Goal: Information Seeking & Learning: Learn about a topic

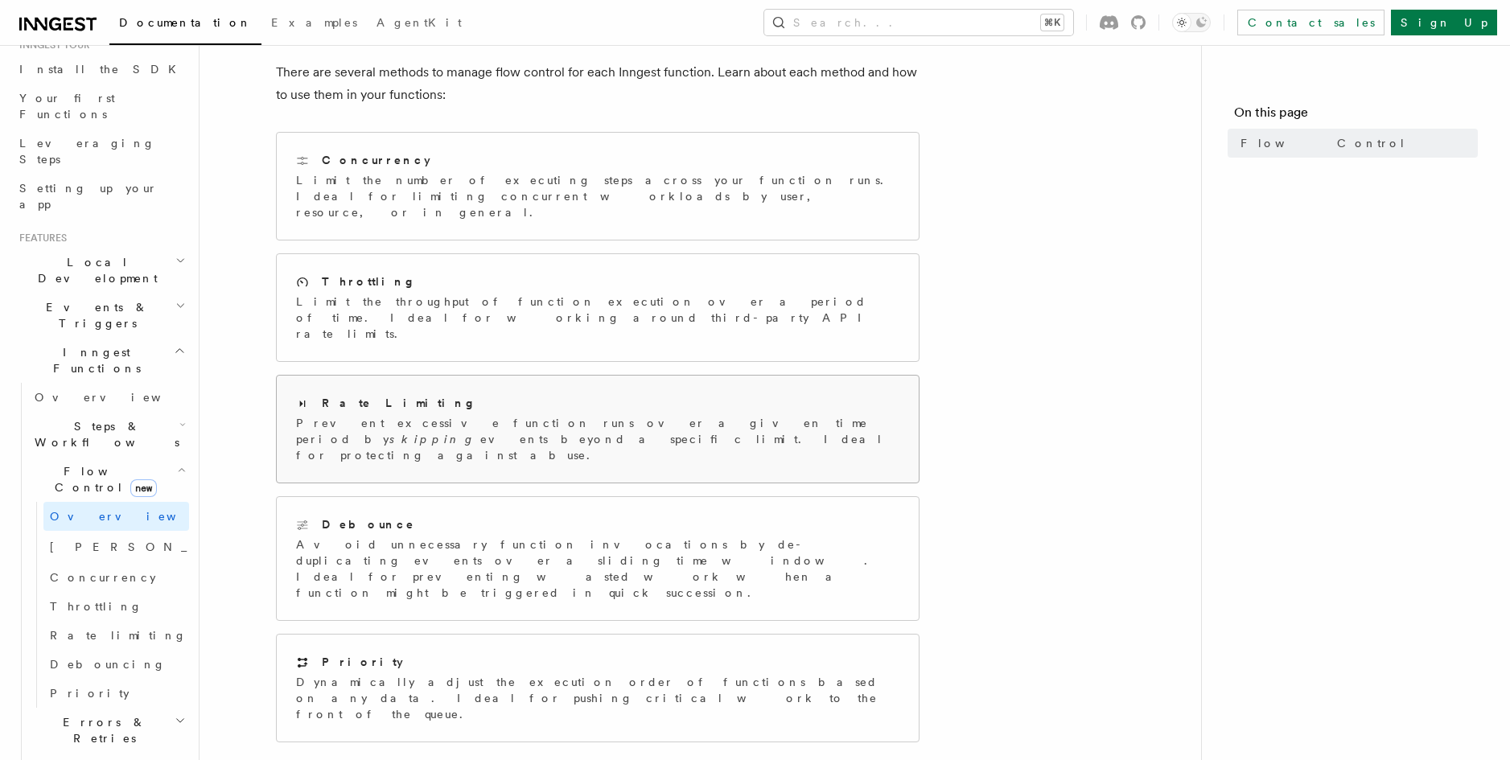
scroll to position [178, 0]
click at [132, 708] on h2 "Errors & Retries" at bounding box center [108, 730] width 161 height 45
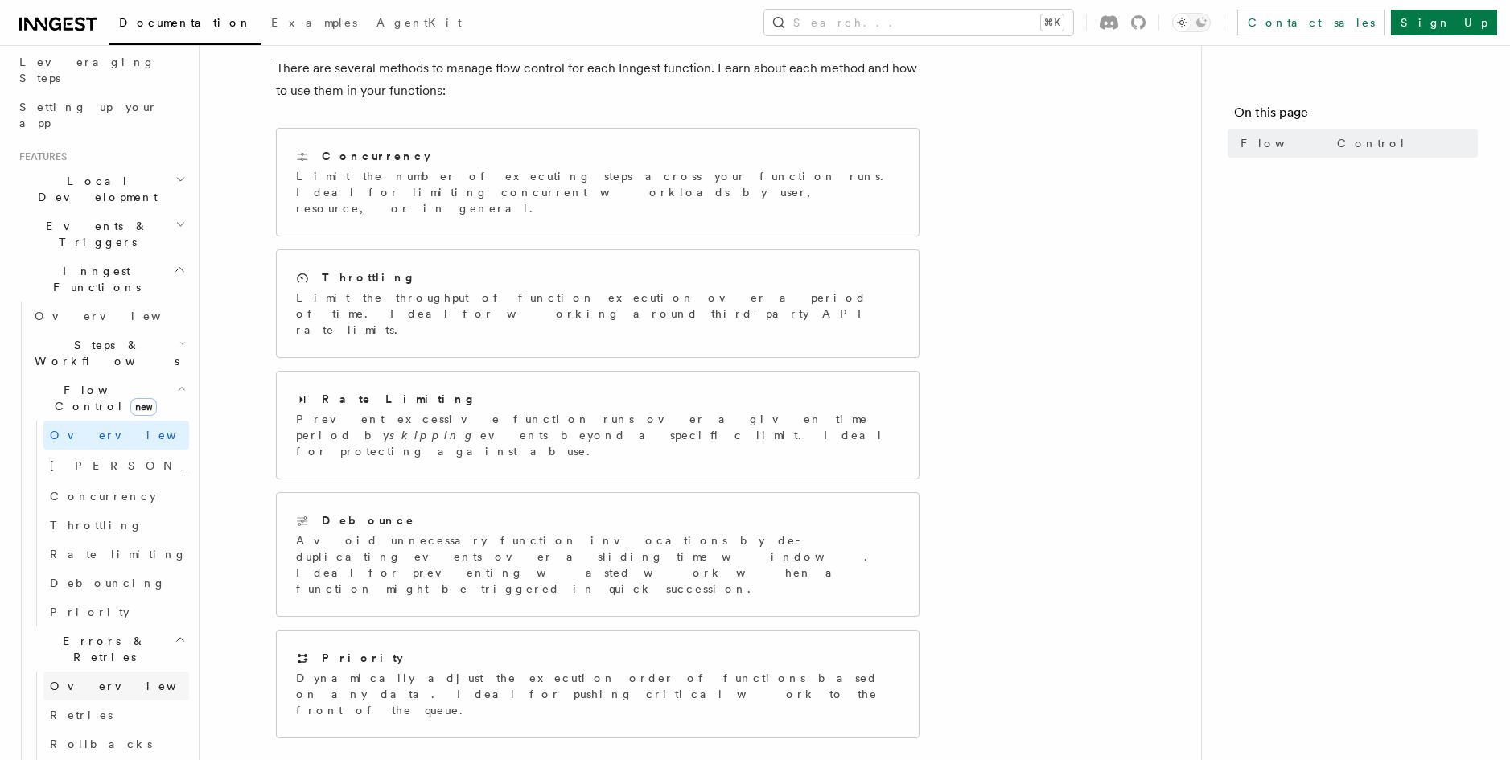
scroll to position [259, 0]
click at [119, 729] on link "Rollbacks" at bounding box center [116, 743] width 146 height 29
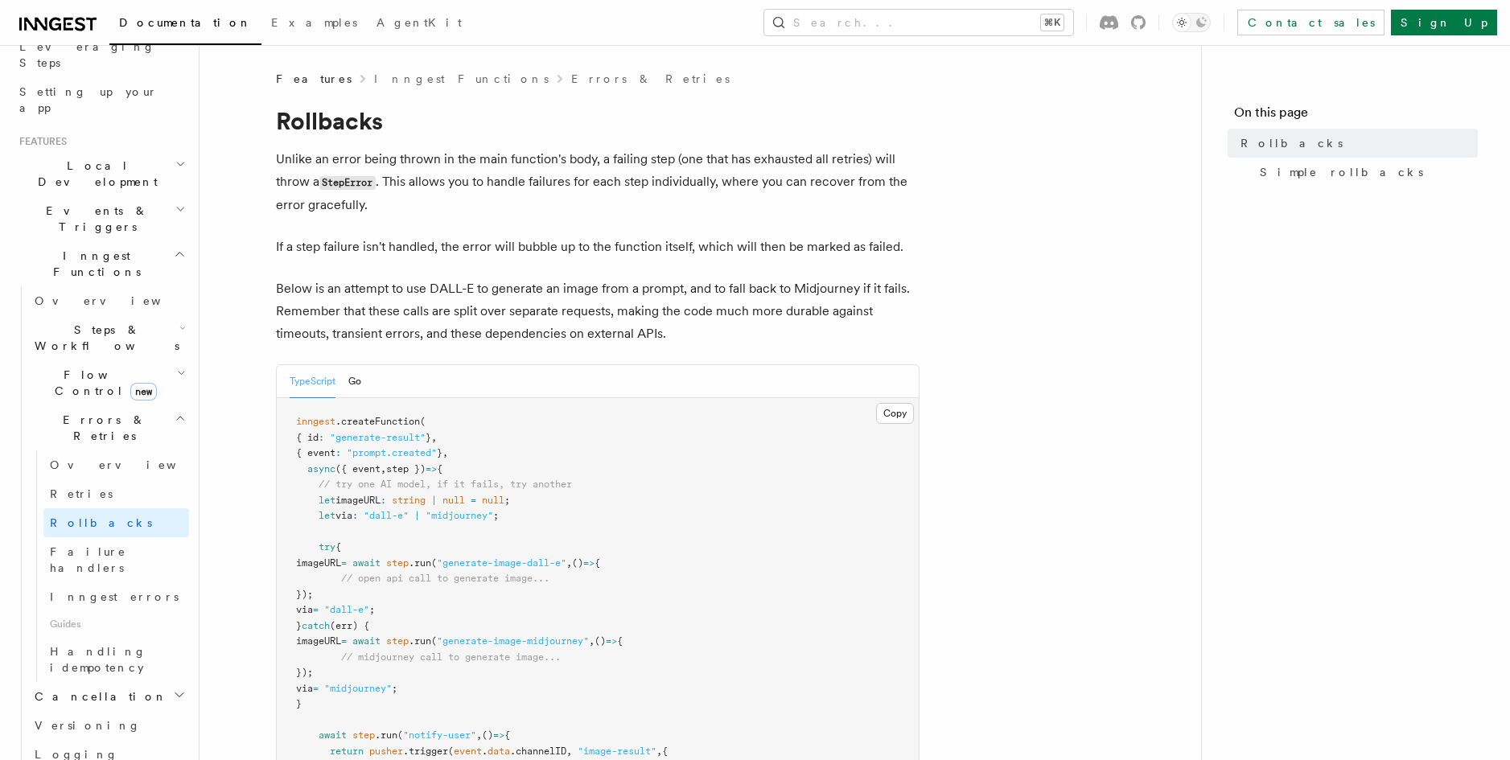
scroll to position [275, 0]
click at [104, 478] on link "Retries" at bounding box center [116, 492] width 146 height 29
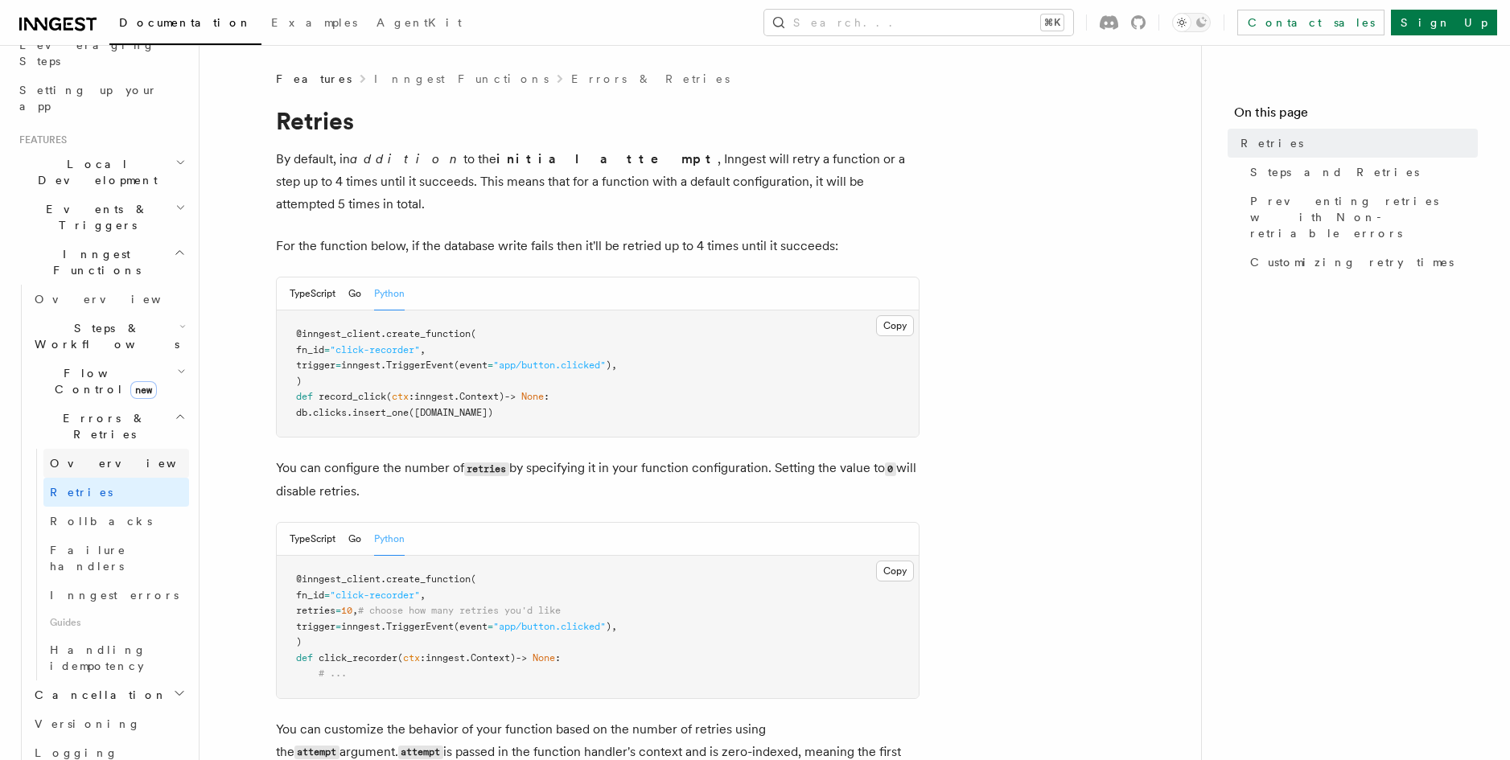
click at [109, 449] on link "Overview" at bounding box center [116, 463] width 146 height 29
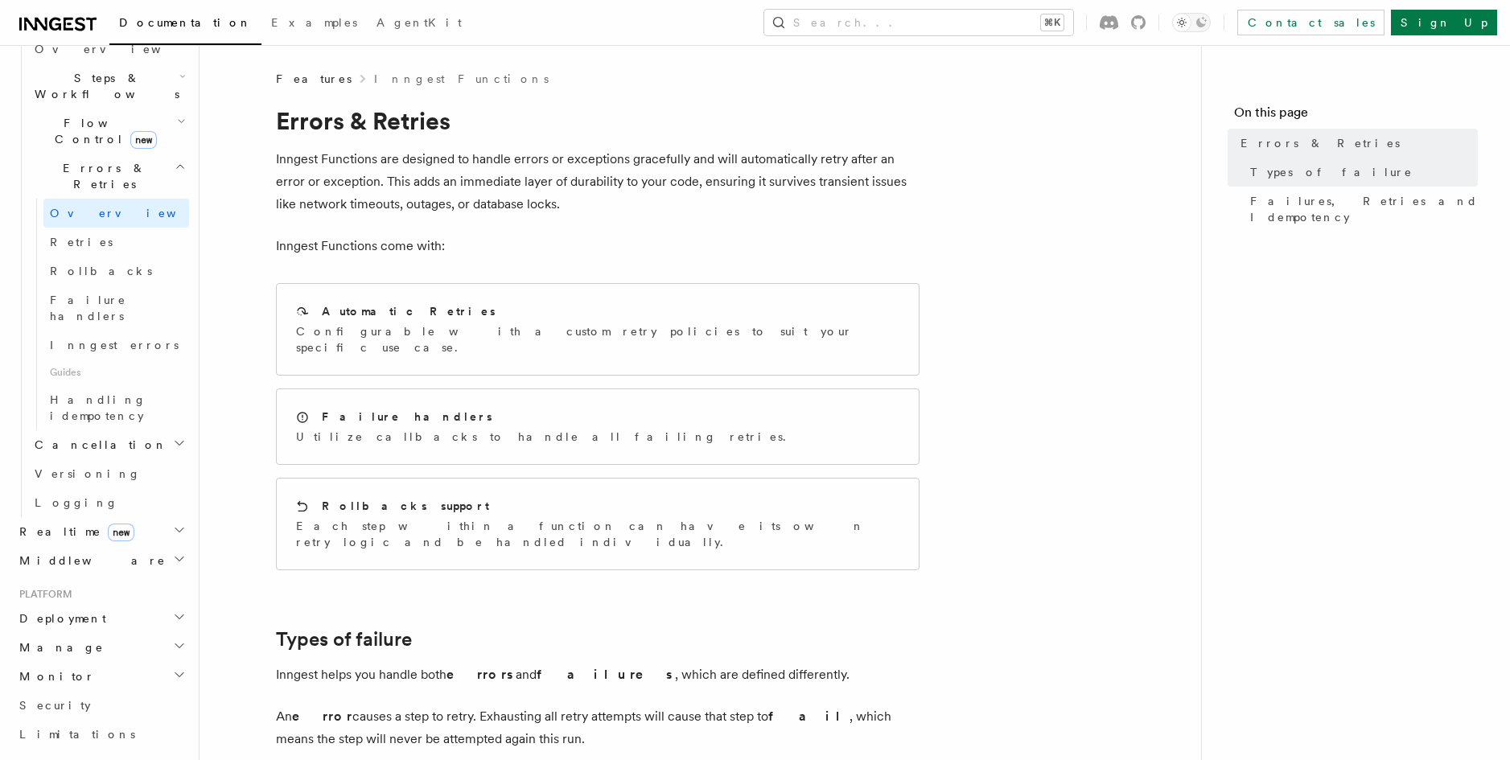
scroll to position [527, 0]
click at [159, 516] on h2 "Realtime new" at bounding box center [101, 530] width 176 height 29
click at [137, 545] on link "Overview" at bounding box center [108, 559] width 161 height 29
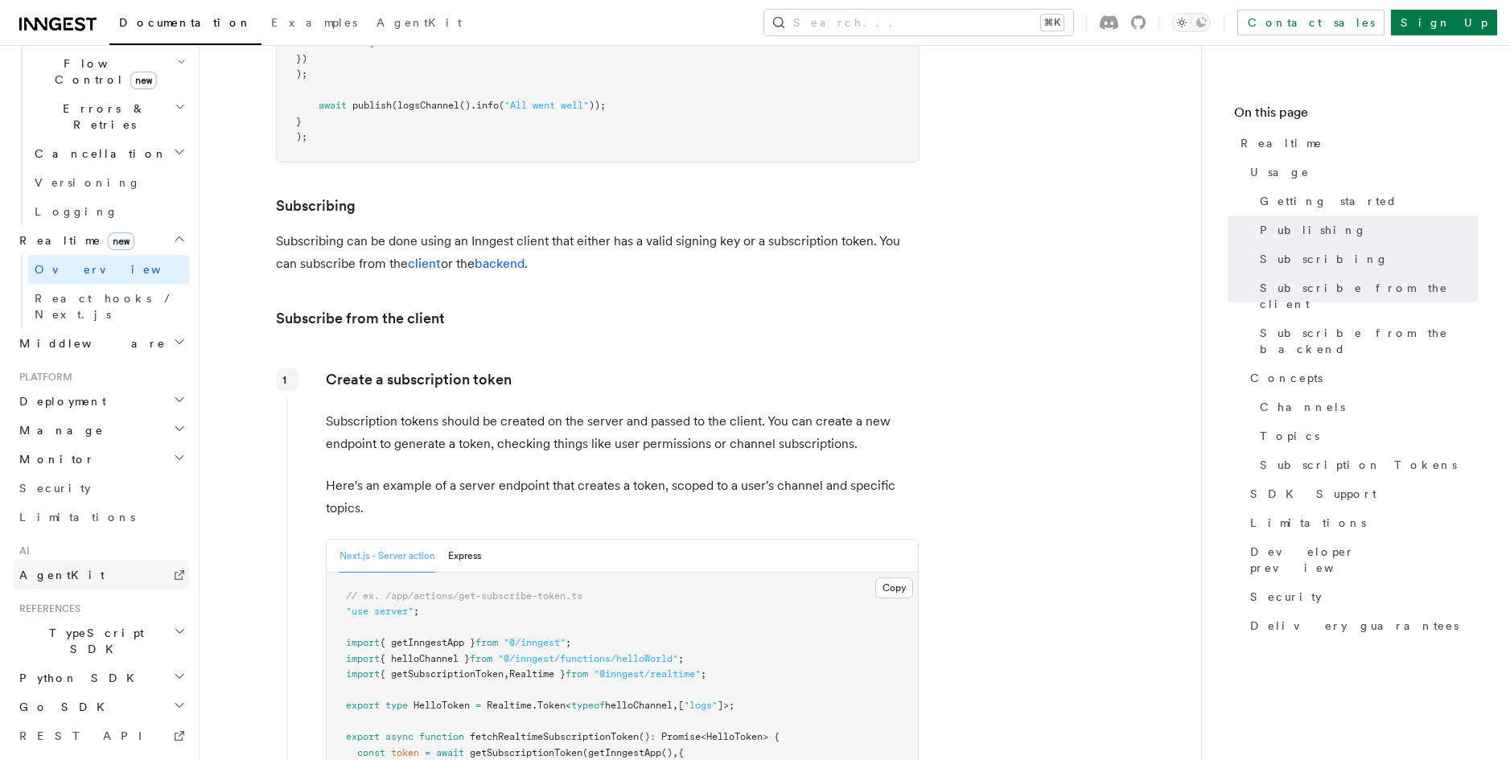
scroll to position [584, 0]
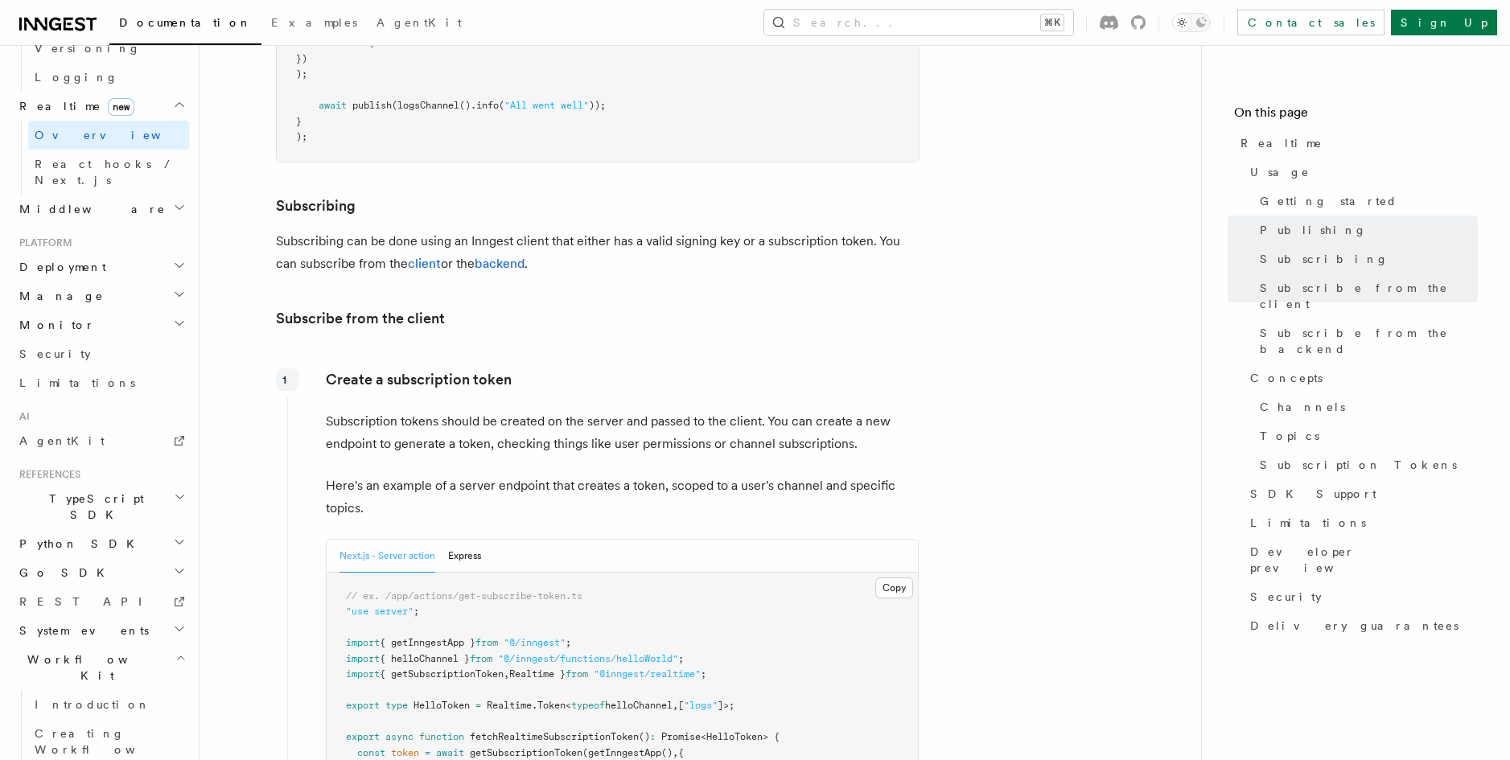
scroll to position [730, 0]
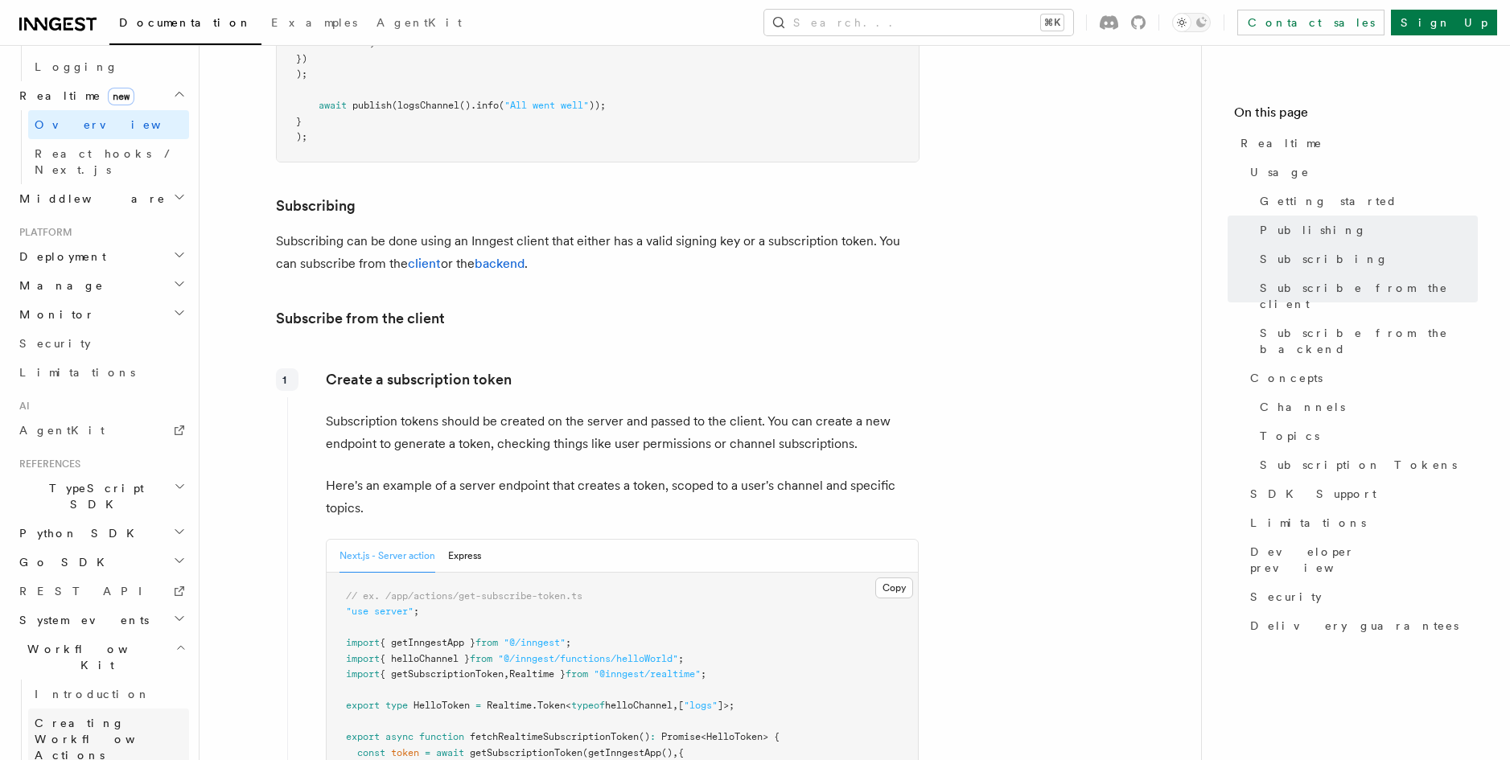
click at [150, 717] on span "Creating Workflow Actions" at bounding box center [105, 739] width 140 height 45
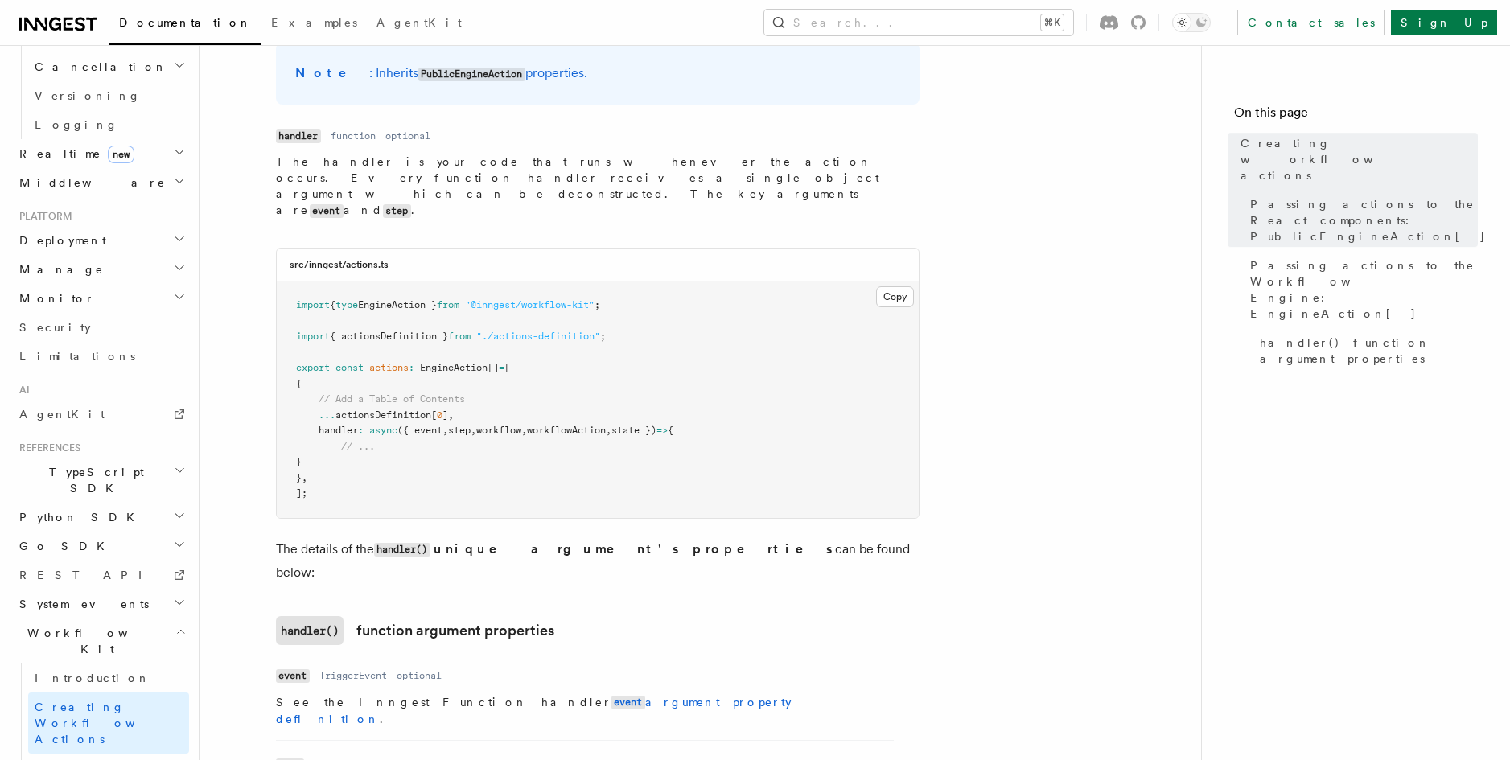
scroll to position [1692, 0]
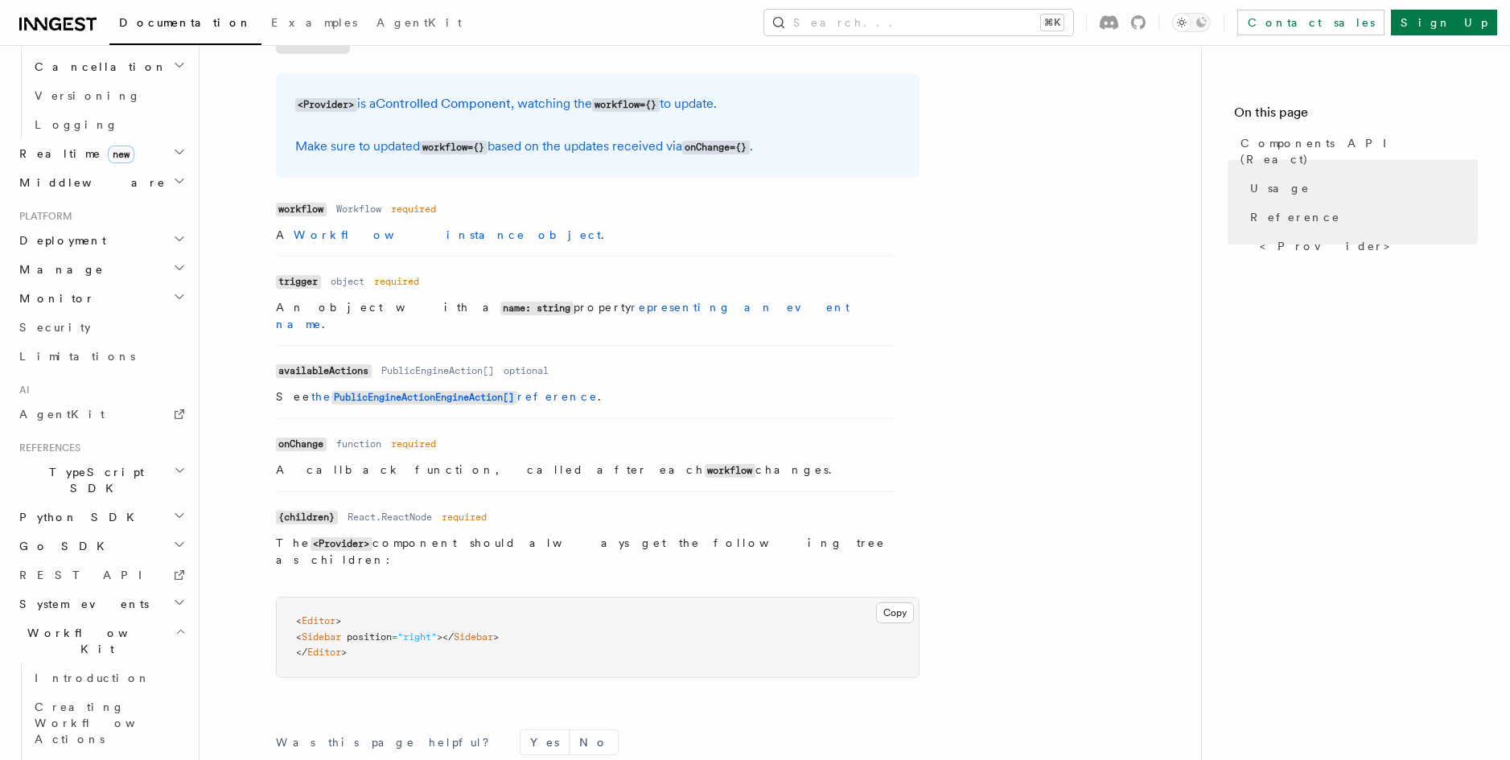
scroll to position [1420, 0]
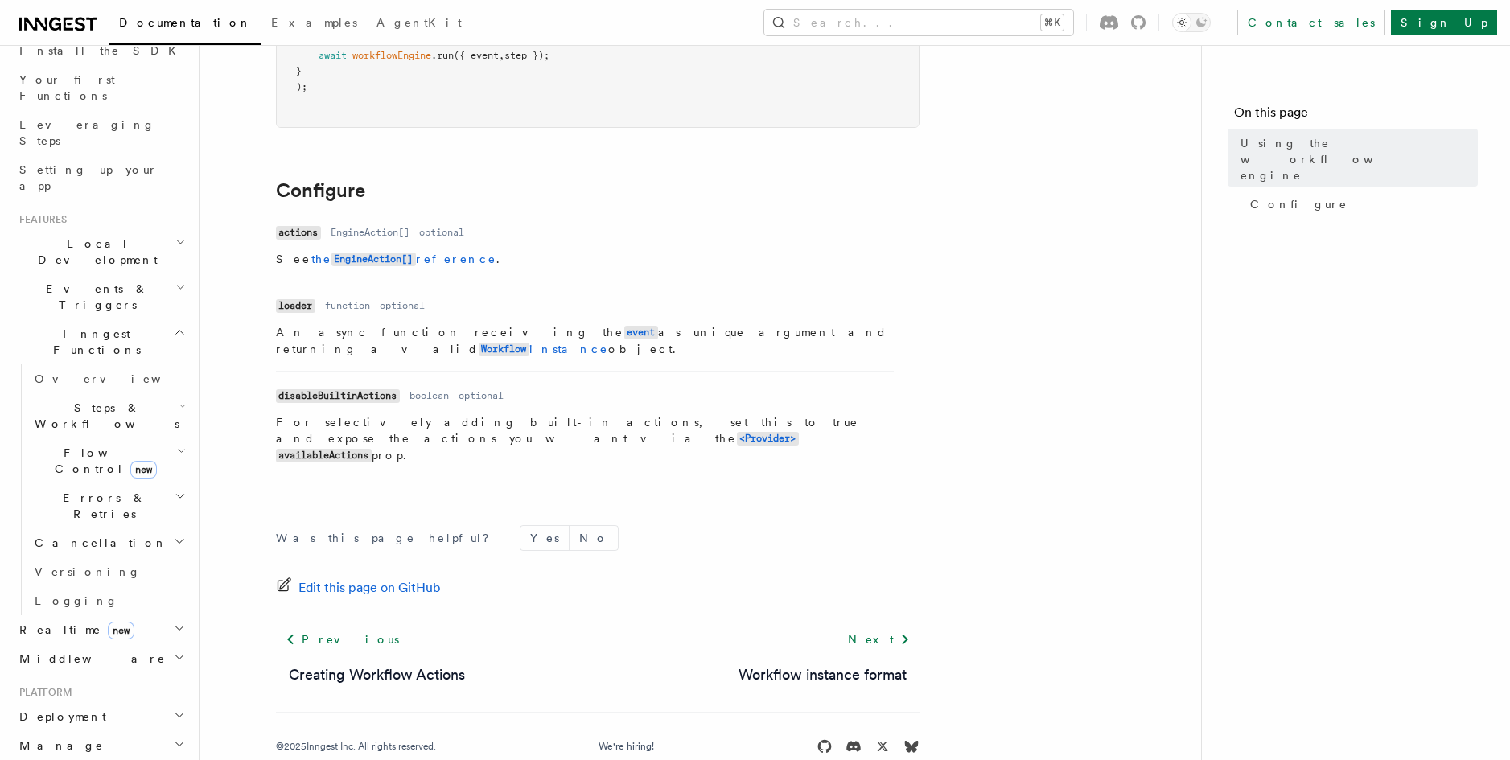
scroll to position [198, 0]
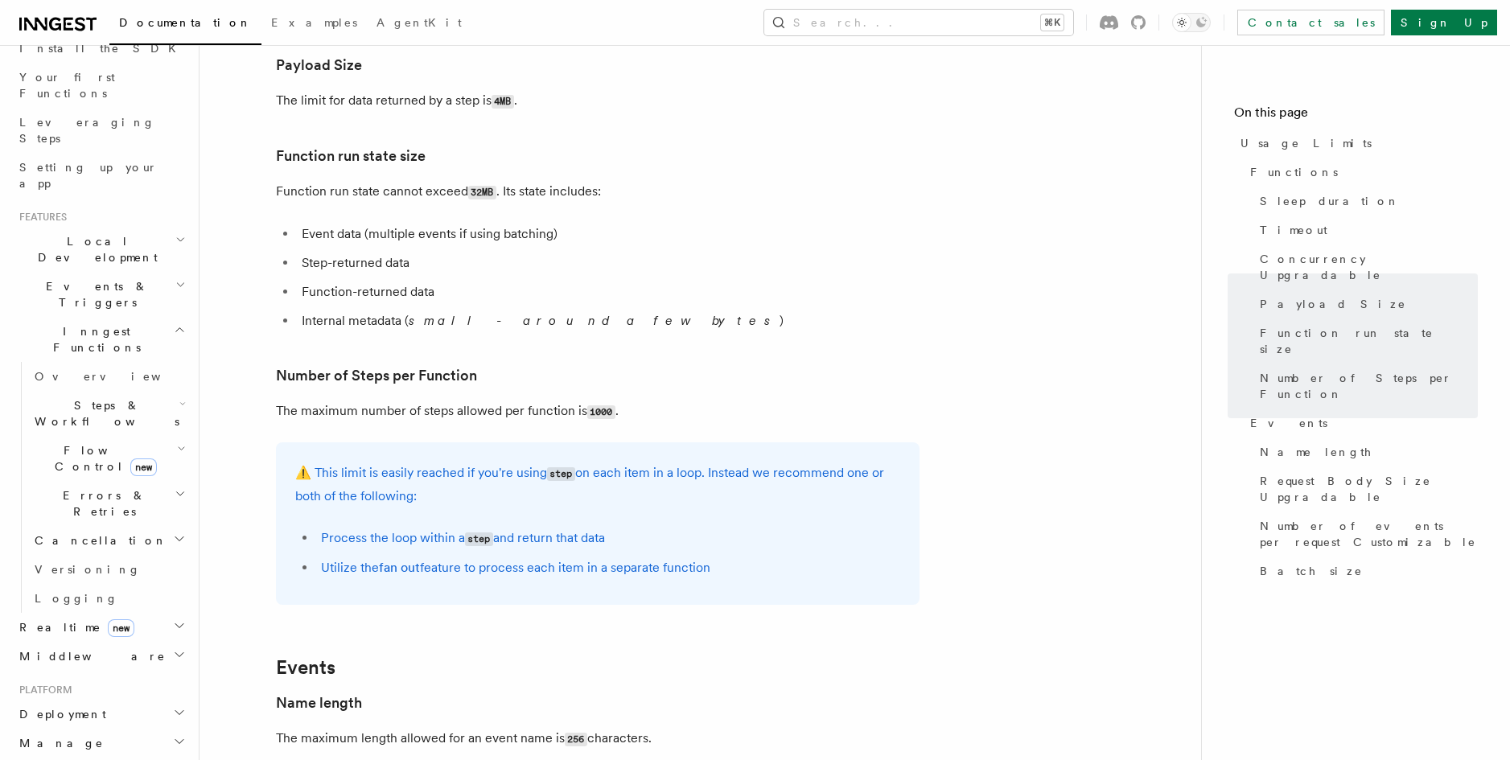
scroll to position [673, 0]
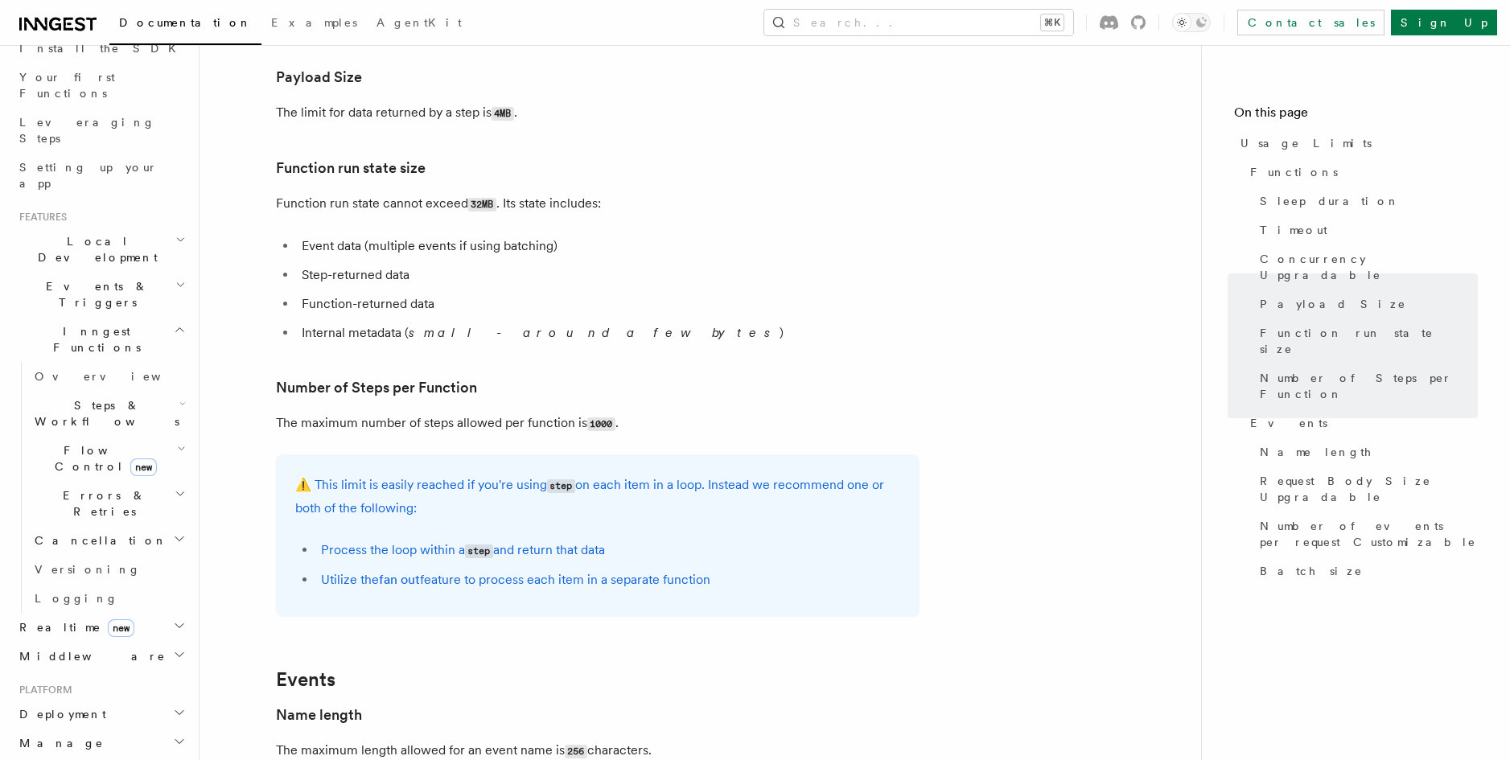
click at [776, 253] on li "Event data (multiple events if using batching)" at bounding box center [608, 246] width 623 height 23
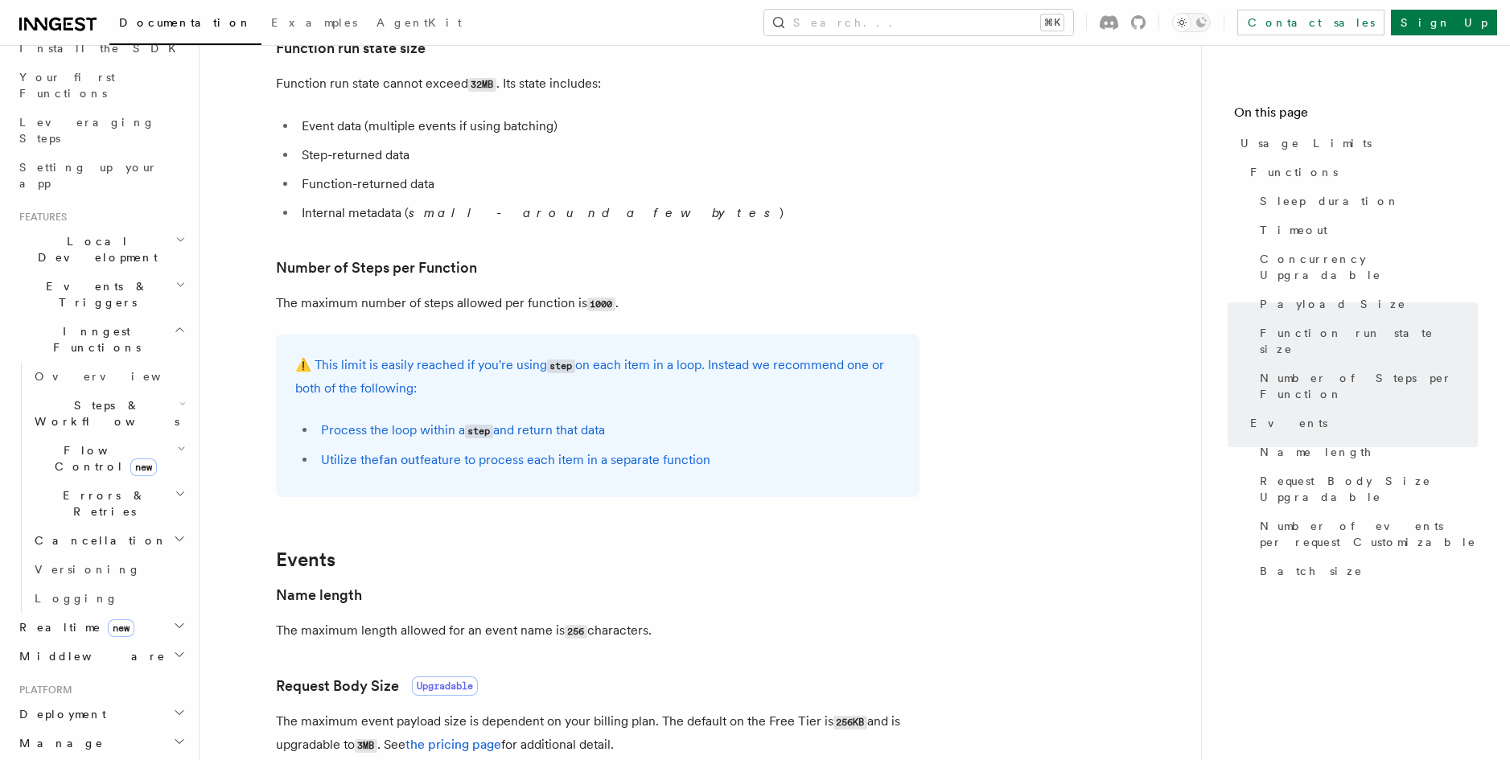
scroll to position [795, 0]
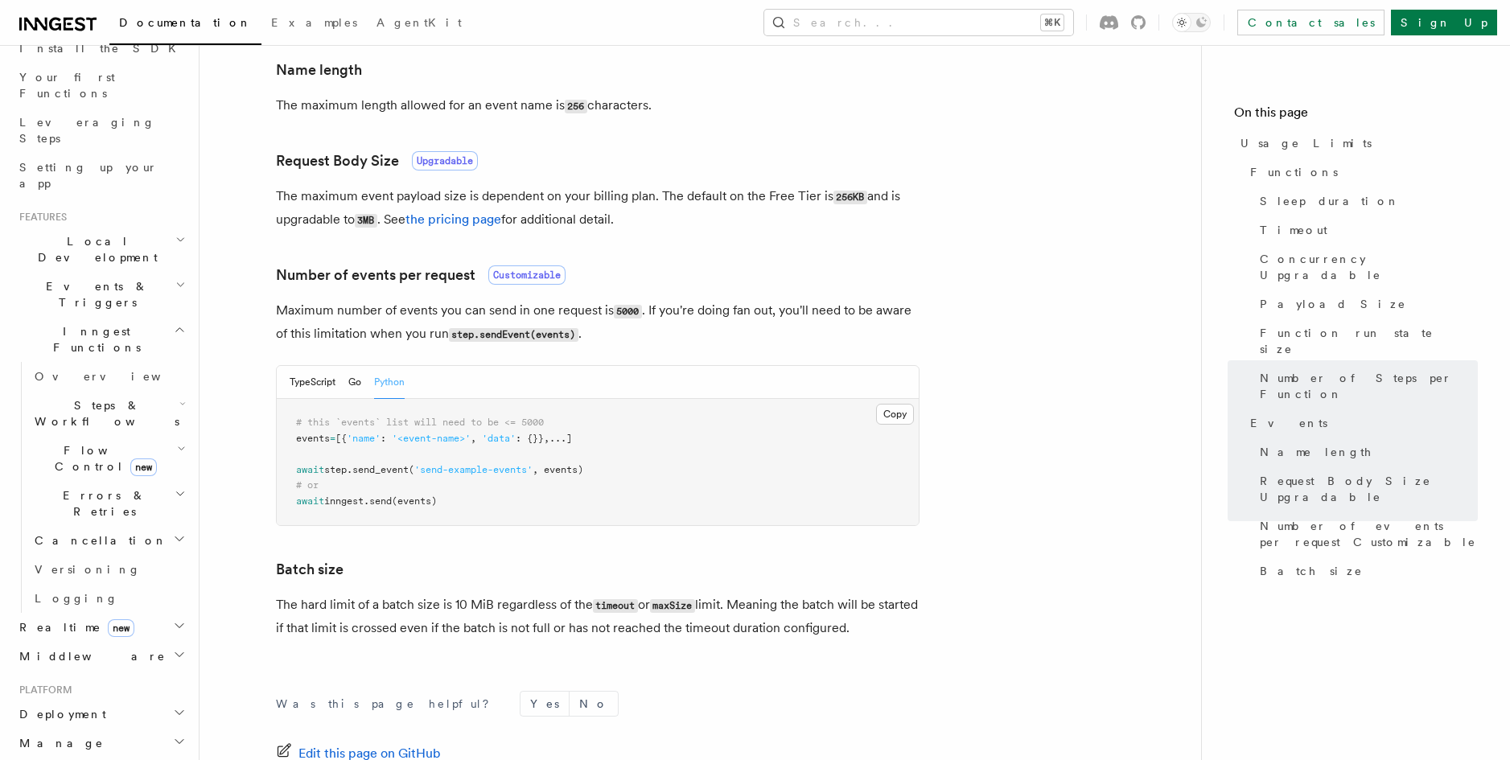
click at [829, 493] on pre "# this `events` list will need to be <= 5000 events = [ { 'name' : '<event-name…" at bounding box center [598, 462] width 642 height 126
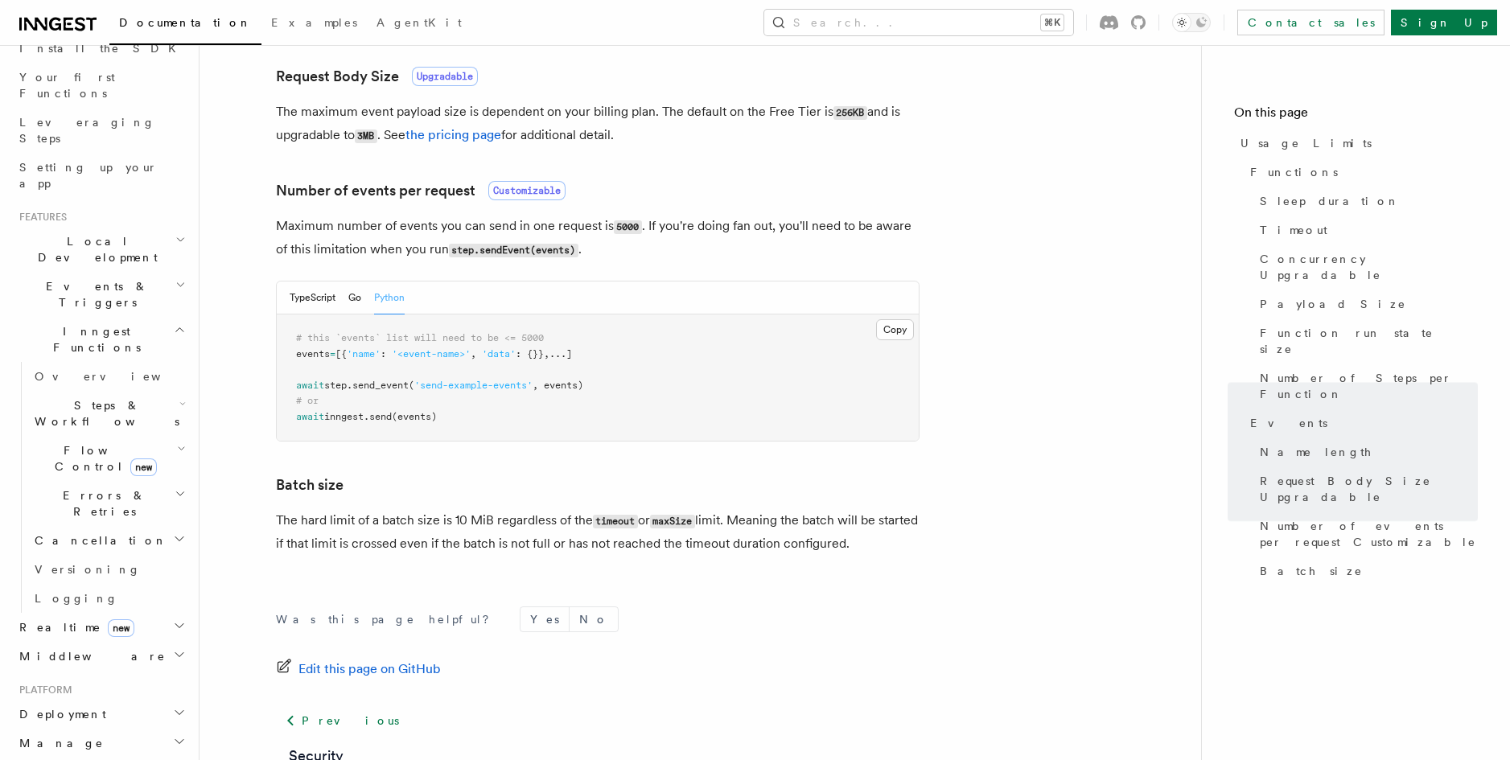
scroll to position [1517, 0]
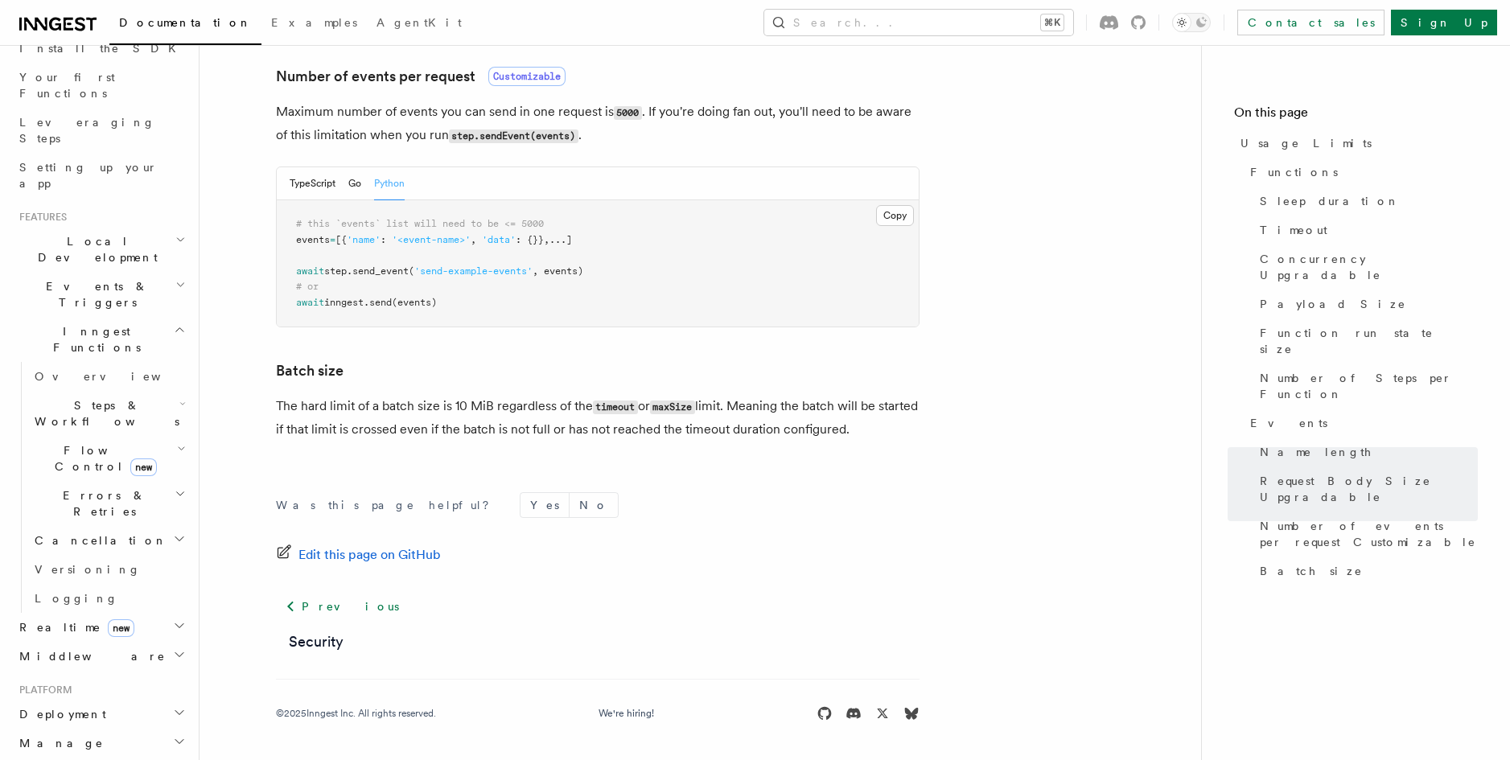
click at [120, 758] on h2 "Monitor" at bounding box center [101, 772] width 176 height 29
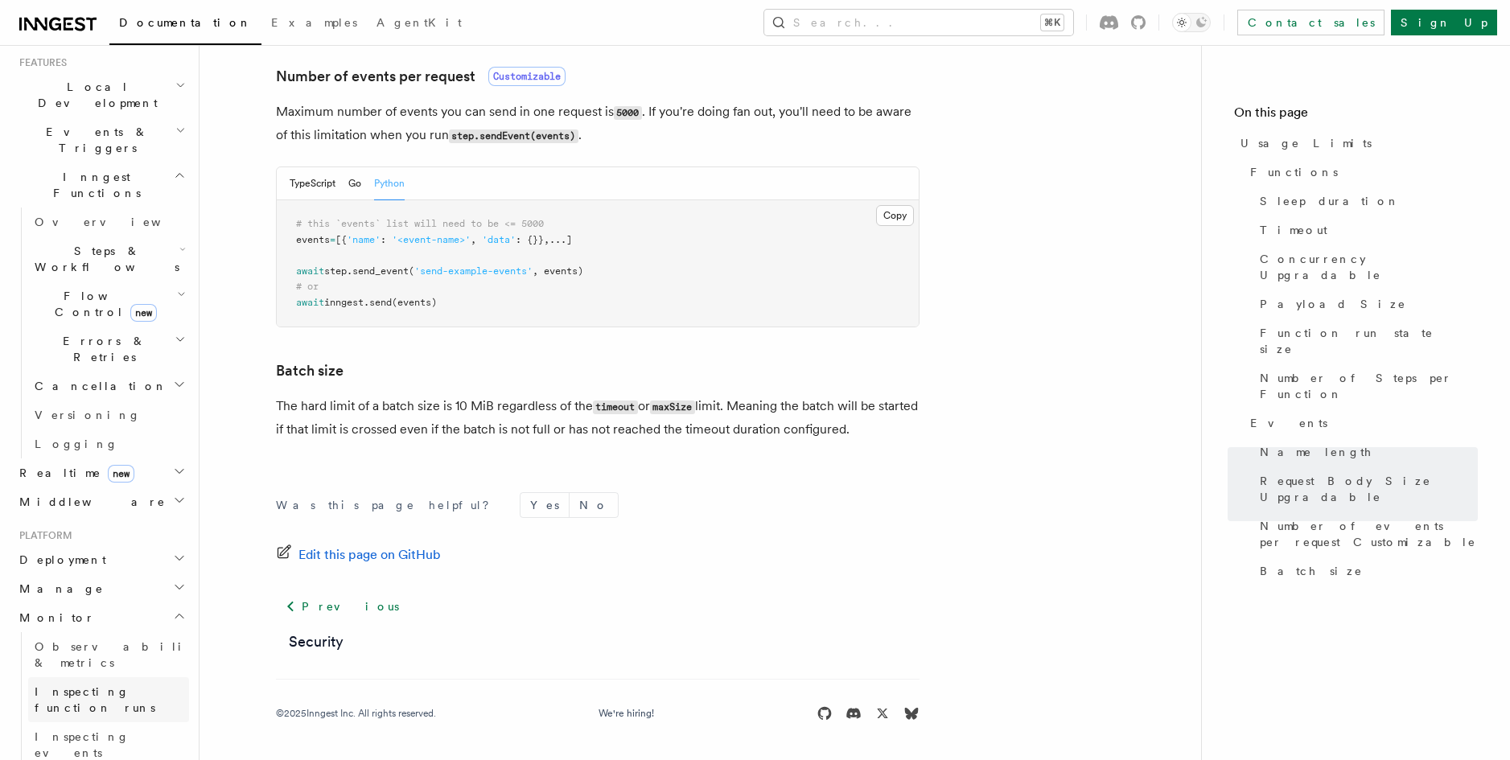
scroll to position [375, 0]
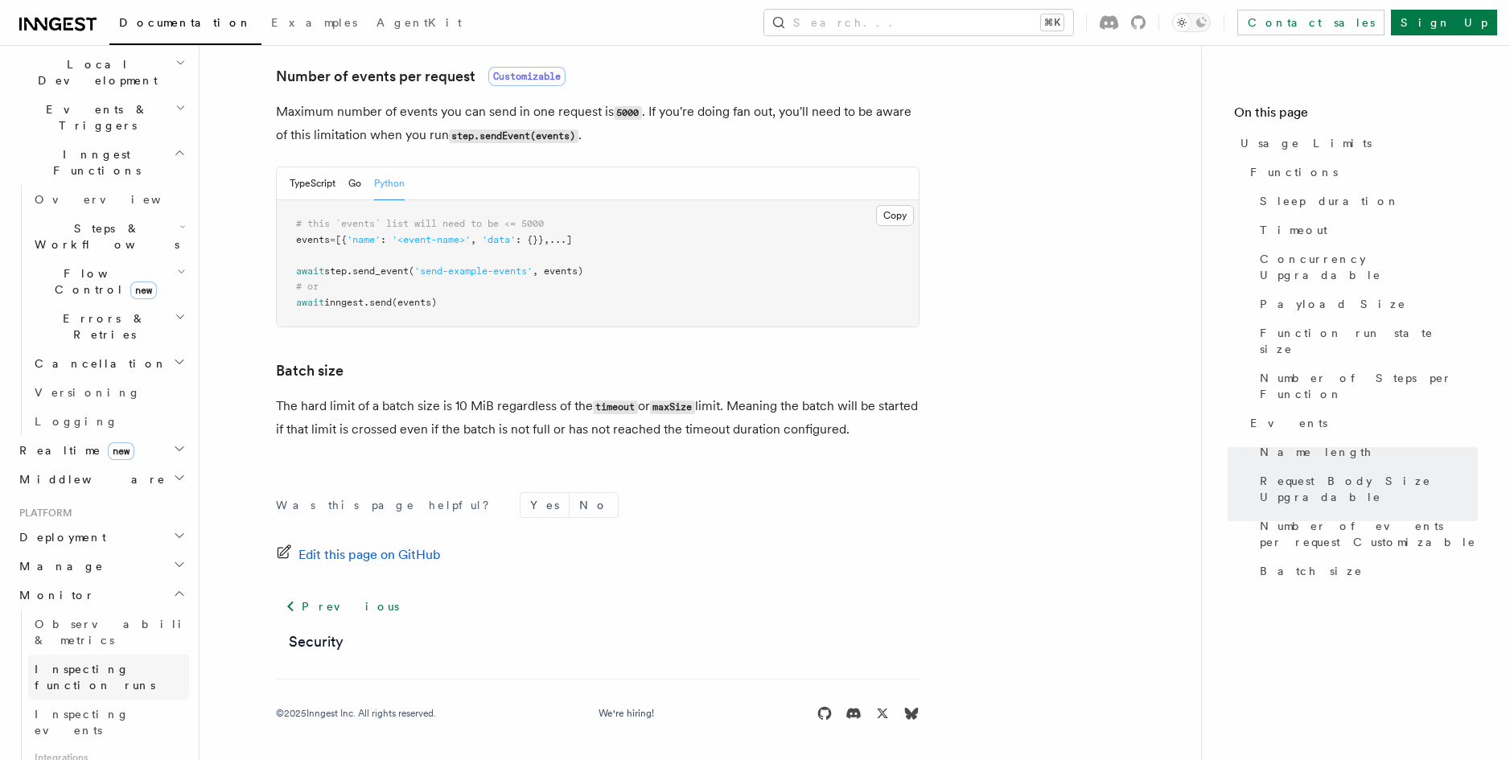
click at [143, 655] on link "Inspecting function runs" at bounding box center [108, 677] width 161 height 45
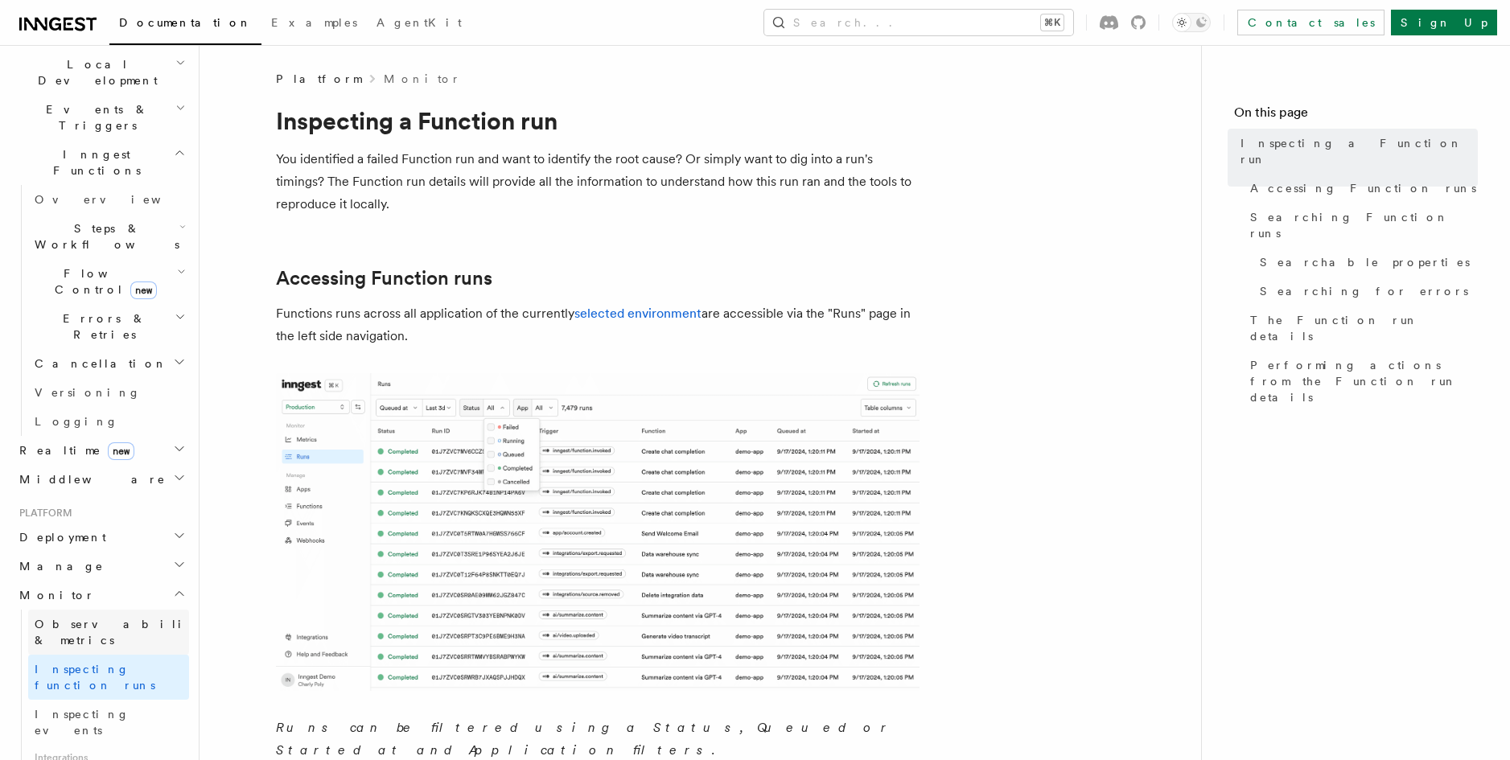
click at [143, 618] on span "Observability & metrics" at bounding box center [118, 632] width 166 height 29
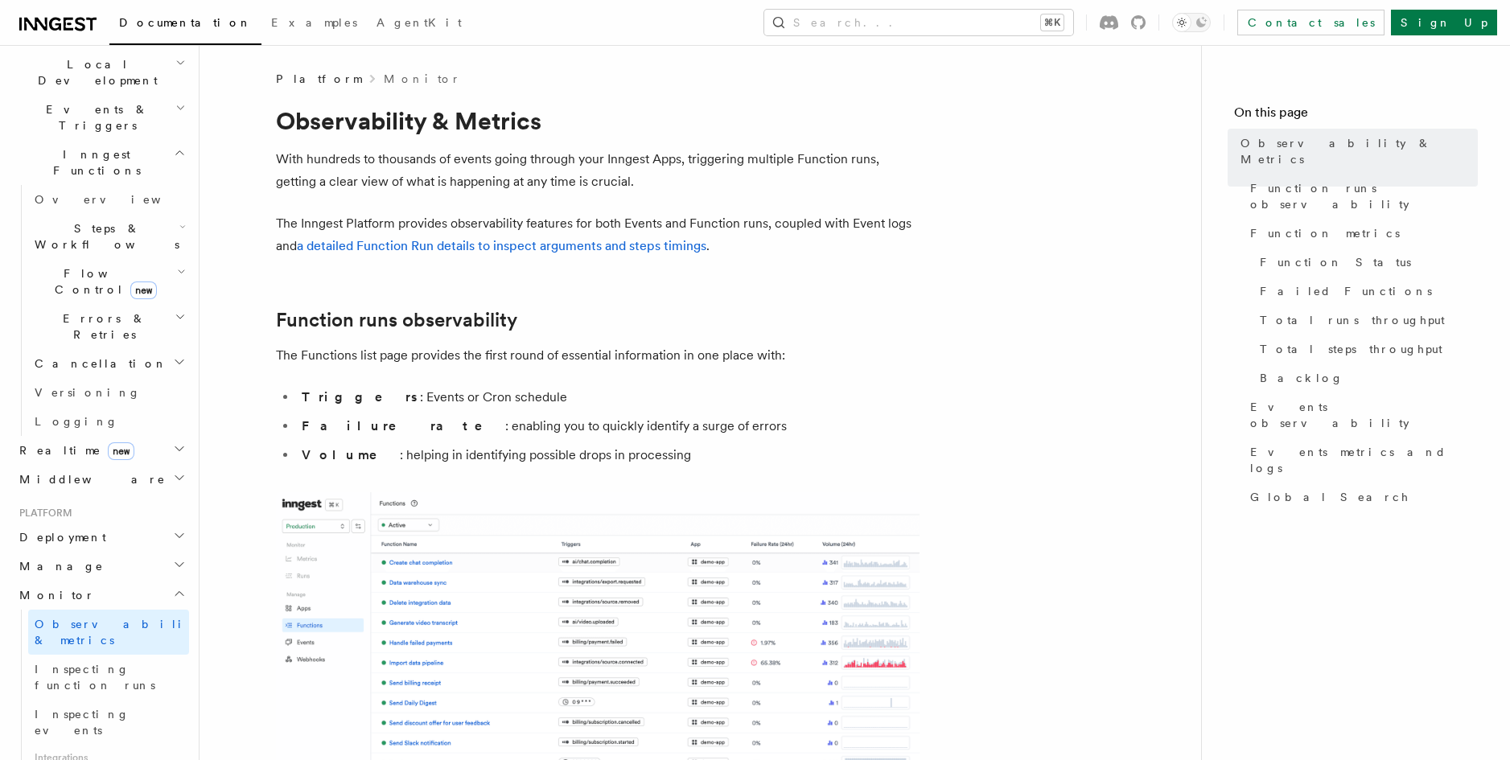
click at [76, 552] on h2 "Manage" at bounding box center [101, 566] width 176 height 29
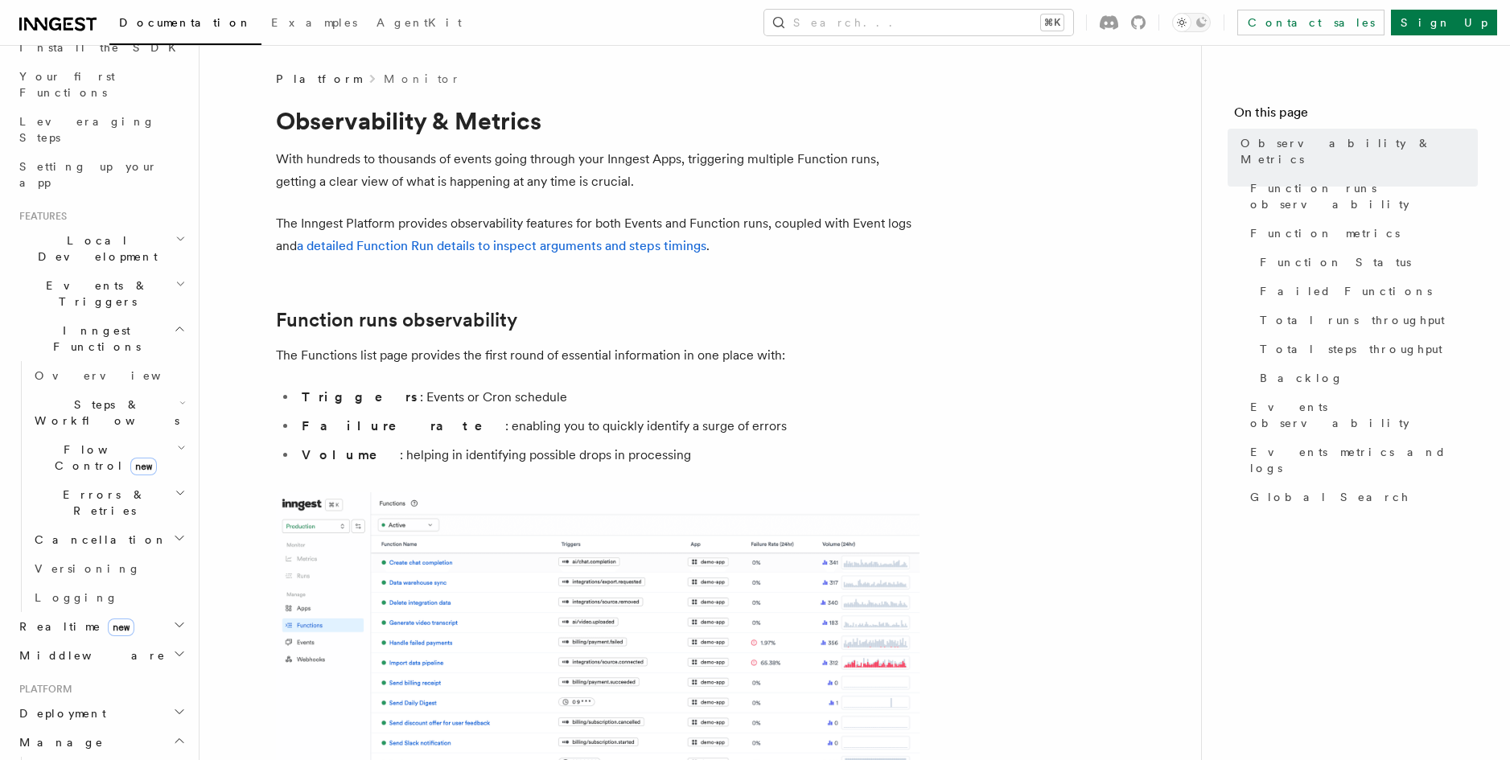
scroll to position [191, 0]
click at [173, 627] on icon "button" at bounding box center [179, 633] width 13 height 13
click at [117, 723] on h2 "Middleware" at bounding box center [101, 737] width 176 height 29
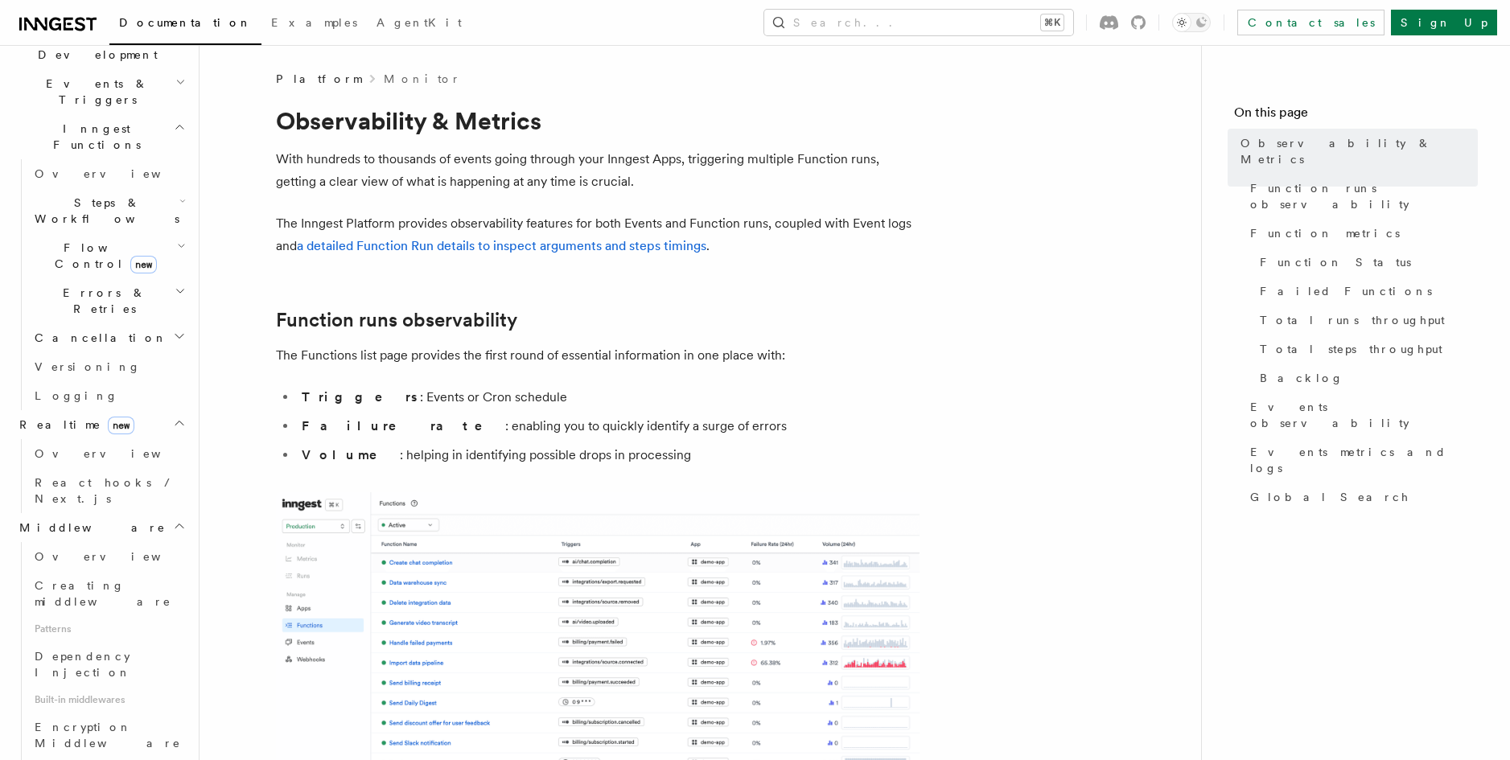
scroll to position [406, 0]
click at [113, 636] on link "Dependency Injection" at bounding box center [108, 658] width 161 height 45
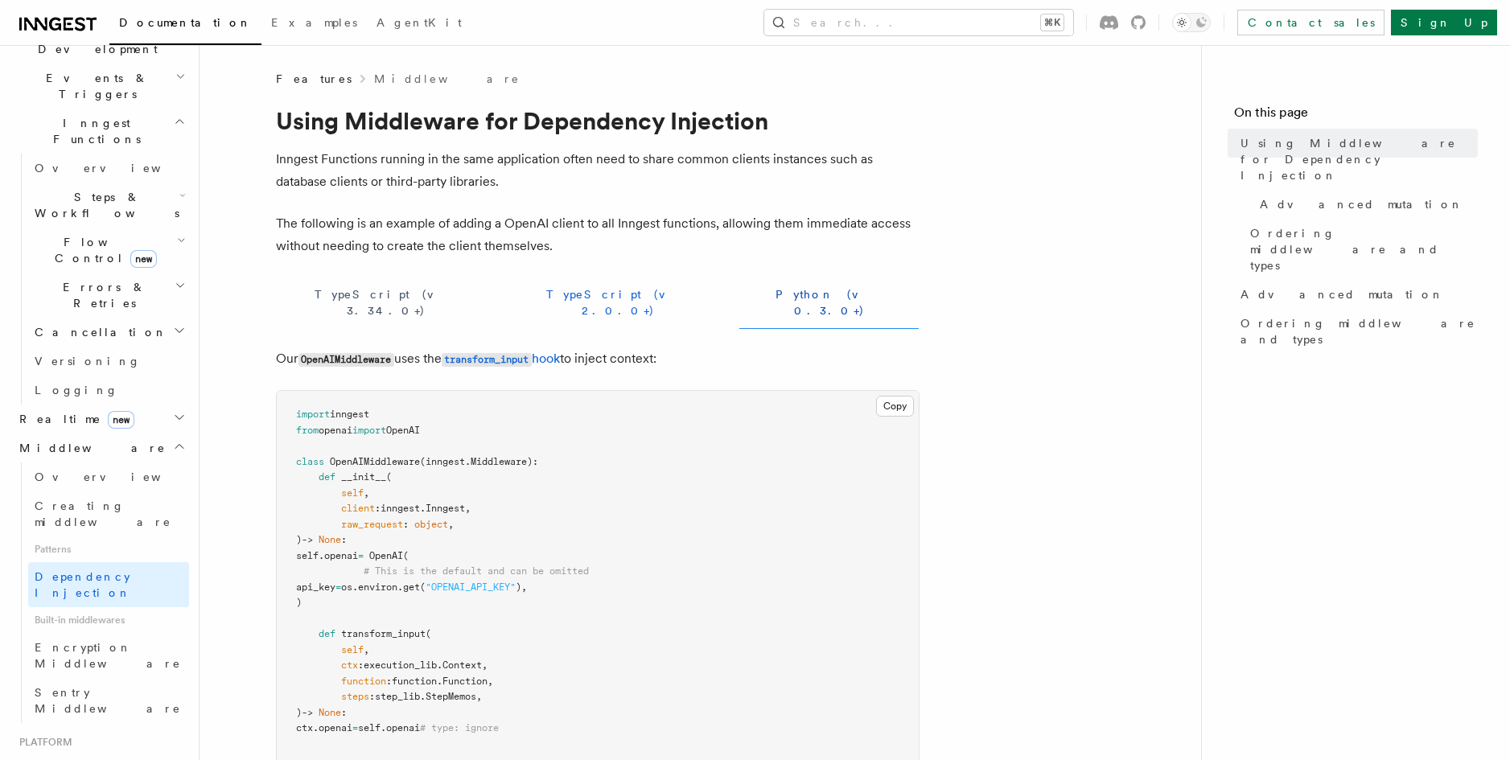
click at [510, 298] on button "TypeScript (v 2.0.0+)" at bounding box center [618, 303] width 216 height 52
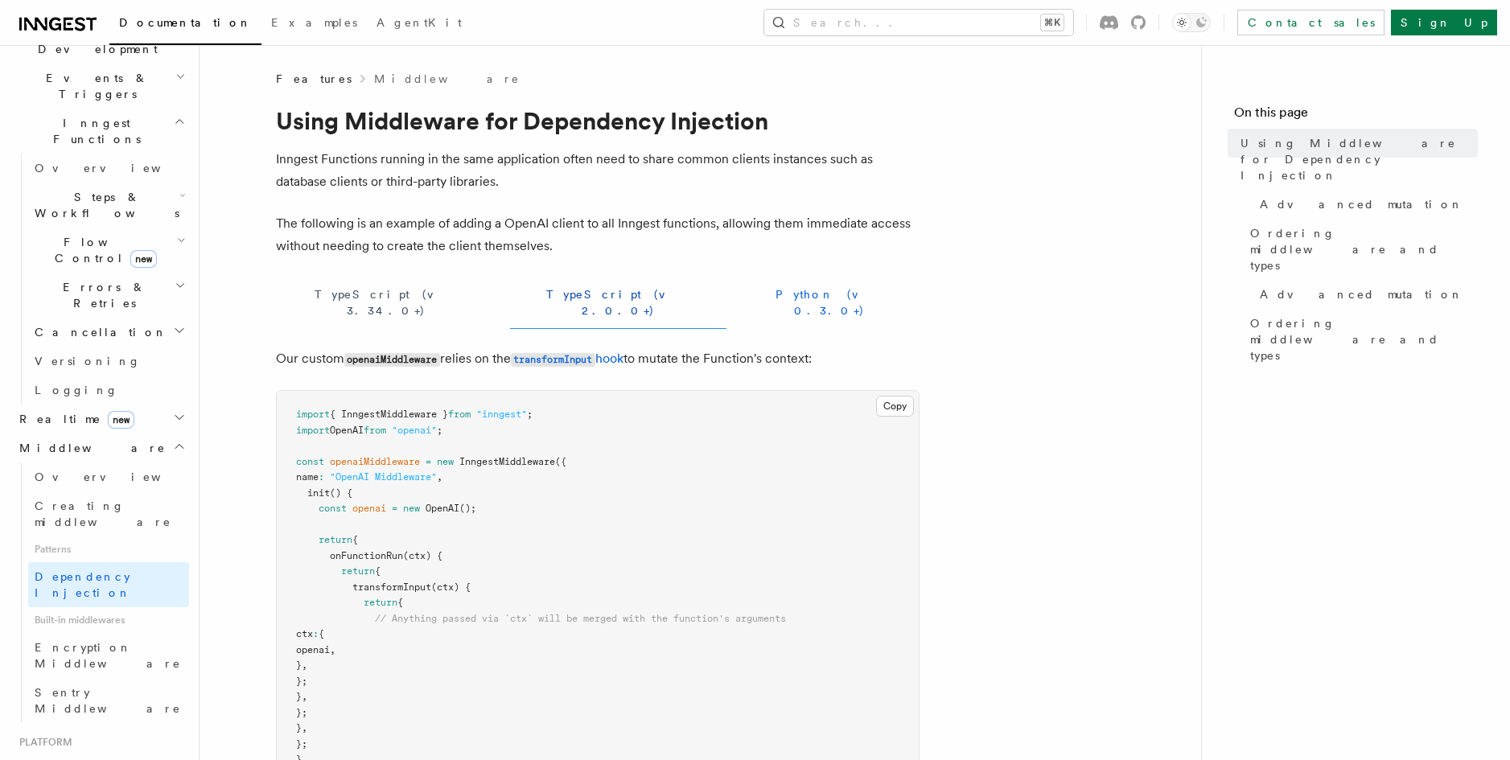
click at [739, 296] on button "Python (v 0.3.0+)" at bounding box center [829, 303] width 180 height 52
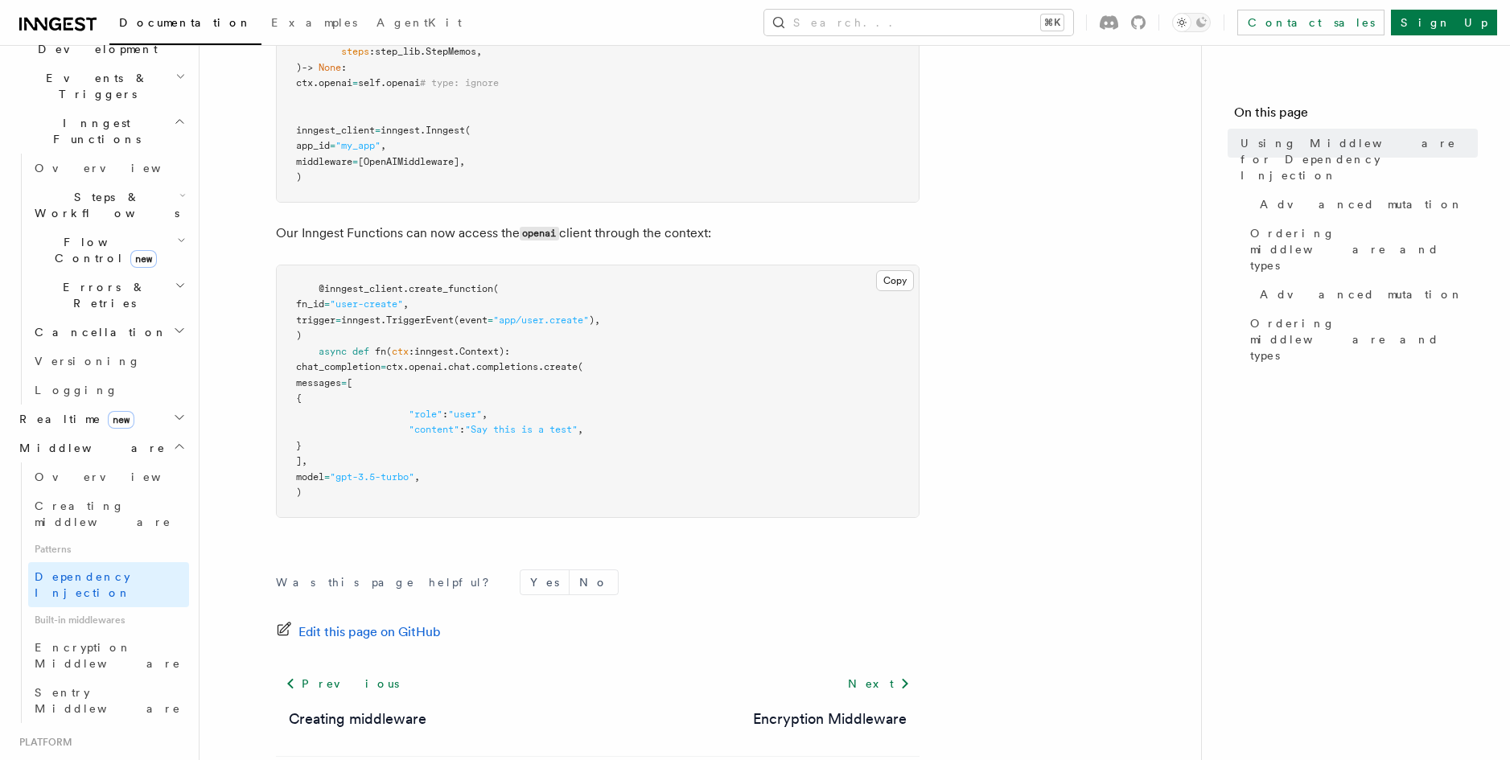
scroll to position [651, 0]
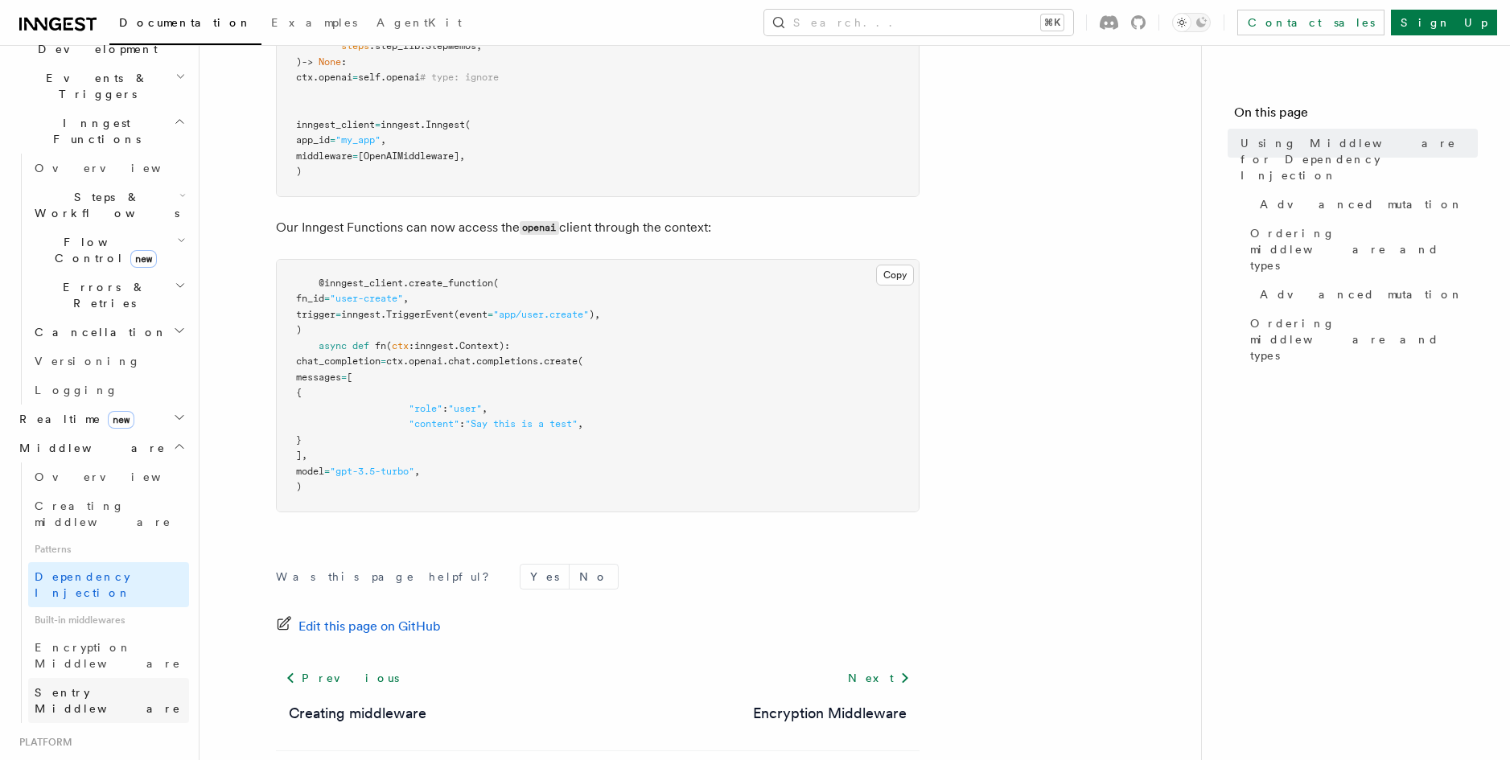
click at [157, 678] on link "Sentry Middleware" at bounding box center [108, 700] width 161 height 45
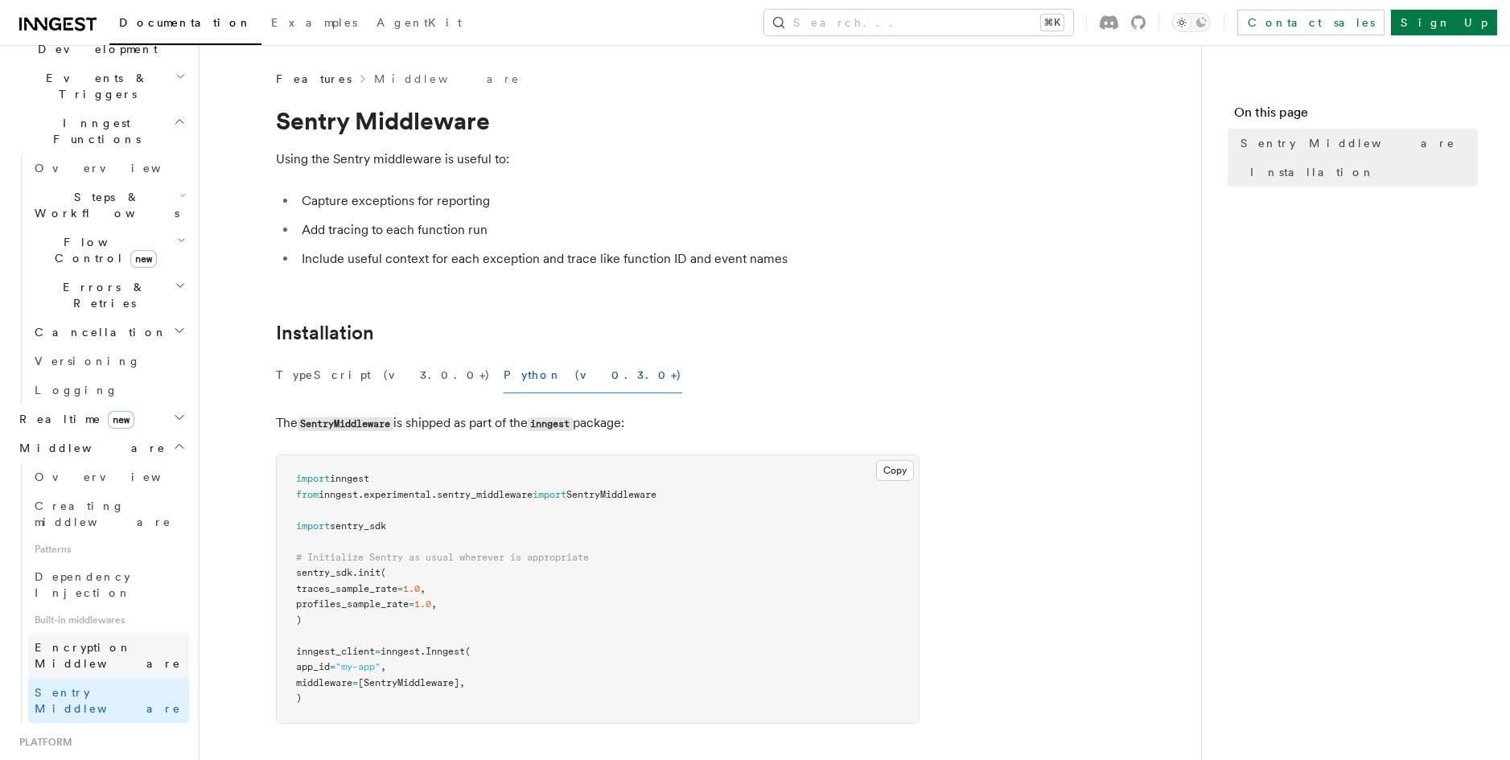
click at [135, 633] on link "Encryption Middleware" at bounding box center [108, 655] width 161 height 45
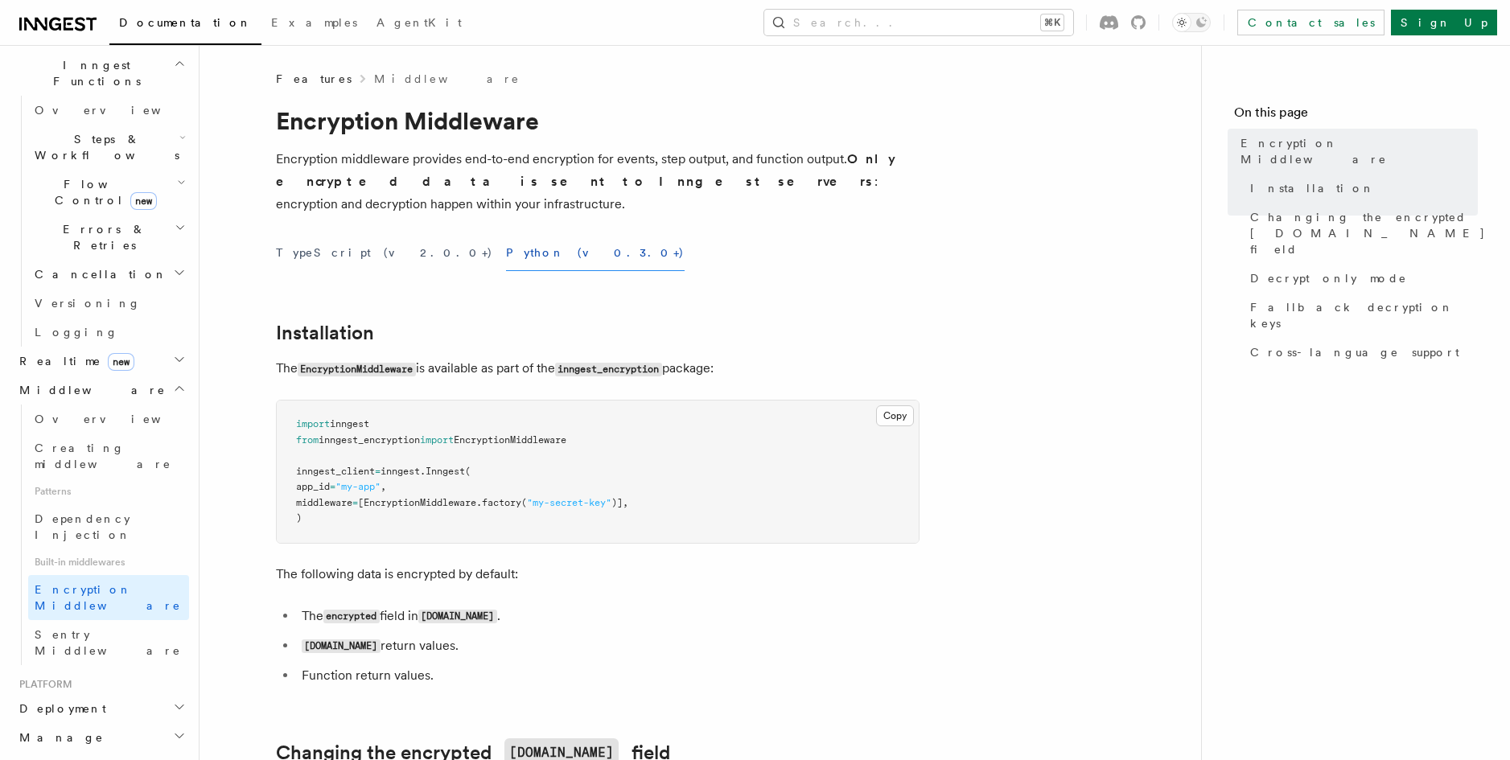
scroll to position [499, 0]
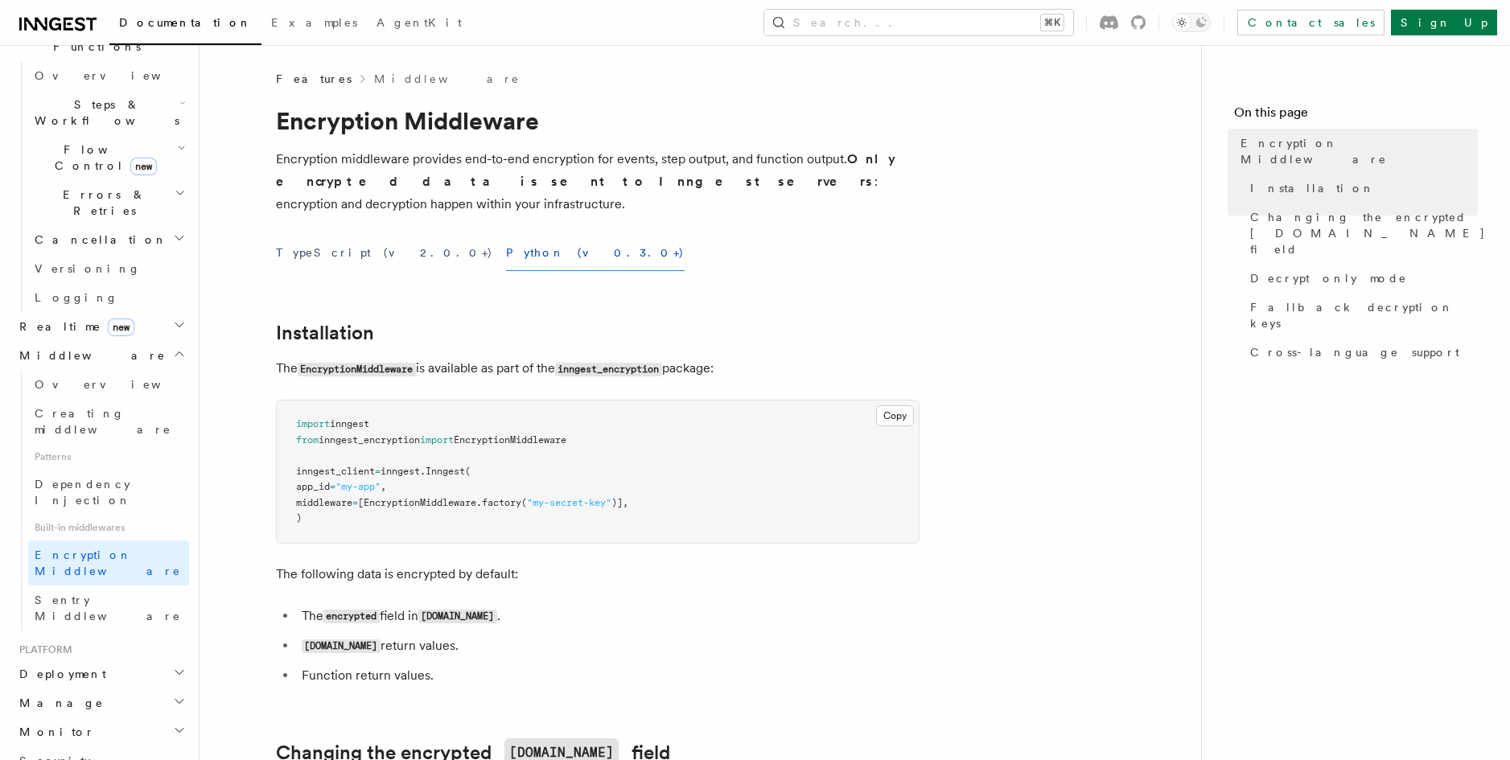
click at [173, 724] on icon "button" at bounding box center [179, 730] width 13 height 13
click at [143, 753] on span "Observability & metrics" at bounding box center [118, 769] width 166 height 32
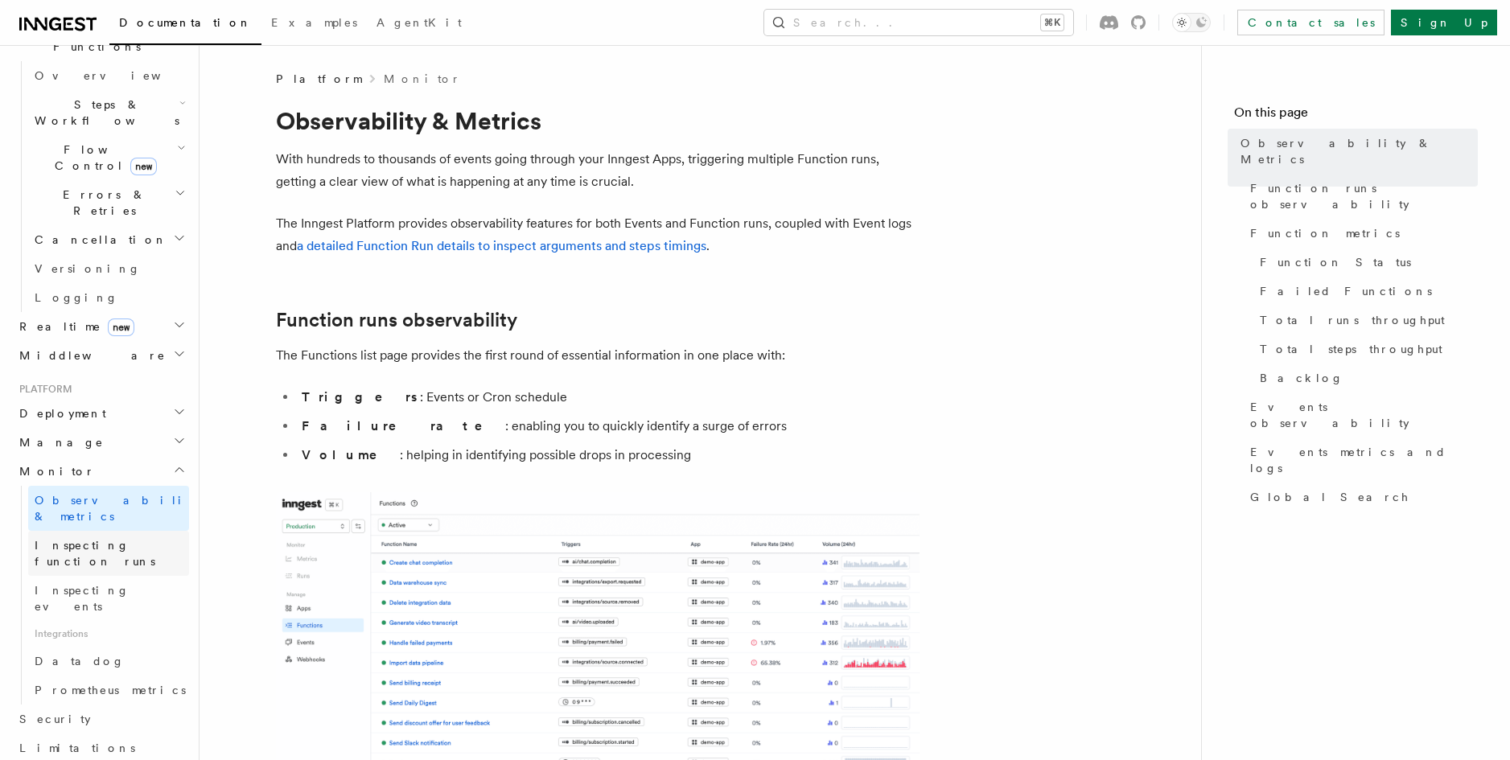
click at [125, 537] on span "Inspecting function runs" at bounding box center [112, 553] width 154 height 32
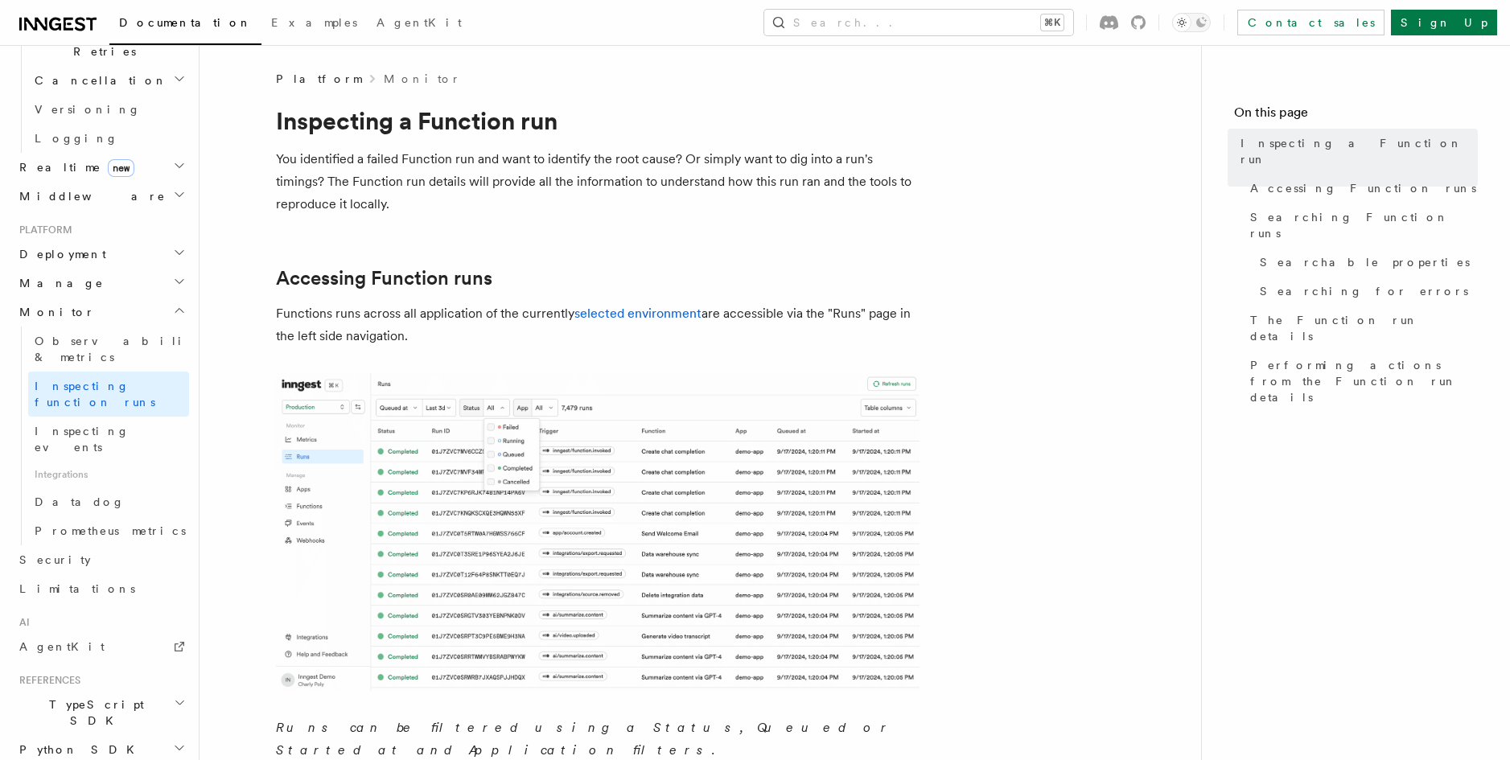
scroll to position [697, 0]
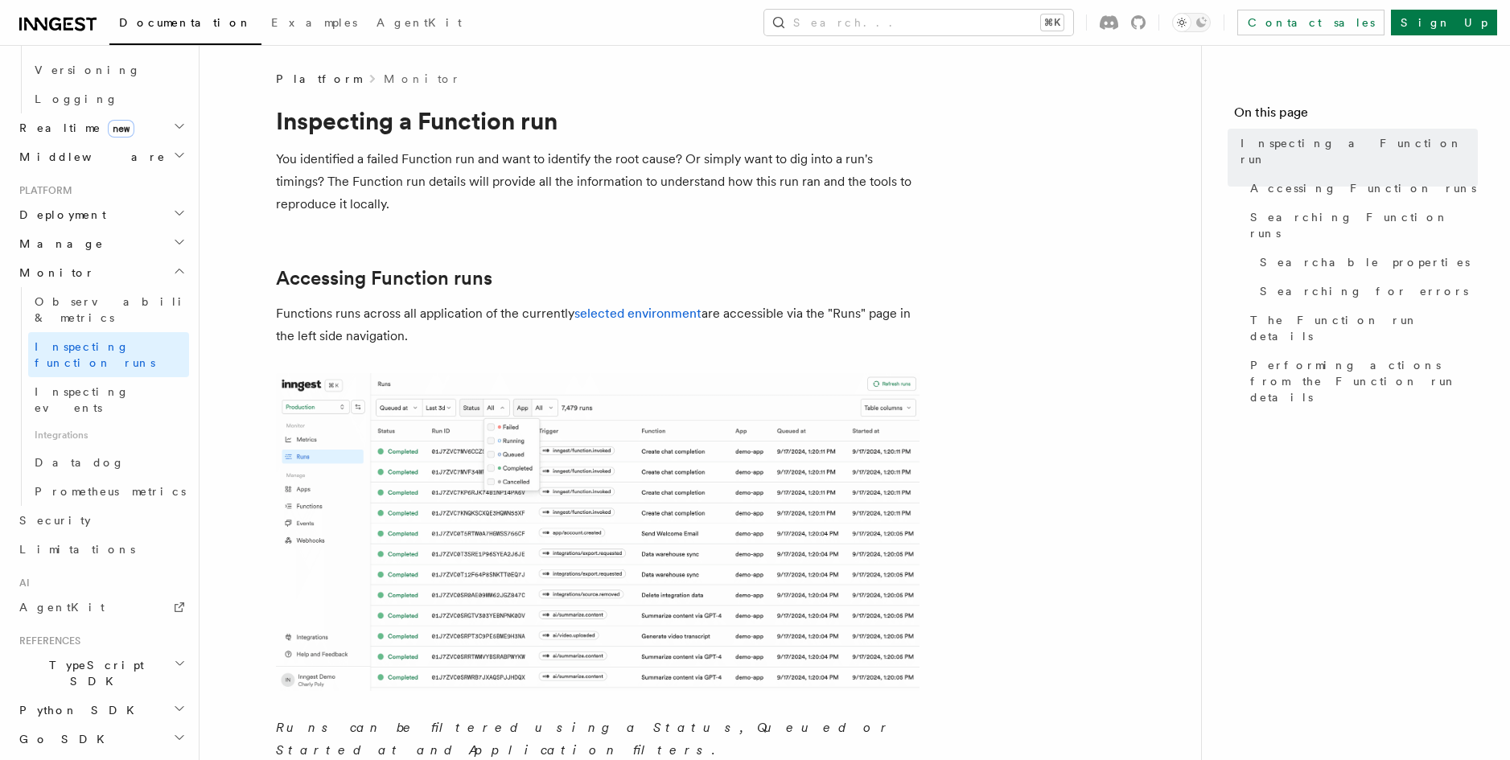
click at [155, 696] on h2 "Python SDK" at bounding box center [101, 710] width 176 height 29
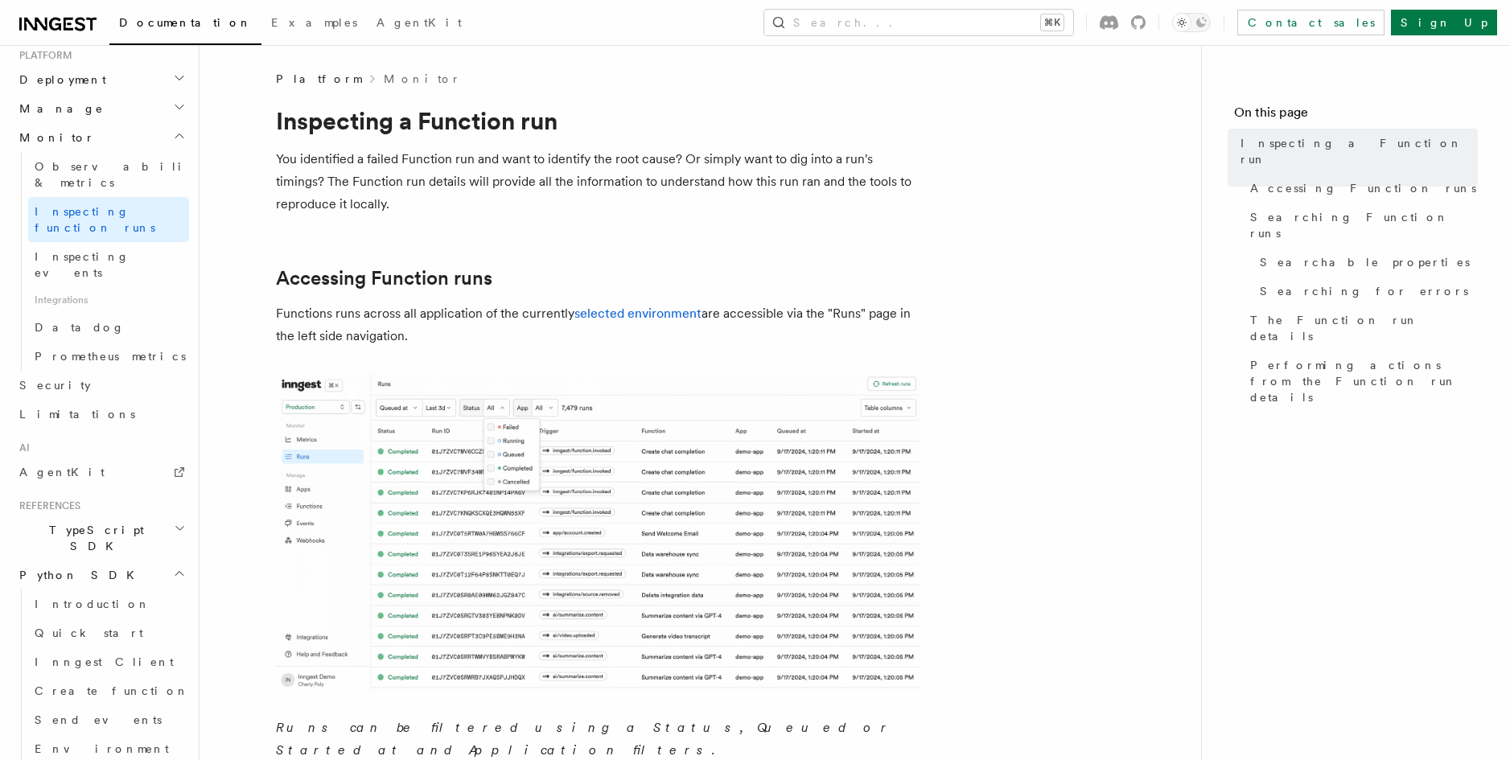
scroll to position [874, 0]
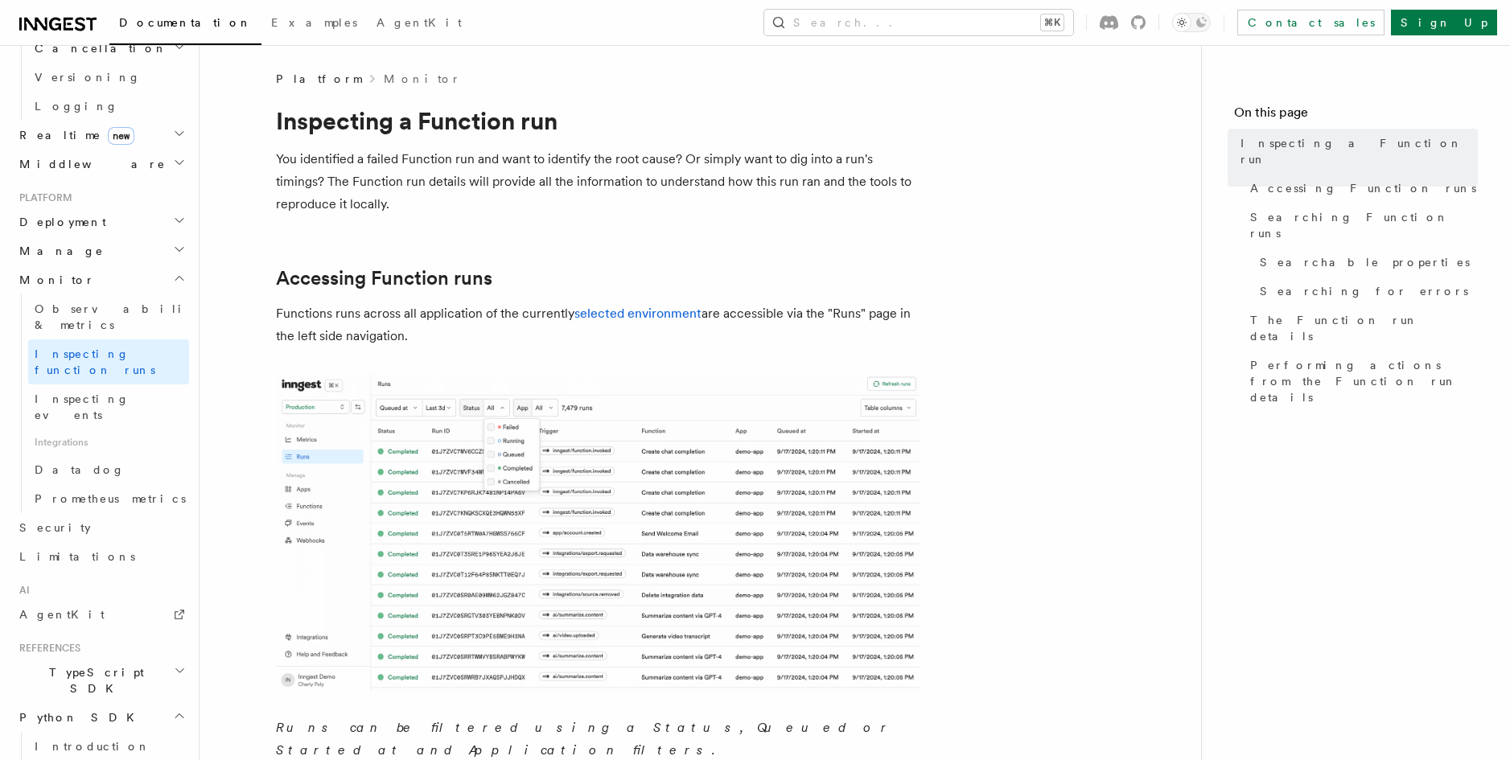
scroll to position [684, 0]
click at [26, 590] on span "AI" at bounding box center [21, 596] width 17 height 13
click at [60, 613] on span "AgentKit" at bounding box center [61, 621] width 85 height 16
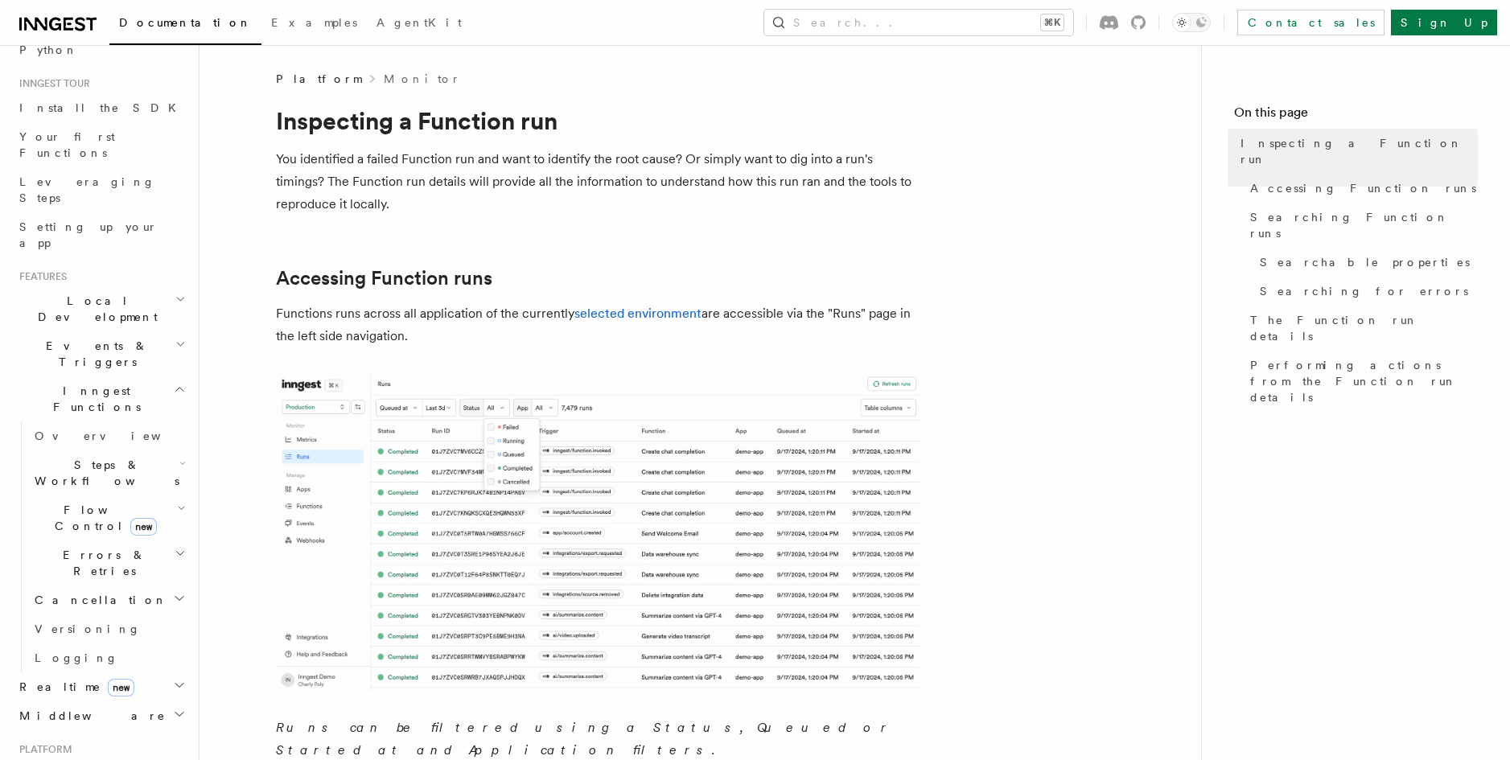
scroll to position [96, 0]
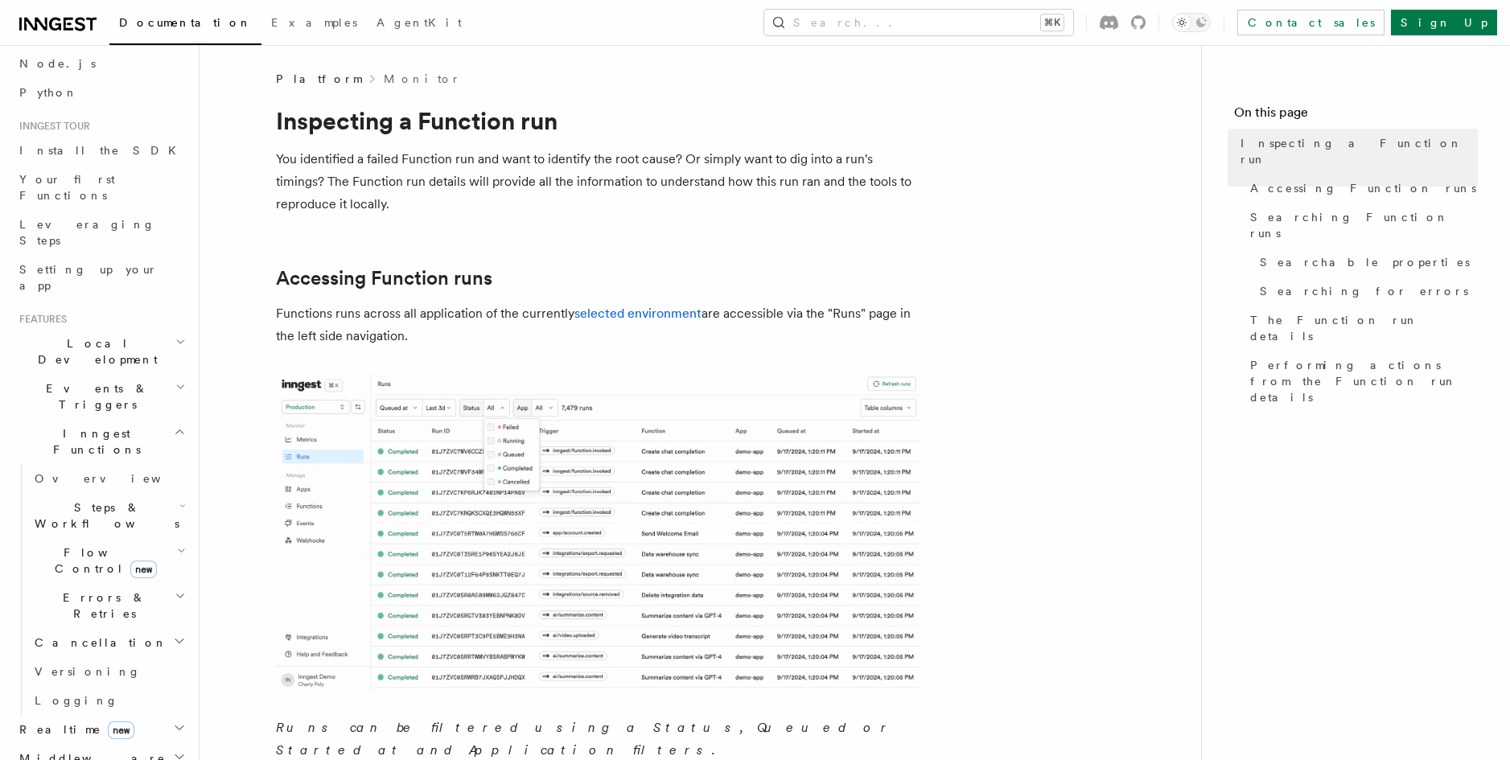
click at [156, 329] on h2 "Local Development" at bounding box center [101, 351] width 176 height 45
click at [156, 374] on h2 "Events & Triggers" at bounding box center [101, 396] width 176 height 45
click at [122, 474] on link "Sending events" at bounding box center [108, 496] width 161 height 45
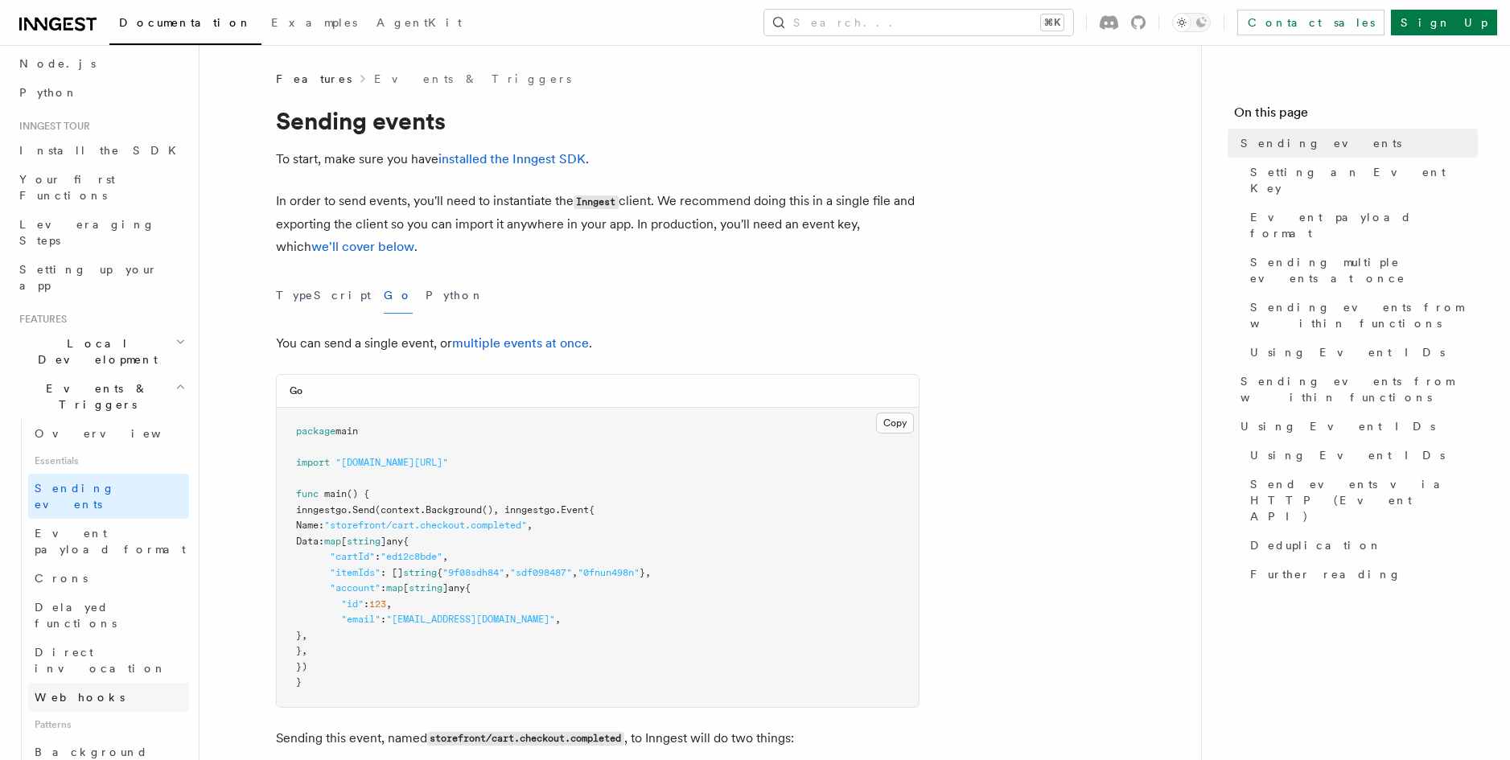
click at [137, 683] on link "Webhooks" at bounding box center [108, 697] width 161 height 29
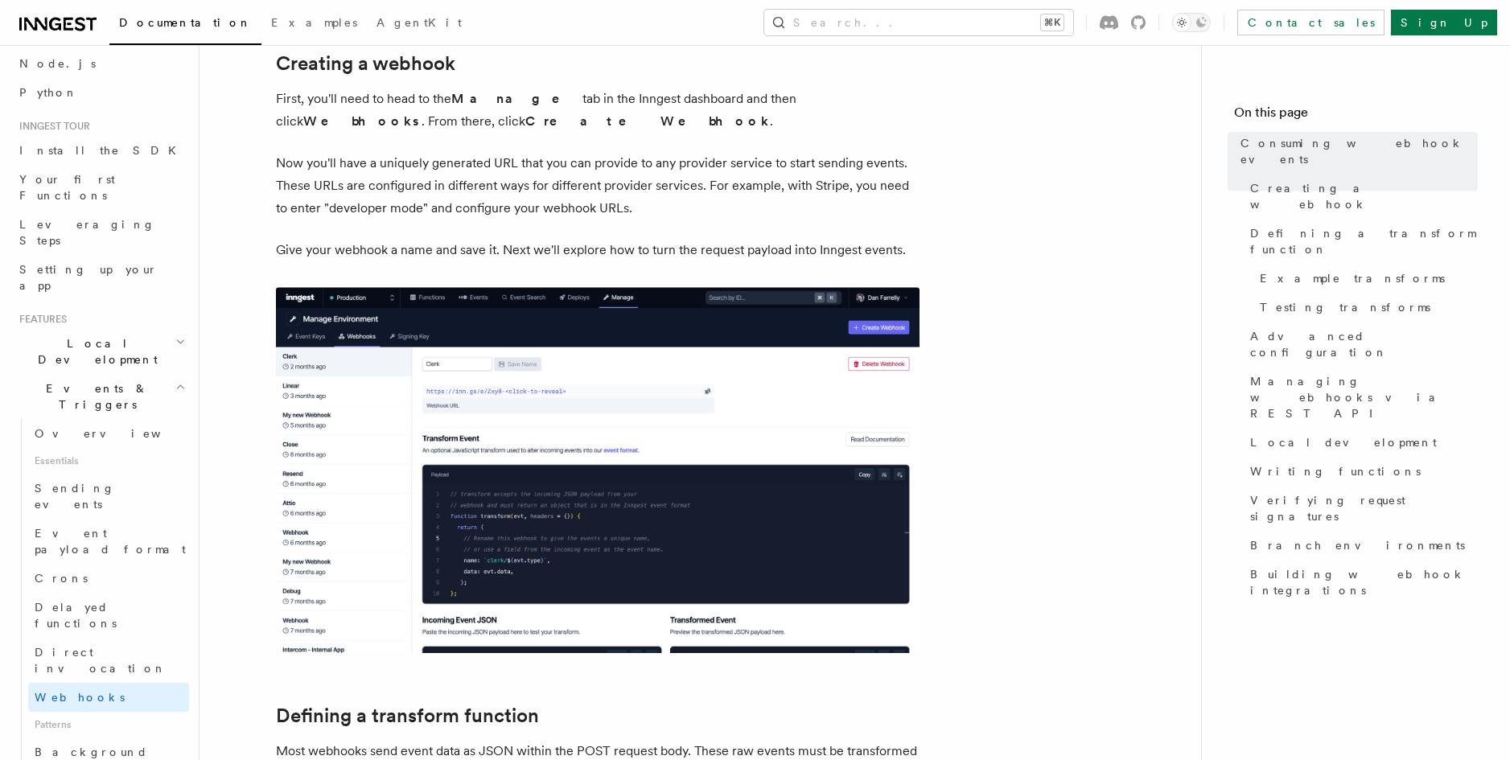
scroll to position [475, 0]
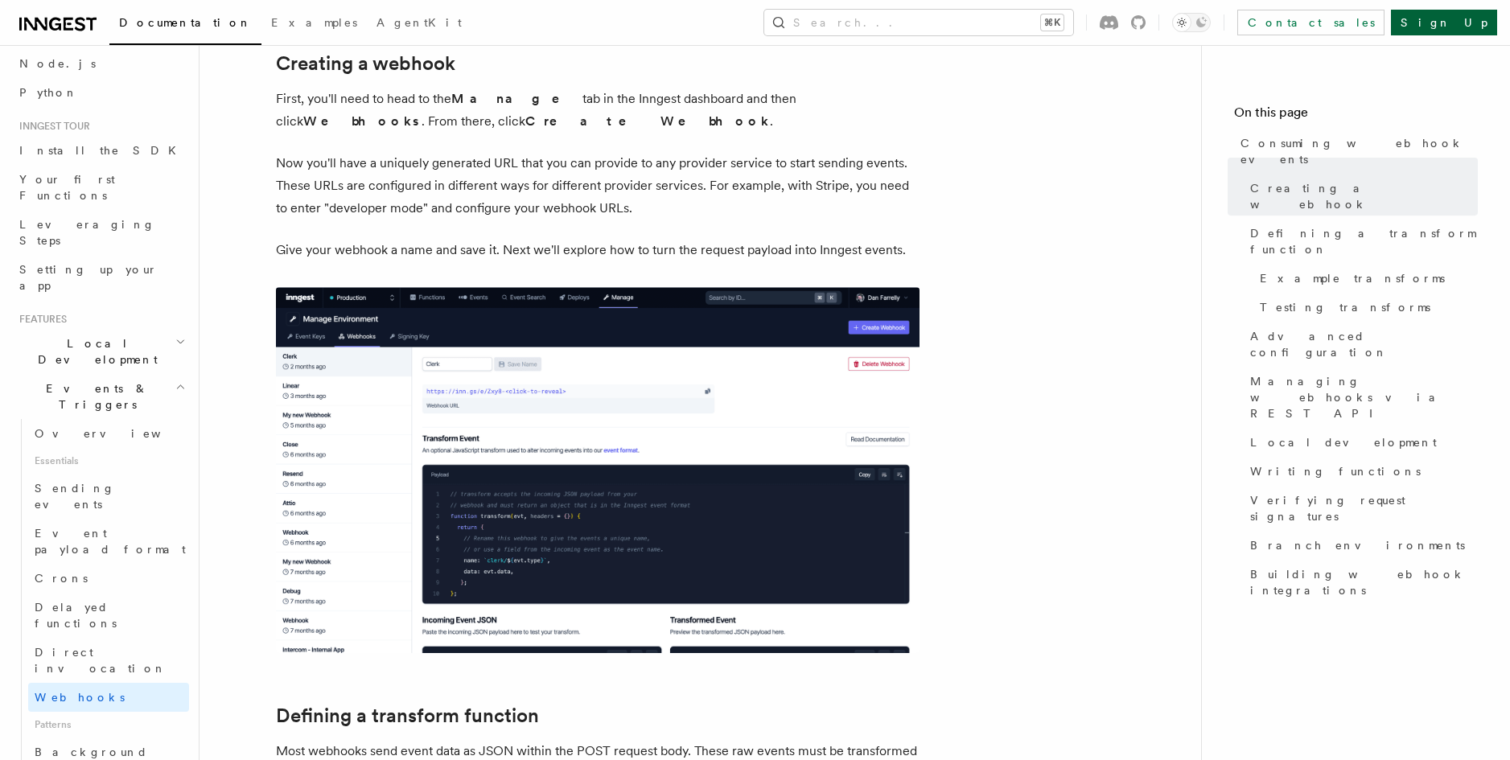
click at [1456, 25] on link "Sign Up" at bounding box center [1444, 23] width 106 height 26
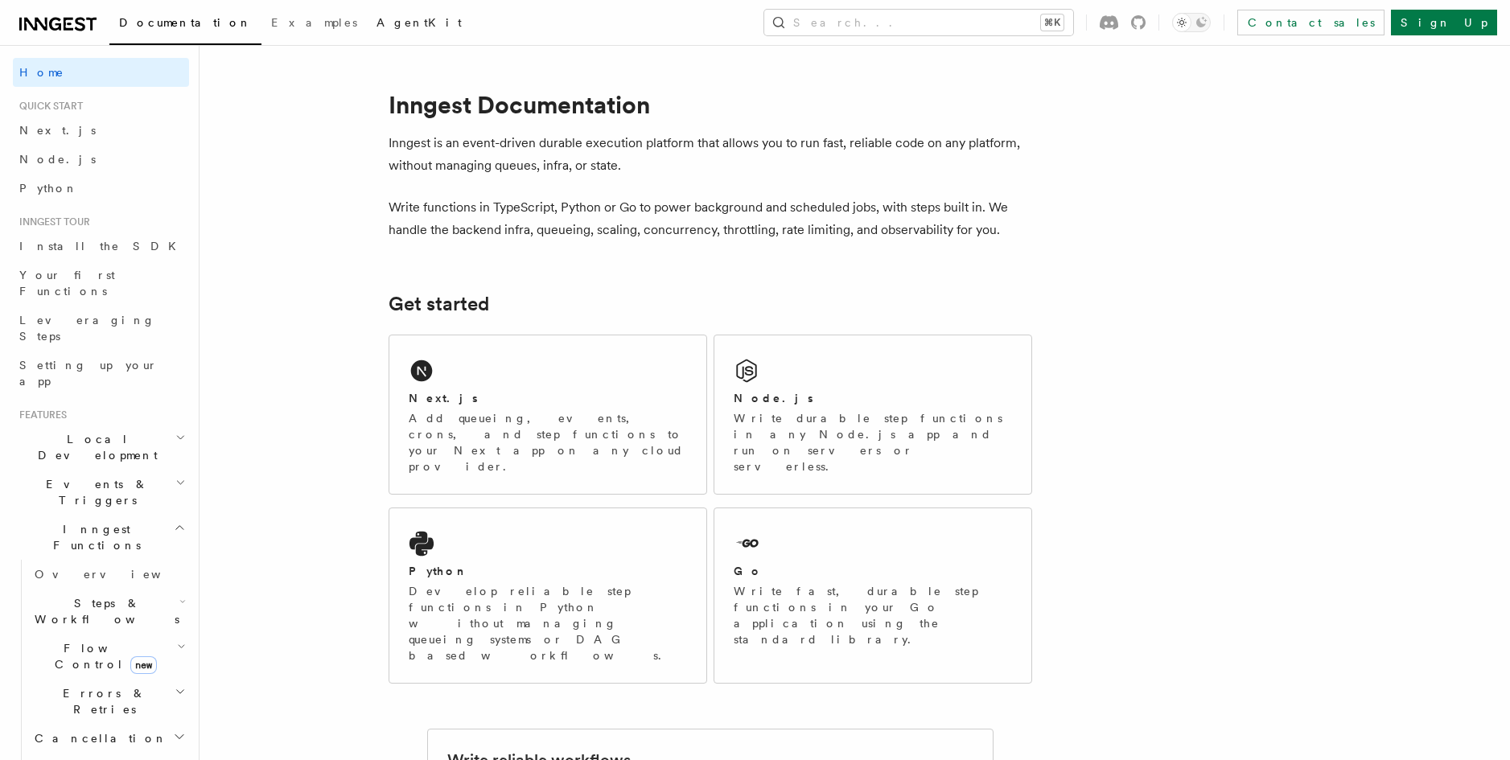
click at [367, 10] on link "AgentKit" at bounding box center [419, 24] width 105 height 39
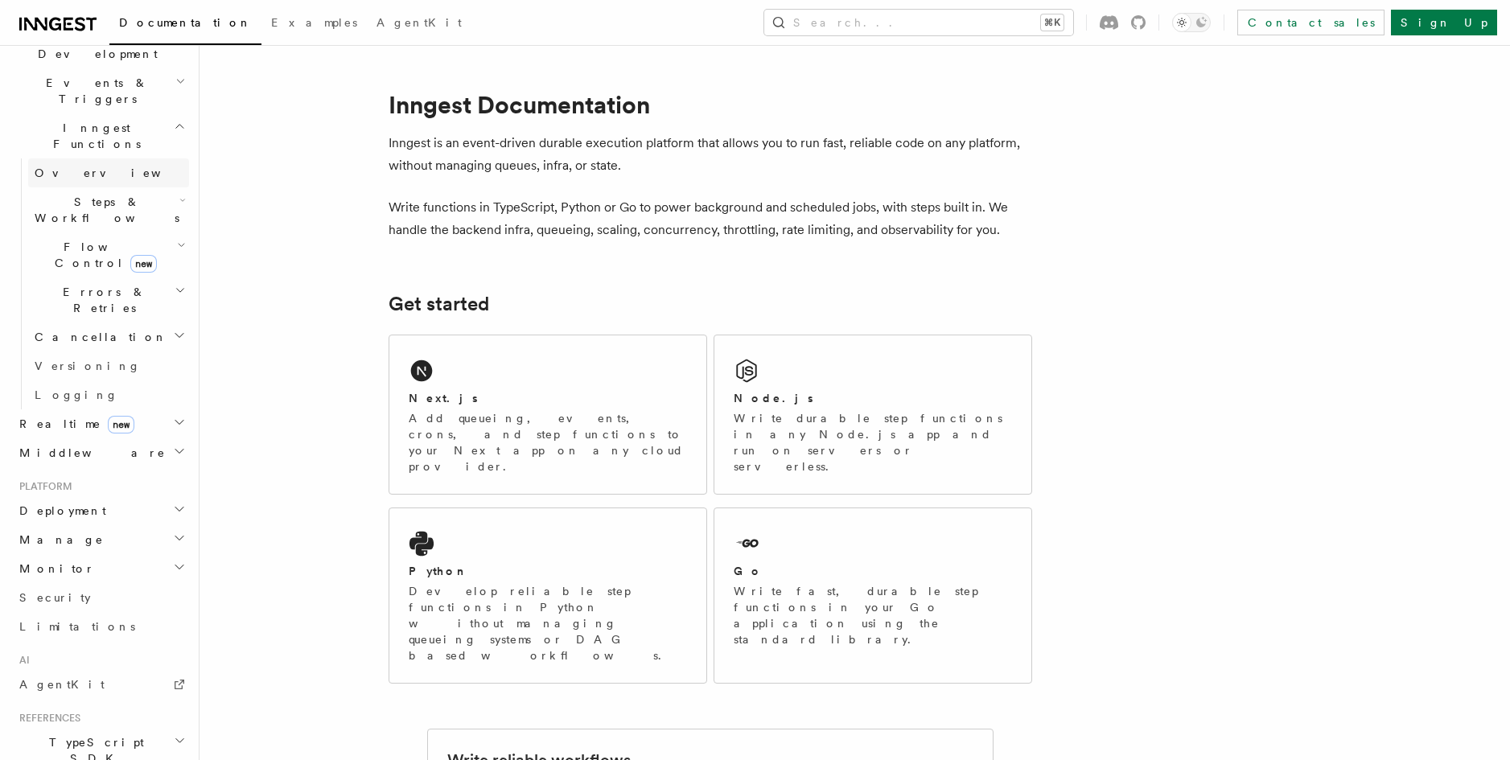
scroll to position [415, 0]
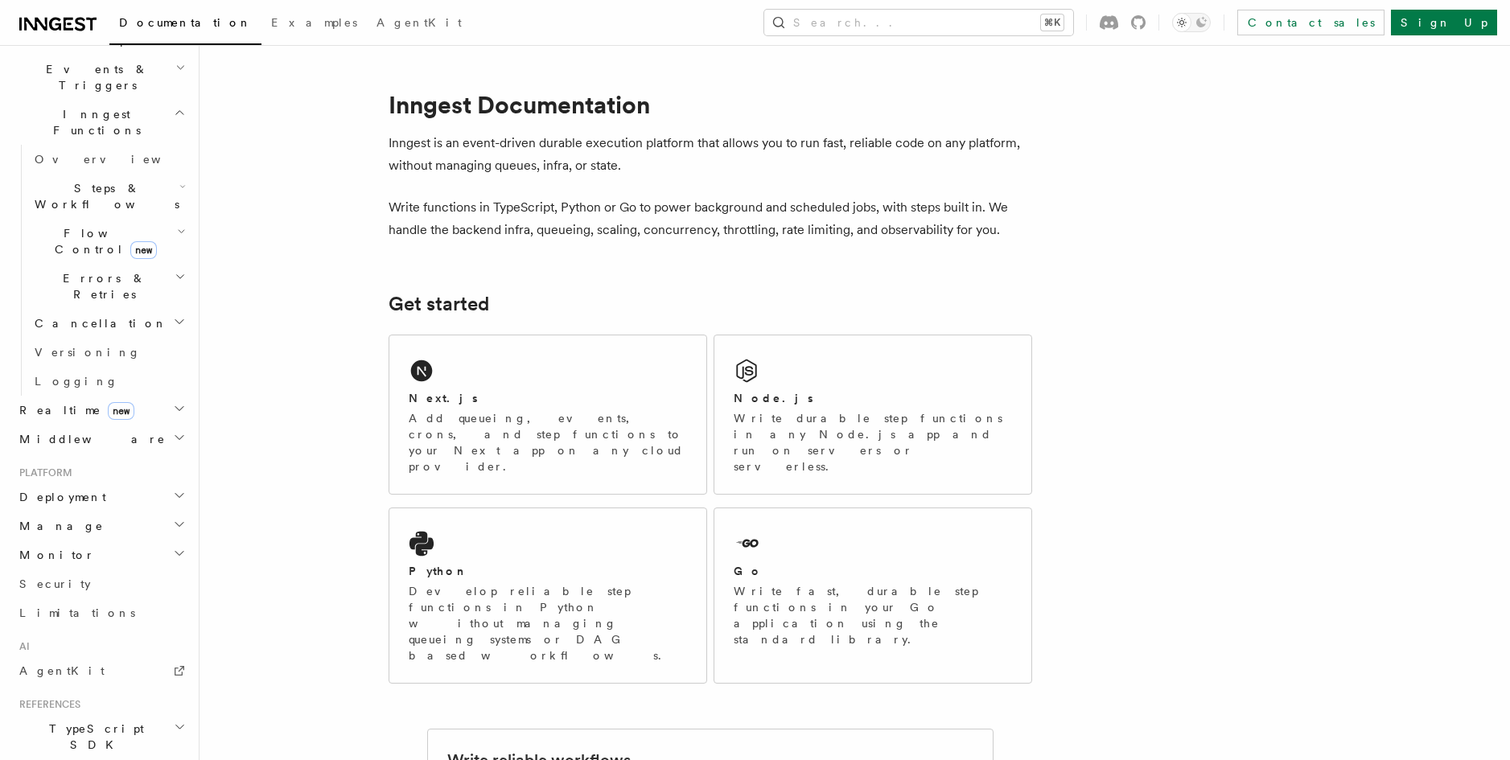
click at [174, 396] on h2 "Realtime new" at bounding box center [101, 410] width 176 height 29
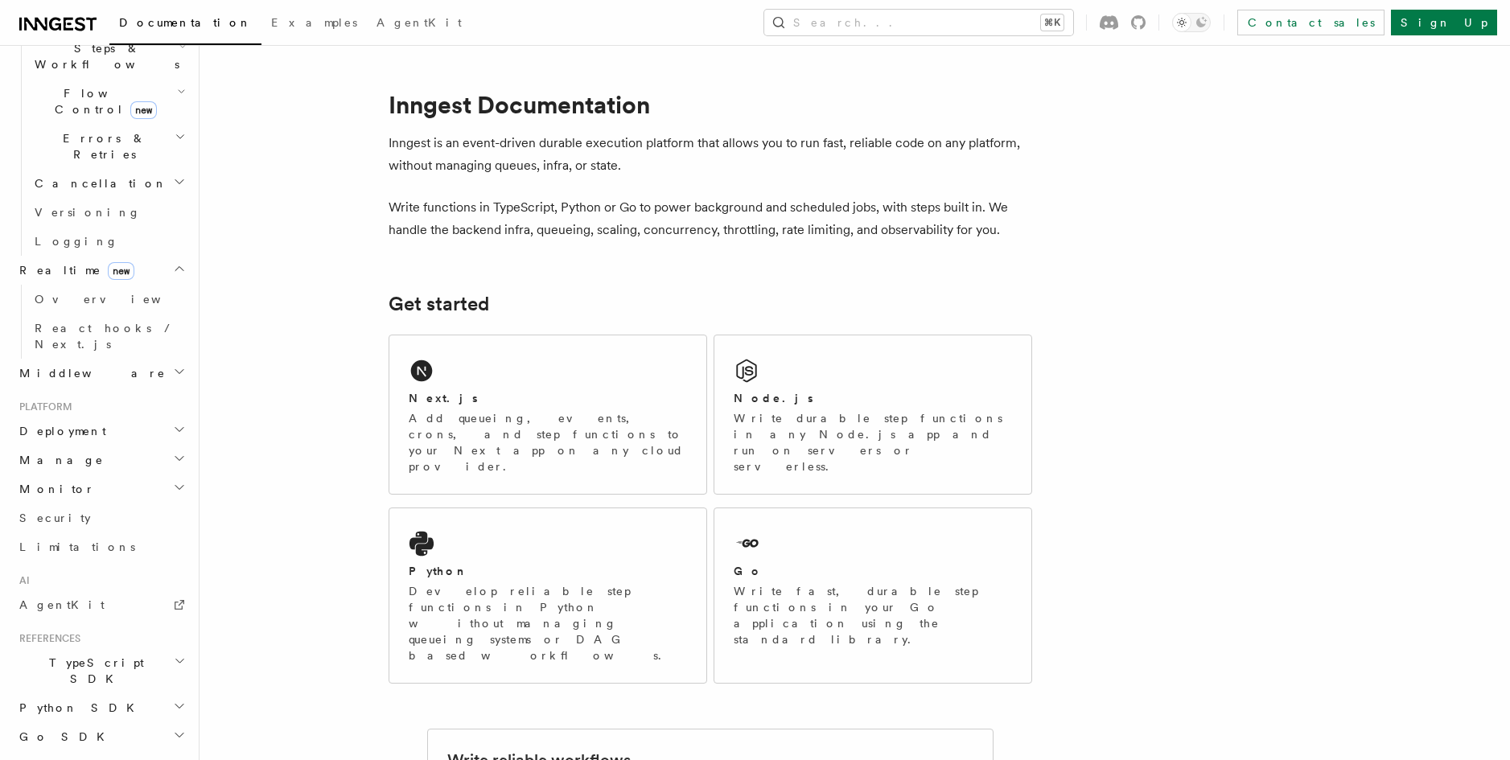
scroll to position [566, 0]
click at [152, 464] on h2 "Monitor" at bounding box center [101, 478] width 176 height 29
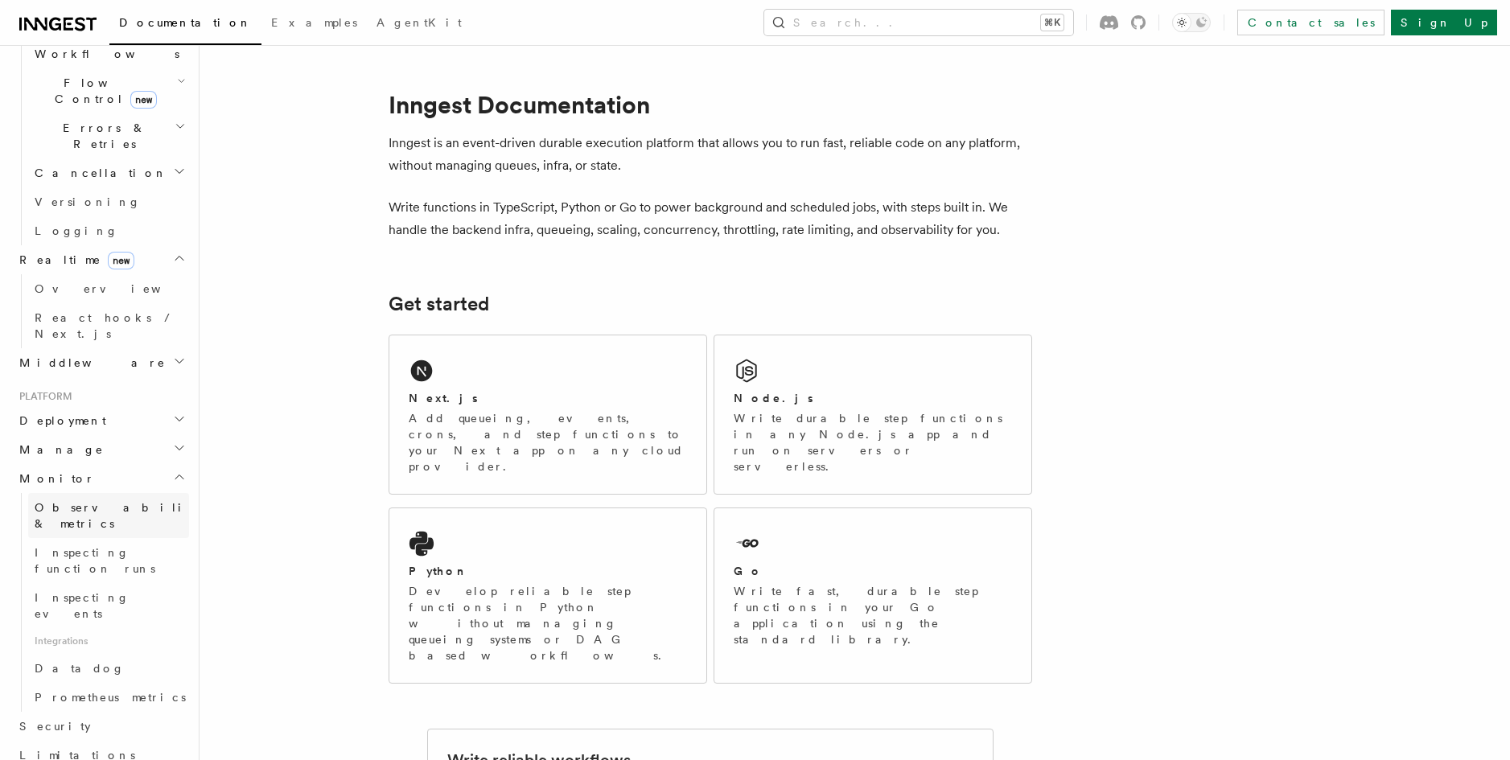
click at [134, 493] on link "Observability & metrics" at bounding box center [108, 515] width 161 height 45
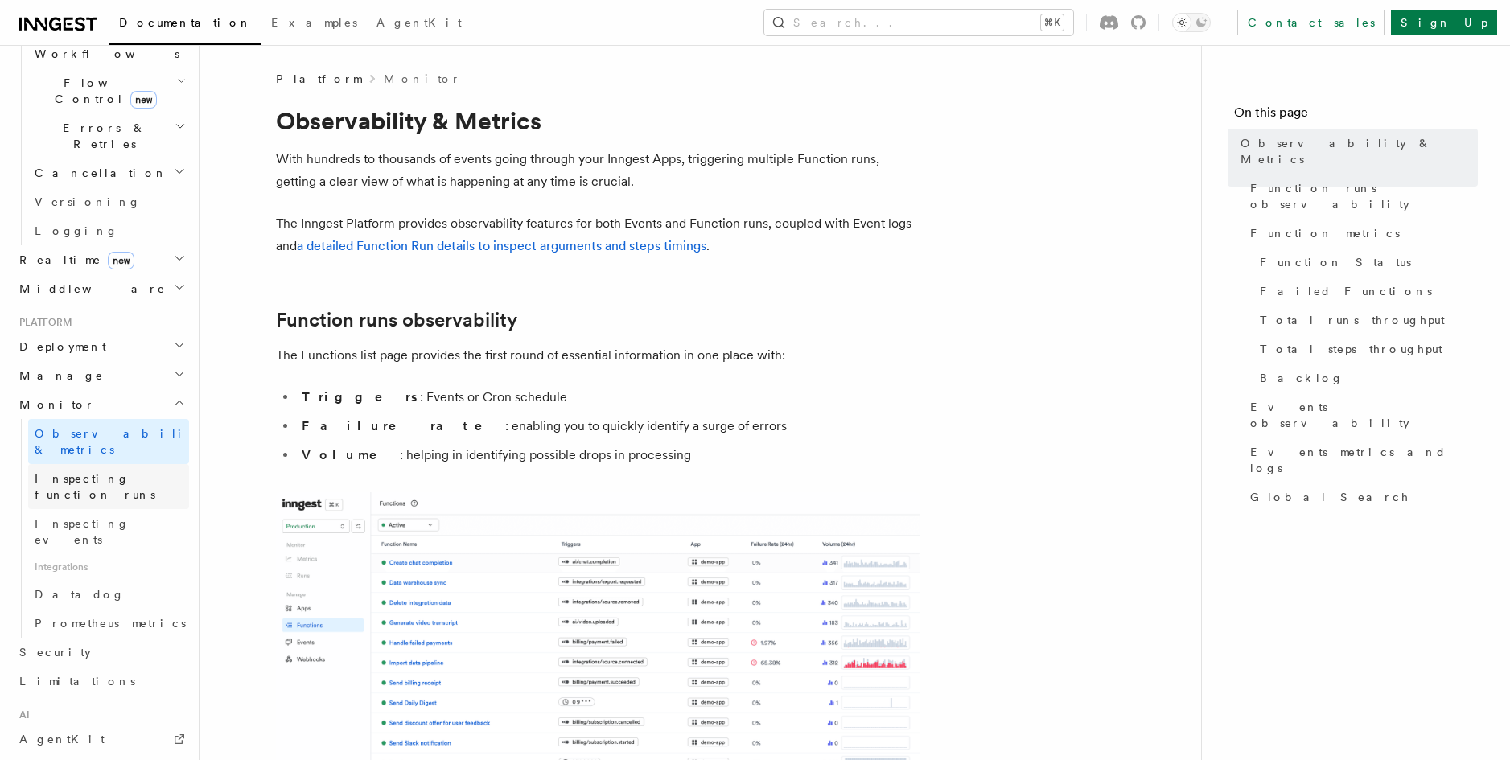
click at [144, 472] on span "Inspecting function runs" at bounding box center [95, 486] width 121 height 29
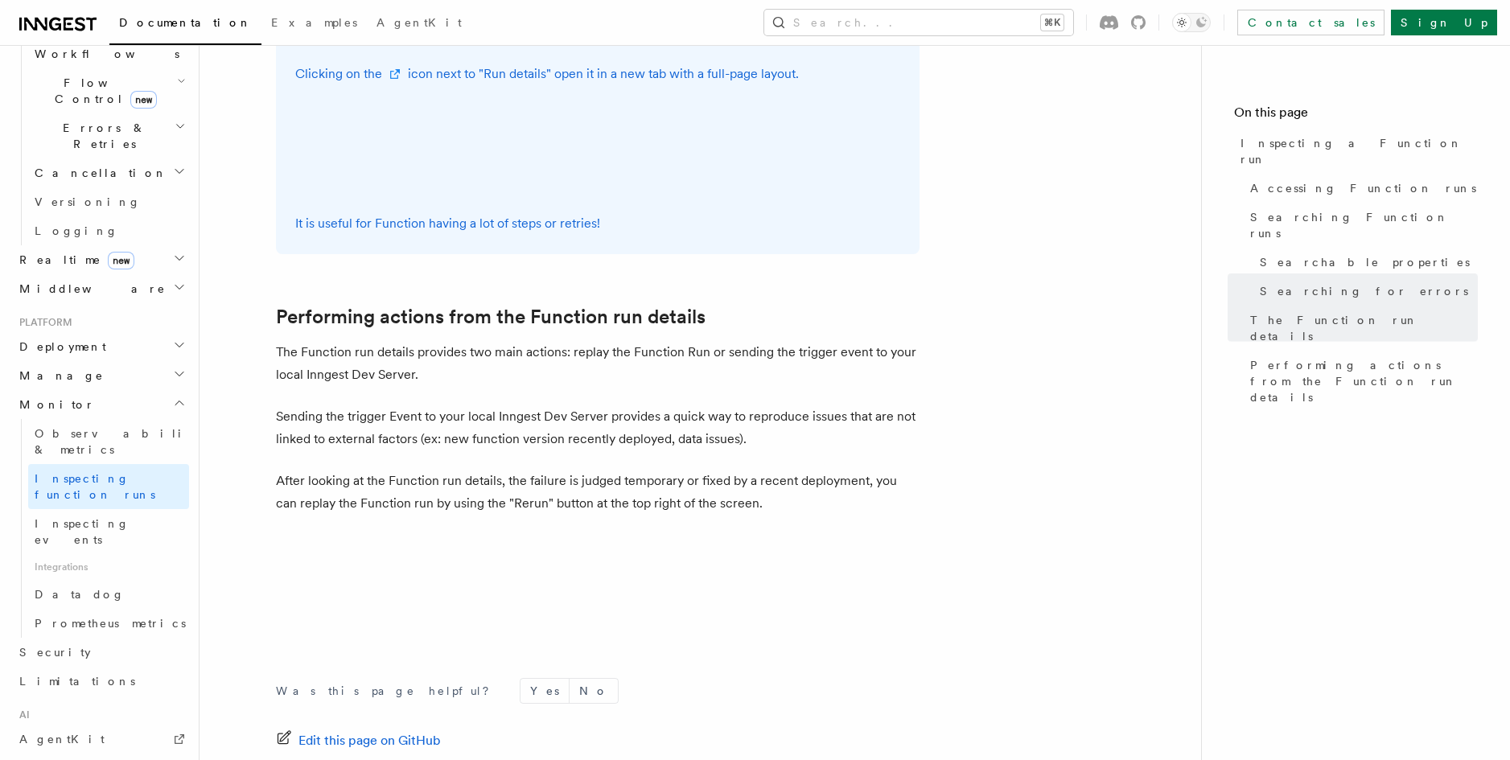
scroll to position [4070, 0]
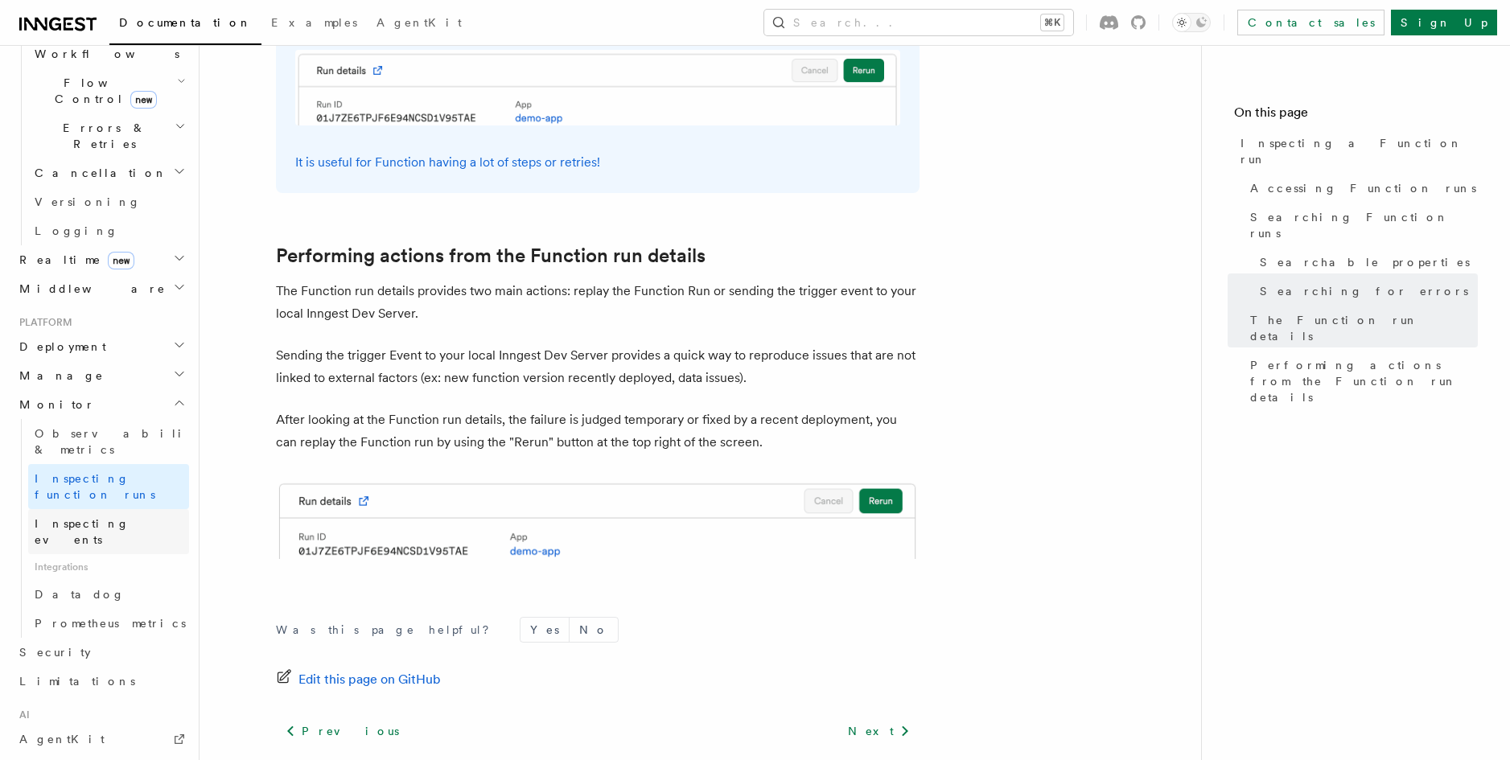
click at [126, 509] on link "Inspecting events" at bounding box center [108, 531] width 161 height 45
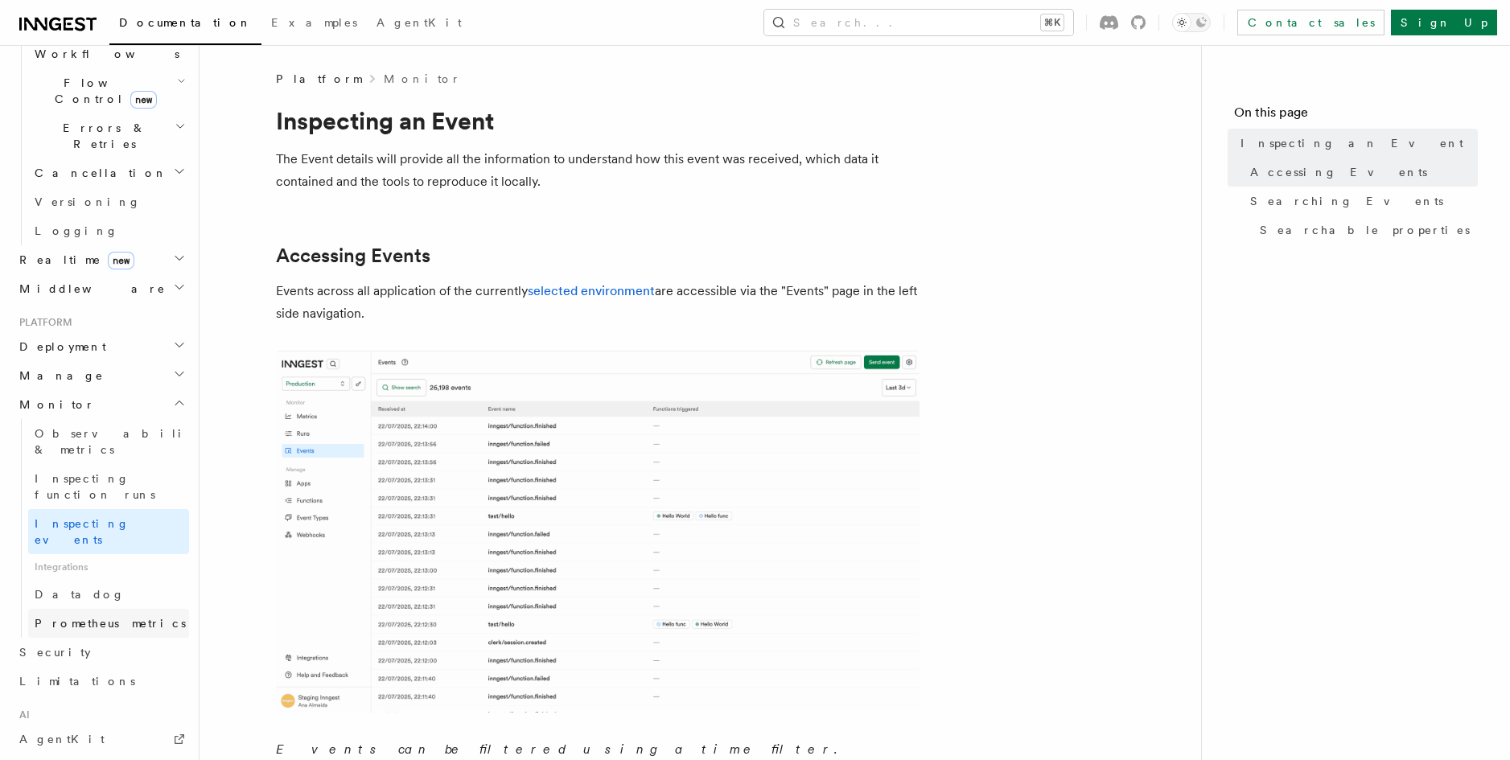
click at [113, 617] on span "Prometheus metrics" at bounding box center [110, 623] width 151 height 13
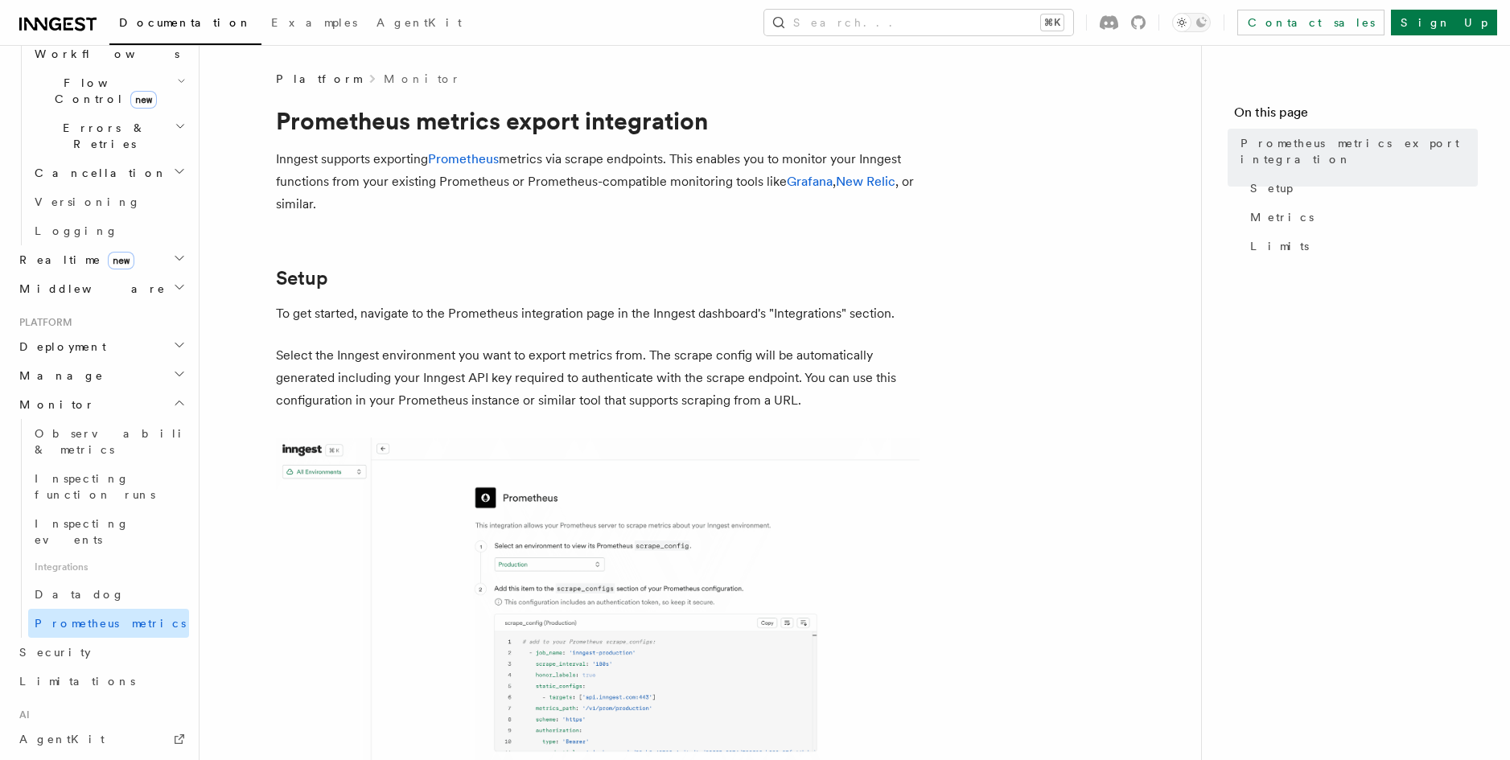
click at [105, 609] on link "Prometheus metrics" at bounding box center [108, 623] width 161 height 29
click at [106, 580] on link "Datadog" at bounding box center [108, 594] width 161 height 29
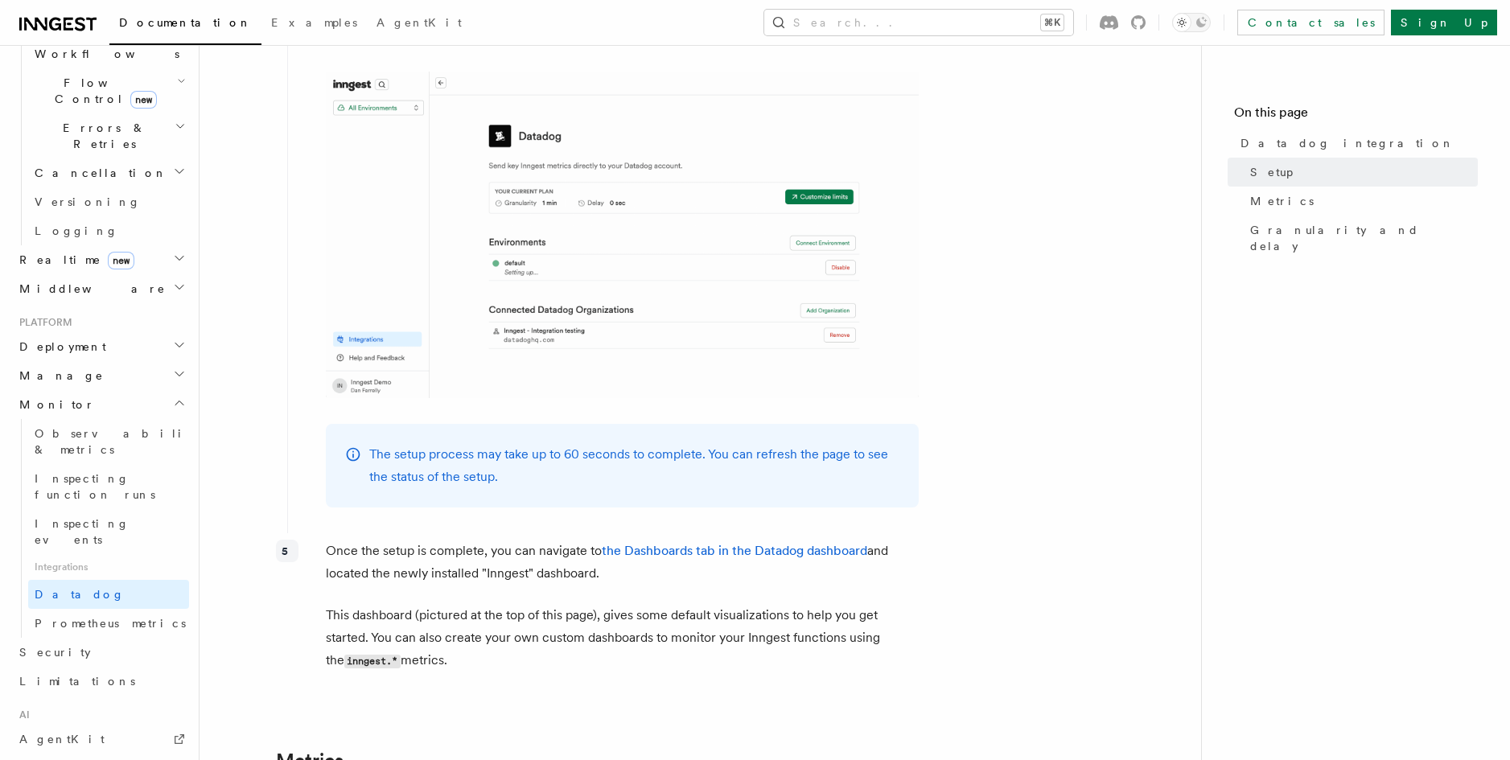
scroll to position [2069, 0]
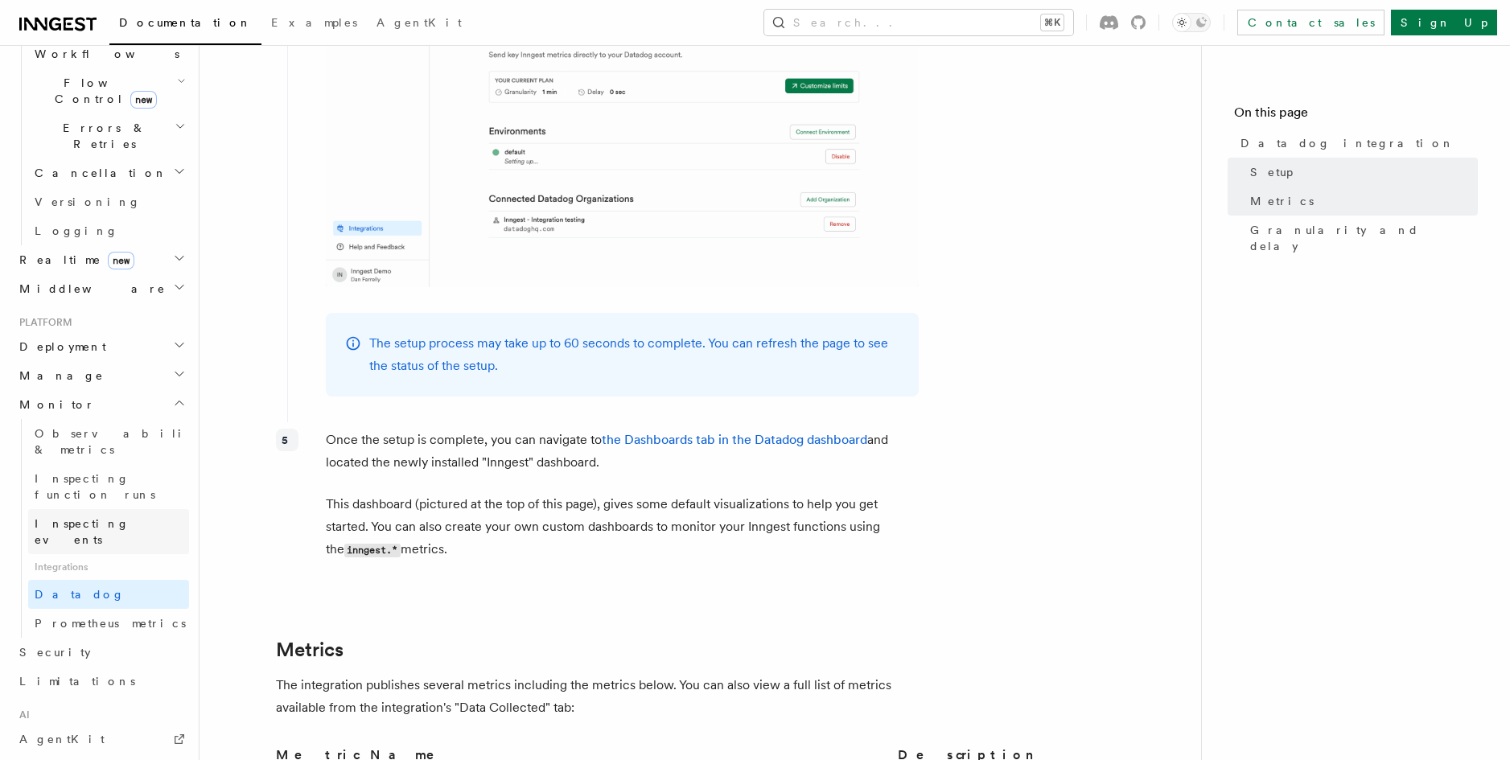
click at [131, 509] on link "Inspecting events" at bounding box center [108, 531] width 161 height 45
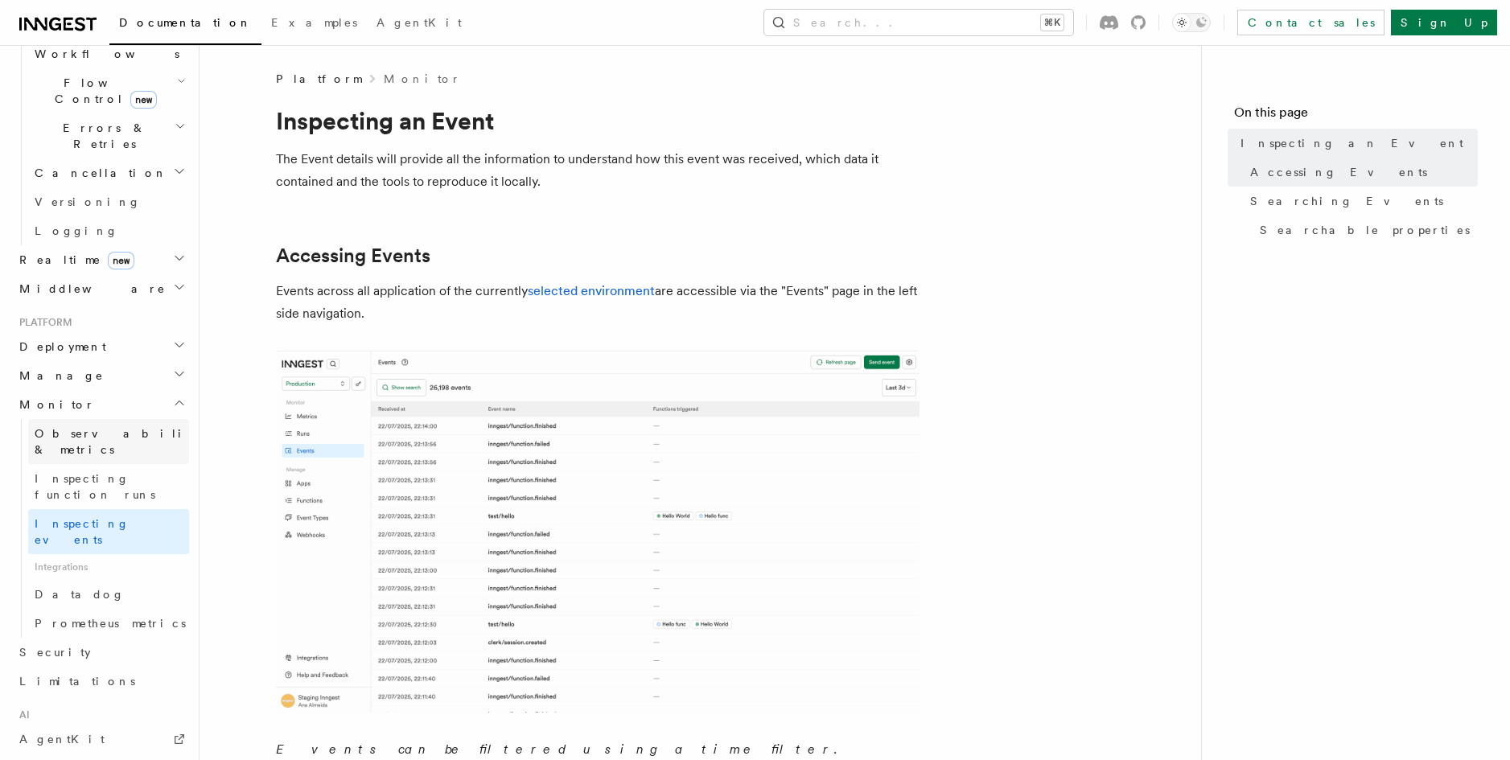
click at [146, 427] on span "Observability & metrics" at bounding box center [118, 441] width 166 height 29
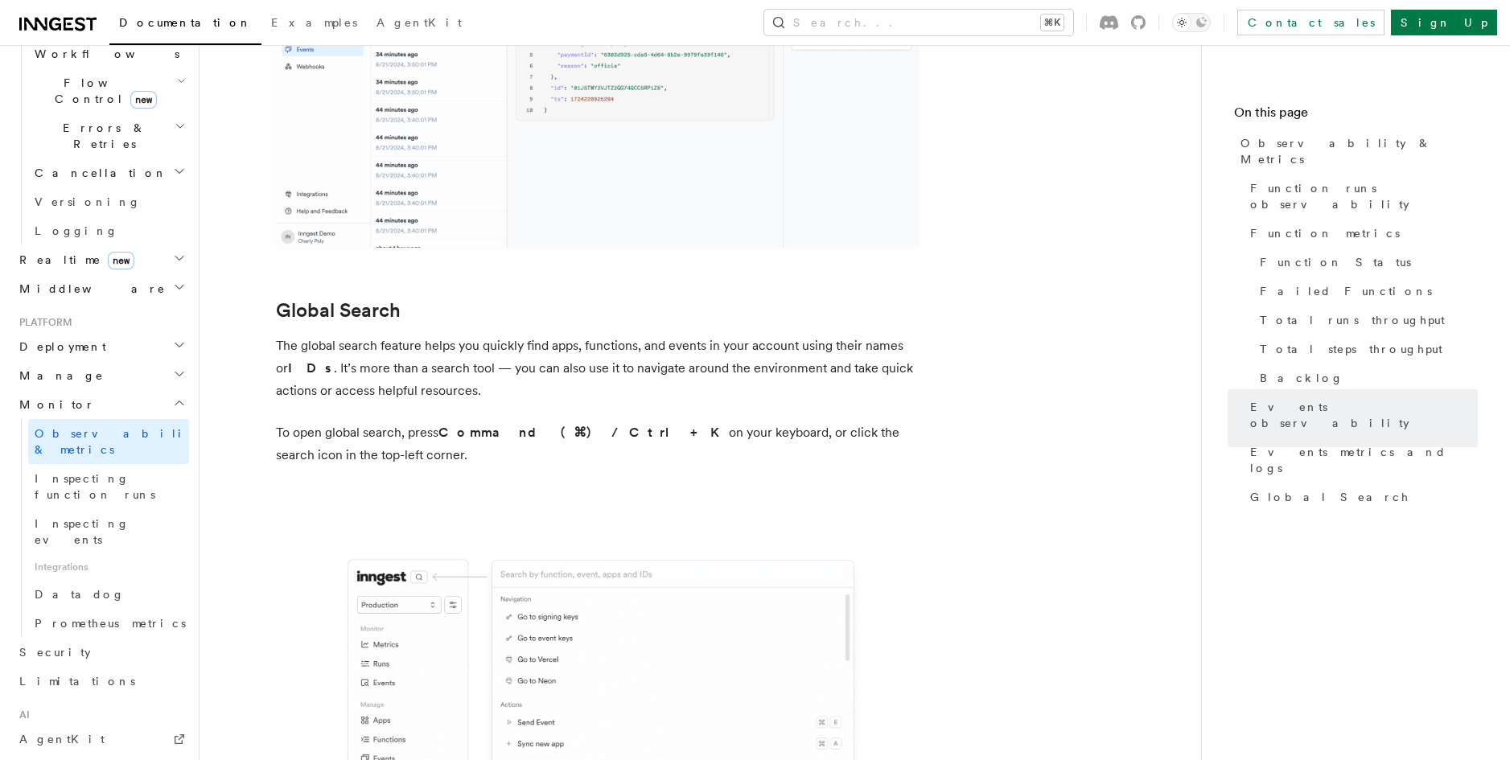
scroll to position [5335, 0]
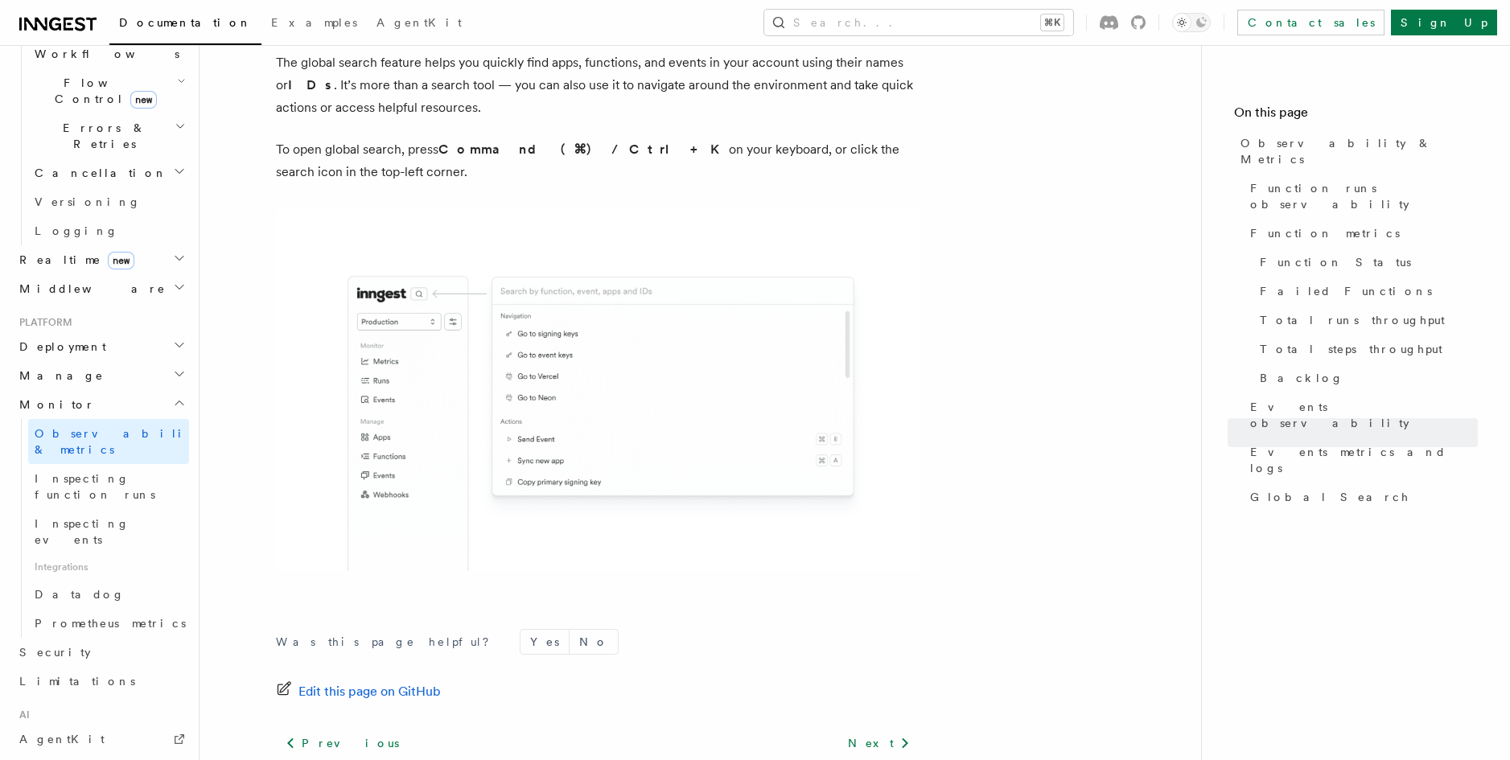
click at [149, 332] on h2 "Deployment" at bounding box center [101, 346] width 176 height 29
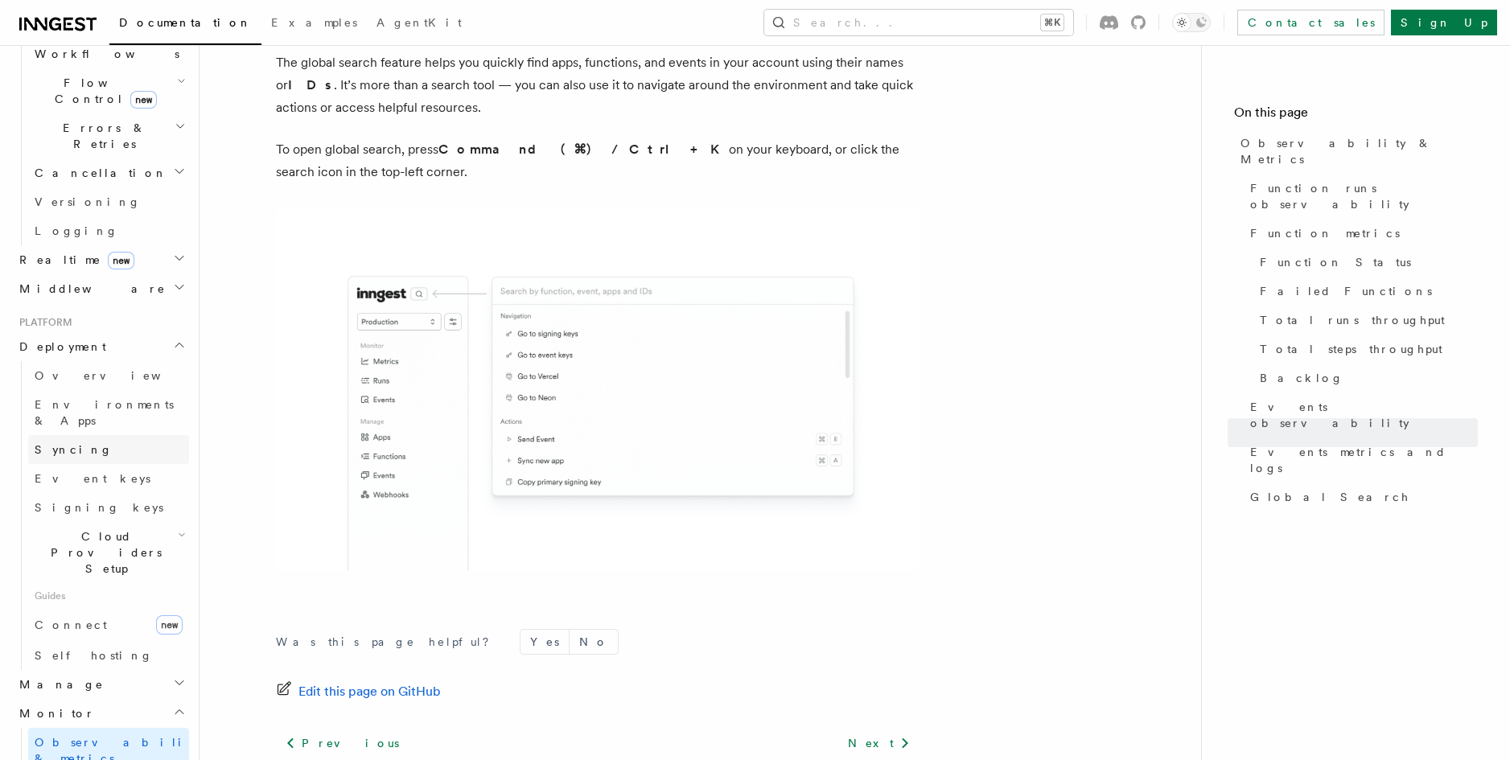
click at [130, 435] on link "Syncing" at bounding box center [108, 449] width 161 height 29
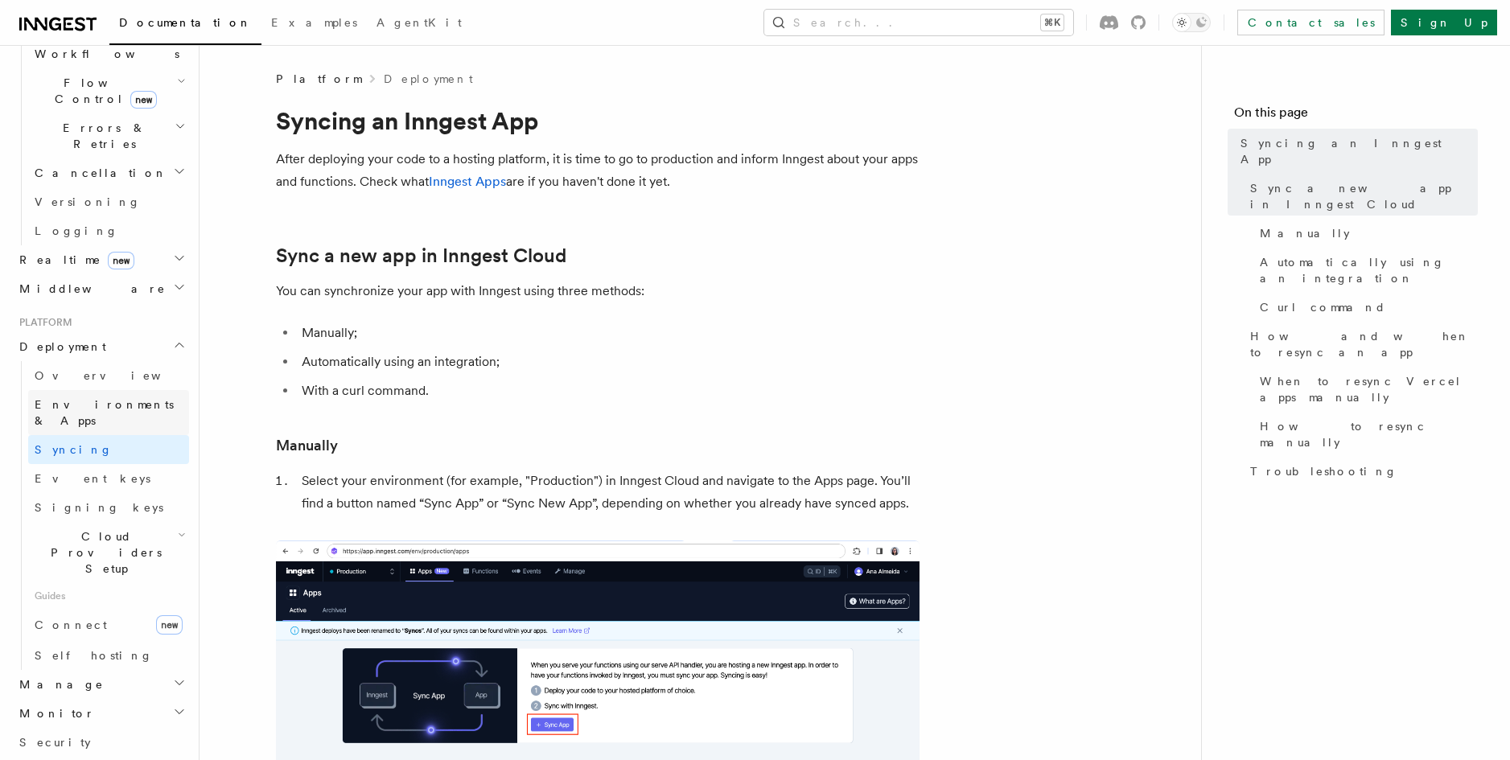
click at [136, 398] on span "Environments & Apps" at bounding box center [104, 412] width 139 height 29
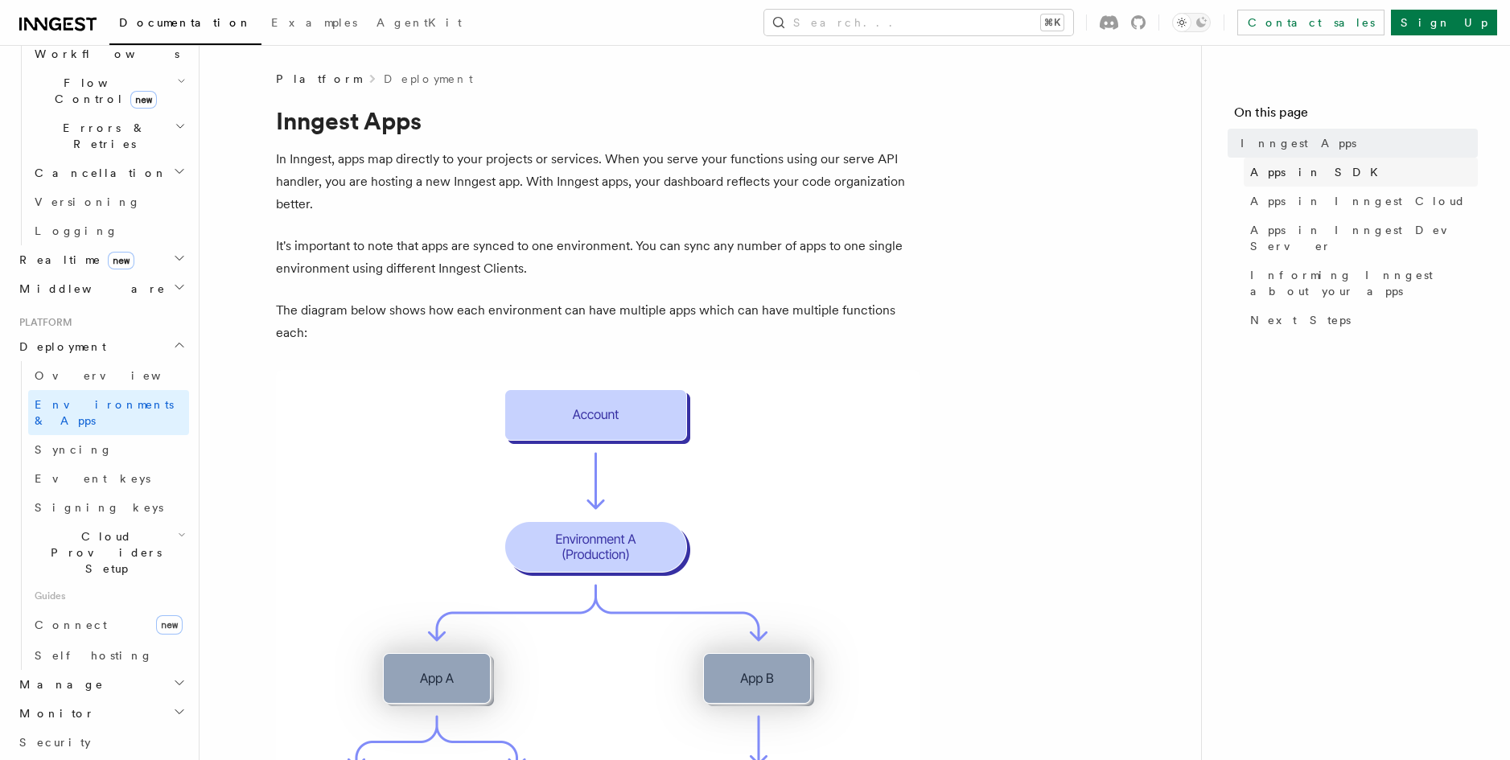
click at [1355, 173] on link "Apps in SDK" at bounding box center [1361, 172] width 234 height 29
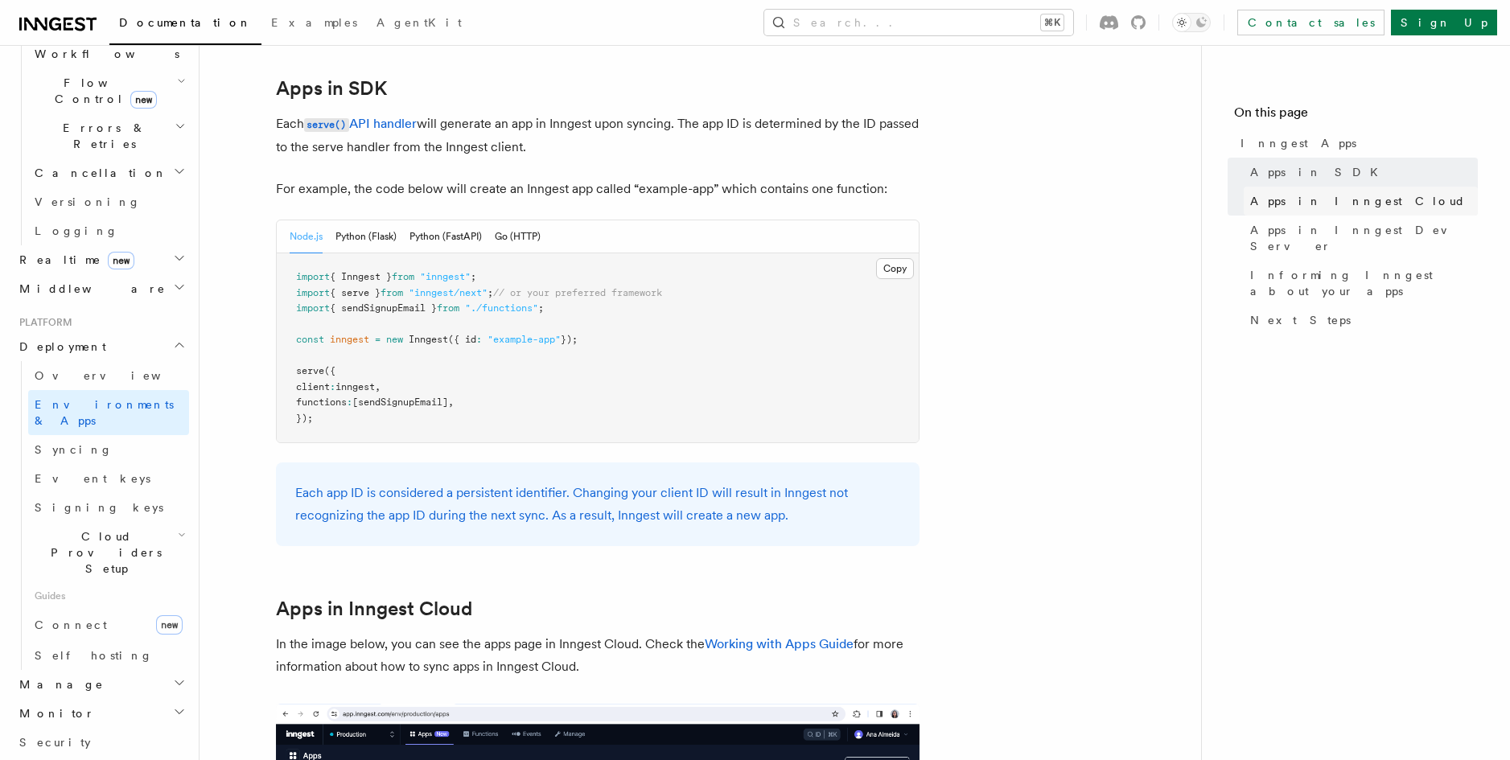
click at [1376, 200] on link "Apps in Inngest Cloud" at bounding box center [1361, 201] width 234 height 29
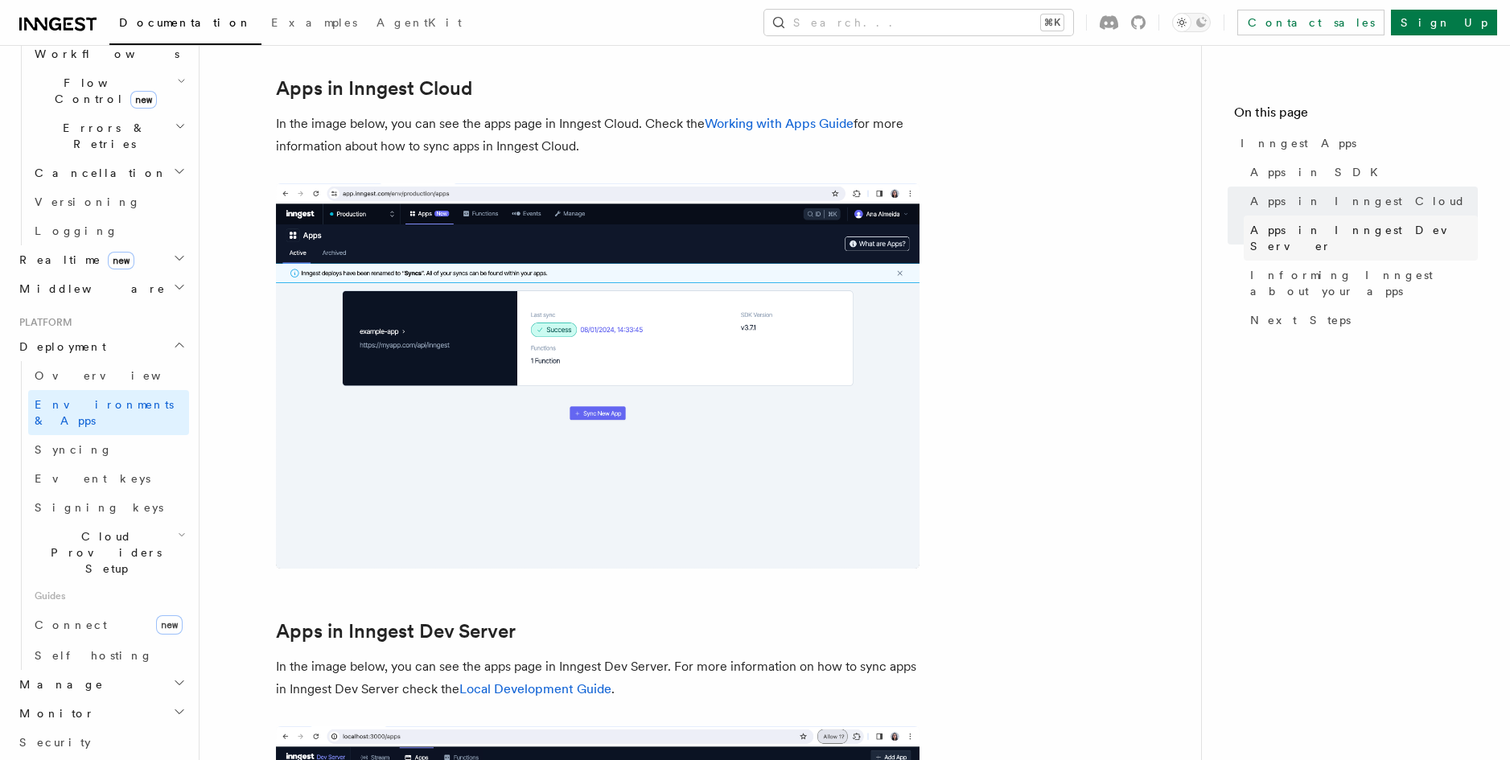
click at [1357, 237] on span "Apps in Inngest Dev Server" at bounding box center [1364, 238] width 228 height 32
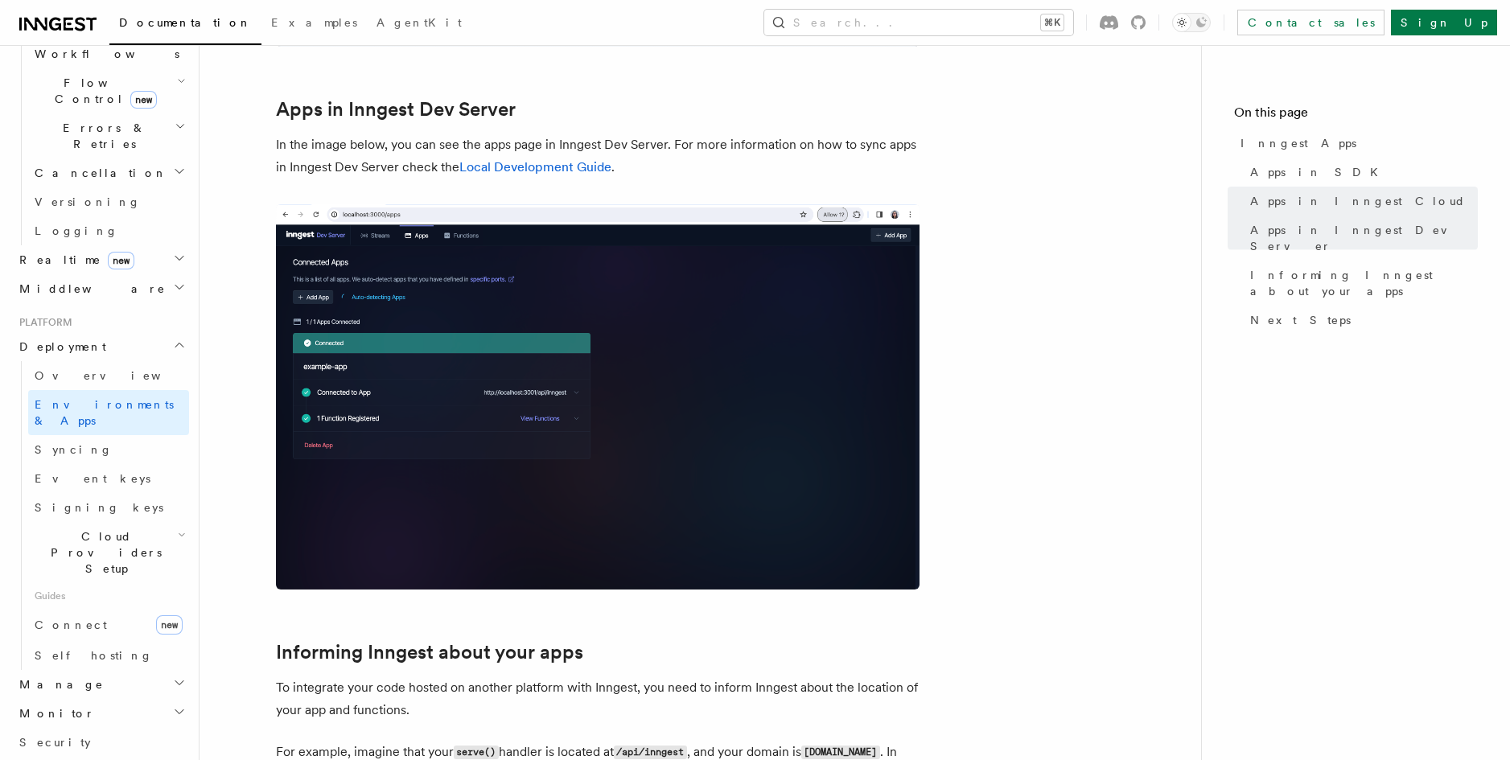
scroll to position [1870, 0]
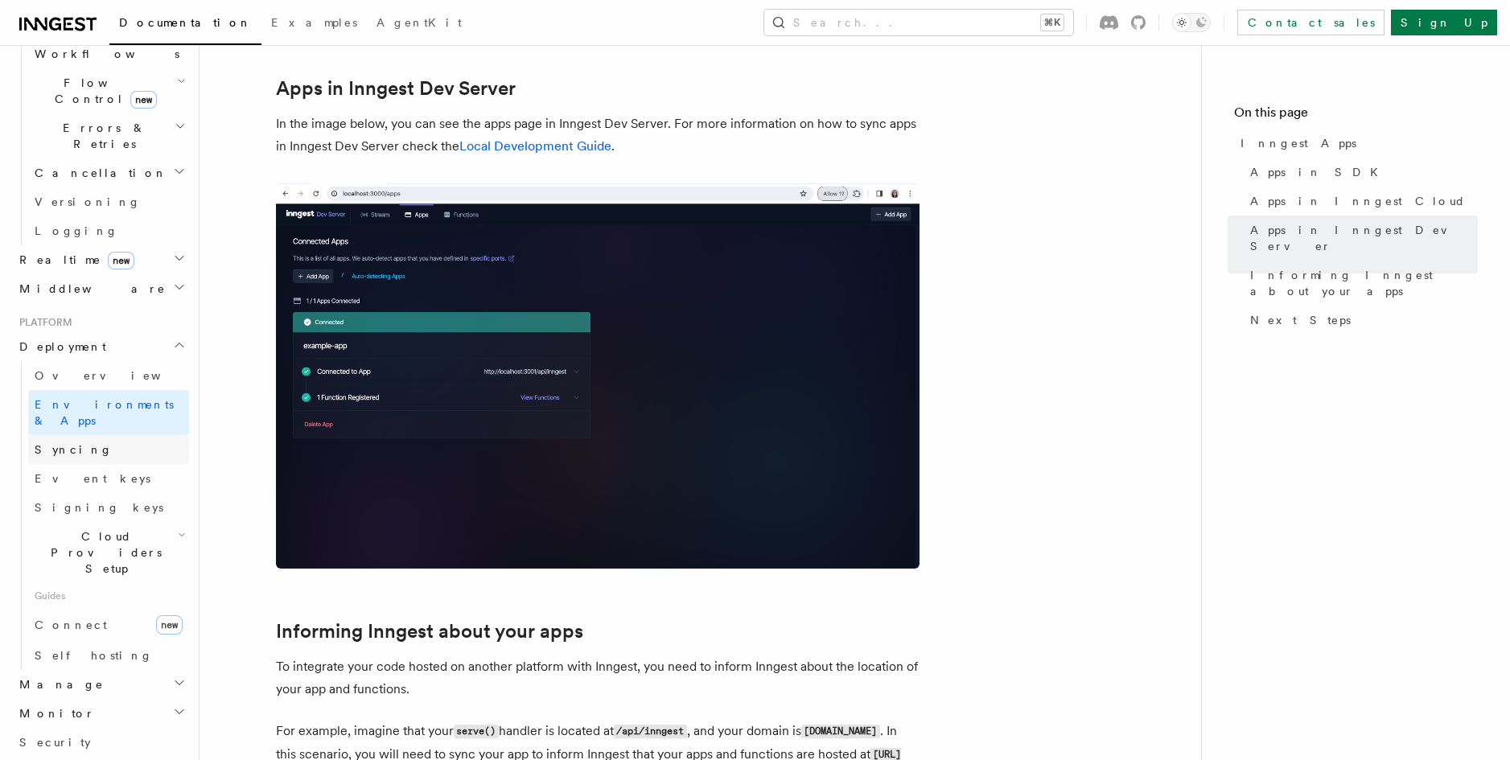
click at [83, 435] on link "Syncing" at bounding box center [108, 449] width 161 height 29
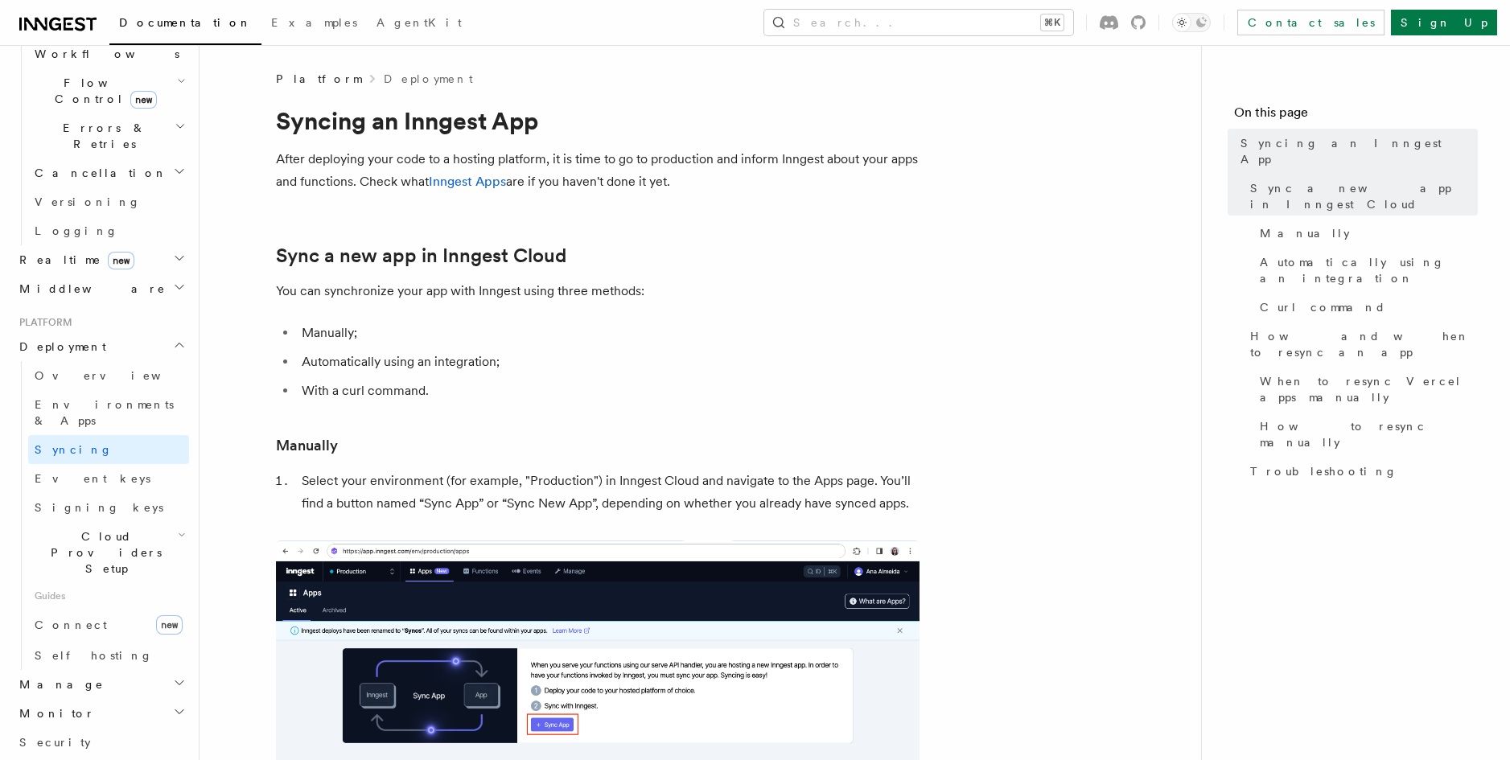
click at [130, 529] on span "Cloud Providers Setup" at bounding box center [103, 553] width 150 height 48
click at [138, 583] on link "Cloudflare Pages" at bounding box center [116, 605] width 146 height 45
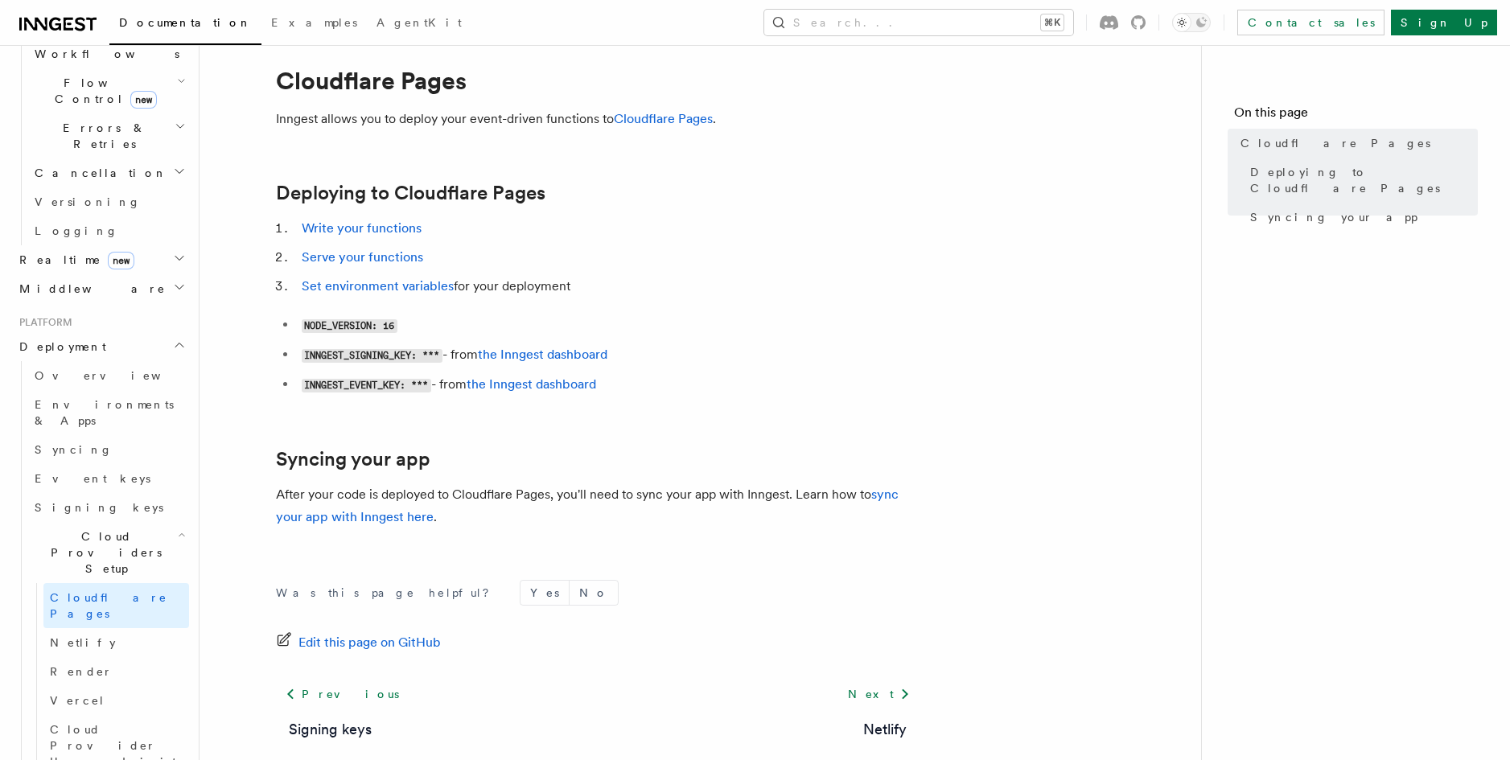
scroll to position [43, 0]
click at [225, 422] on article "Platform Deployment Cloud Providers Setup Cloudflare Pages Inngest allows you t…" at bounding box center [700, 436] width 950 height 817
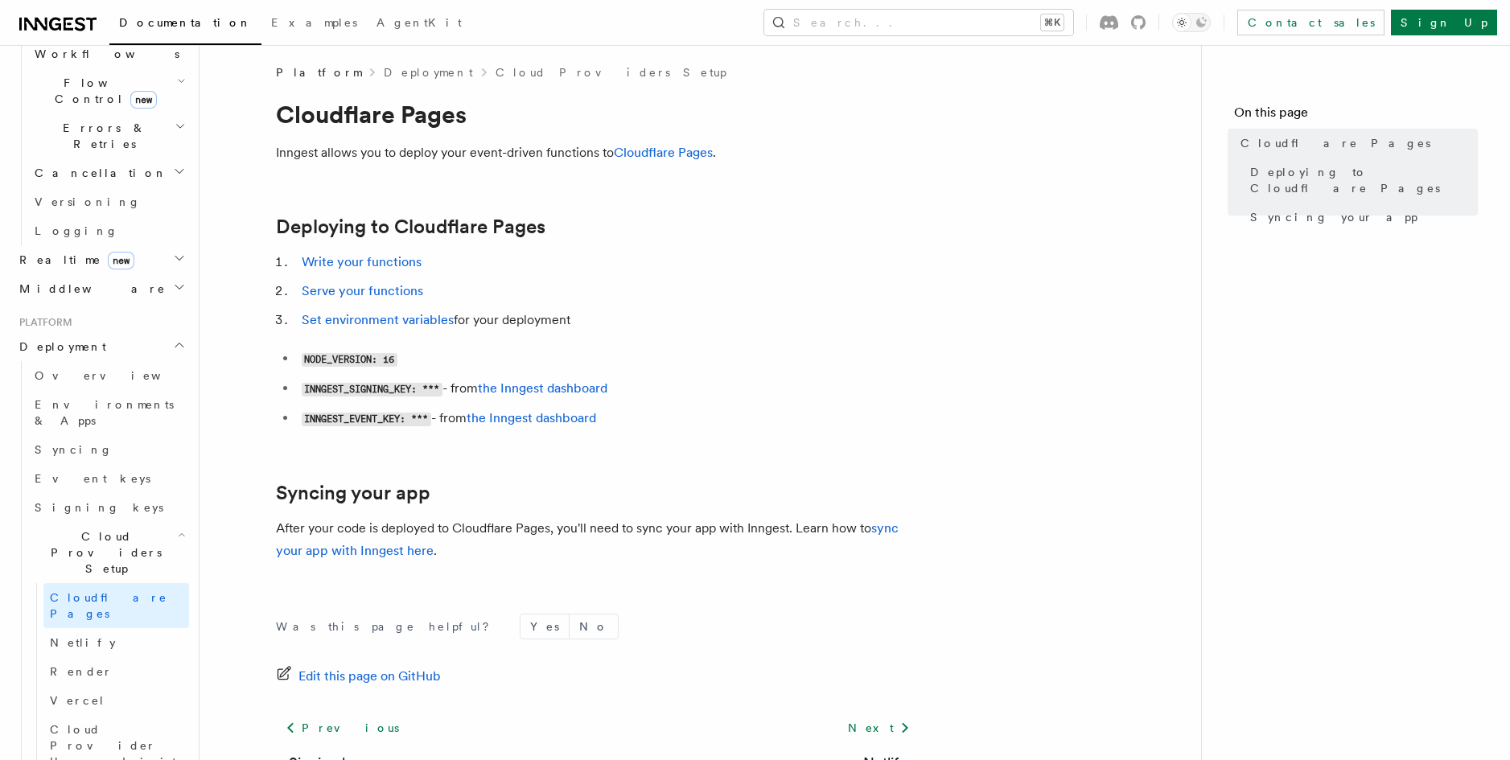
scroll to position [7, 0]
click at [357, 260] on link "Write your functions" at bounding box center [362, 260] width 120 height 15
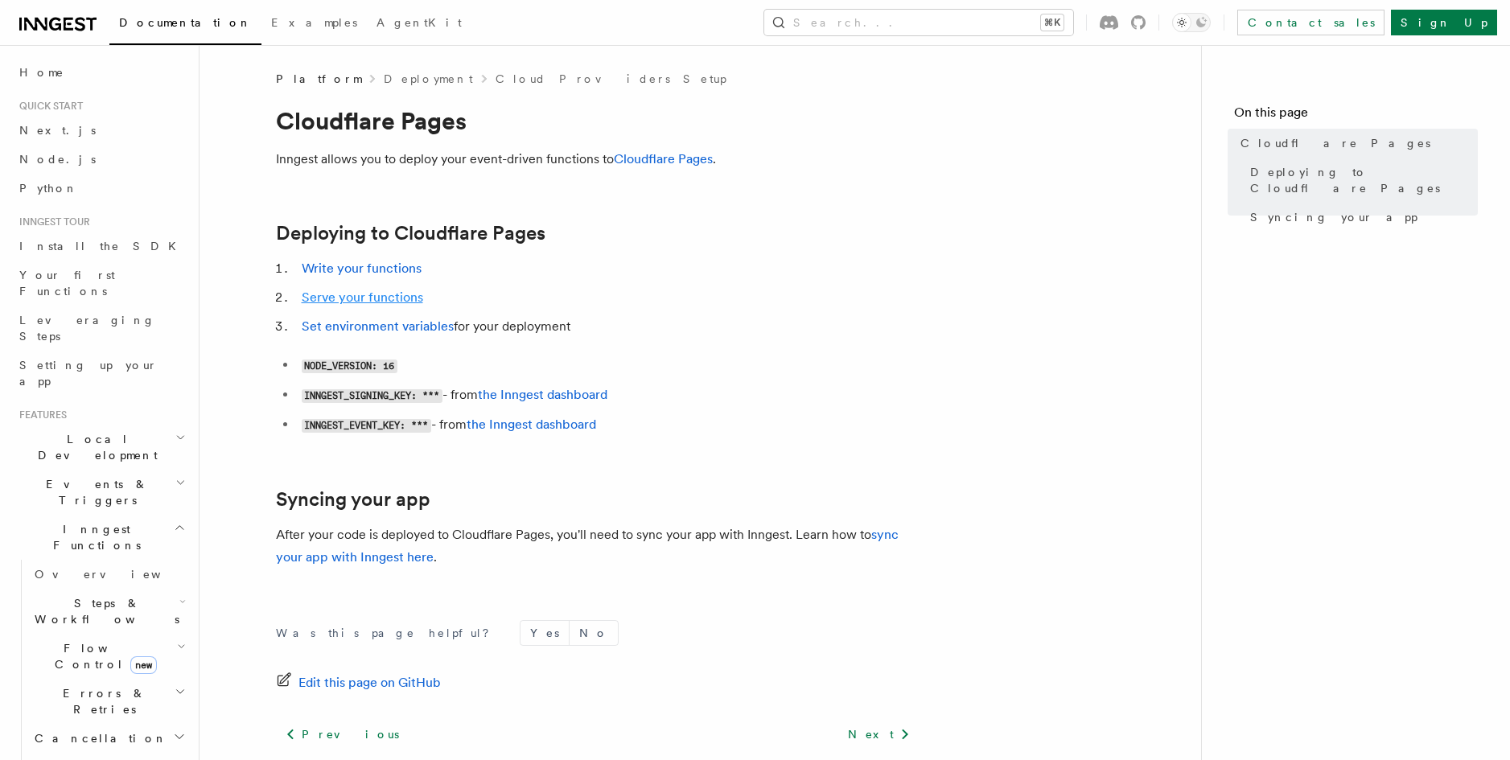
click at [391, 294] on link "Serve your functions" at bounding box center [362, 297] width 121 height 15
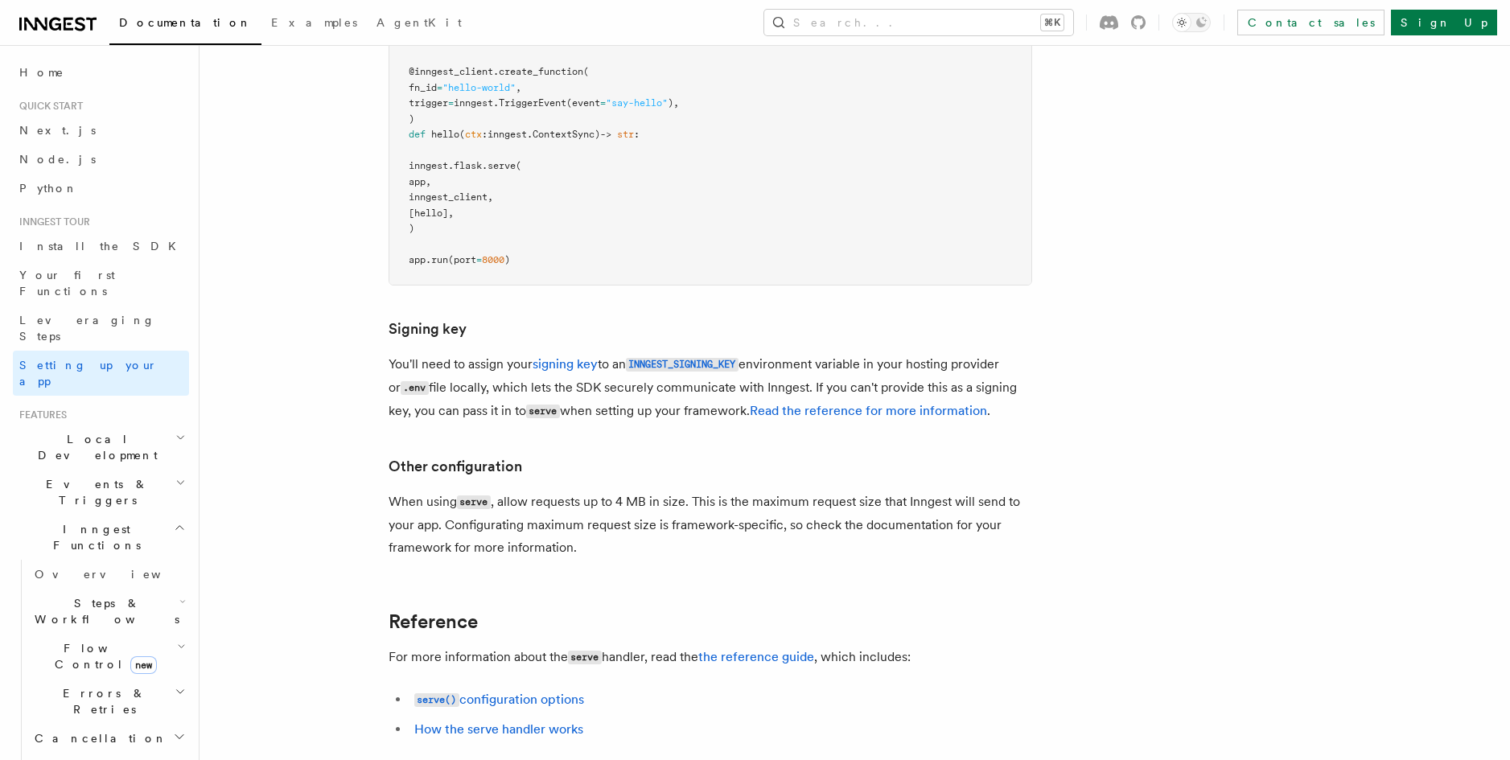
scroll to position [1157, 0]
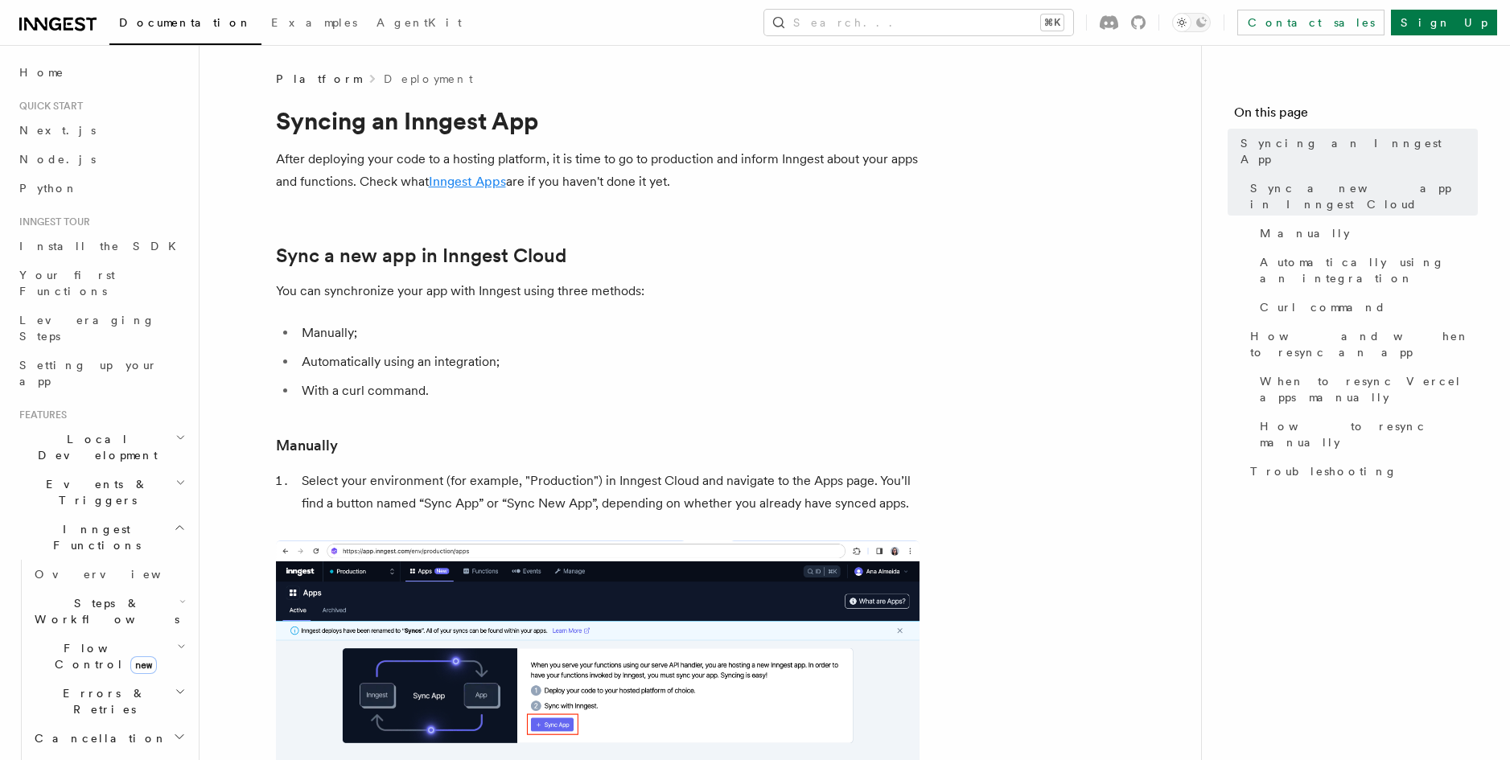
click at [465, 180] on link "Inngest Apps" at bounding box center [467, 181] width 77 height 15
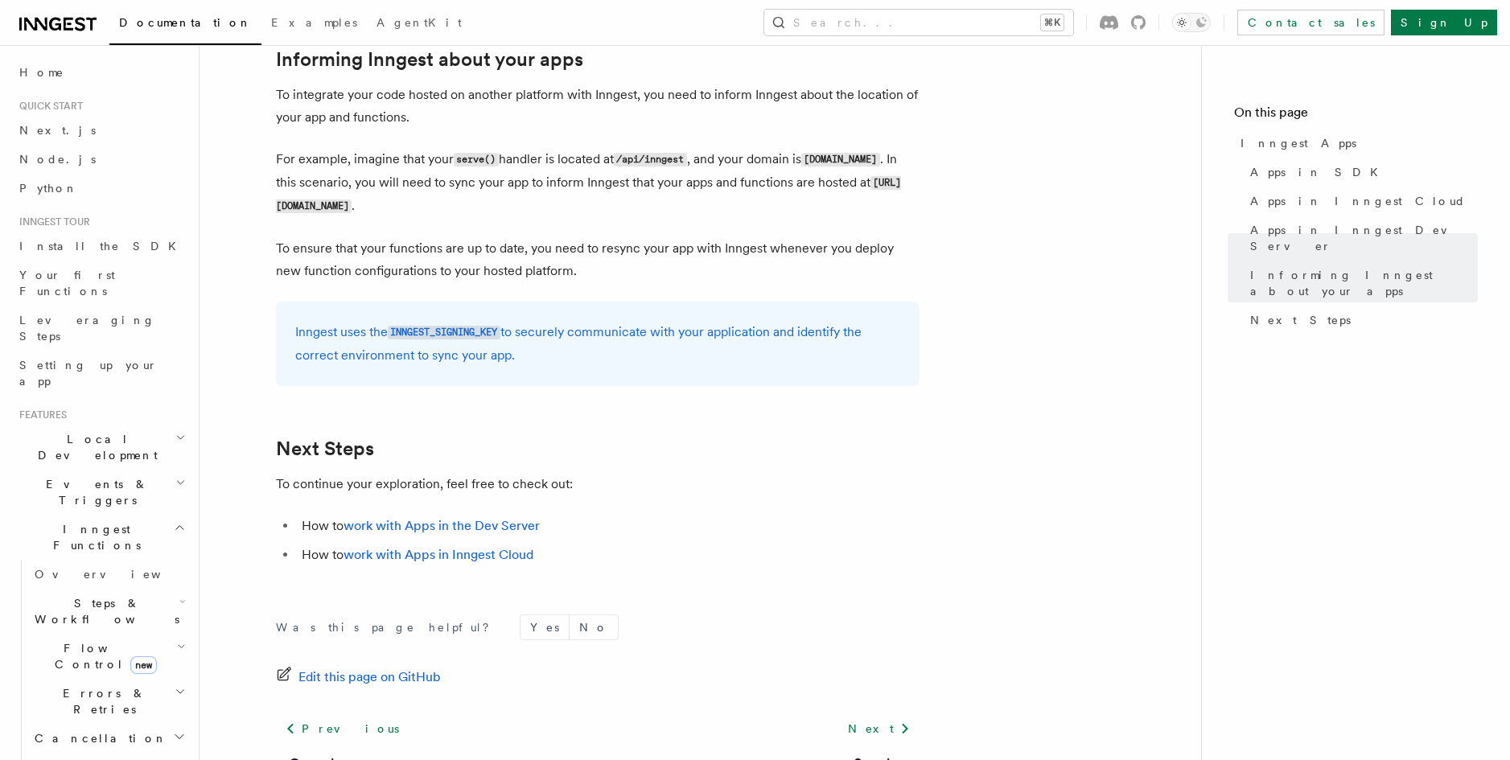
scroll to position [2449, 0]
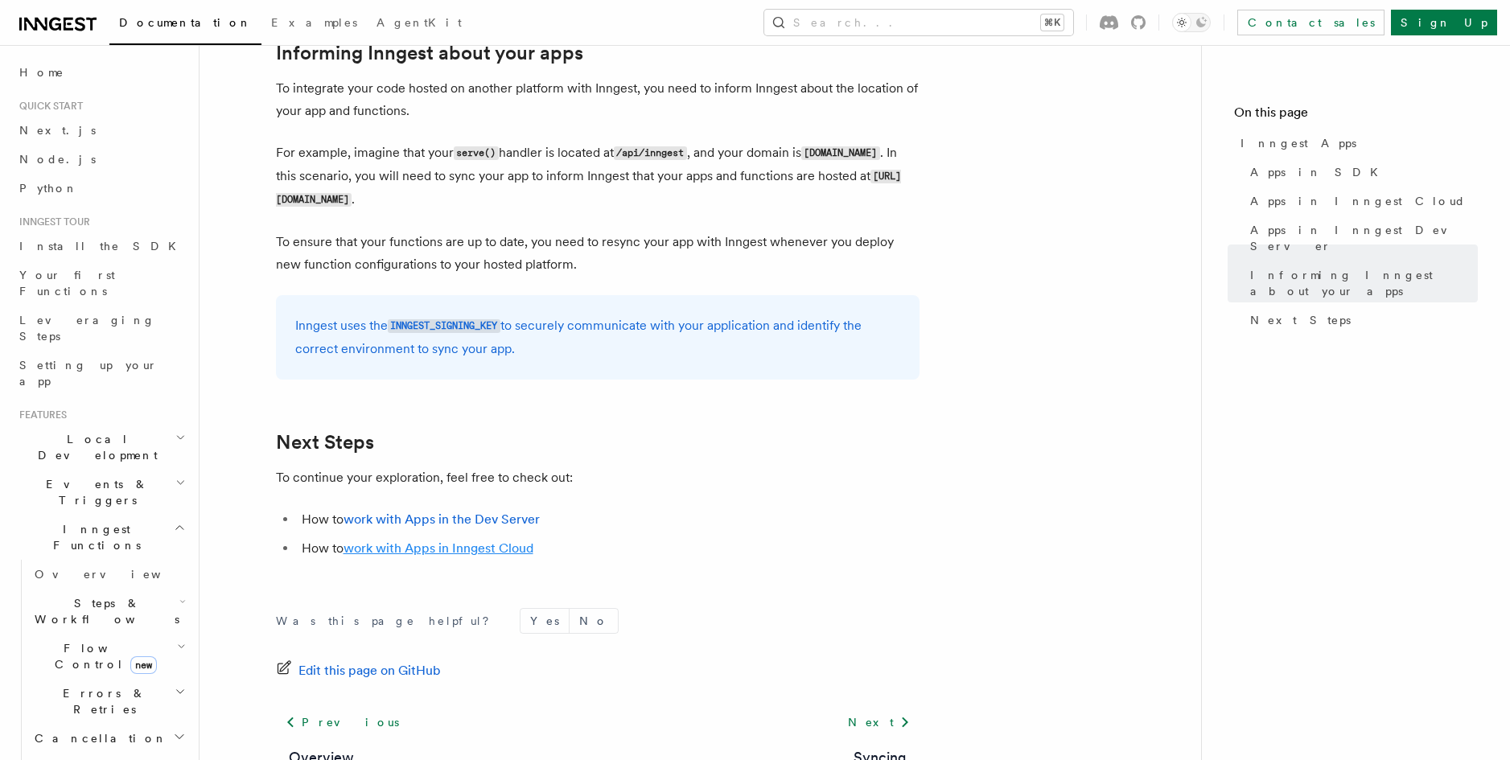
click at [515, 543] on link "work with Apps in Inngest Cloud" at bounding box center [439, 548] width 190 height 15
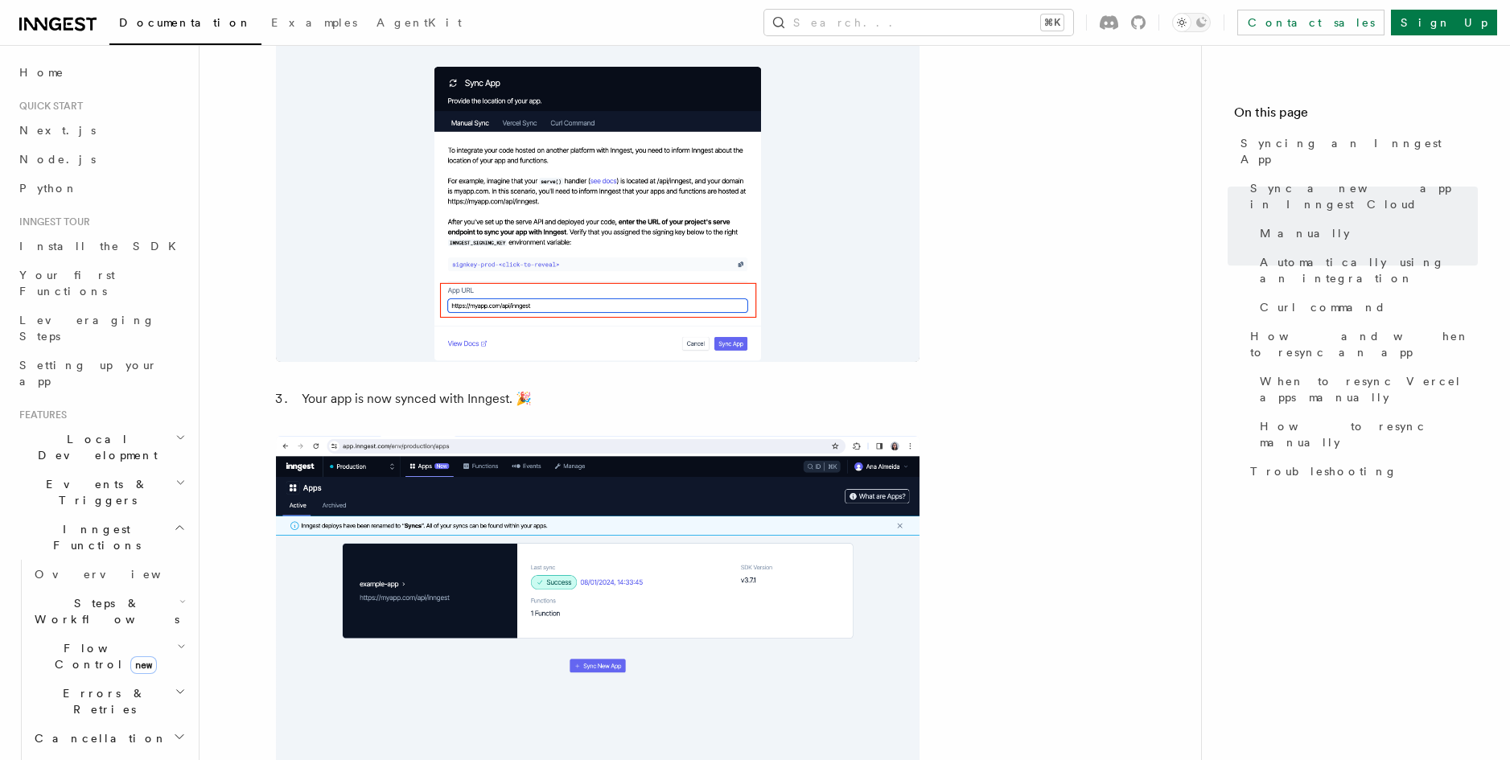
scroll to position [1163, 0]
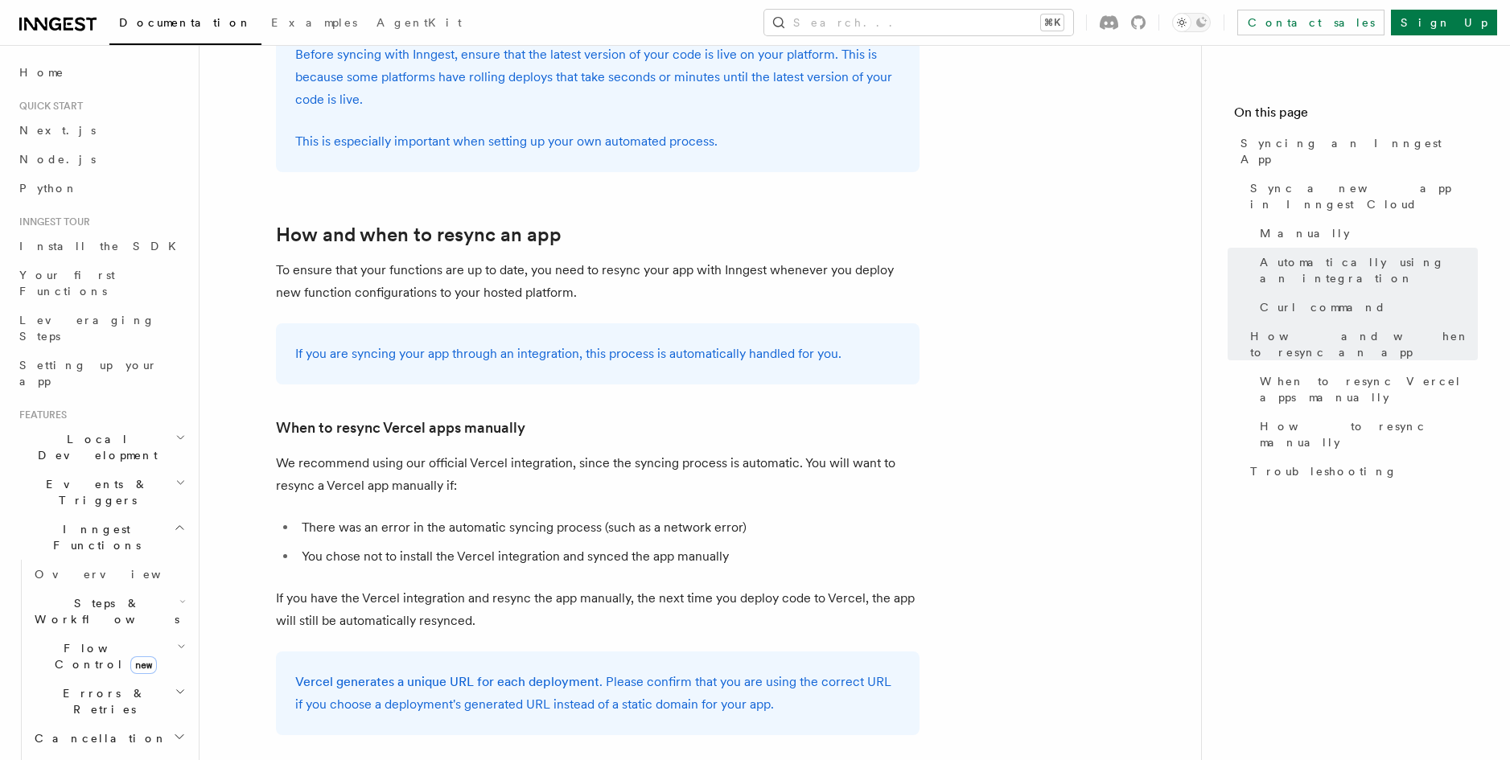
scroll to position [2668, 0]
click at [1019, 479] on article "Platform Deployment Syncing an Inngest App After deploying your code to a hosti…" at bounding box center [700, 55] width 950 height 5304
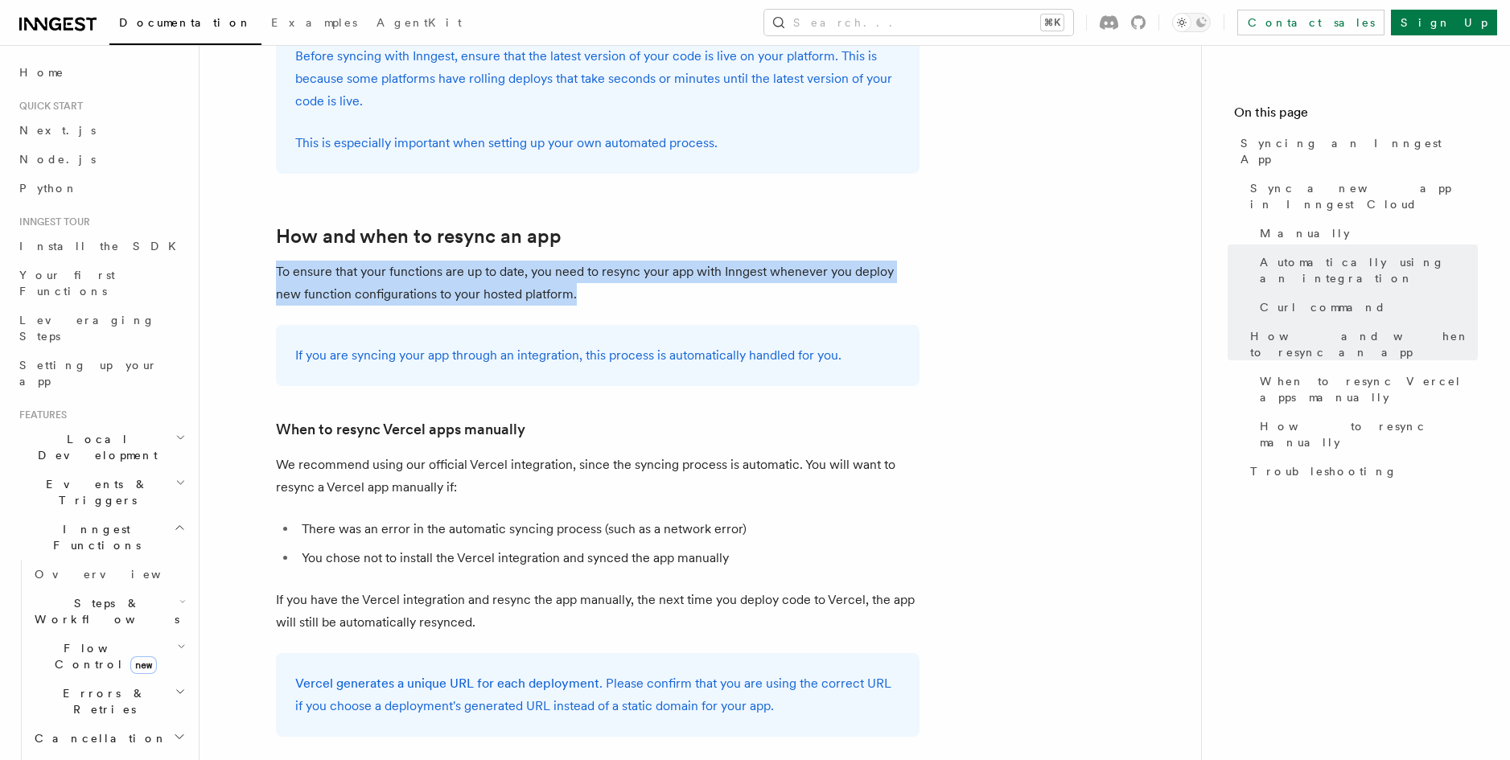
drag, startPoint x: 782, startPoint y: 218, endPoint x: 820, endPoint y: 261, distance: 57.0
click at [821, 263] on article "Platform Deployment Syncing an Inngest App After deploying your code to a hosti…" at bounding box center [700, 55] width 950 height 5304
click at [820, 261] on p "To ensure that your functions are up to date, you need to resync your app with …" at bounding box center [598, 283] width 644 height 45
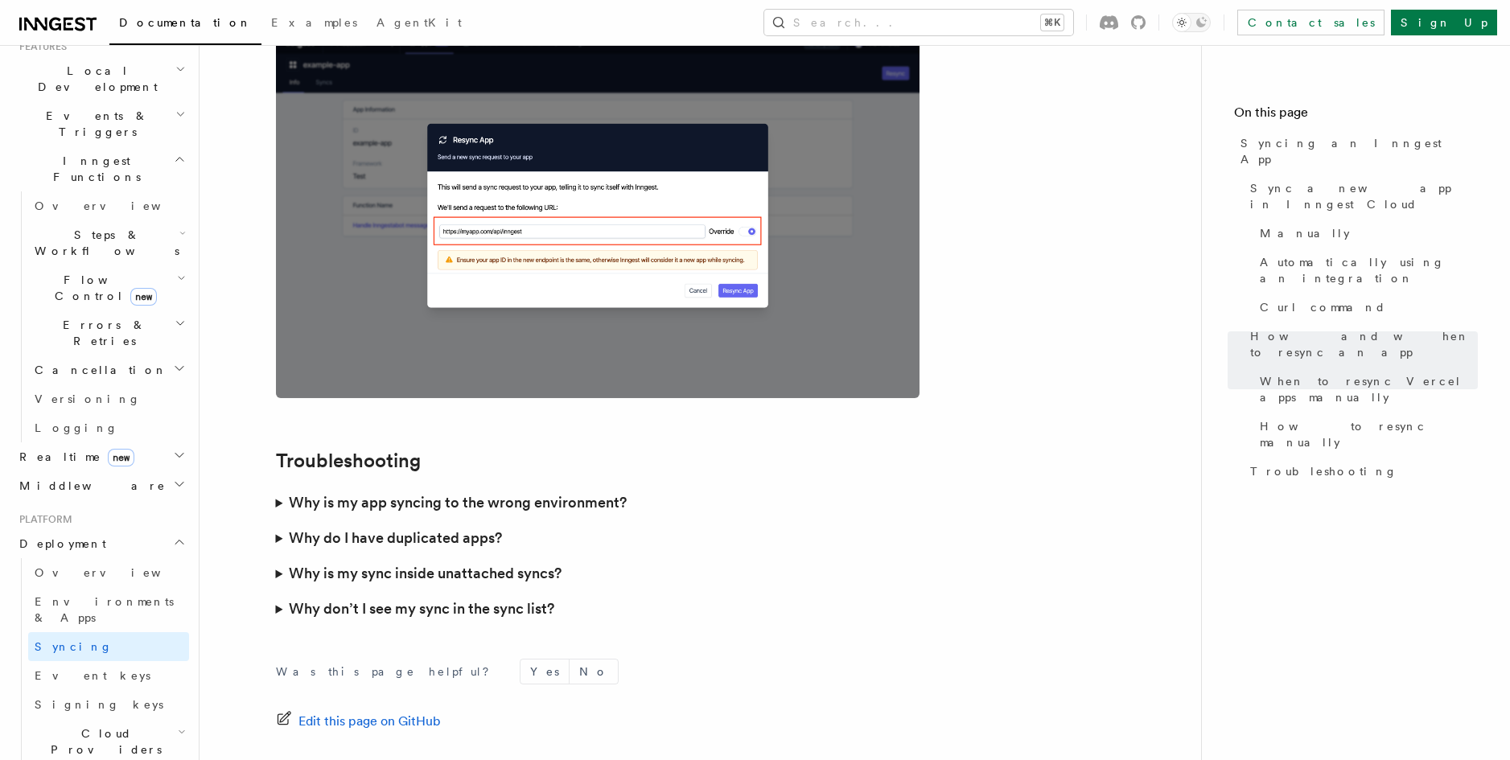
scroll to position [369, 0]
click at [157, 718] on h2 "Cloud Providers Setup" at bounding box center [108, 748] width 161 height 61
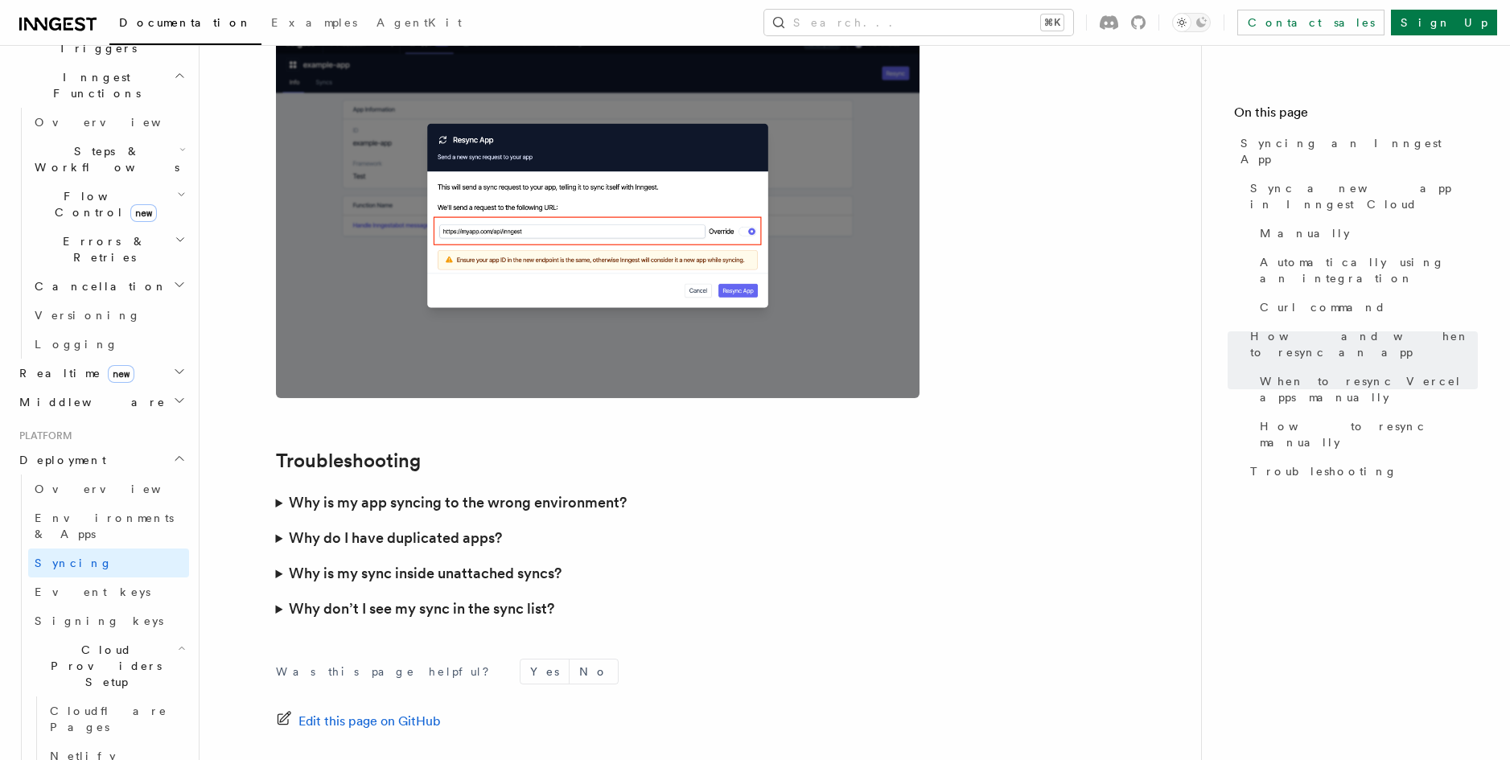
scroll to position [458, 0]
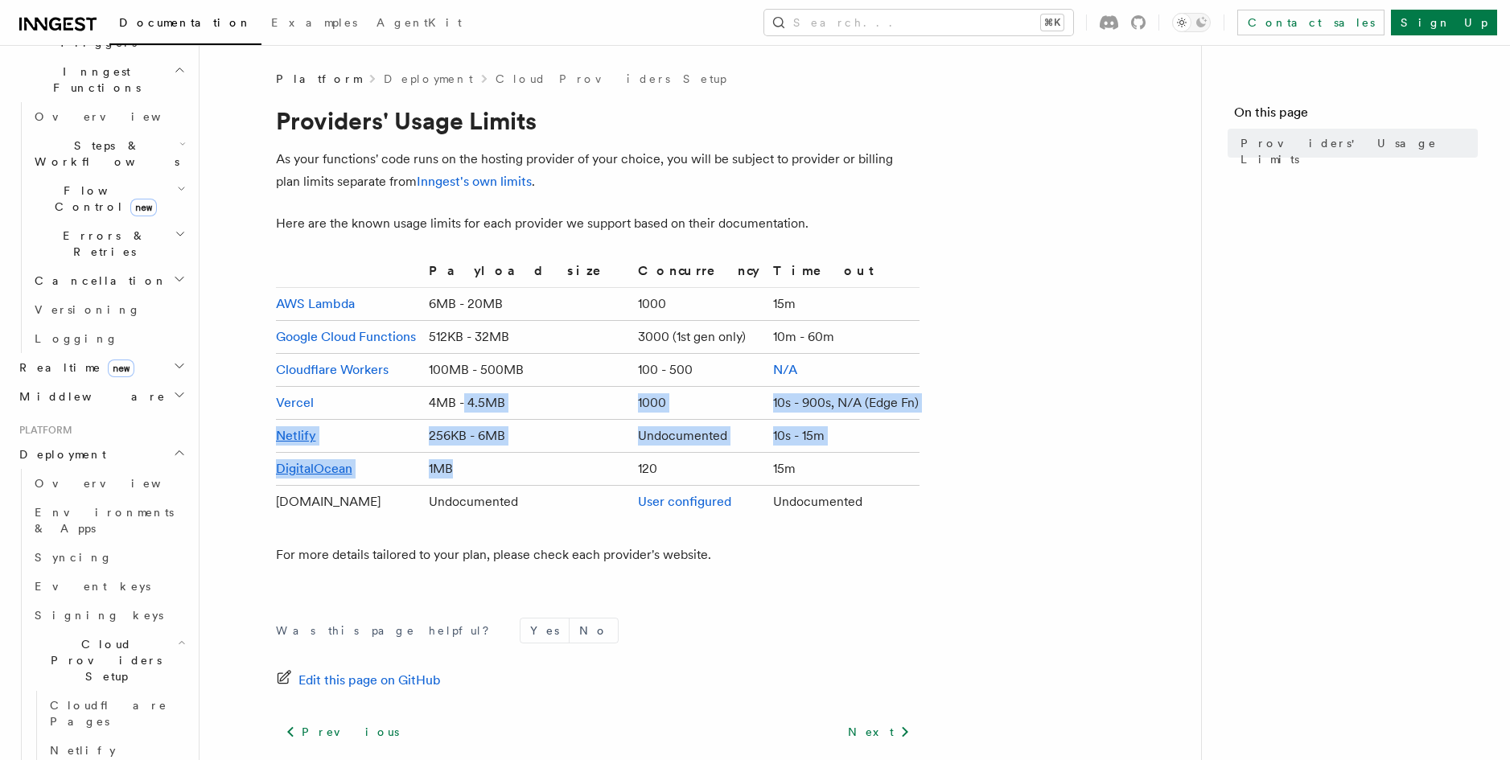
drag, startPoint x: 534, startPoint y: 459, endPoint x: 495, endPoint y: 402, distance: 69.4
click at [495, 402] on tbody "AWS Lambda 6MB - 20MB 1000 15m Google Cloud Functions 512KB - 32MB 3000 (1st ge…" at bounding box center [598, 403] width 644 height 231
click at [495, 402] on td "4MB - 4.5MB" at bounding box center [526, 403] width 208 height 33
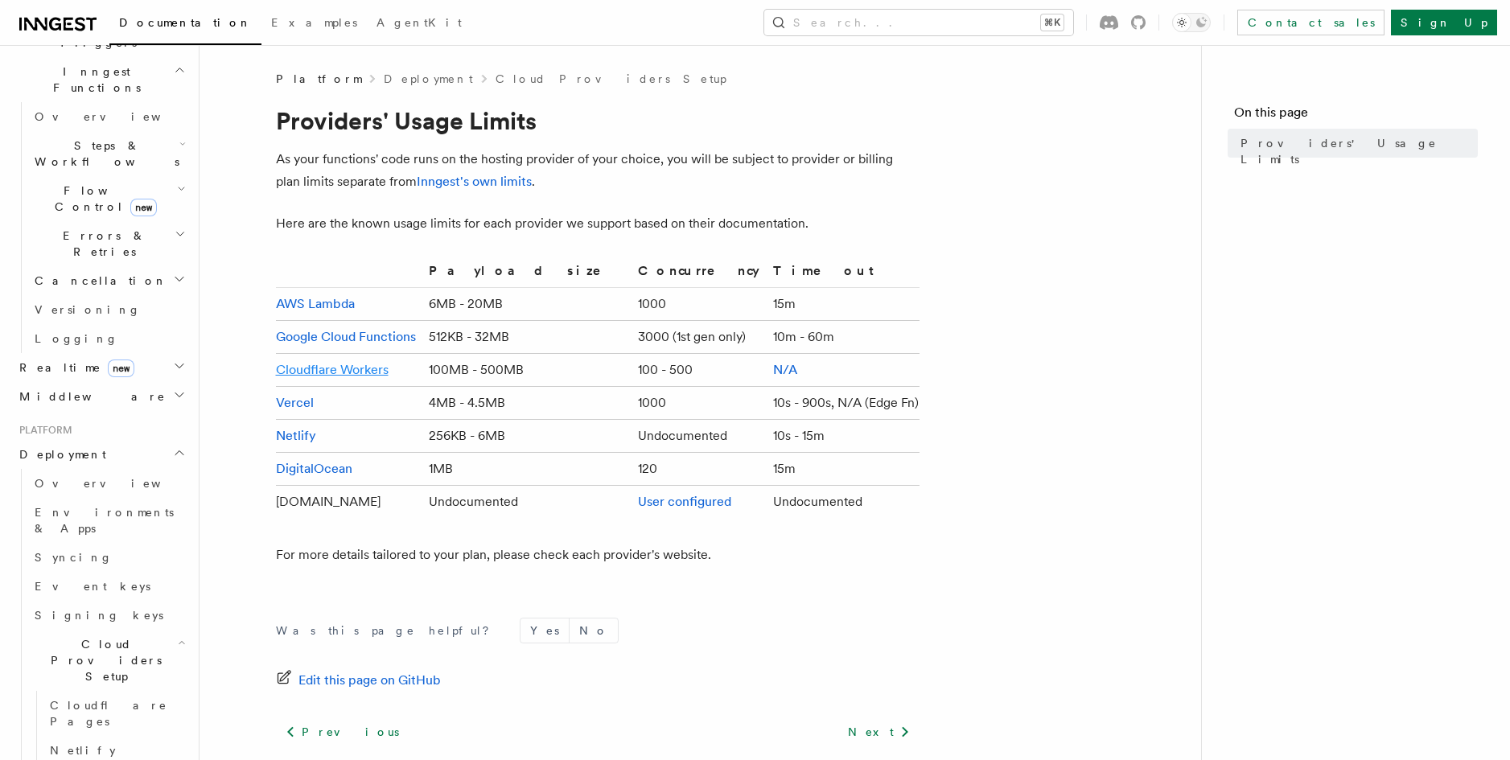
click at [349, 367] on link "Cloudflare Workers" at bounding box center [332, 369] width 113 height 15
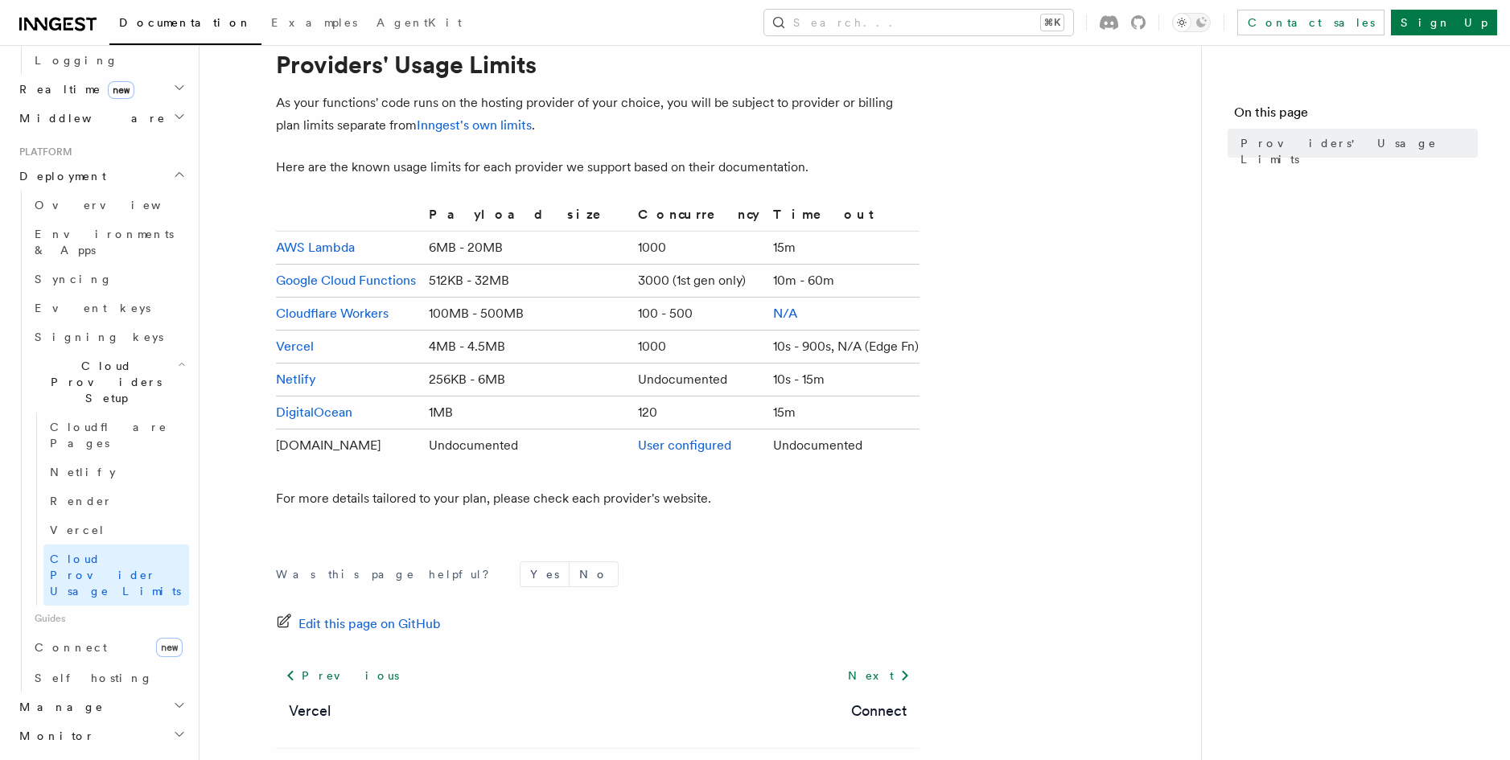
scroll to position [757, 0]
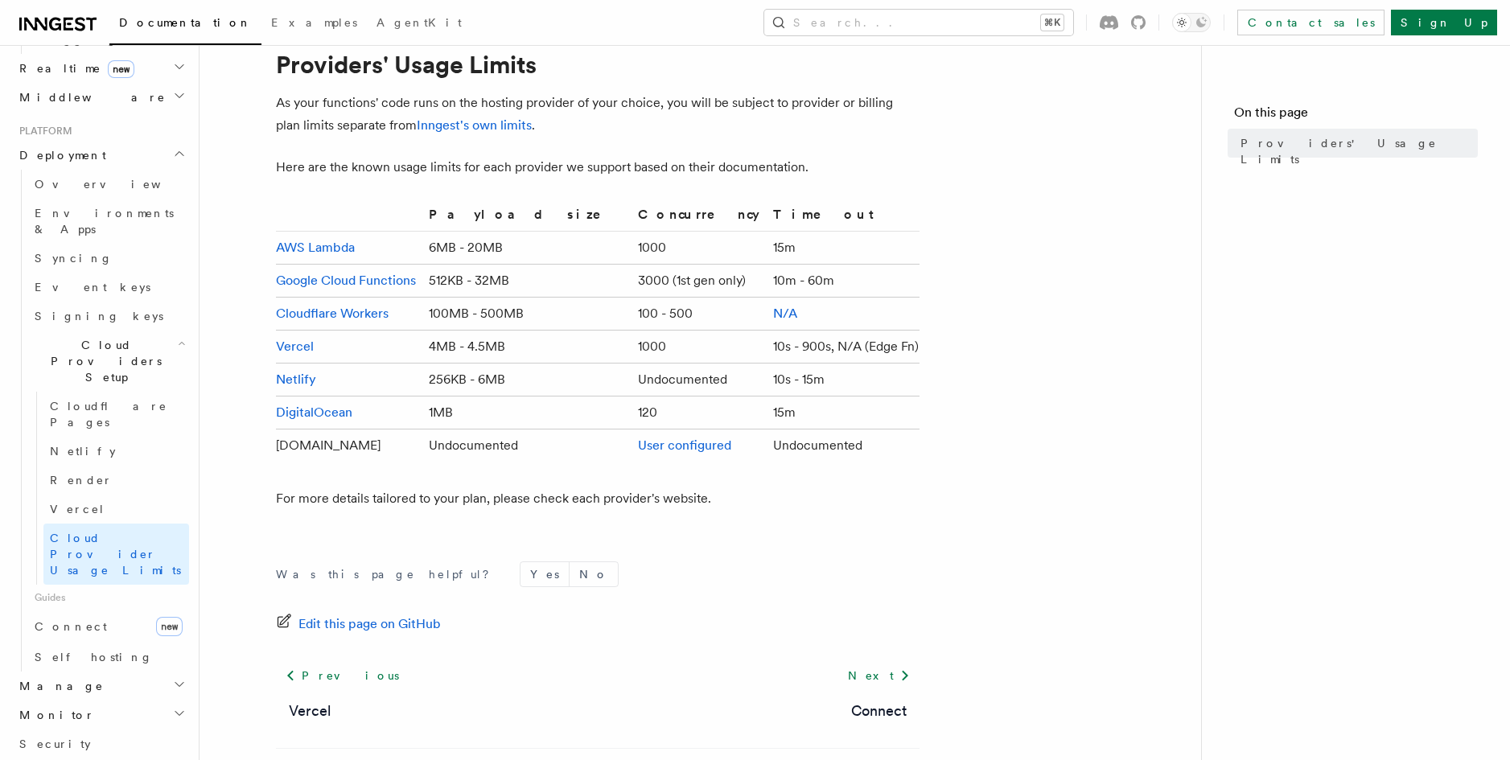
click at [173, 678] on icon "button" at bounding box center [179, 684] width 13 height 13
click at [81, 611] on link "Connect new" at bounding box center [108, 627] width 161 height 32
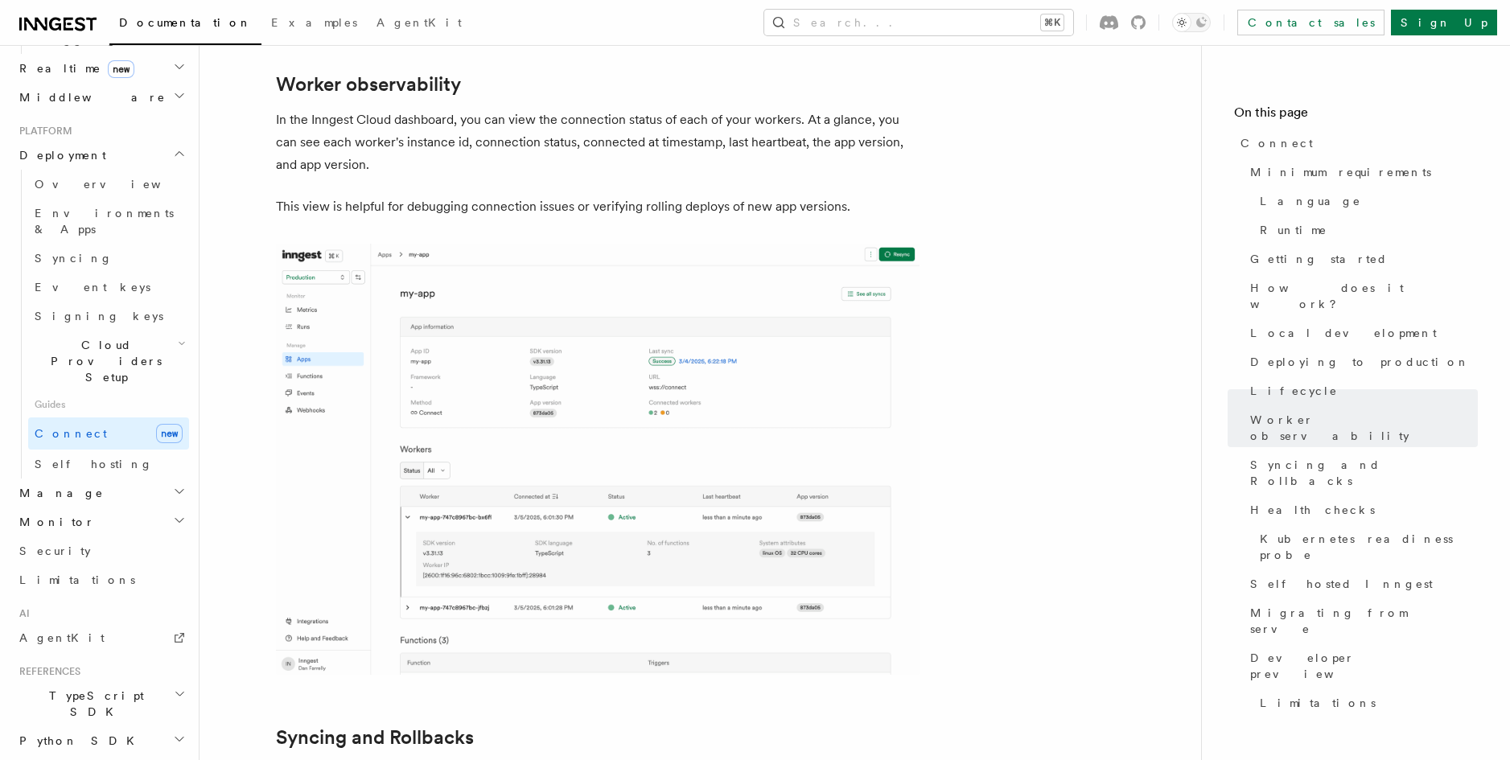
scroll to position [5593, 0]
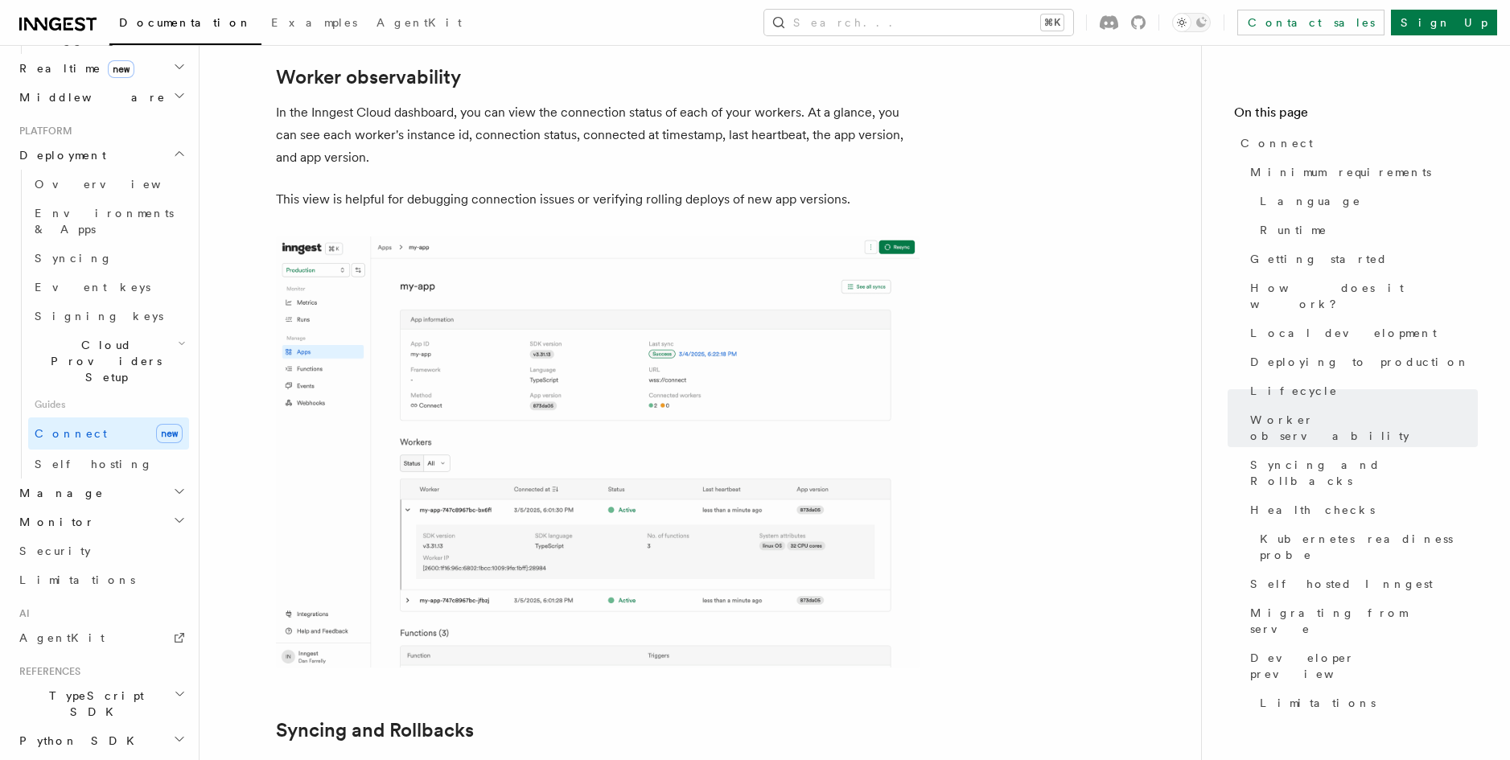
click at [102, 479] on h2 "Manage" at bounding box center [101, 493] width 176 height 29
click at [124, 508] on link "Environments" at bounding box center [108, 522] width 161 height 29
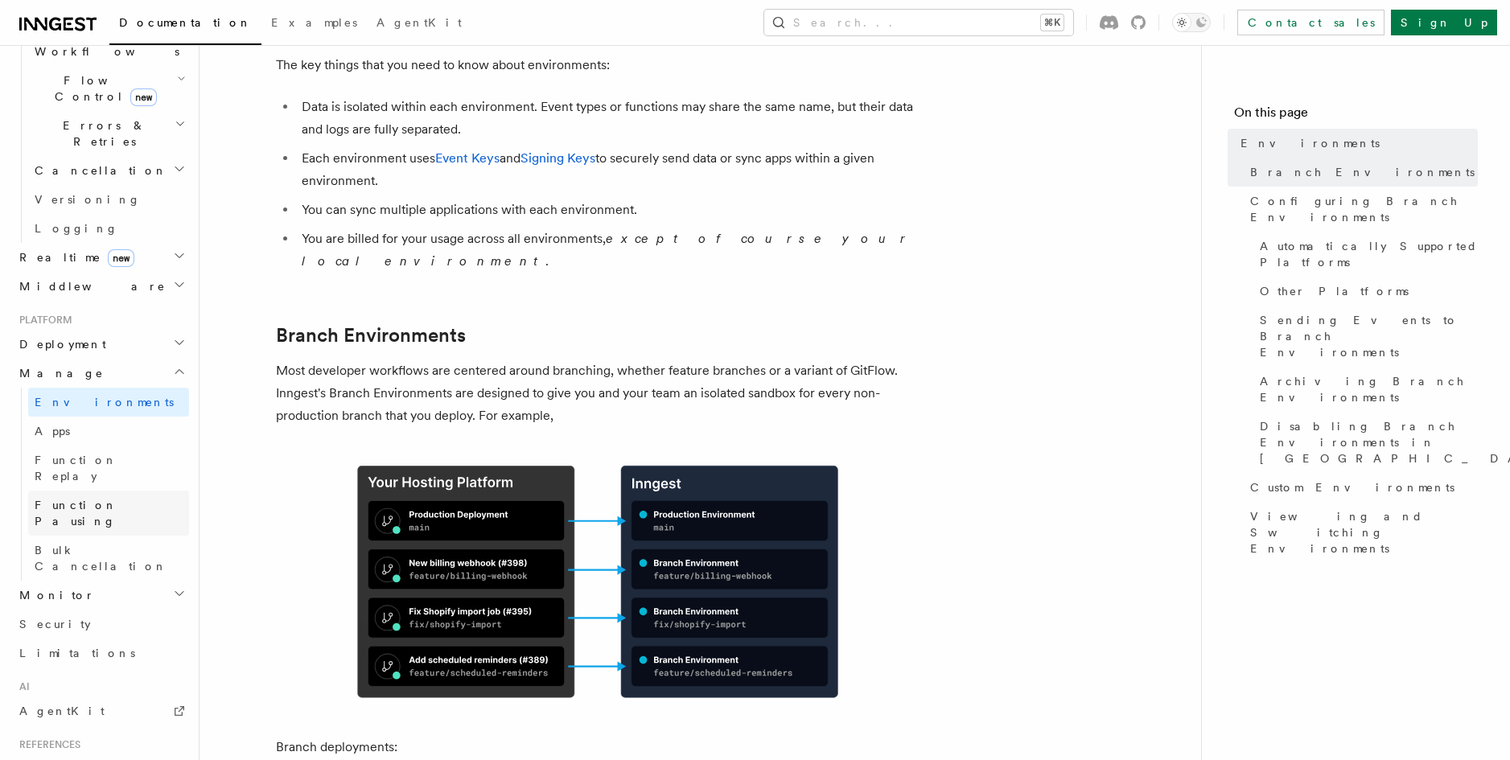
scroll to position [570, 0]
click at [142, 327] on h2 "Deployment" at bounding box center [101, 341] width 176 height 29
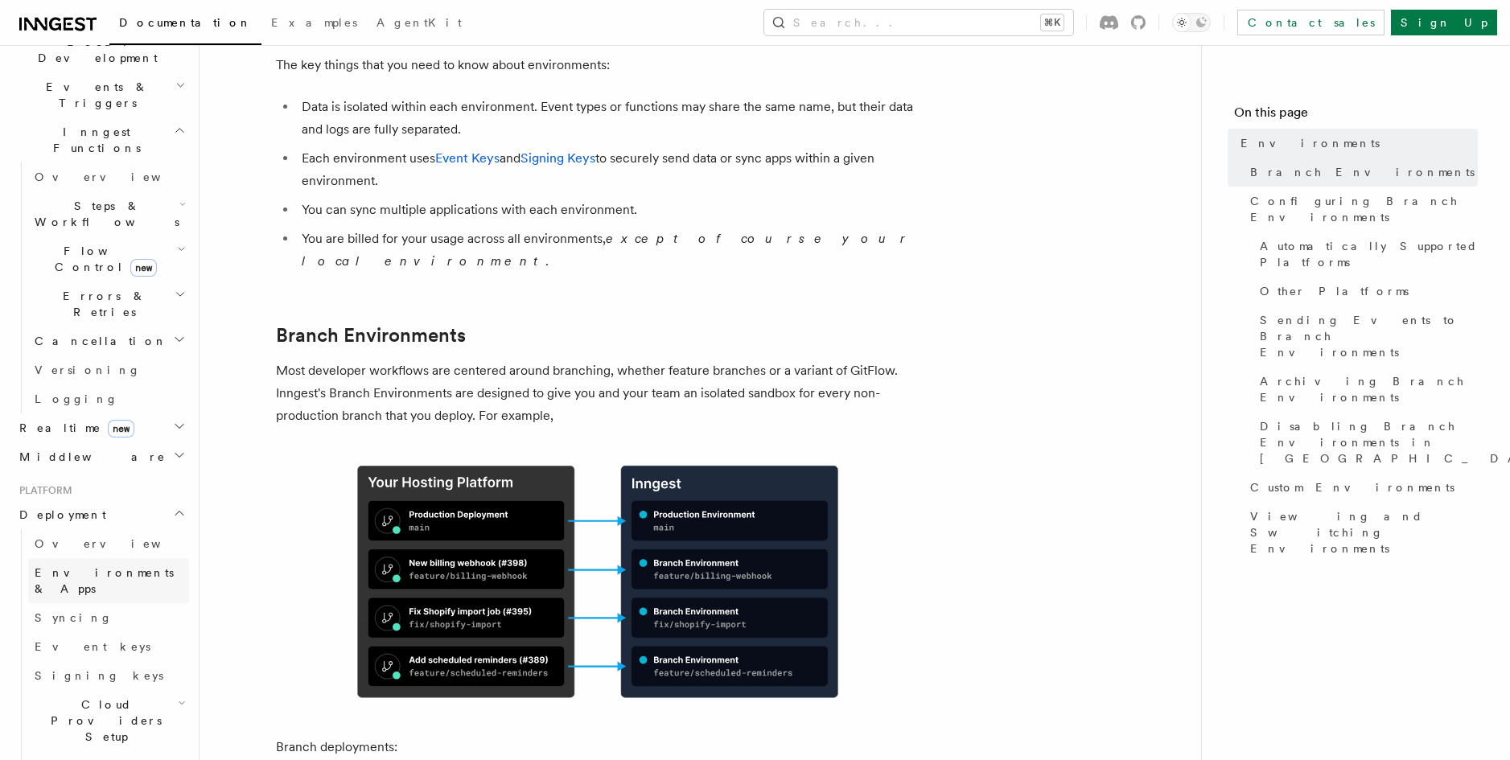
scroll to position [400, 0]
click at [133, 694] on span "Cloud Providers Setup" at bounding box center [103, 718] width 150 height 48
click at [123, 757] on span "Cloudflare Pages" at bounding box center [108, 771] width 117 height 29
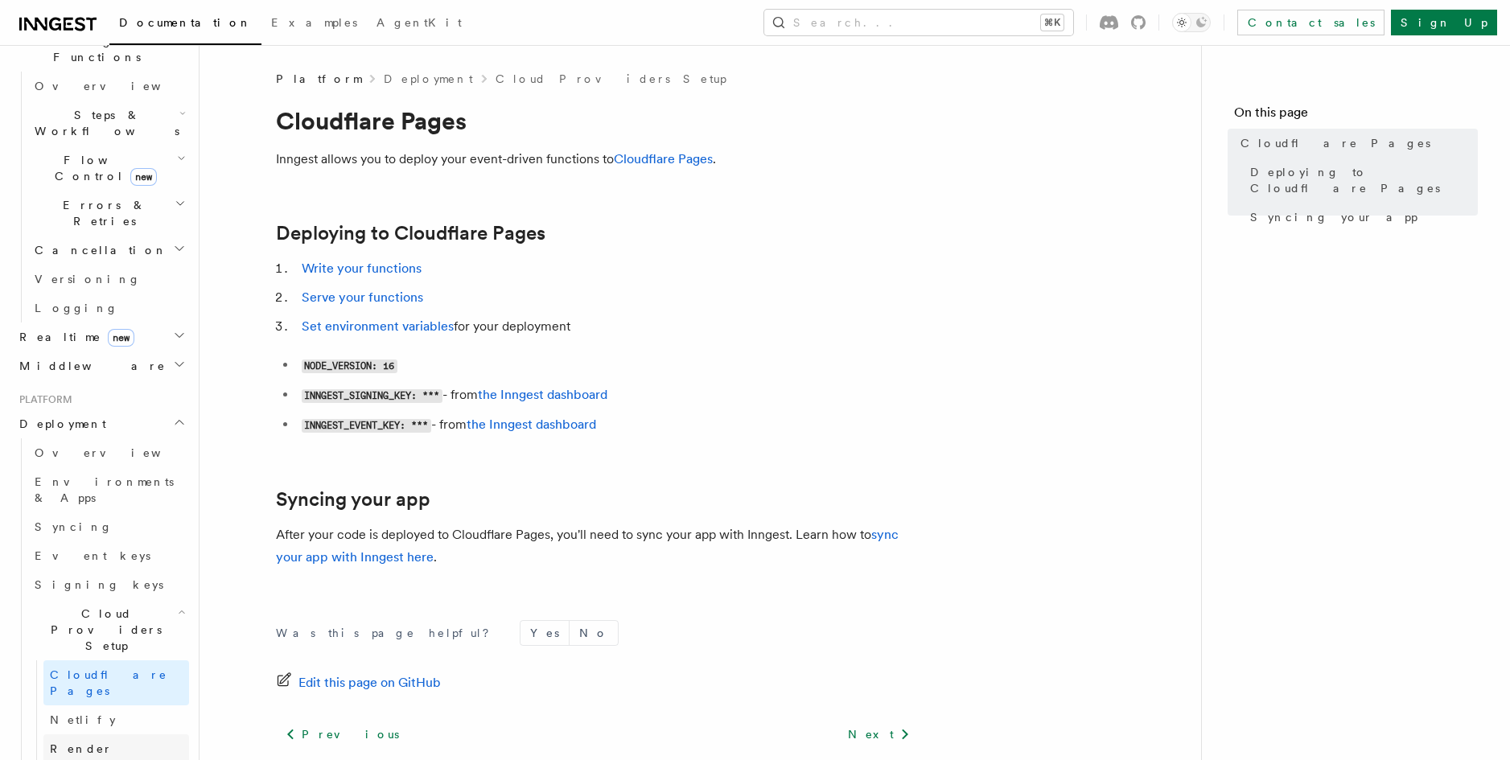
scroll to position [501, 0]
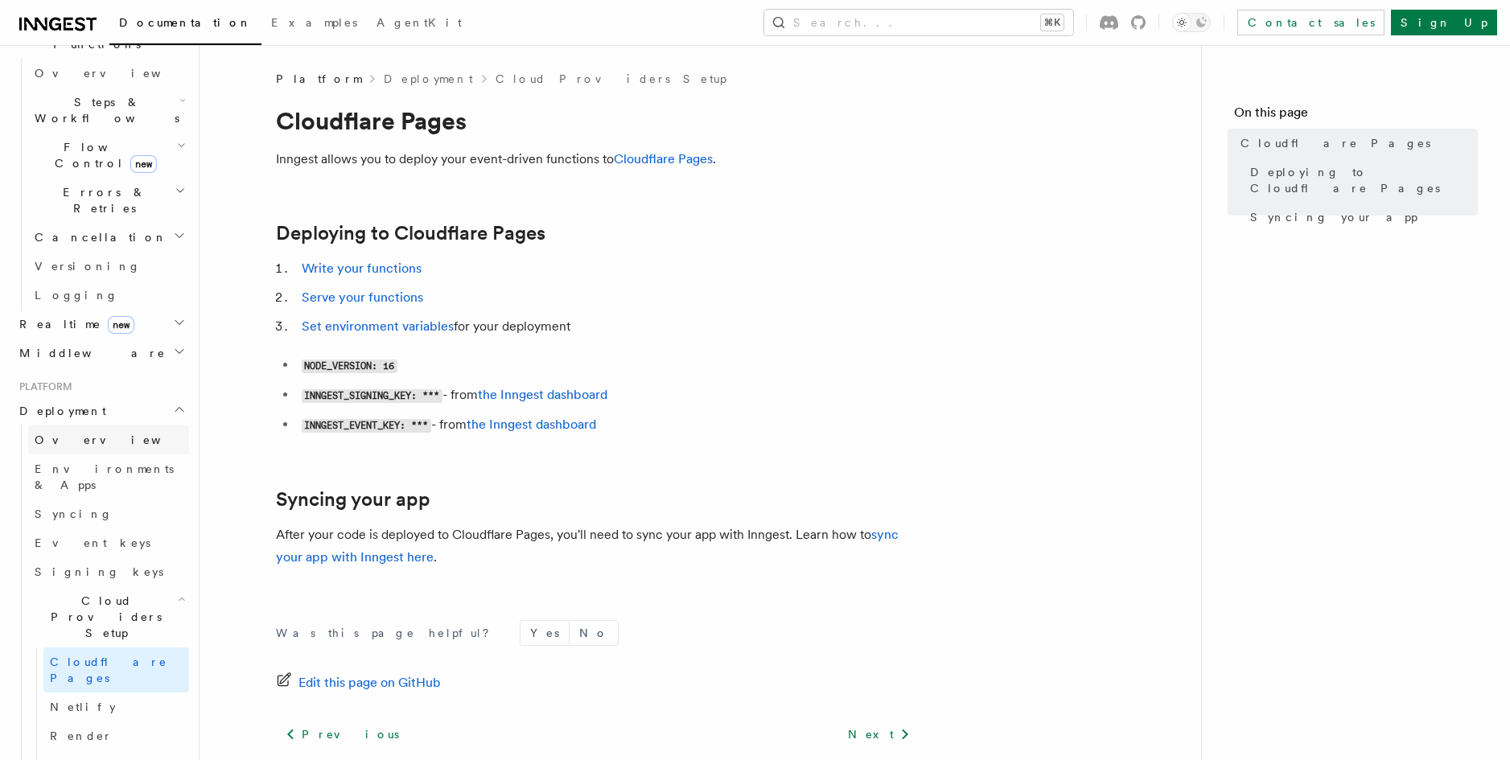
click at [64, 434] on span "Overview" at bounding box center [118, 440] width 166 height 13
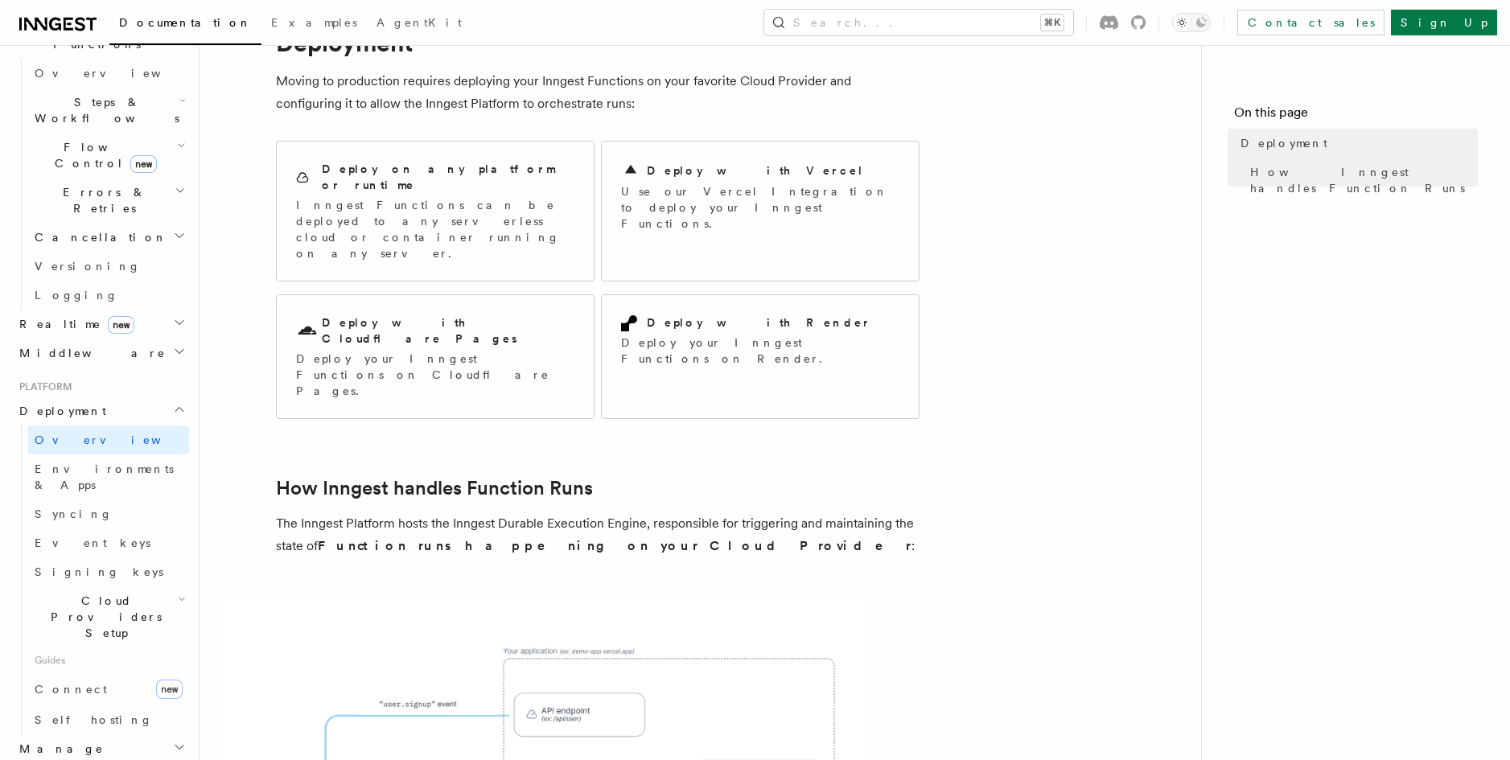
scroll to position [80, 0]
click at [451, 195] on p "Inngest Functions can be deployed to any serverless cloud or container running …" at bounding box center [435, 227] width 278 height 64
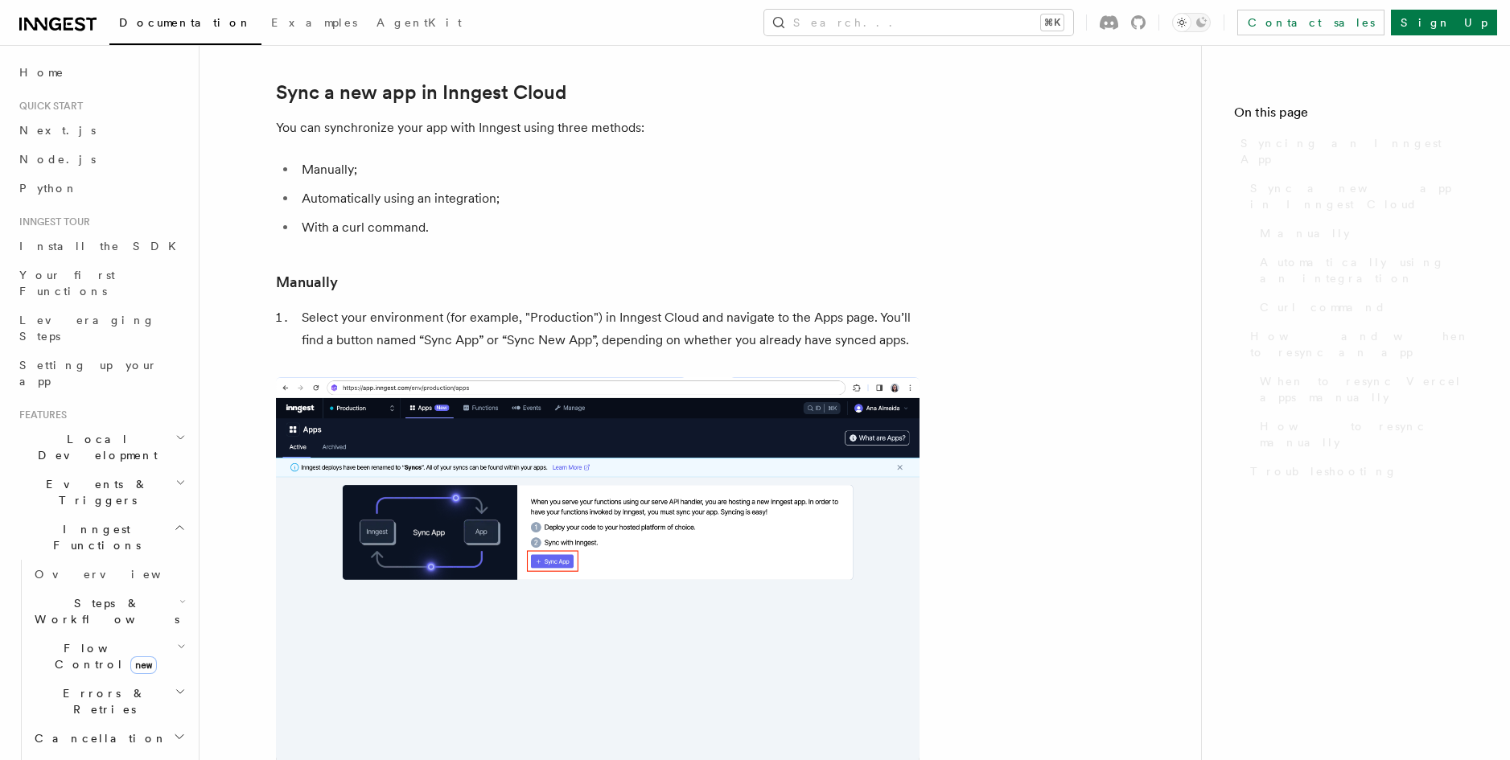
scroll to position [167, 0]
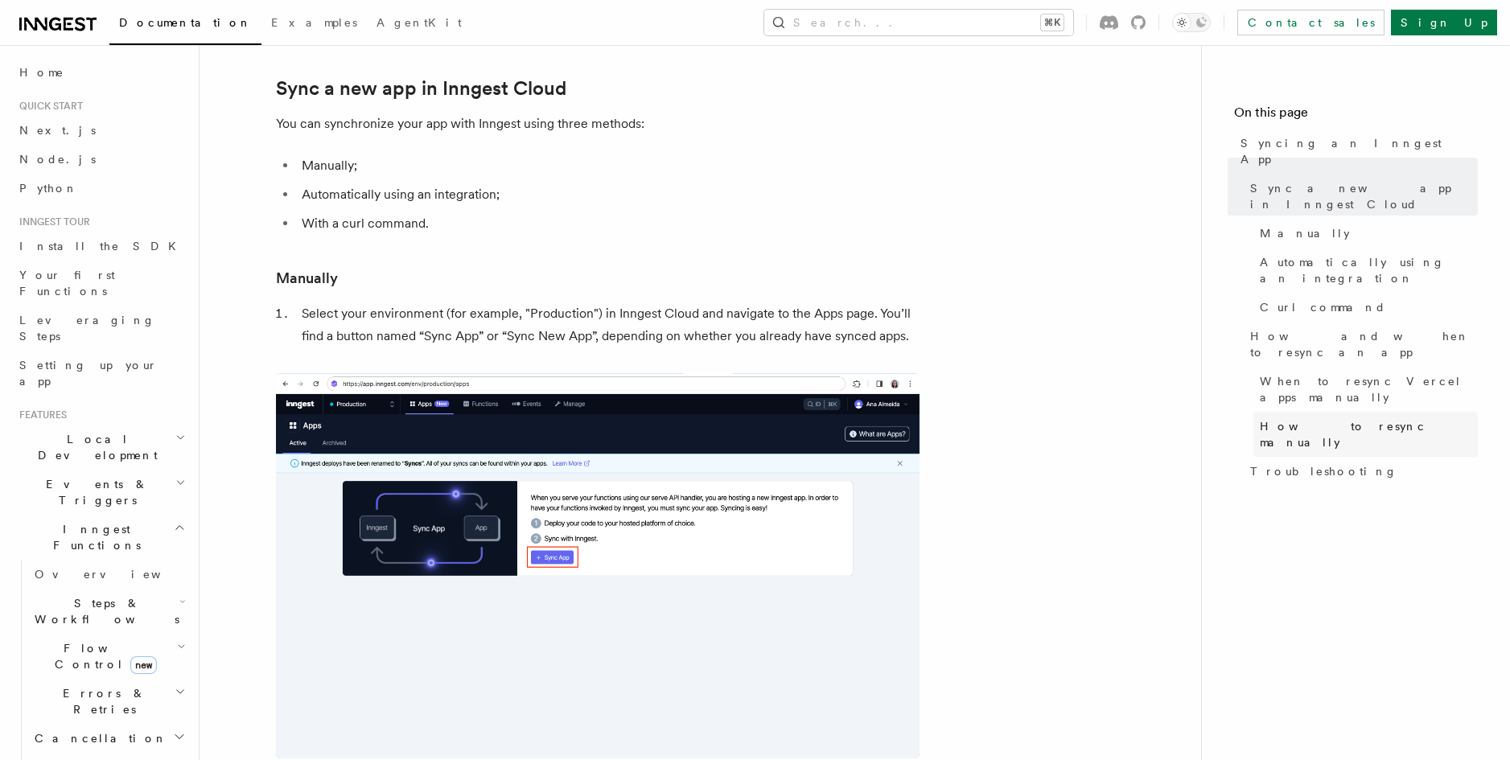
click at [1389, 412] on link "How to resync manually" at bounding box center [1365, 434] width 224 height 45
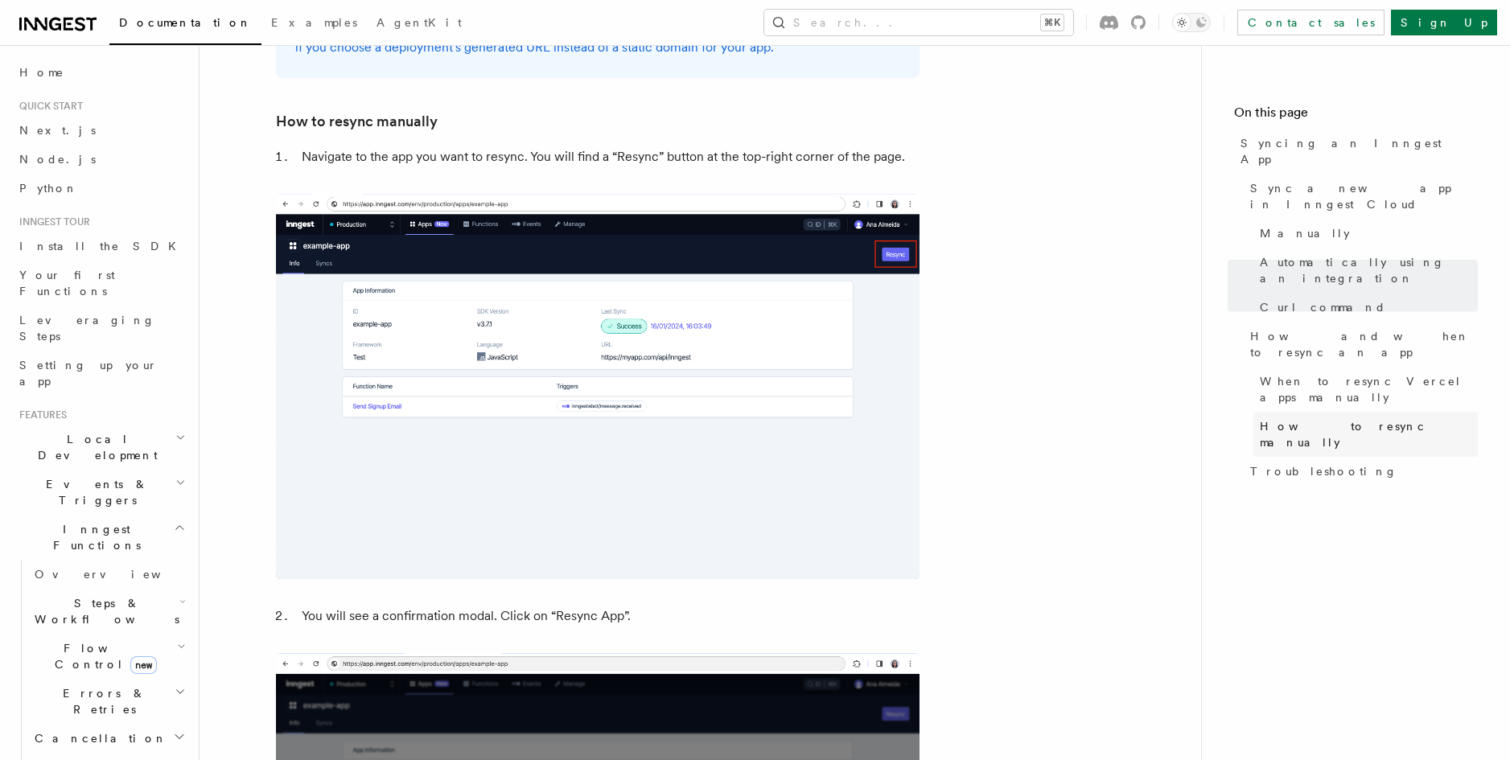
scroll to position [3327, 0]
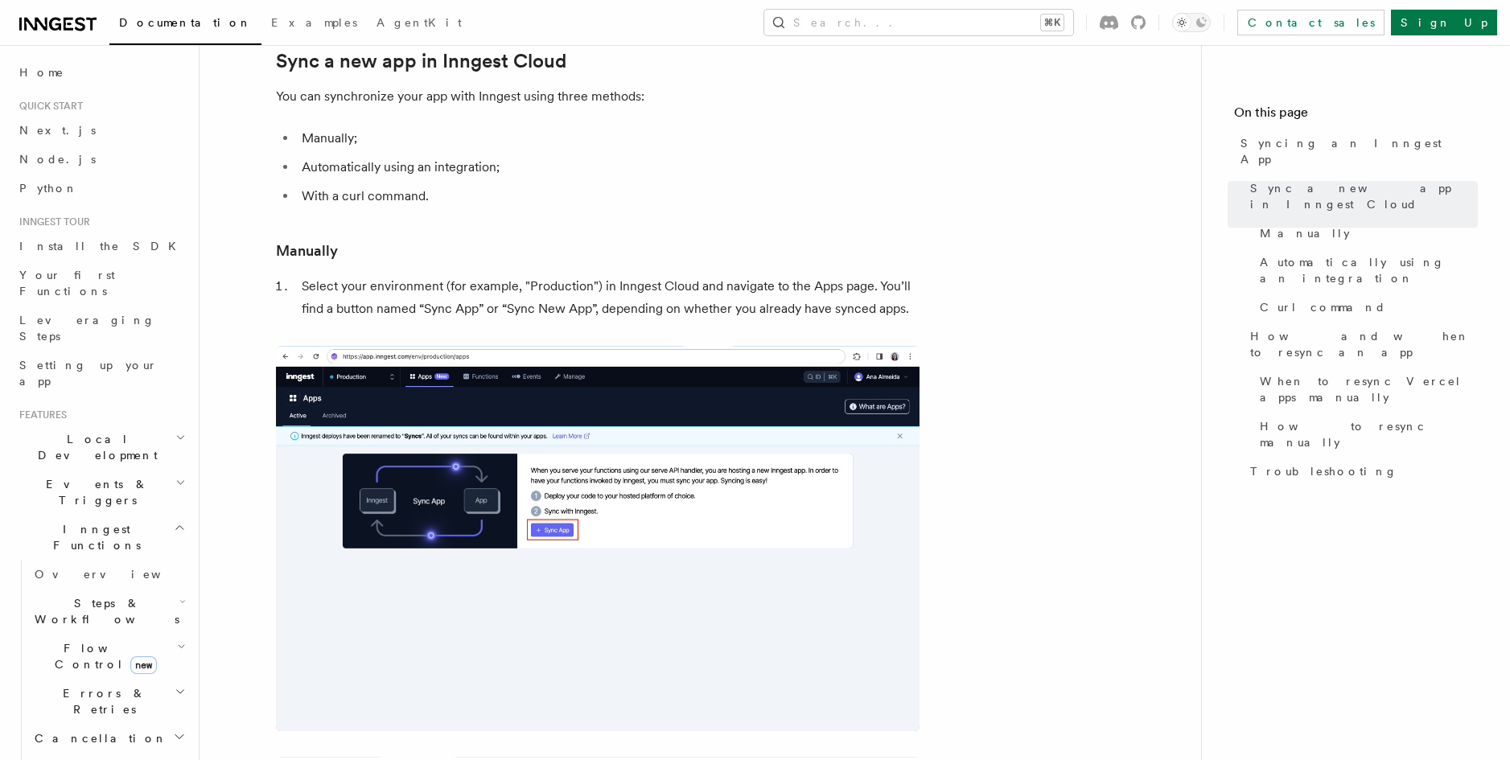
scroll to position [167, 0]
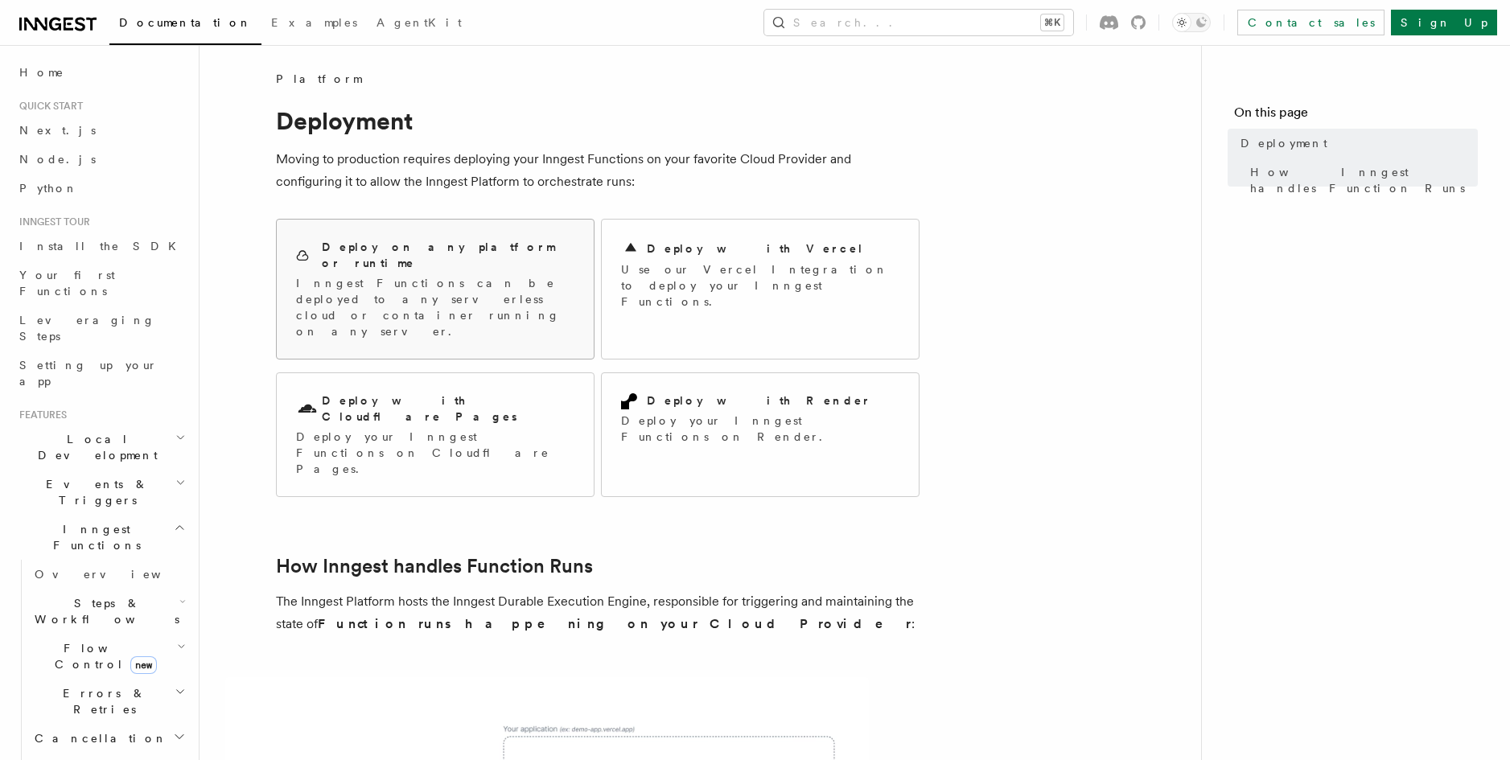
click at [528, 292] on div "Deploy on any platform or runtime Inngest Functions can be deployed to any serv…" at bounding box center [435, 289] width 317 height 139
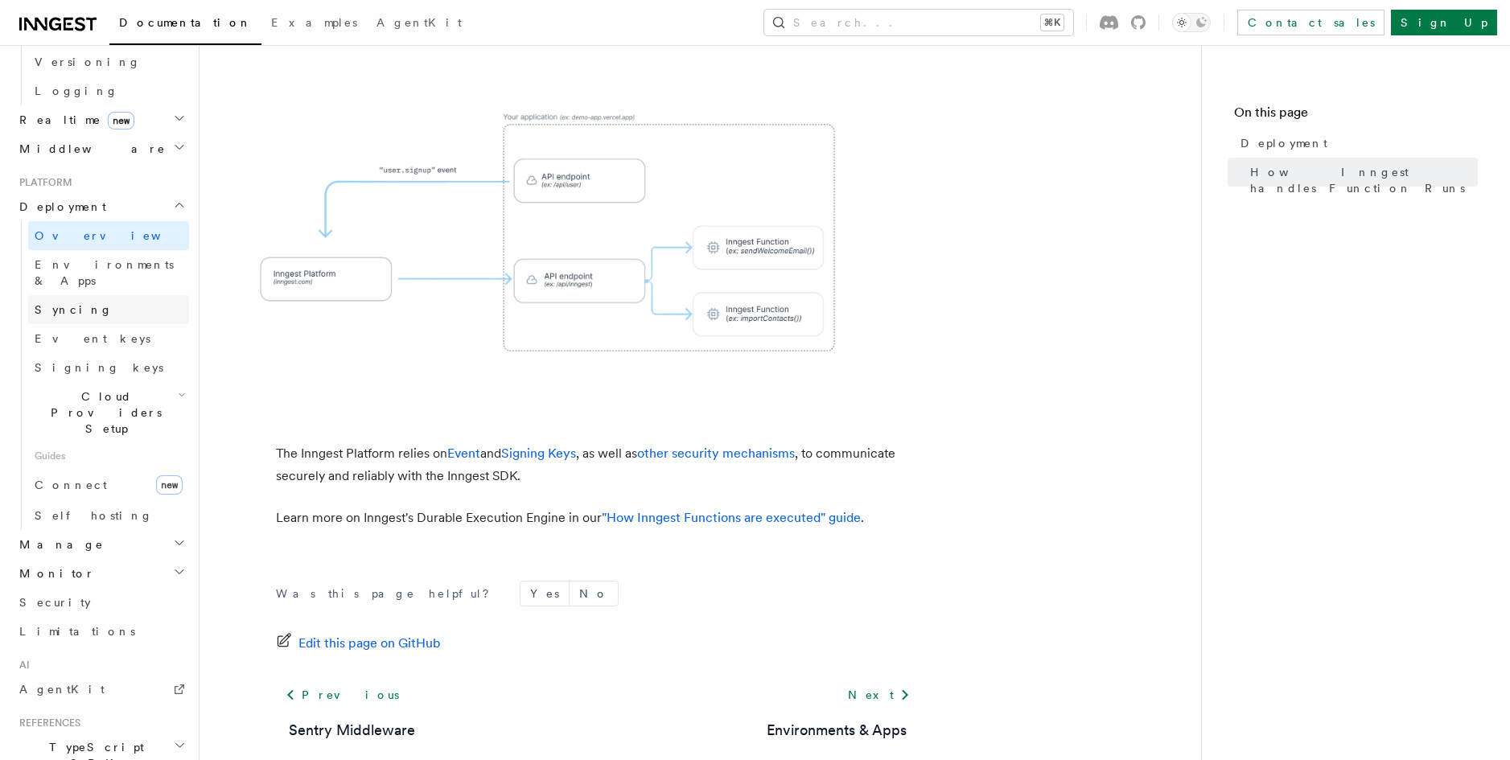
scroll to position [705, 0]
click at [165, 531] on h2 "Manage" at bounding box center [101, 545] width 176 height 29
click at [104, 589] on link "Apps" at bounding box center [108, 603] width 161 height 29
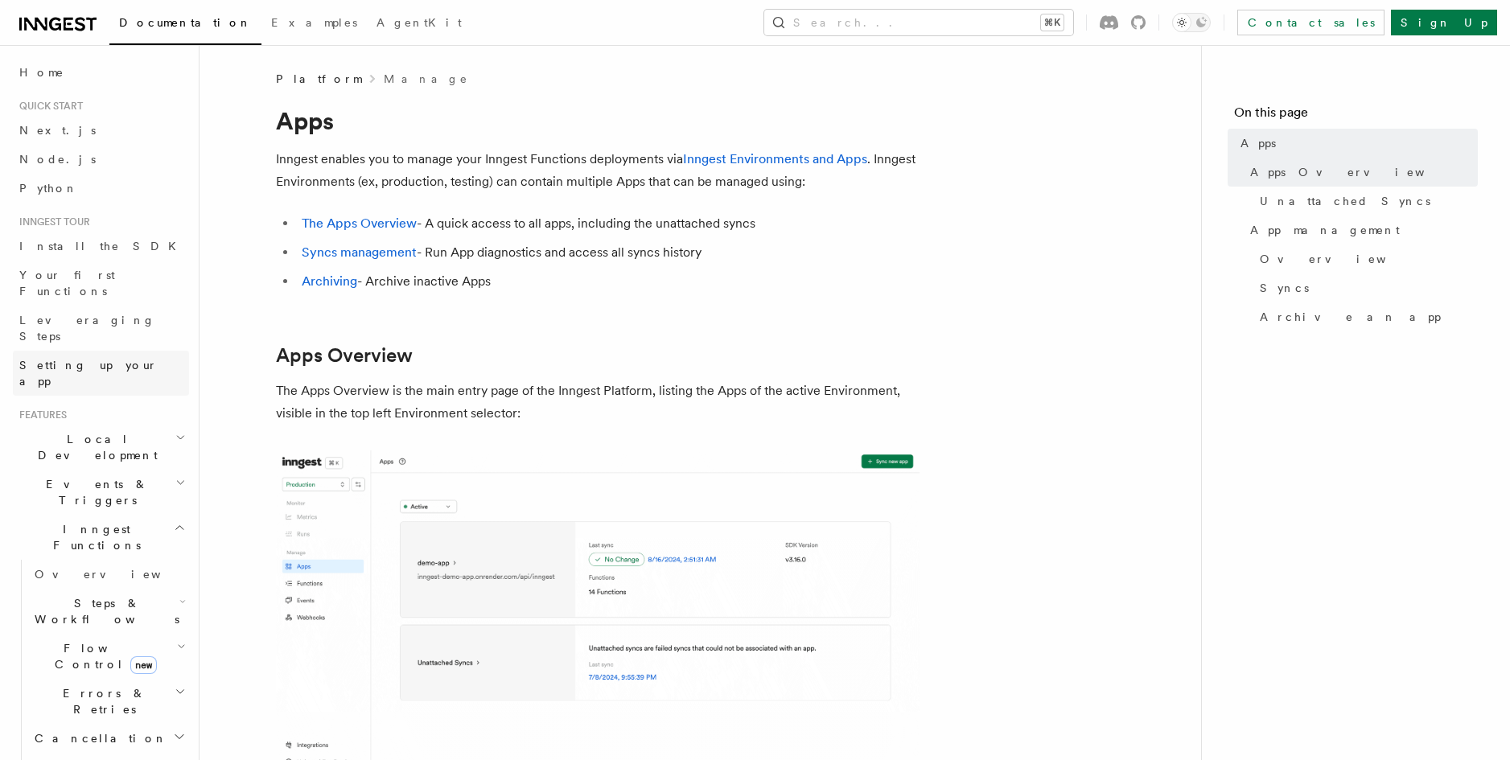
click at [128, 351] on link "Setting up your app" at bounding box center [101, 373] width 176 height 45
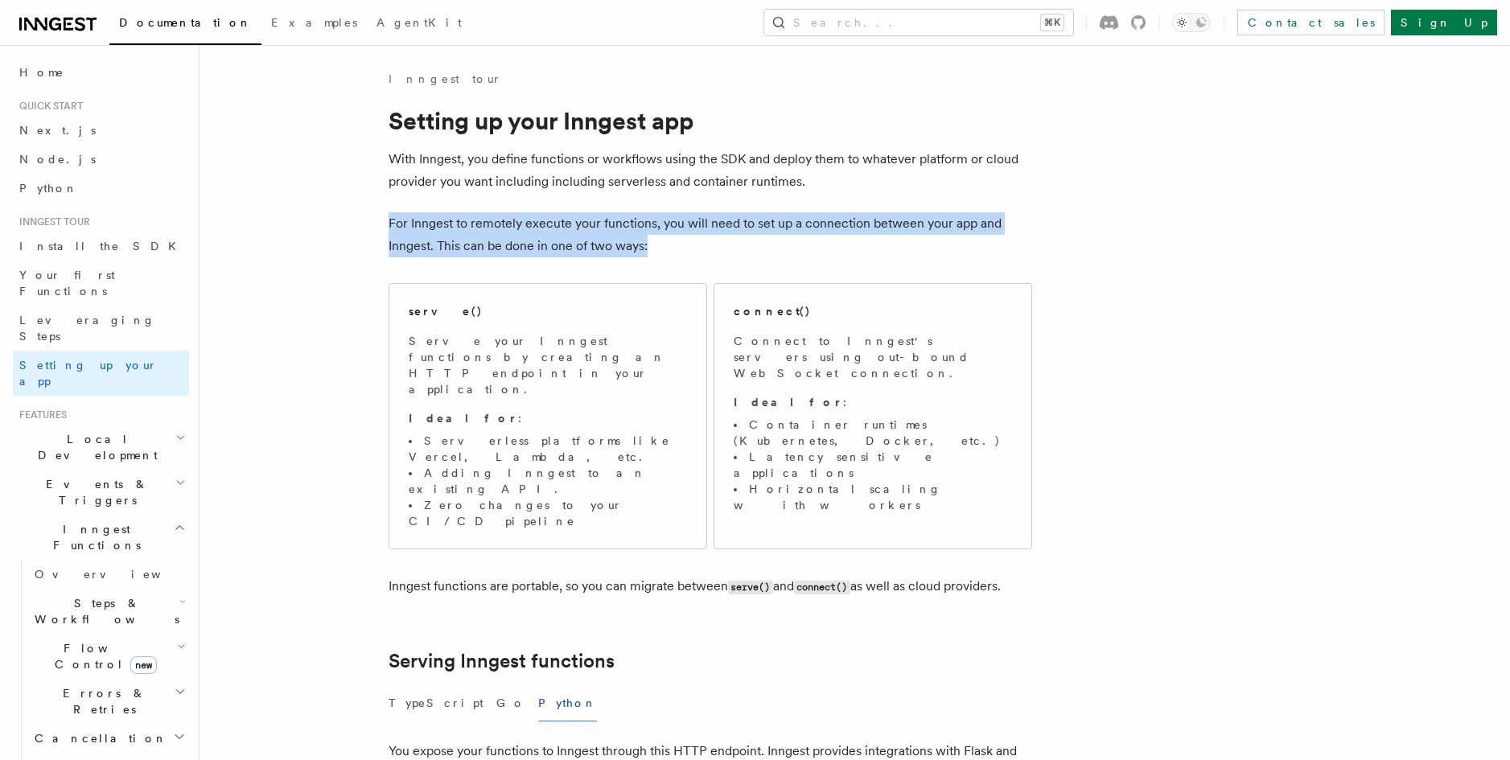
drag, startPoint x: 442, startPoint y: 208, endPoint x: 730, endPoint y: 248, distance: 291.5
click at [730, 248] on p "For Inngest to remotely execute your functions, you will need to set up a conne…" at bounding box center [711, 234] width 644 height 45
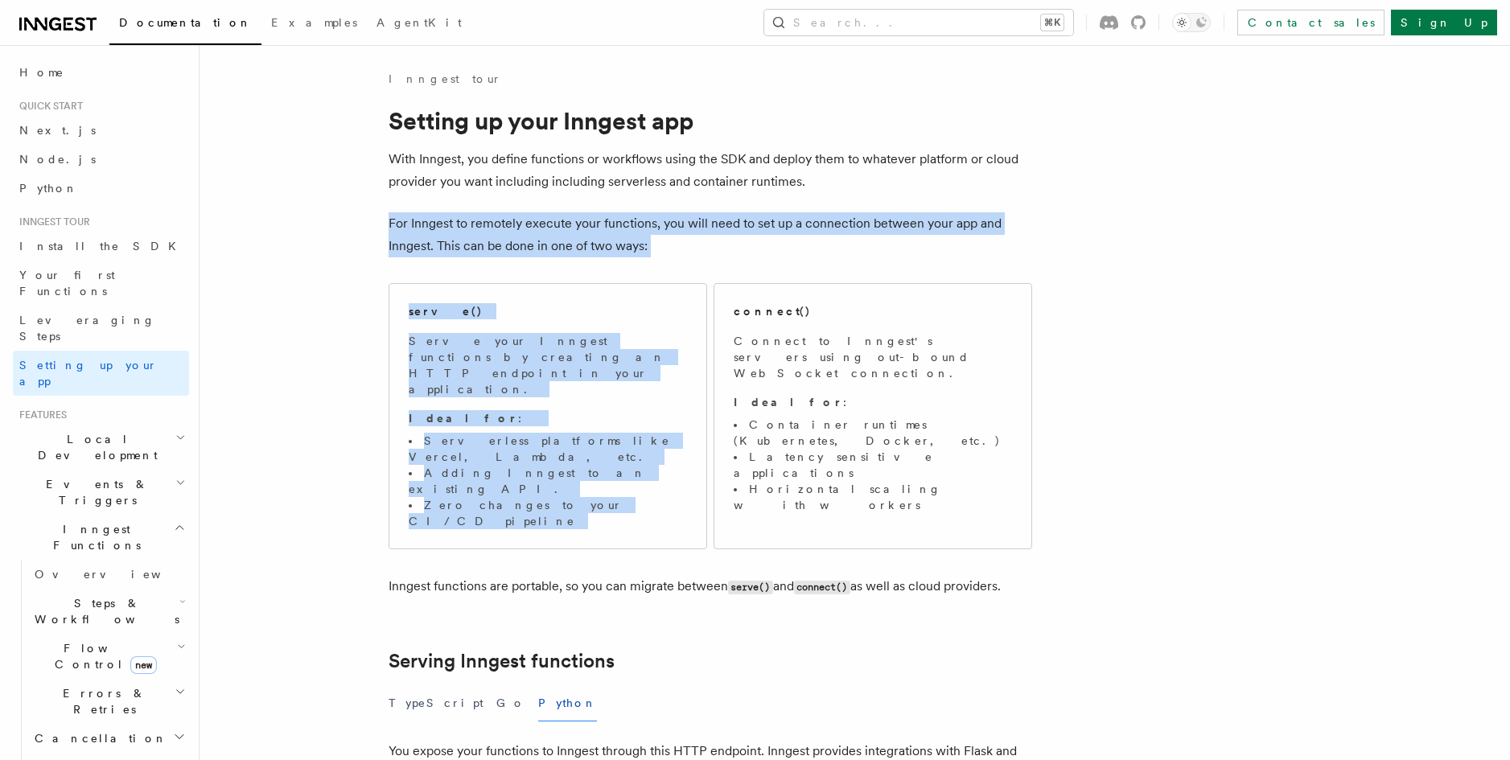
drag, startPoint x: 831, startPoint y: 187, endPoint x: 829, endPoint y: 259, distance: 72.4
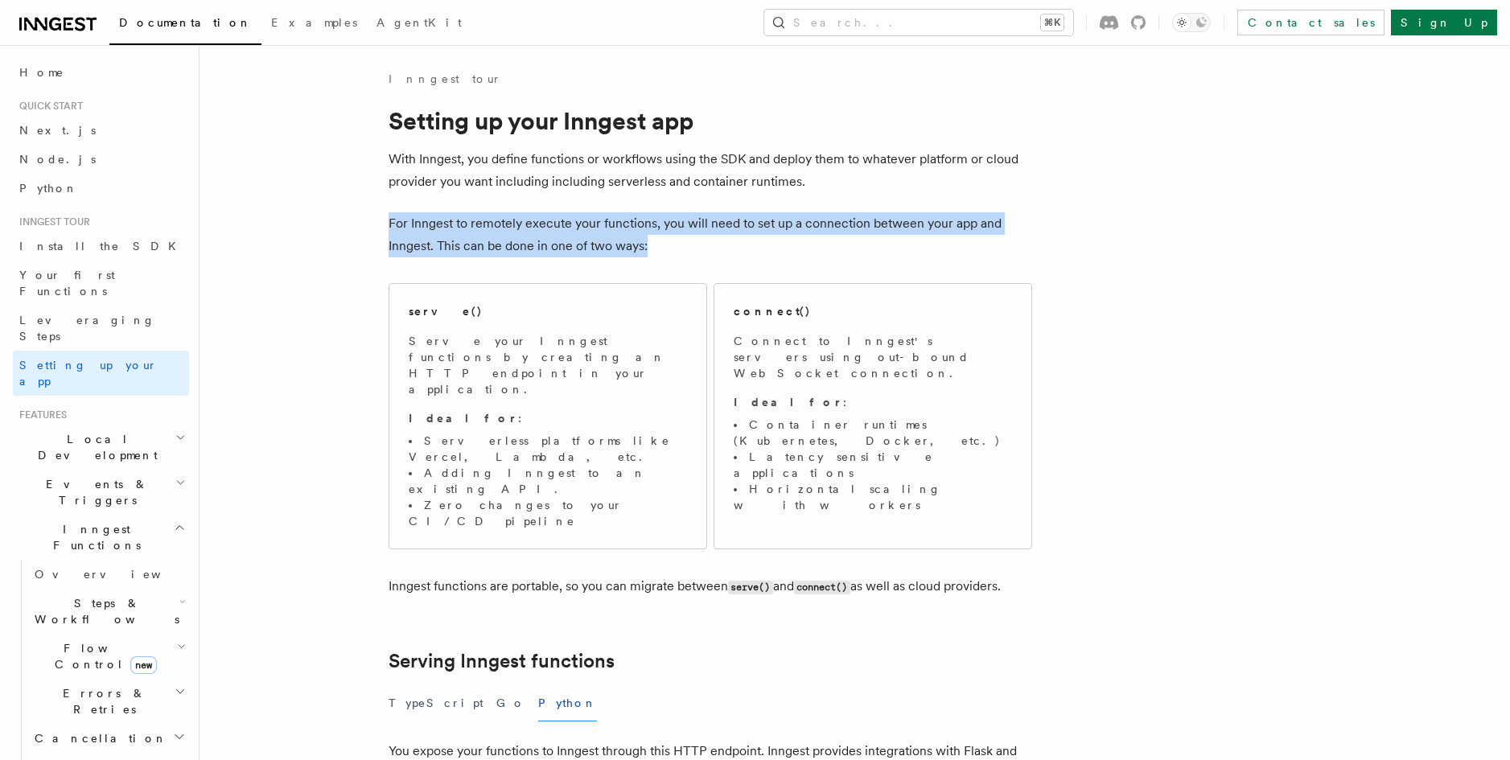
drag, startPoint x: 651, startPoint y: 249, endPoint x: 372, endPoint y: 224, distance: 279.4
drag, startPoint x: 372, startPoint y: 224, endPoint x: 661, endPoint y: 252, distance: 290.1
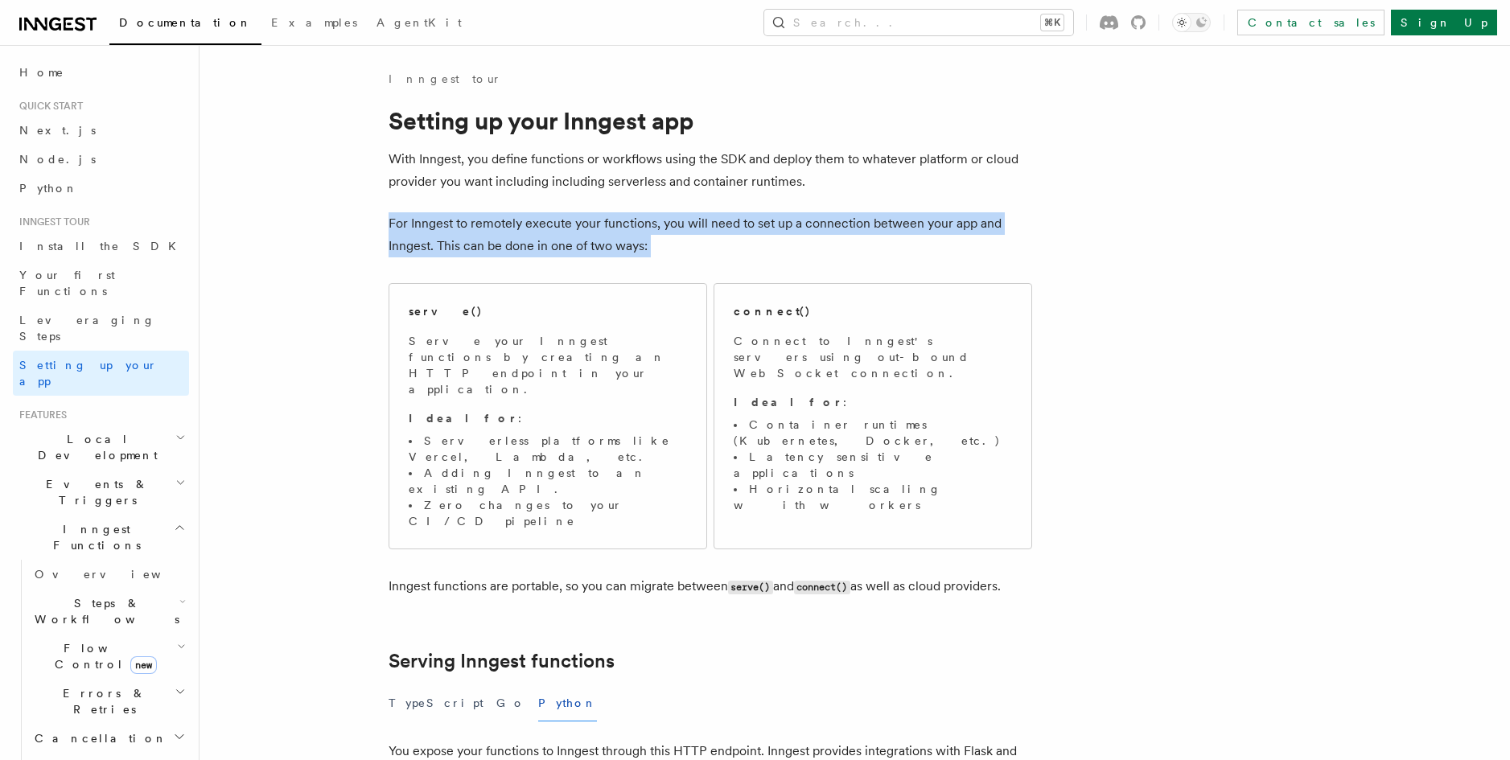
click at [661, 252] on p "For Inngest to remotely execute your functions, you will need to set up a conne…" at bounding box center [711, 234] width 644 height 45
drag, startPoint x: 661, startPoint y: 252, endPoint x: 376, endPoint y: 216, distance: 287.0
drag, startPoint x: 376, startPoint y: 216, endPoint x: 730, endPoint y: 249, distance: 354.7
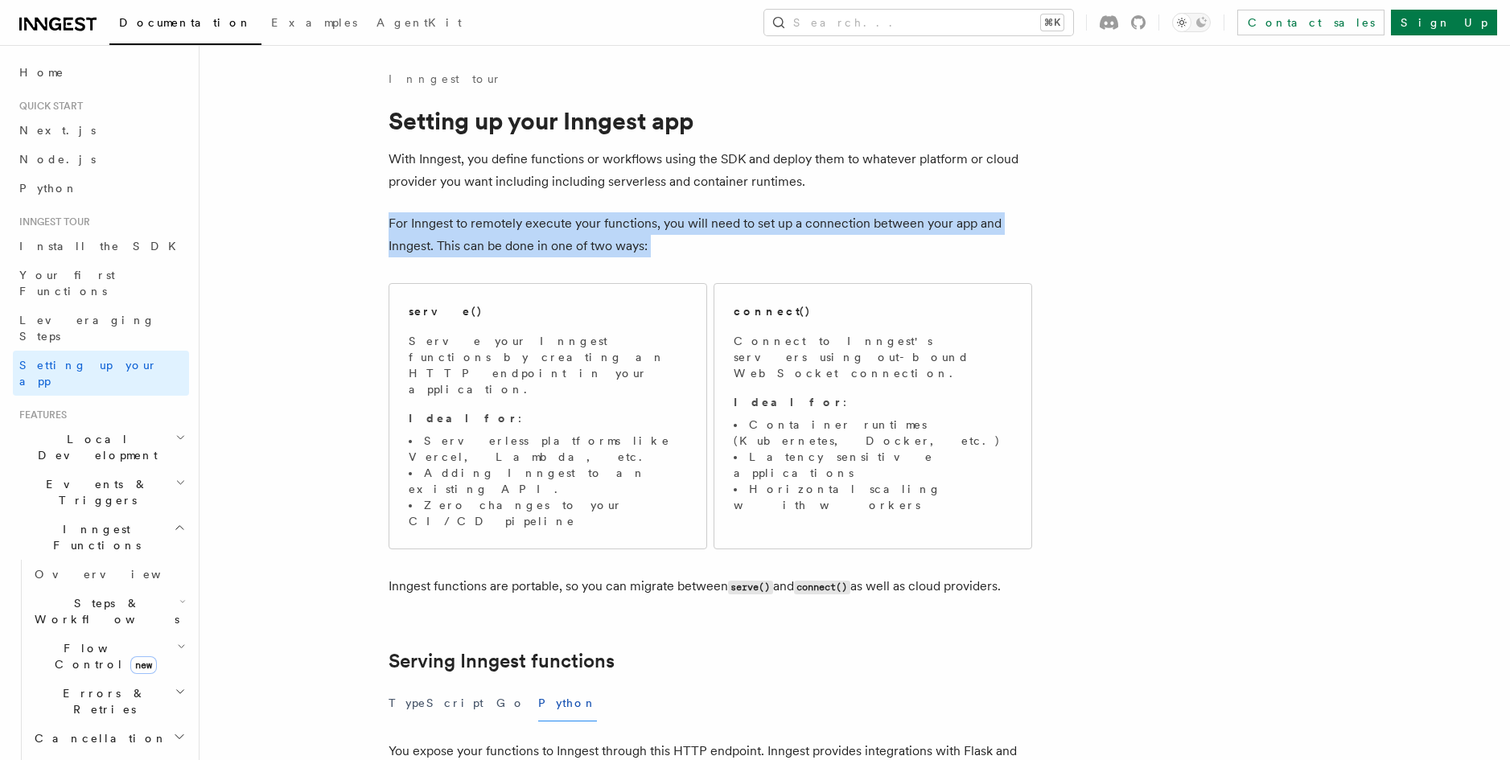
click at [730, 249] on p "For Inngest to remotely execute your functions, you will need to set up a conne…" at bounding box center [711, 234] width 644 height 45
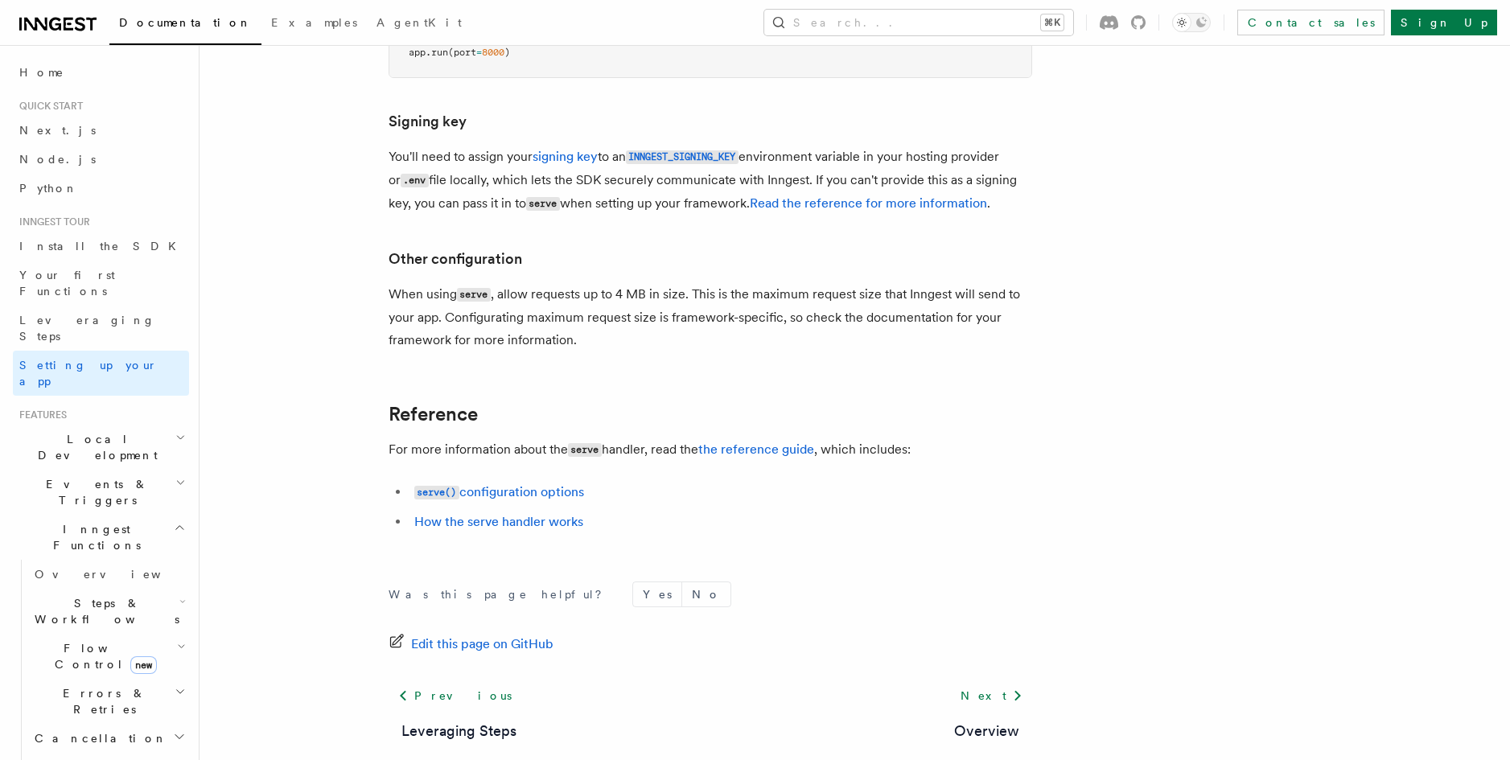
scroll to position [1157, 0]
click at [134, 283] on link "Your first Functions" at bounding box center [101, 283] width 176 height 45
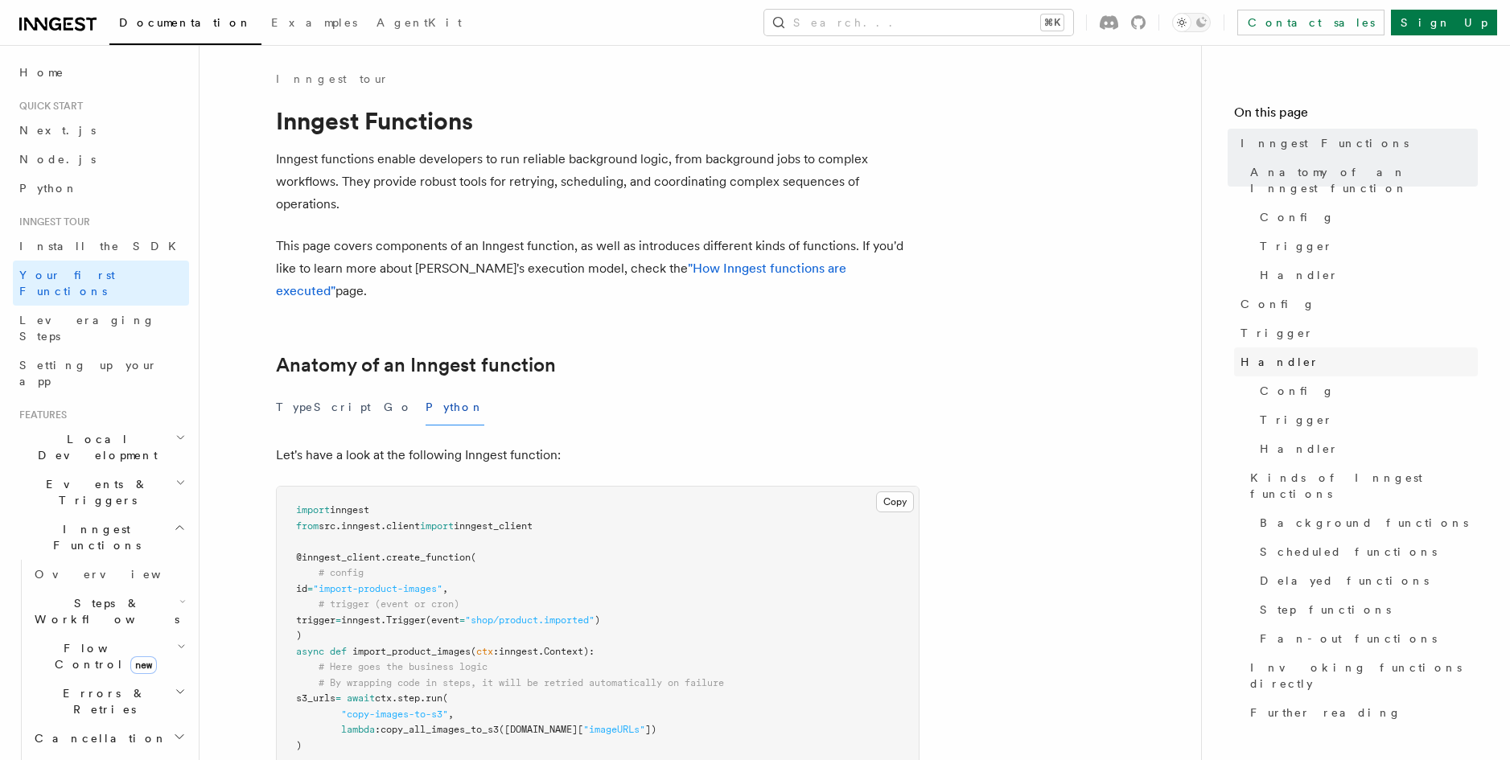
click at [1334, 354] on link "Handler" at bounding box center [1356, 362] width 244 height 29
click at [1265, 296] on span "Config" at bounding box center [1278, 304] width 75 height 16
click at [76, 245] on span "Install the SDK" at bounding box center [102, 246] width 167 height 13
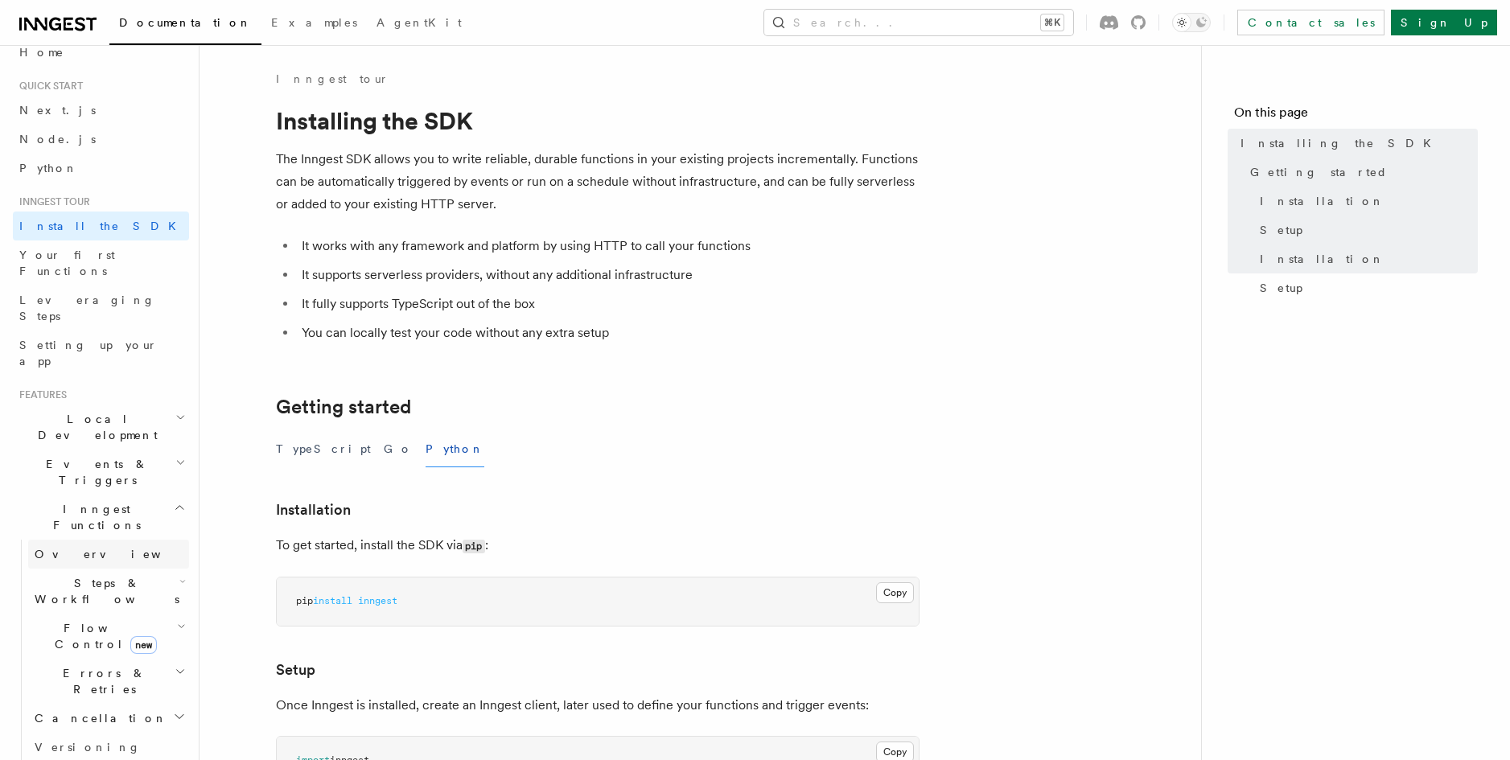
scroll to position [25, 0]
click at [158, 445] on h2 "Events & Triggers" at bounding box center [101, 467] width 176 height 45
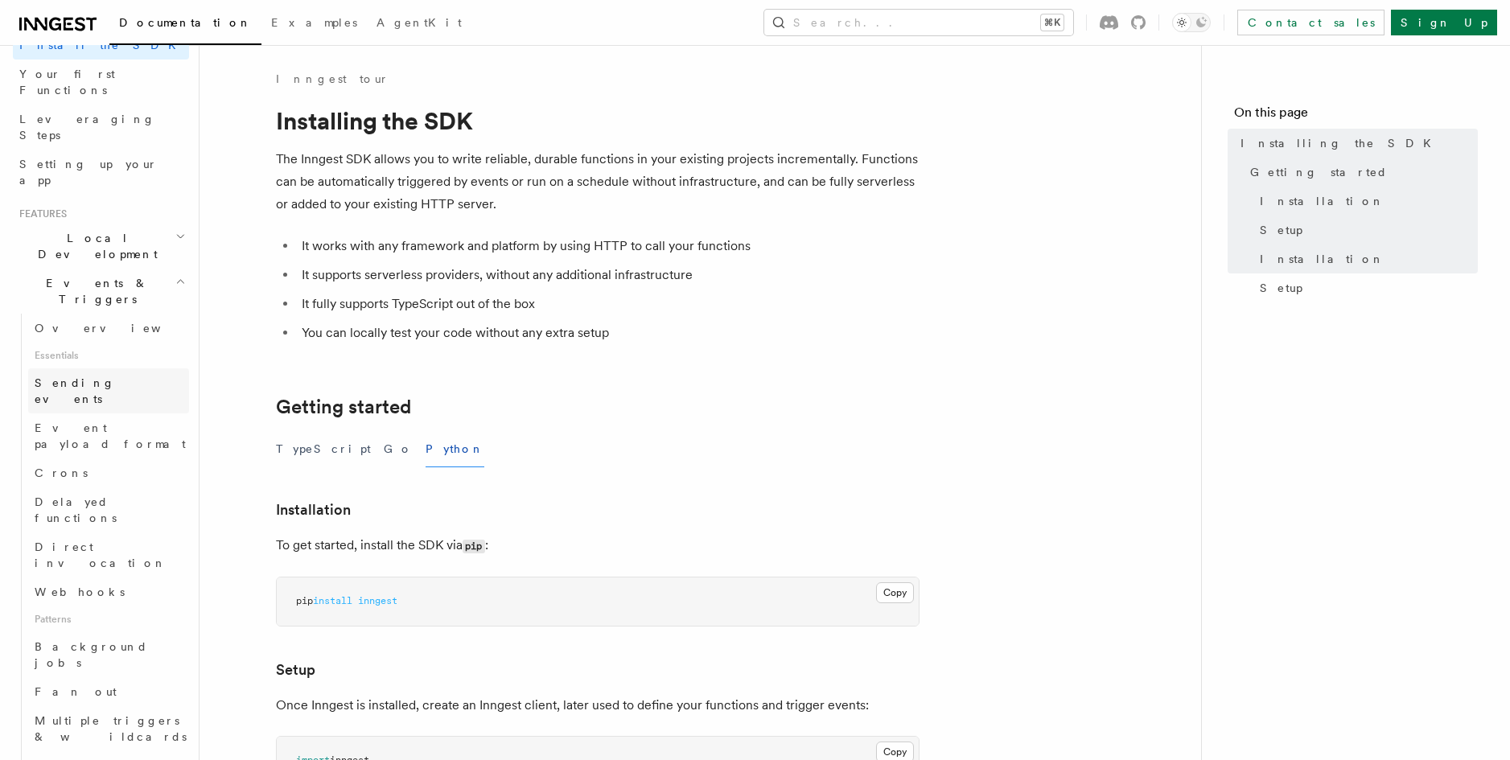
scroll to position [205, 0]
click at [123, 529] on link "Direct invocation" at bounding box center [108, 551] width 161 height 45
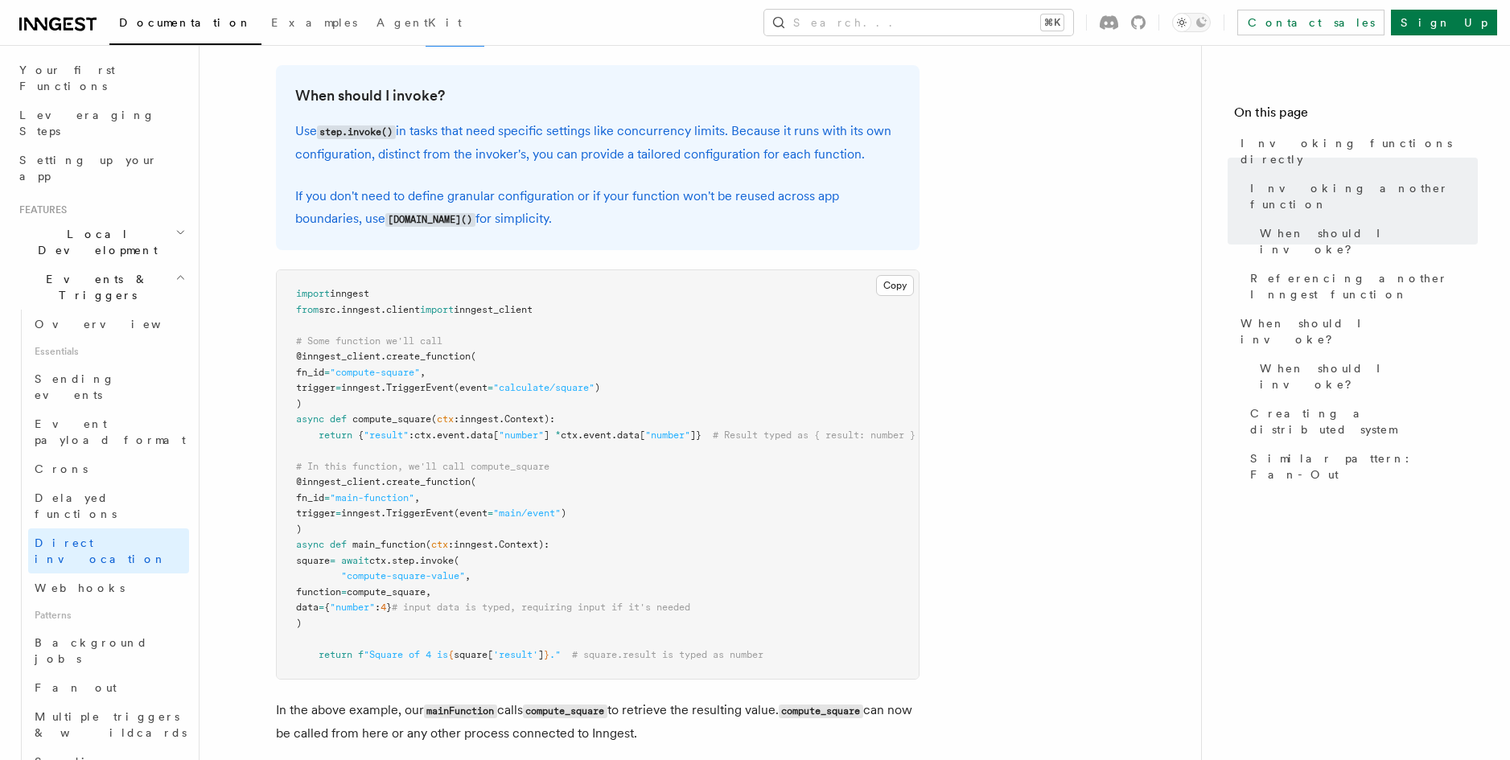
scroll to position [411, 0]
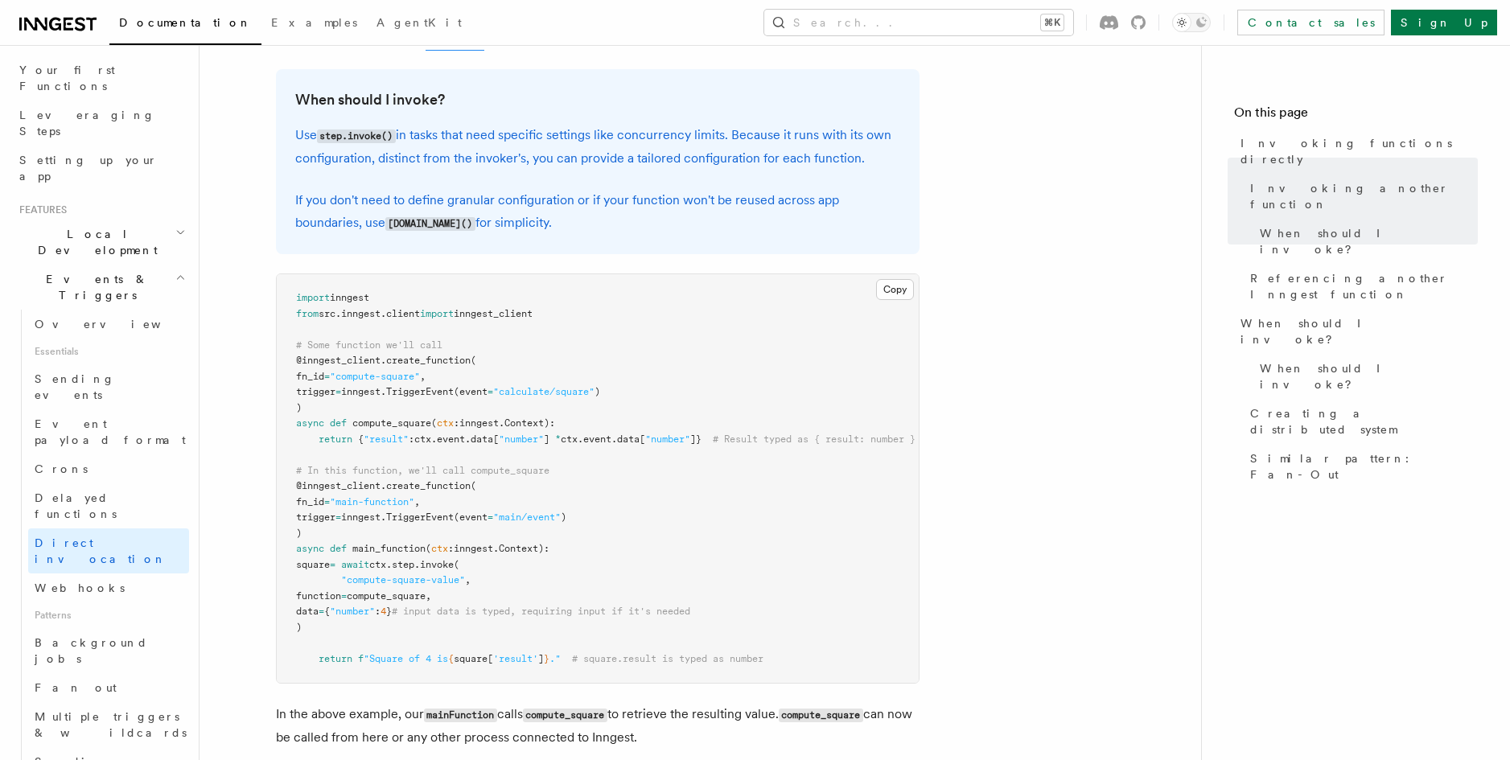
drag, startPoint x: 295, startPoint y: 205, endPoint x: 545, endPoint y: 220, distance: 250.7
click at [545, 220] on p "If you don't need to define granular configuration or if your function won't be…" at bounding box center [597, 212] width 605 height 46
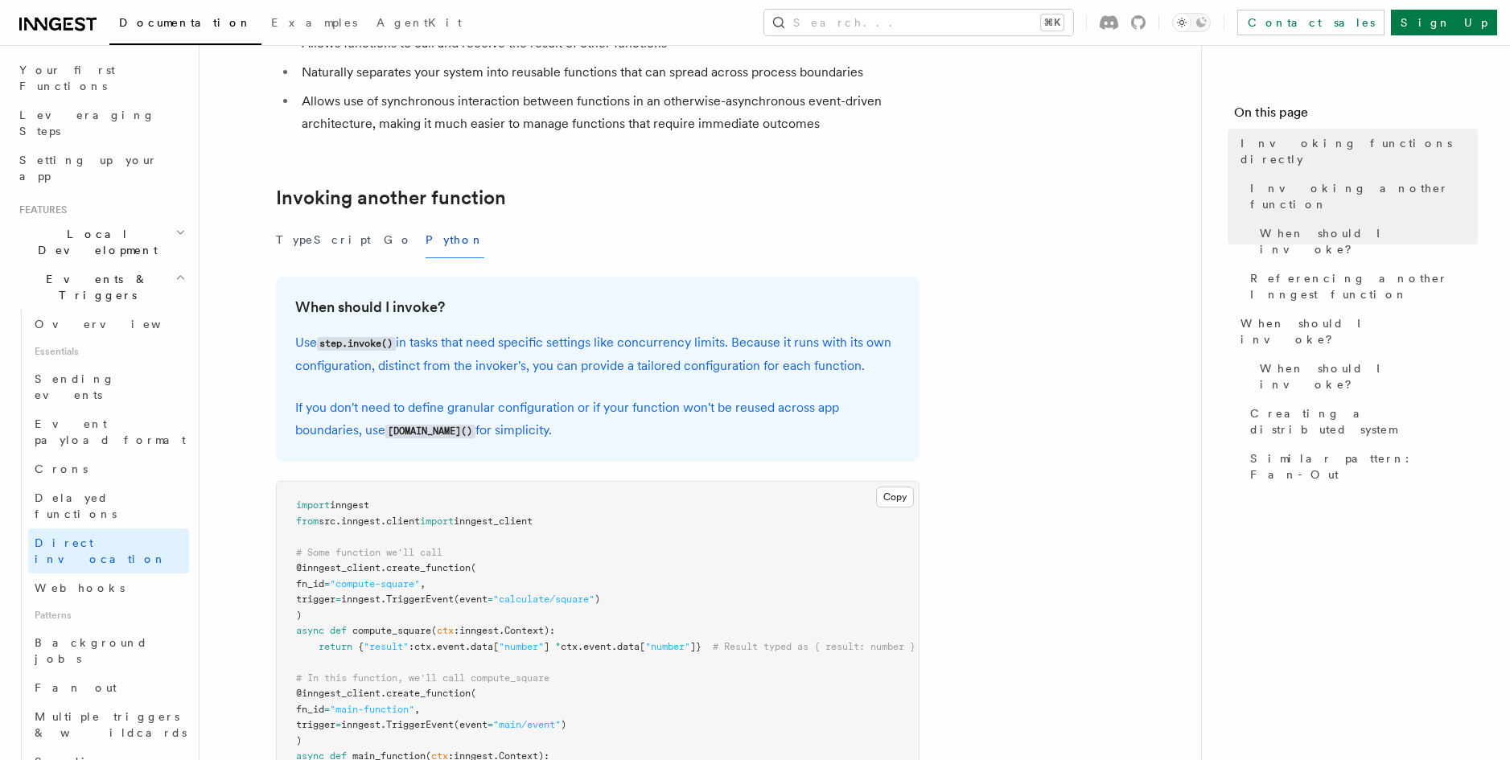
scroll to position [234, 0]
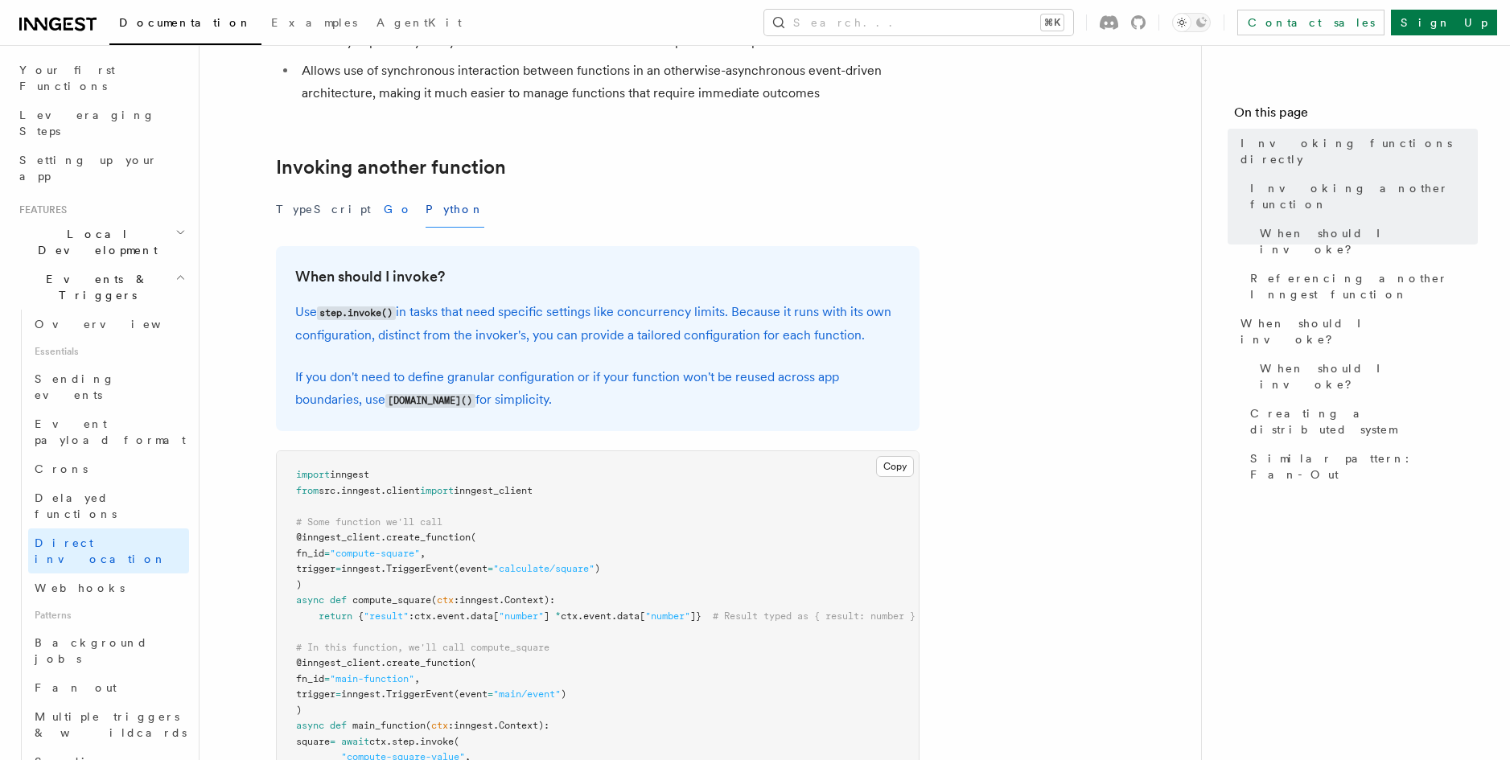
click at [384, 206] on button "Go" at bounding box center [398, 209] width 29 height 36
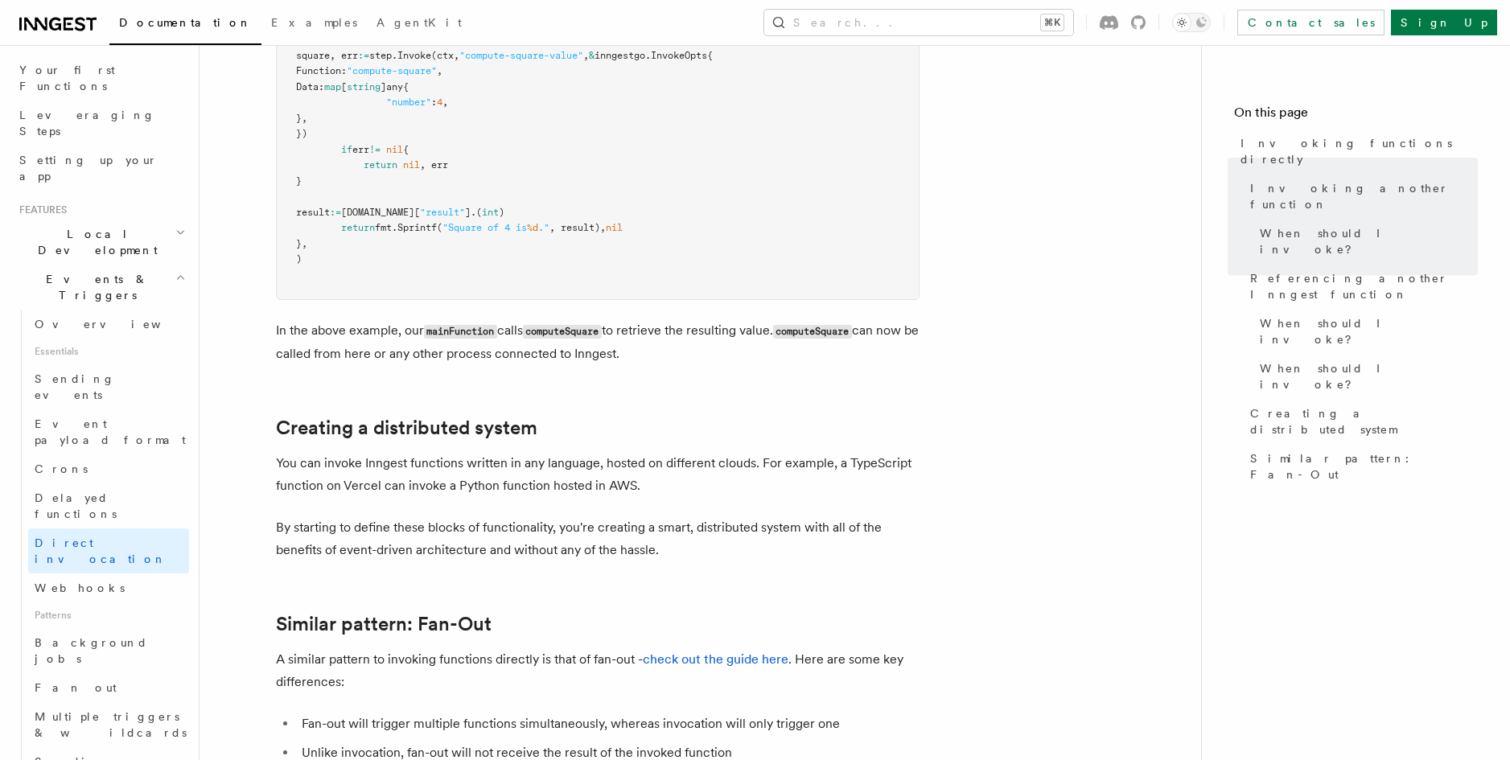
scroll to position [1270, 0]
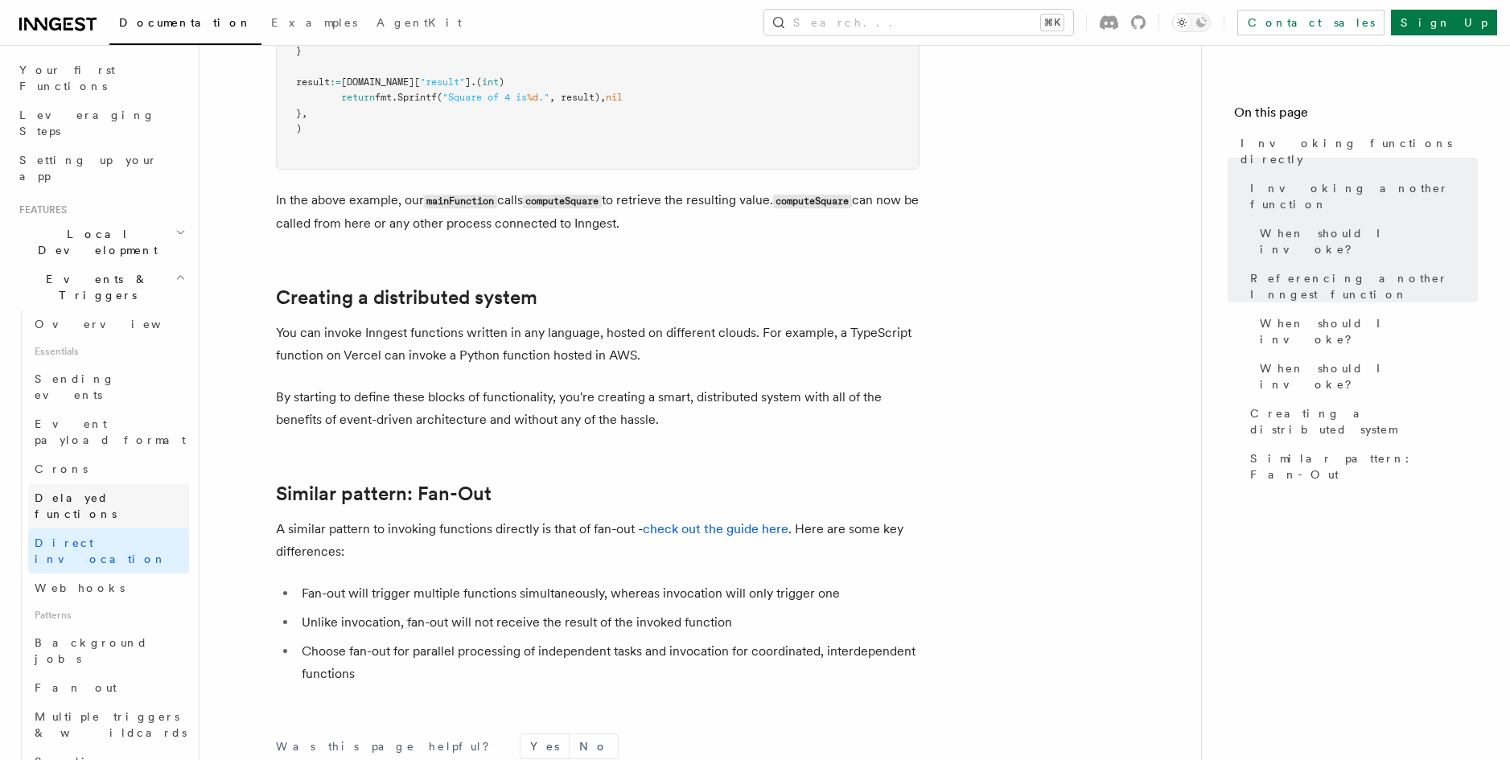
click at [109, 492] on span "Delayed functions" at bounding box center [76, 506] width 82 height 29
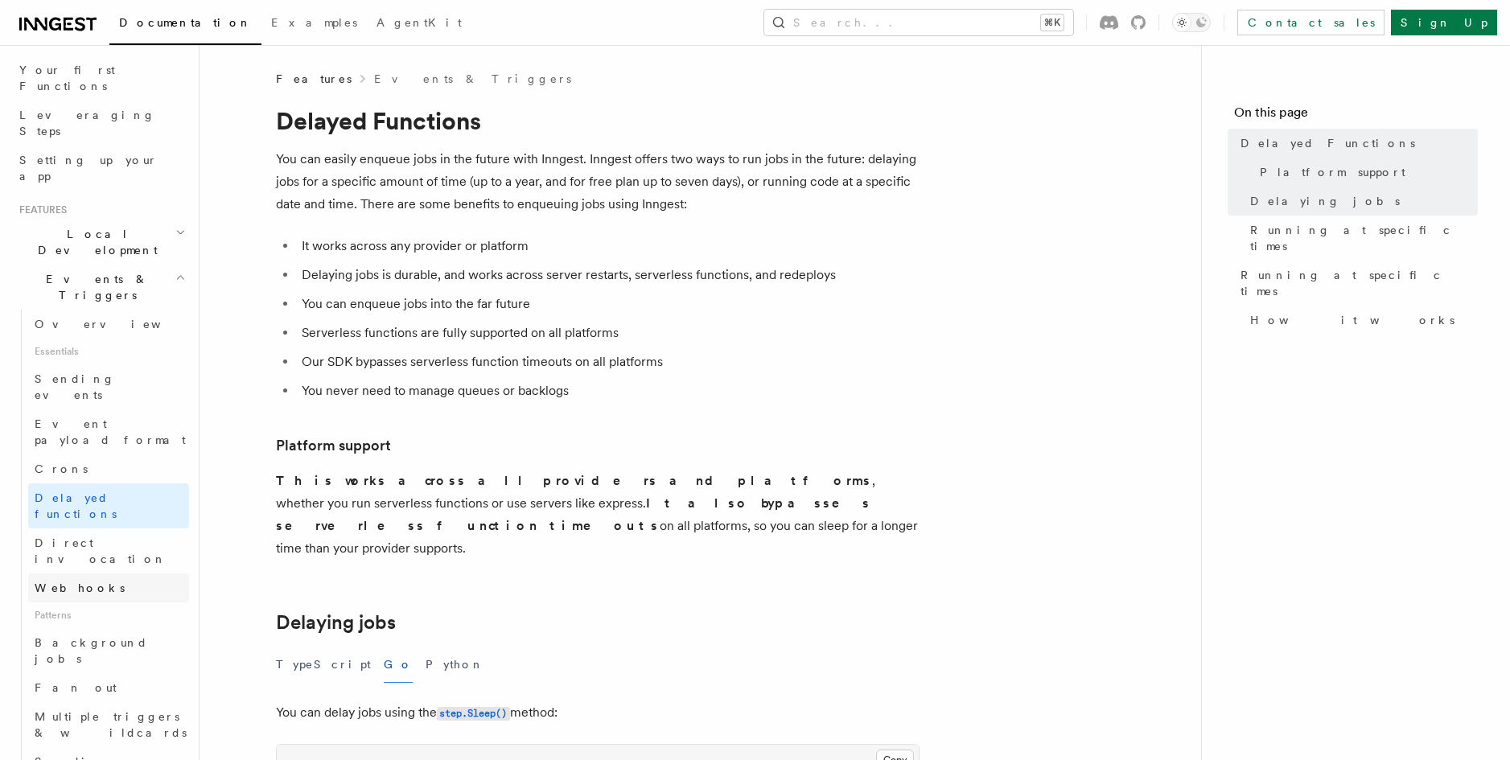
click at [96, 574] on link "Webhooks" at bounding box center [108, 588] width 161 height 29
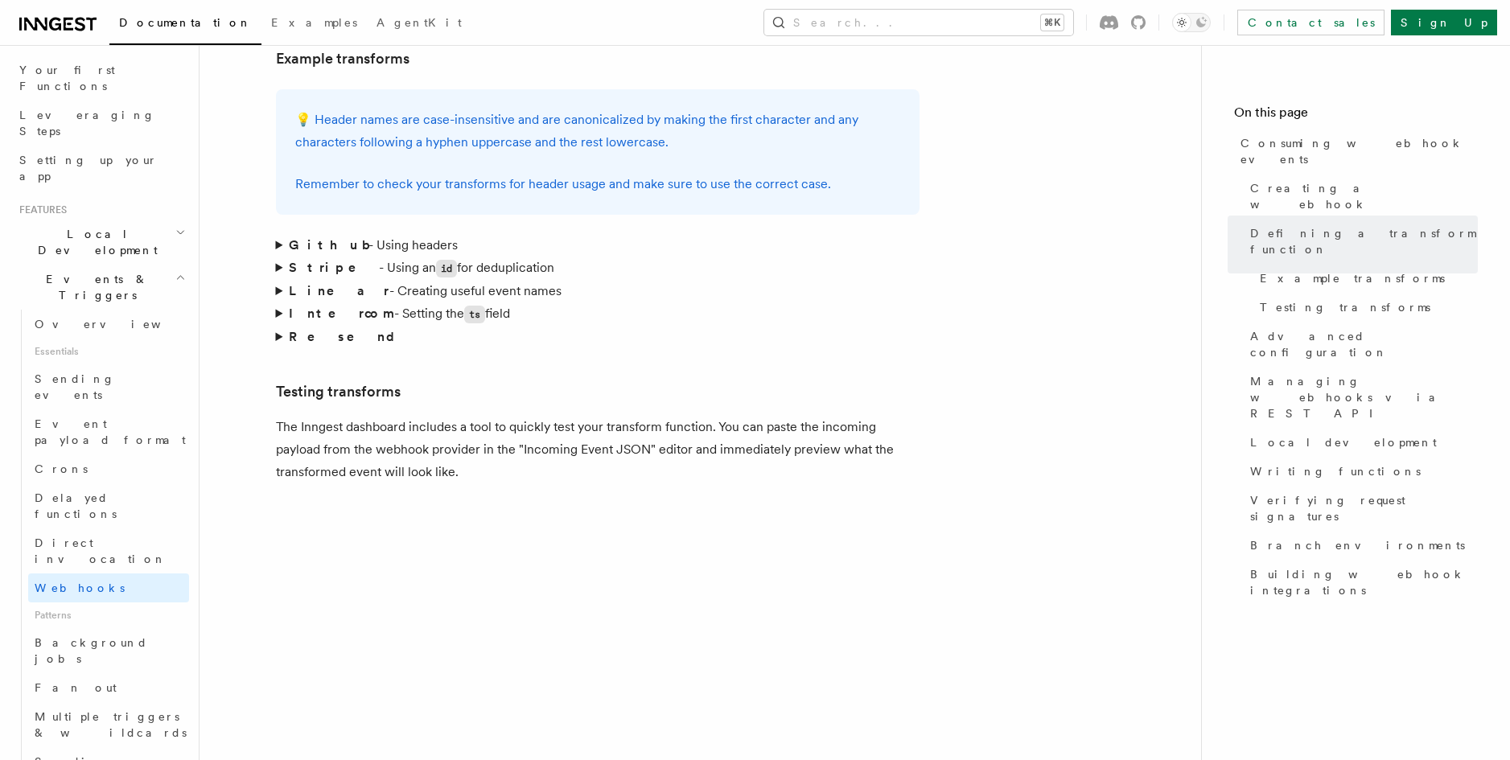
scroll to position [2458, 0]
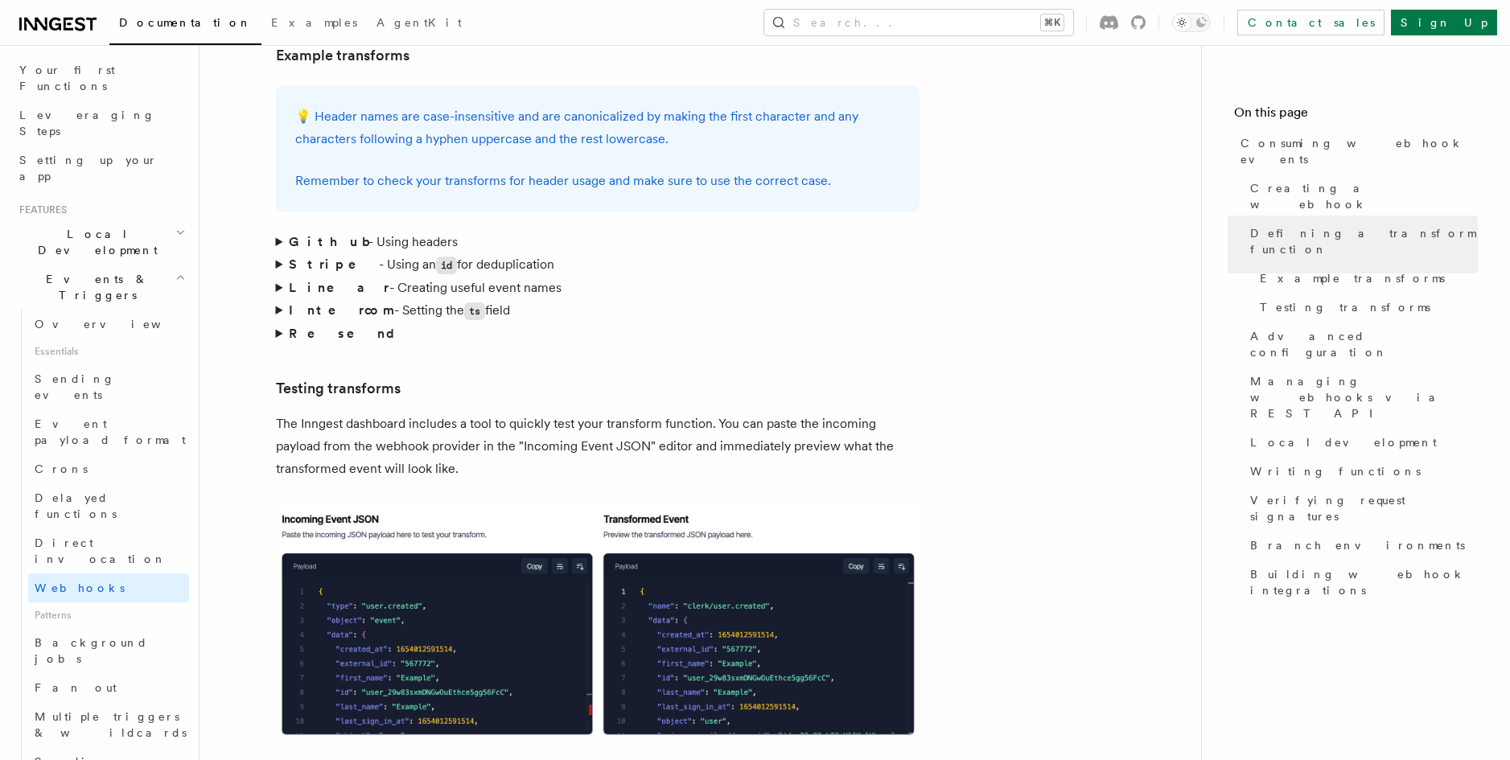
click at [278, 277] on summary "Linear - Creating useful event names" at bounding box center [598, 288] width 644 height 23
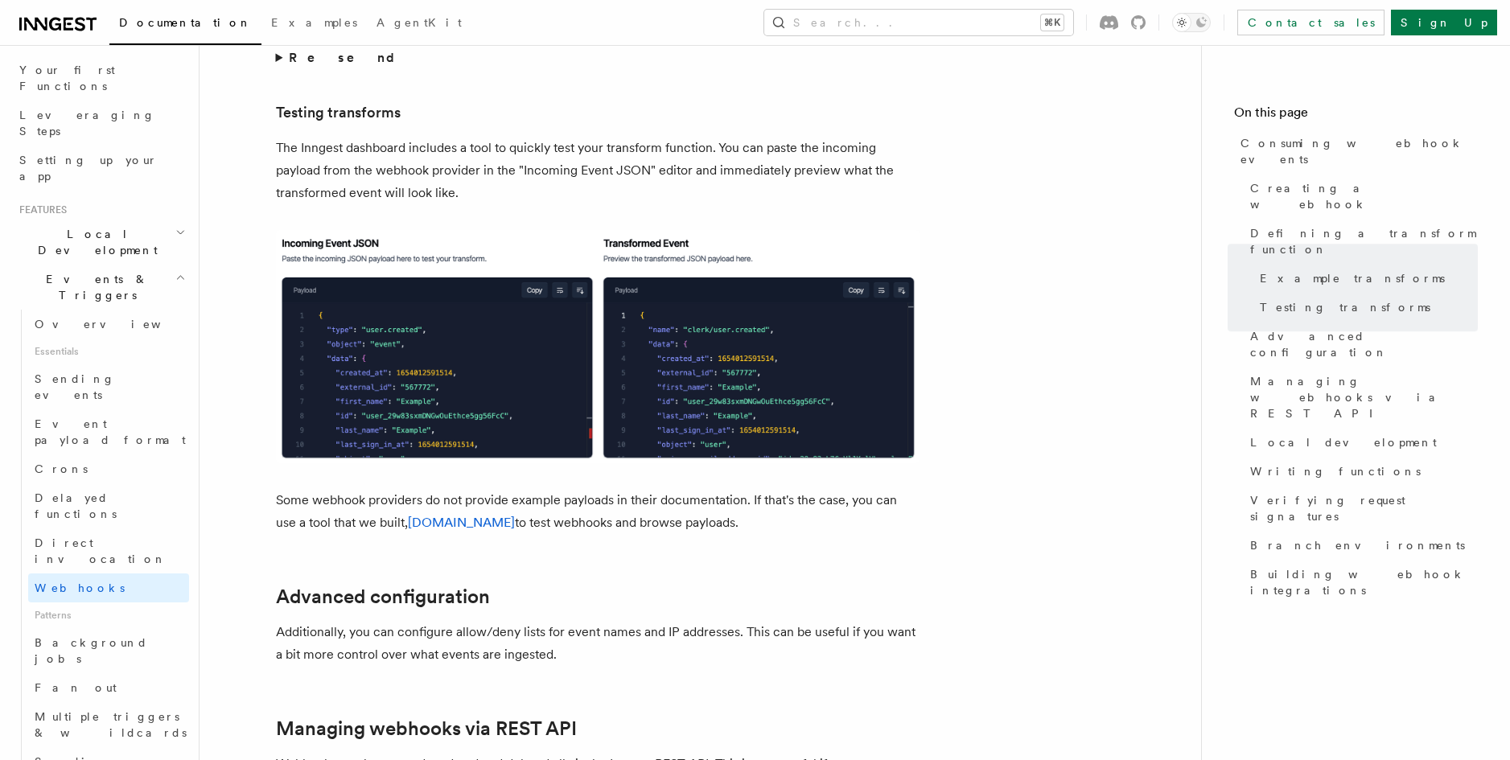
scroll to position [2918, 0]
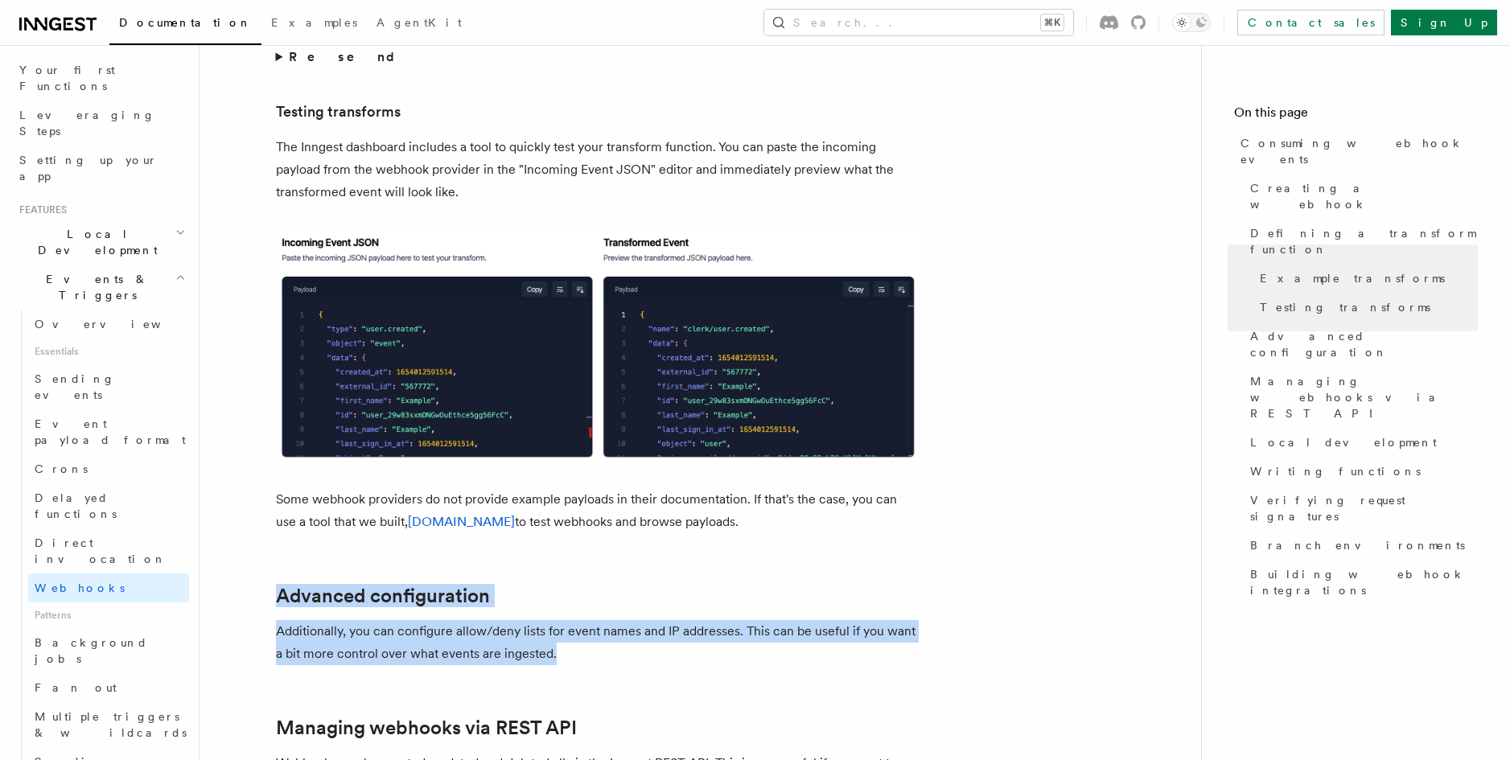
drag, startPoint x: 595, startPoint y: 598, endPoint x: 592, endPoint y: 520, distance: 78.1
click at [592, 520] on article "Features Events & Triggers Consuming webhook events At its core, Inngest is cen…" at bounding box center [700, 344] width 950 height 6383
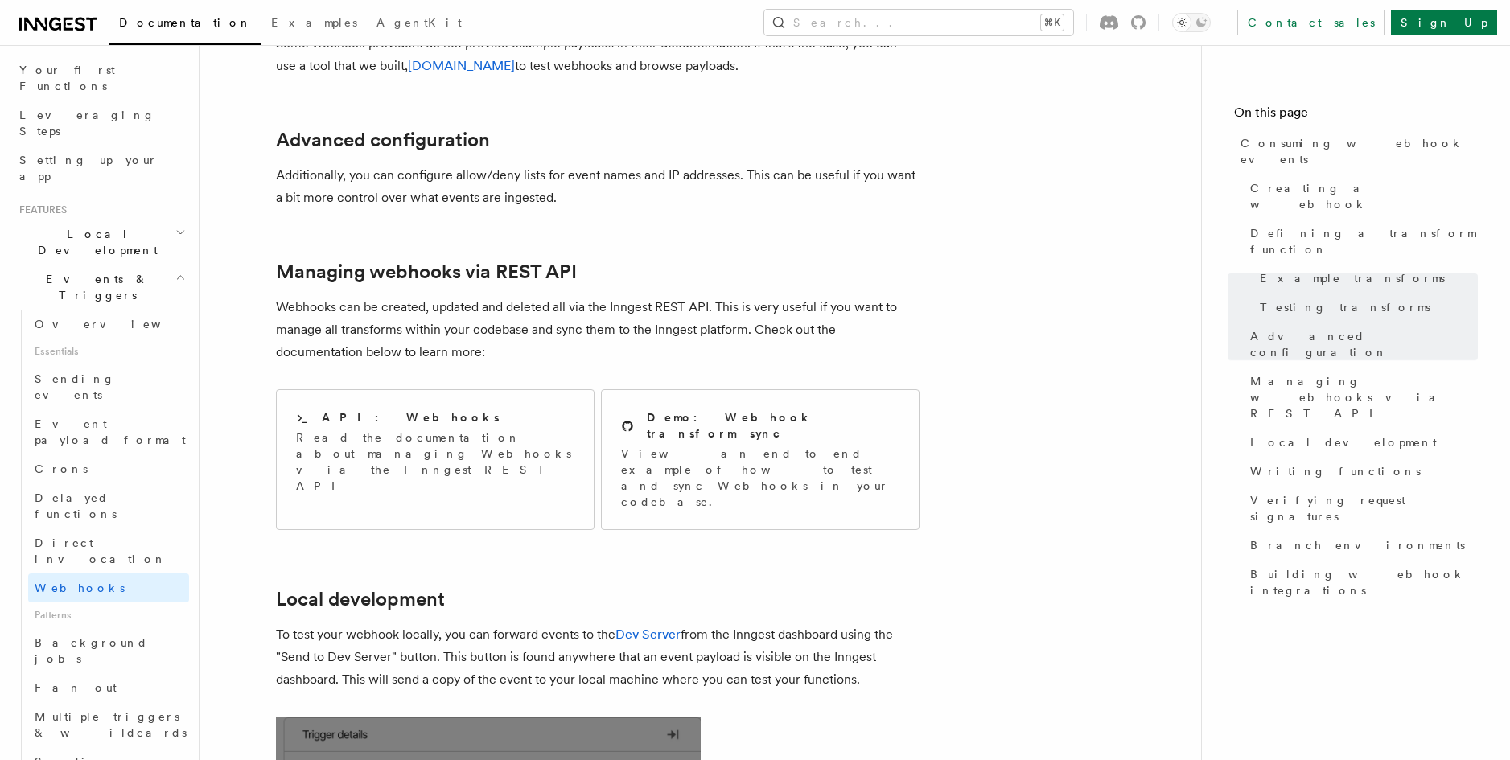
scroll to position [3372, 0]
click at [578, 298] on p "Webhooks can be created, updated and deleted all via the Inngest REST API. This…" at bounding box center [598, 332] width 644 height 68
click at [570, 302] on p "Webhooks can be created, updated and deleted all via the Inngest REST API. This…" at bounding box center [598, 332] width 644 height 68
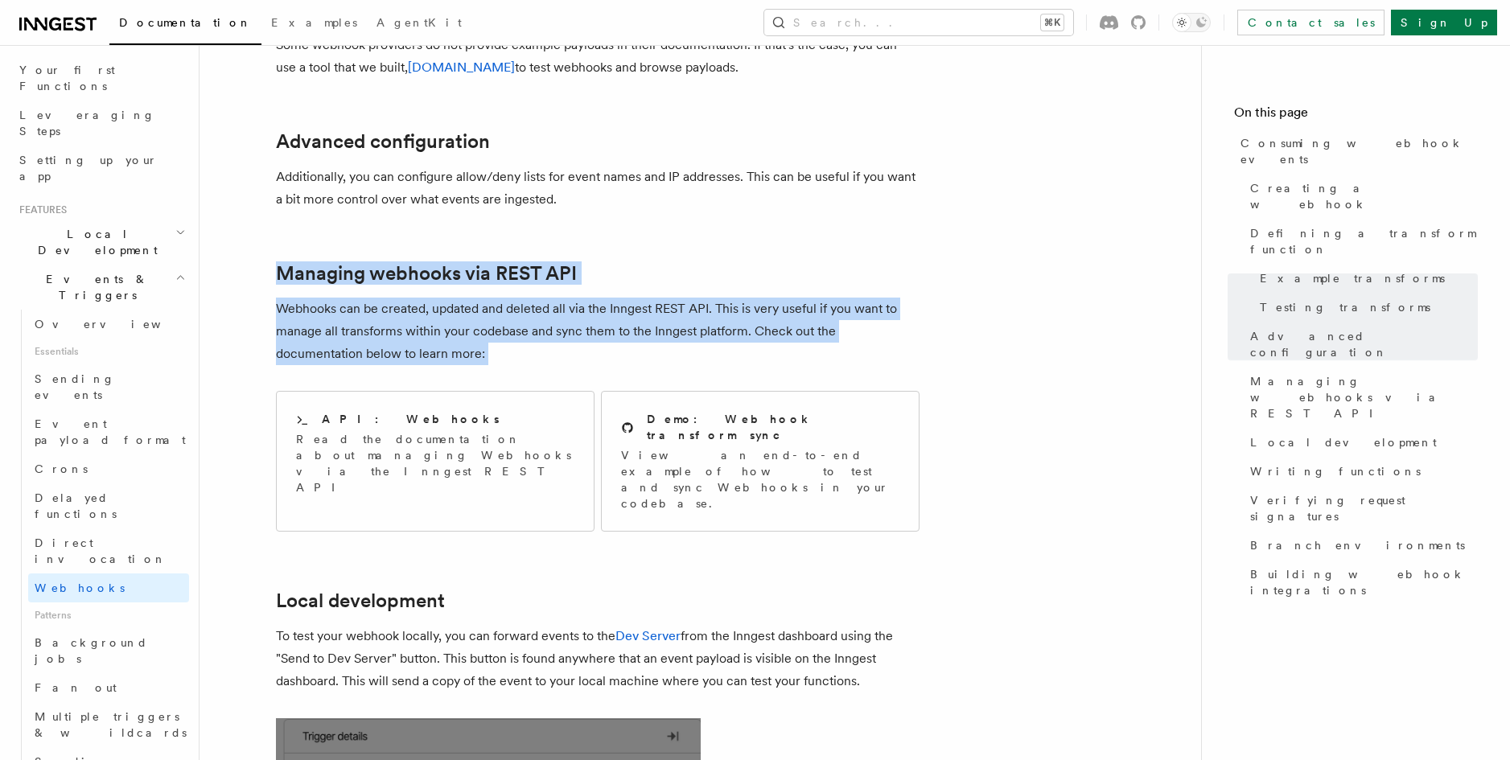
drag, startPoint x: 570, startPoint y: 302, endPoint x: 216, endPoint y: 228, distance: 362.3
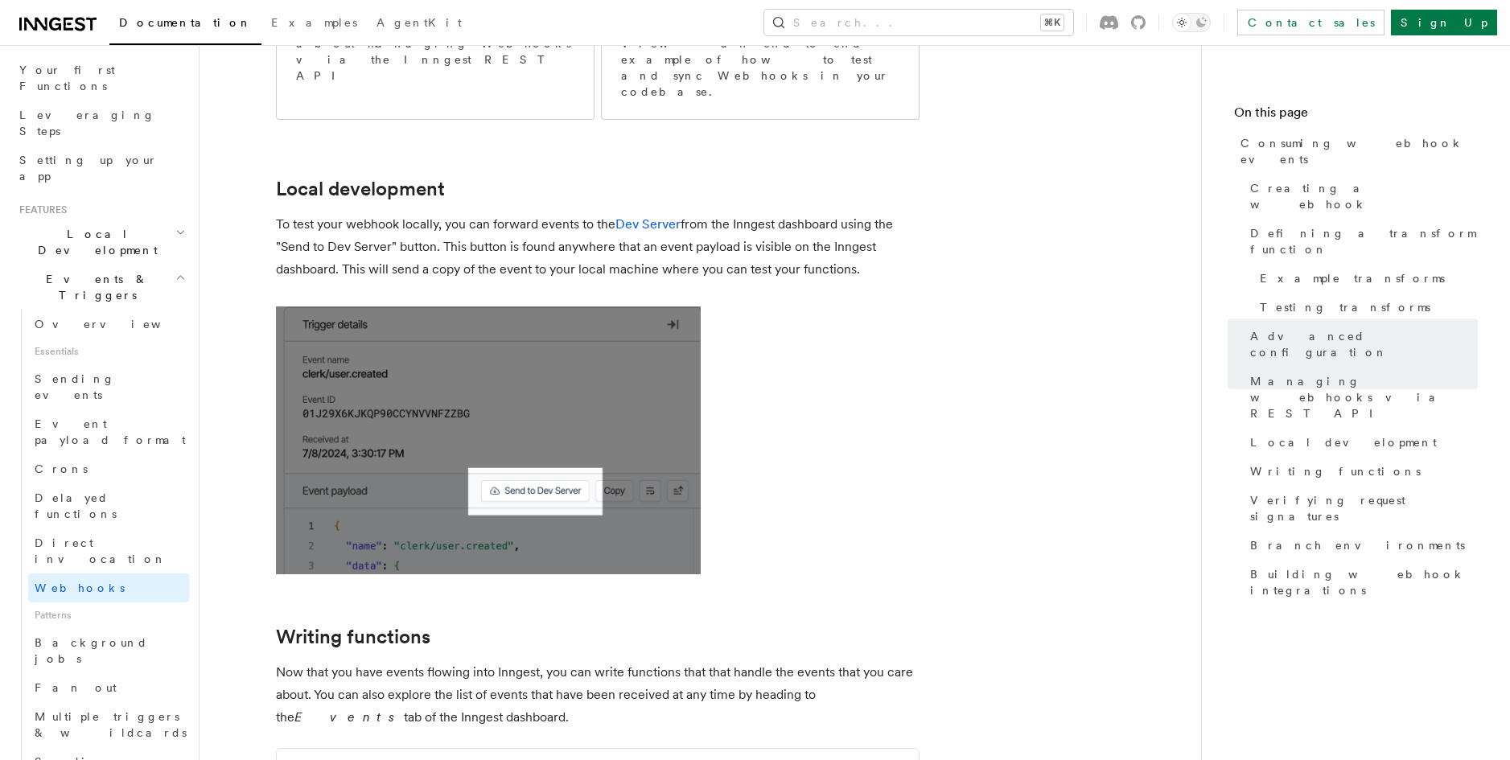
scroll to position [3787, 0]
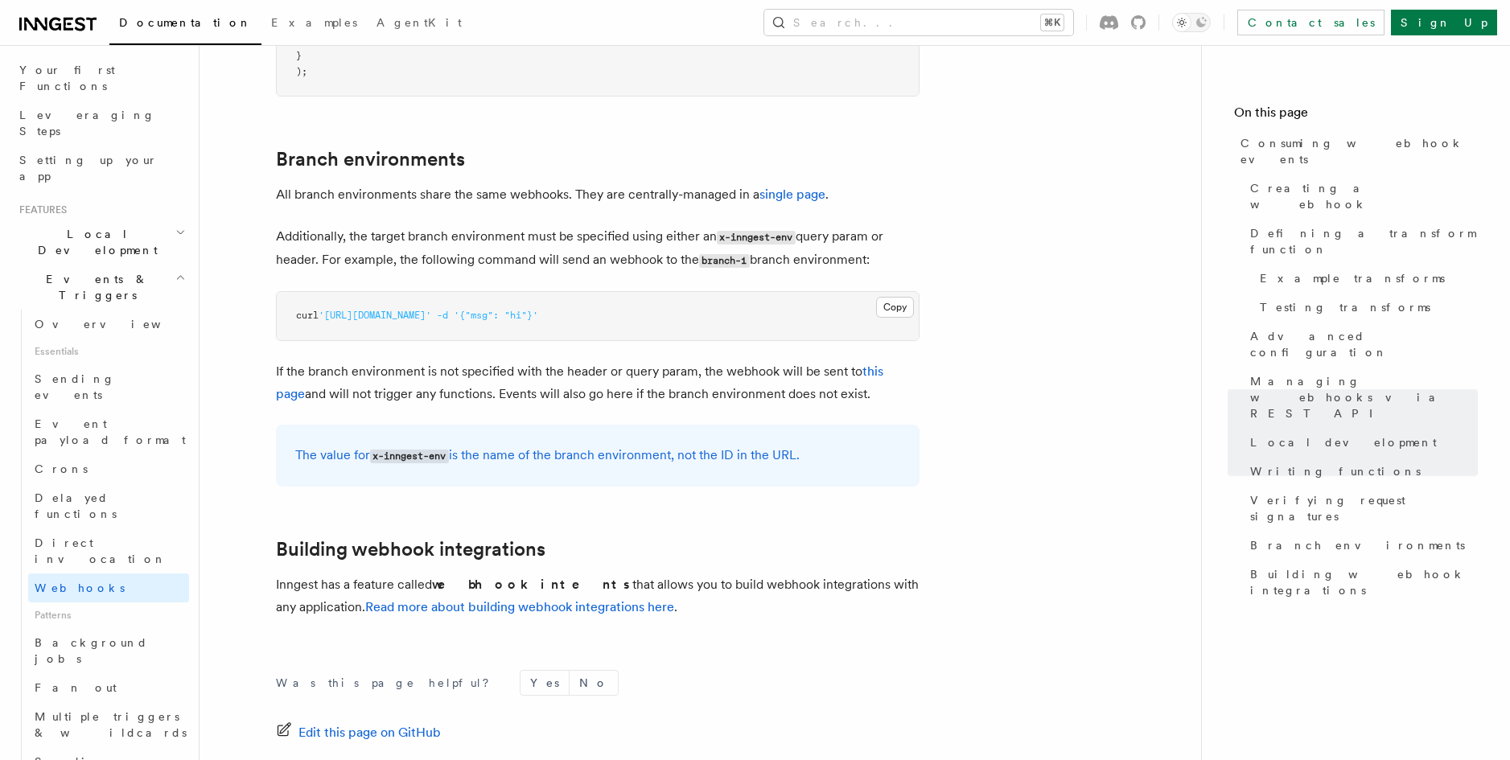
scroll to position [5529, 0]
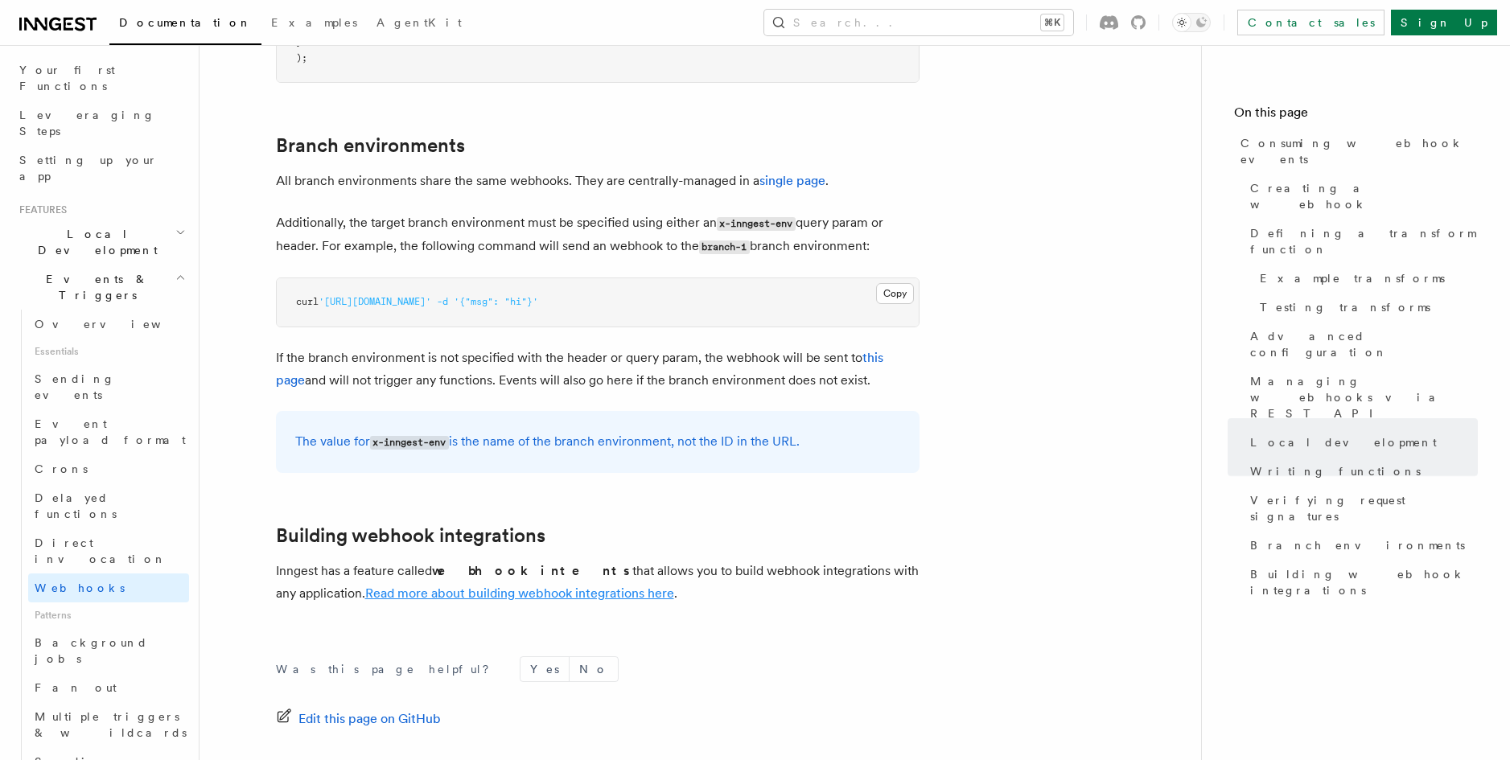
click at [487, 586] on link "Read more about building webhook integrations here" at bounding box center [519, 593] width 309 height 15
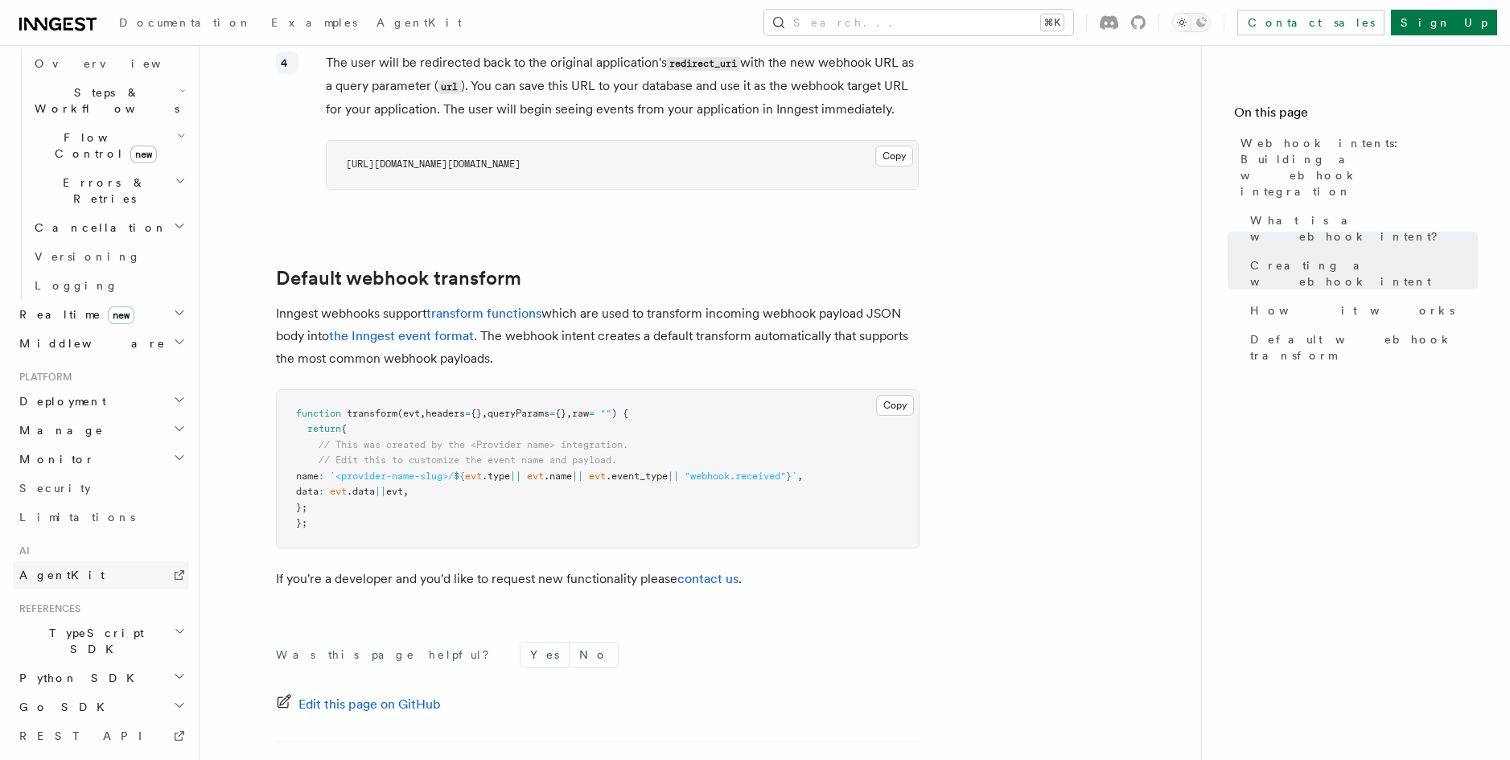
scroll to position [527, 0]
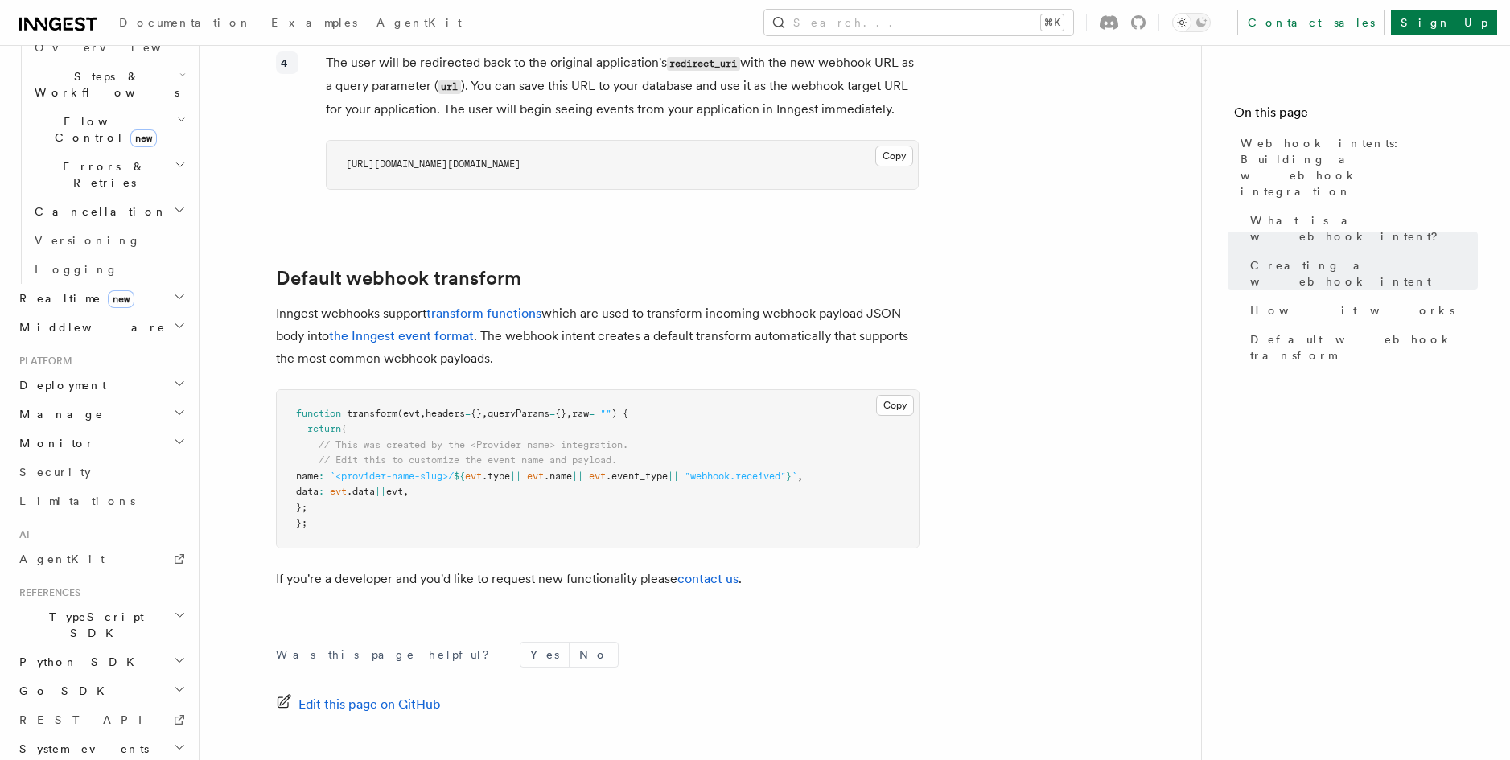
click at [173, 741] on icon "button" at bounding box center [179, 747] width 13 height 13
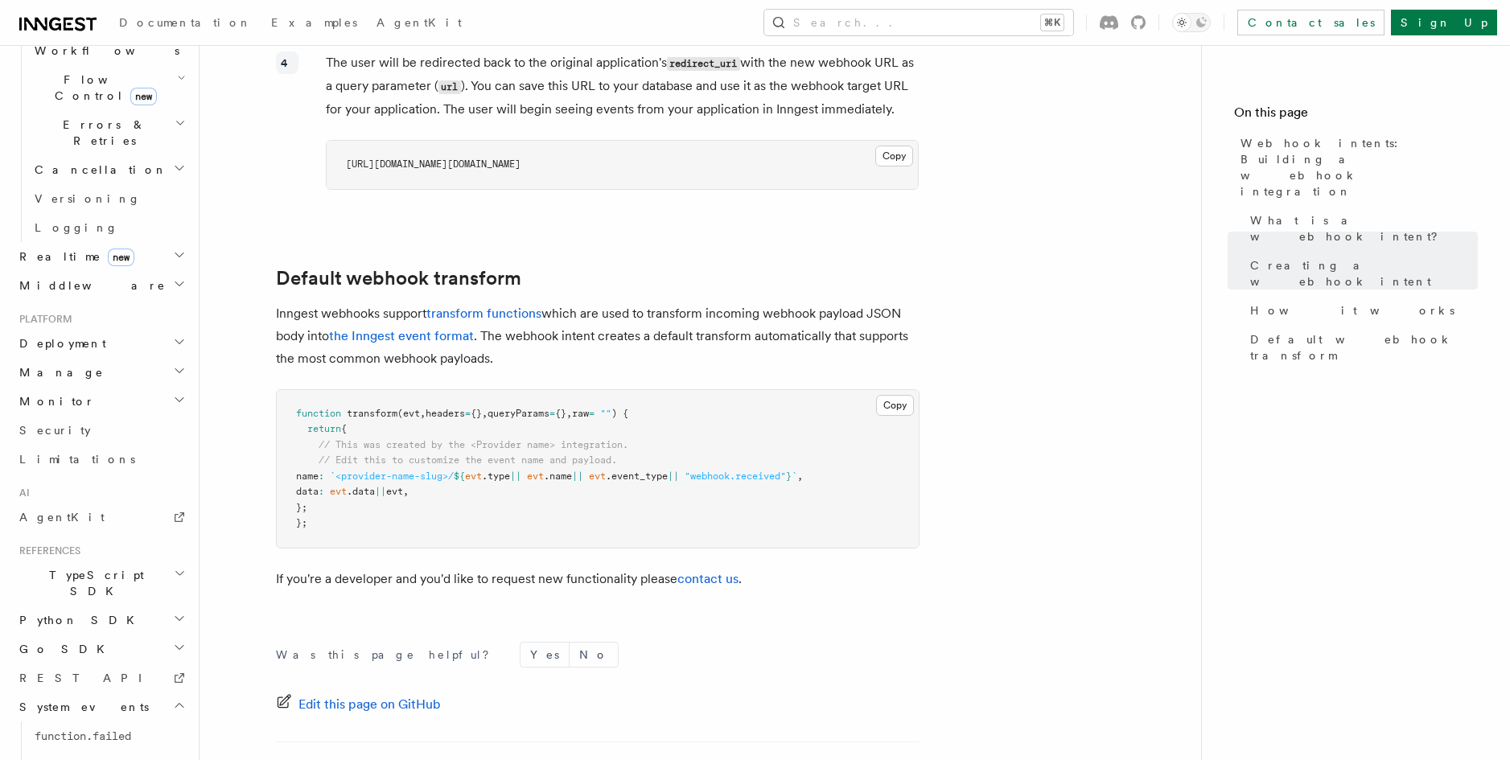
scroll to position [585, 0]
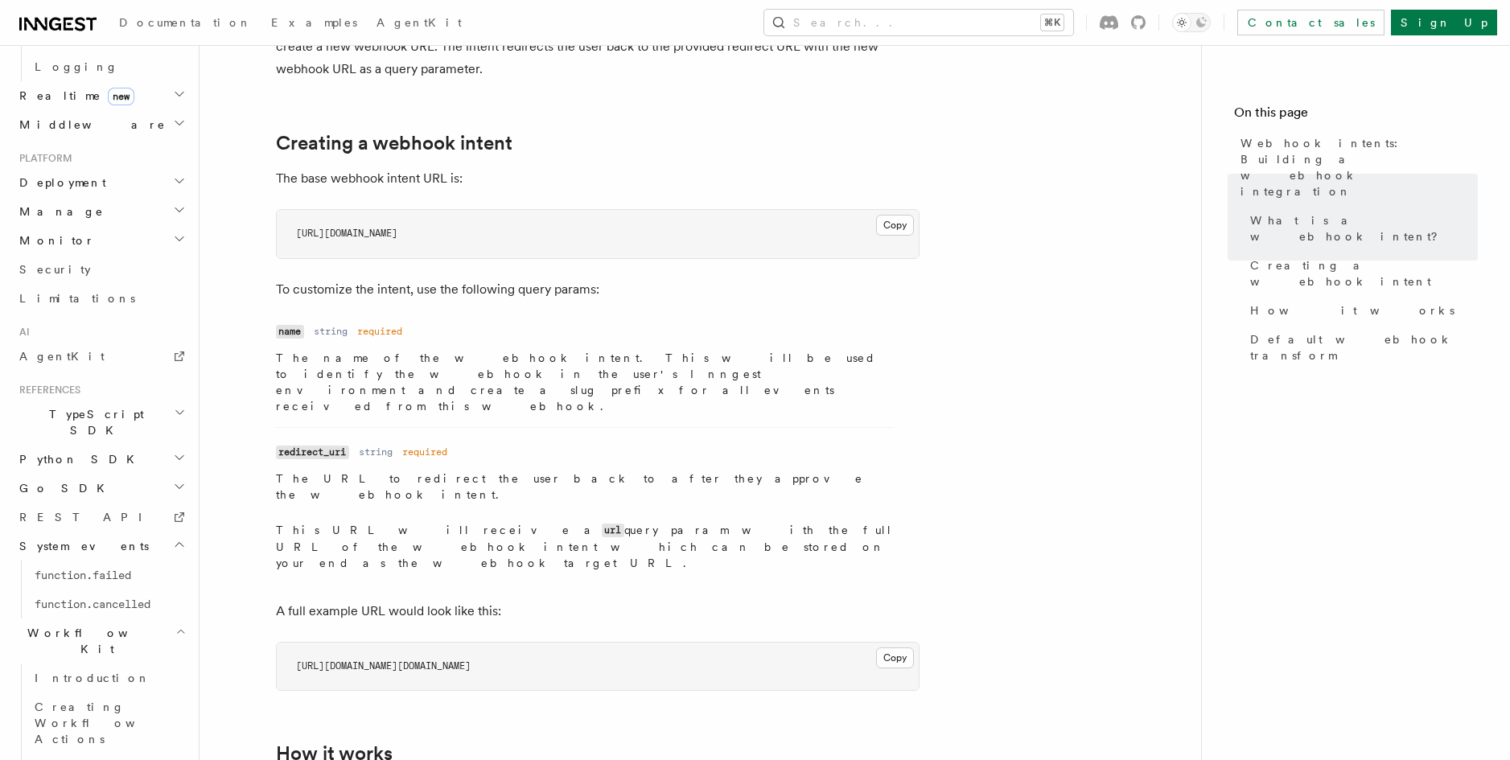
scroll to position [237, 0]
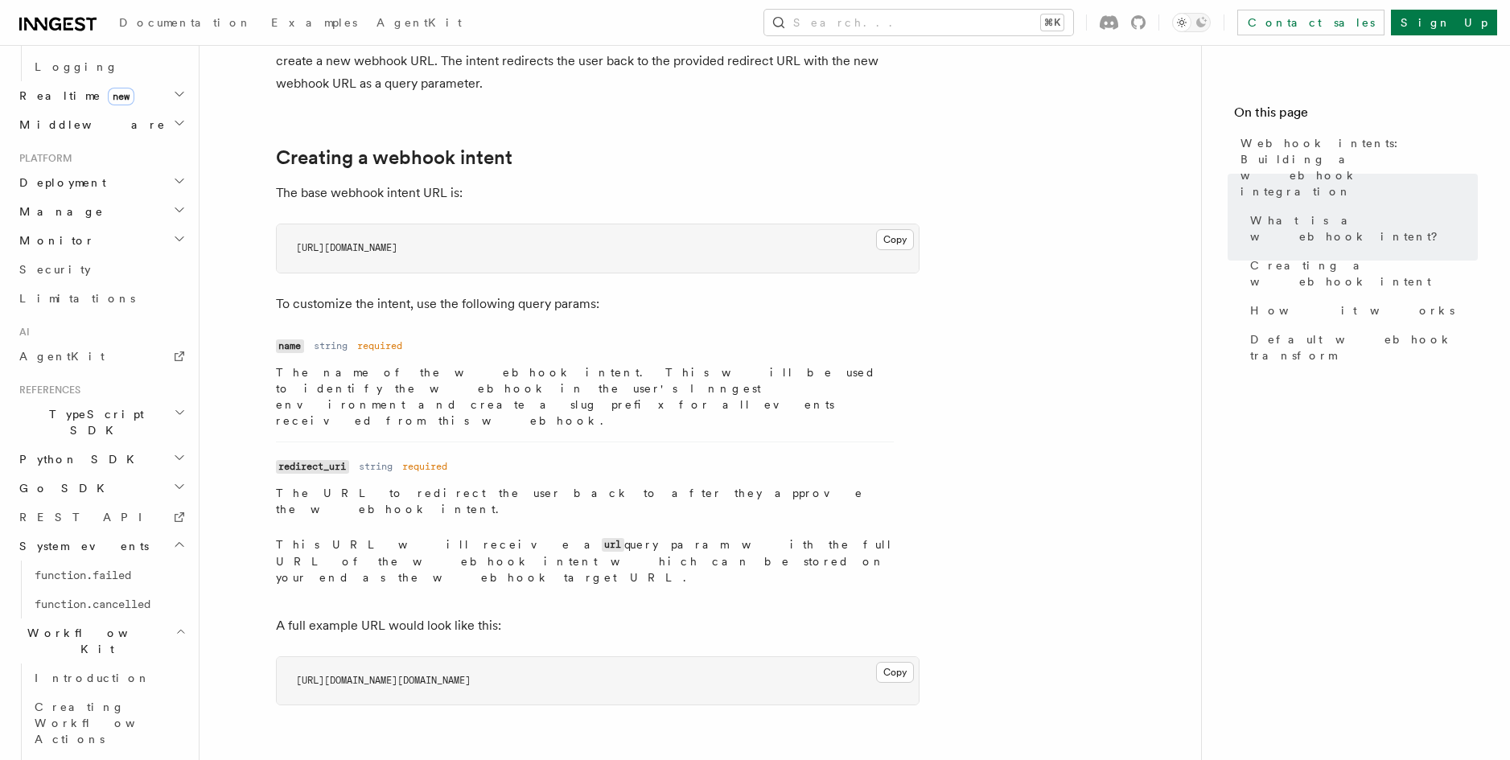
drag, startPoint x: 582, startPoint y: 223, endPoint x: 362, endPoint y: 231, distance: 220.6
click at [362, 231] on pre "https://app.inngest.com/intent/create-webhook" at bounding box center [598, 248] width 642 height 48
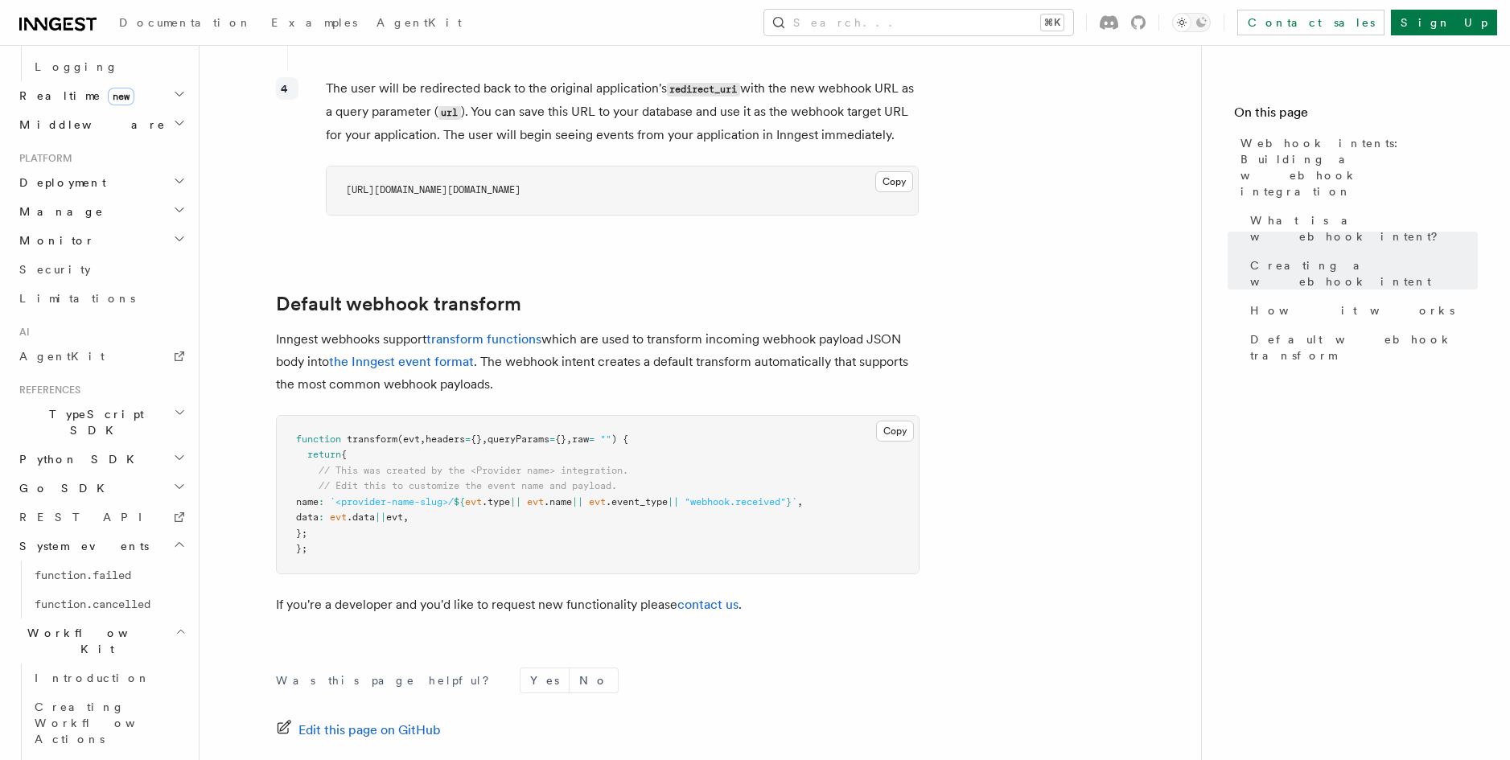
scroll to position [1714, 0]
click at [505, 334] on link "transform functions" at bounding box center [483, 341] width 115 height 15
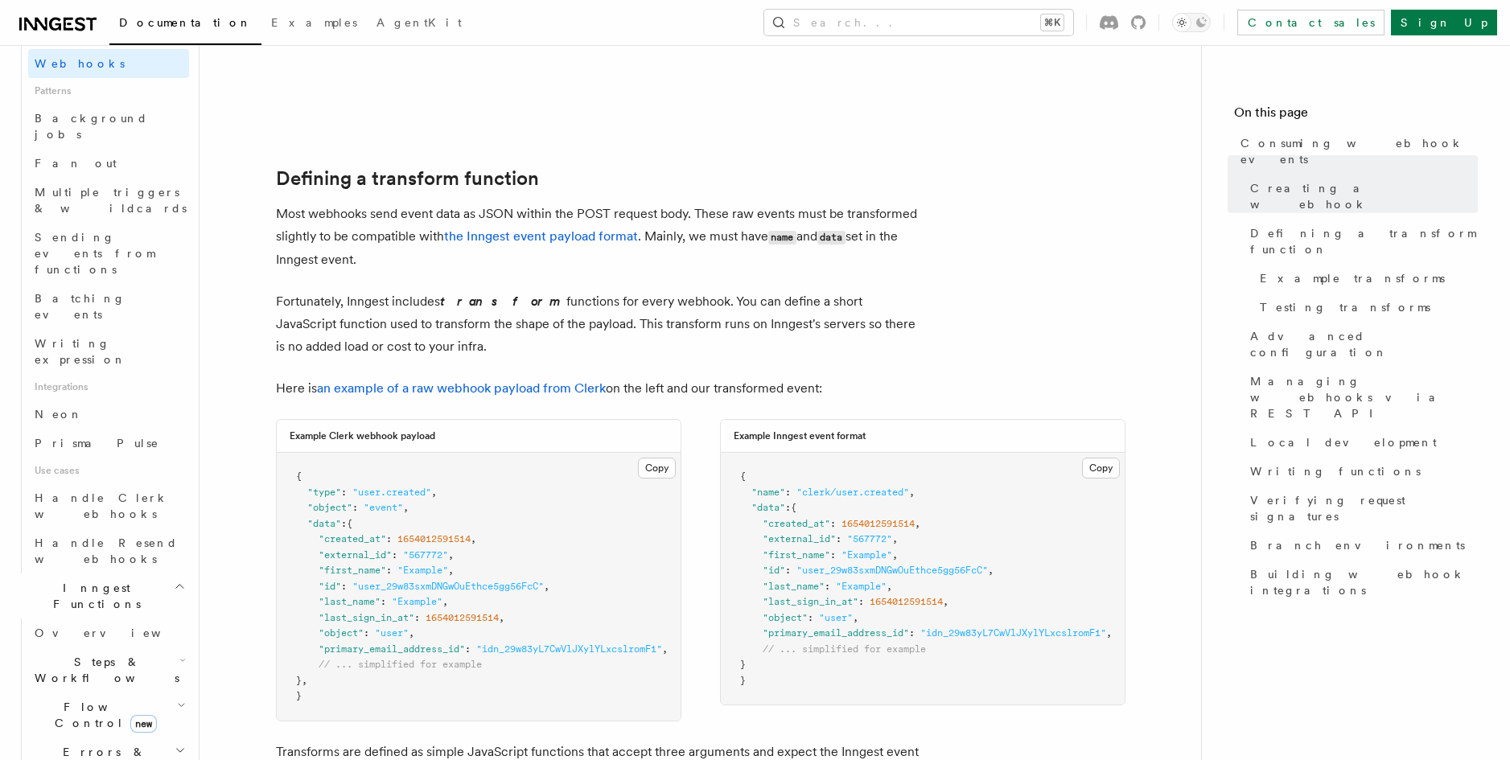
scroll to position [1103, 0]
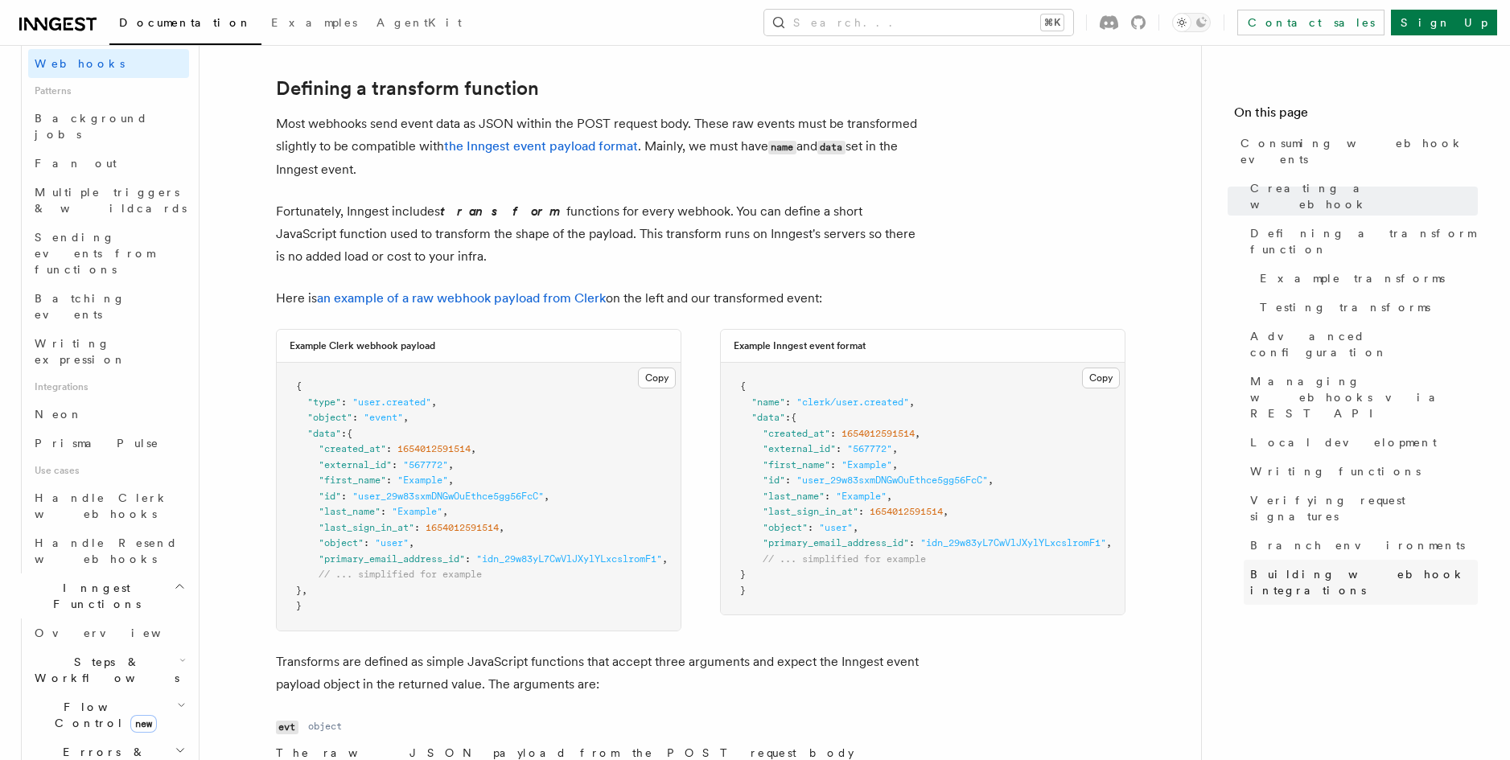
click at [1399, 566] on span "Building webhook integrations" at bounding box center [1364, 582] width 228 height 32
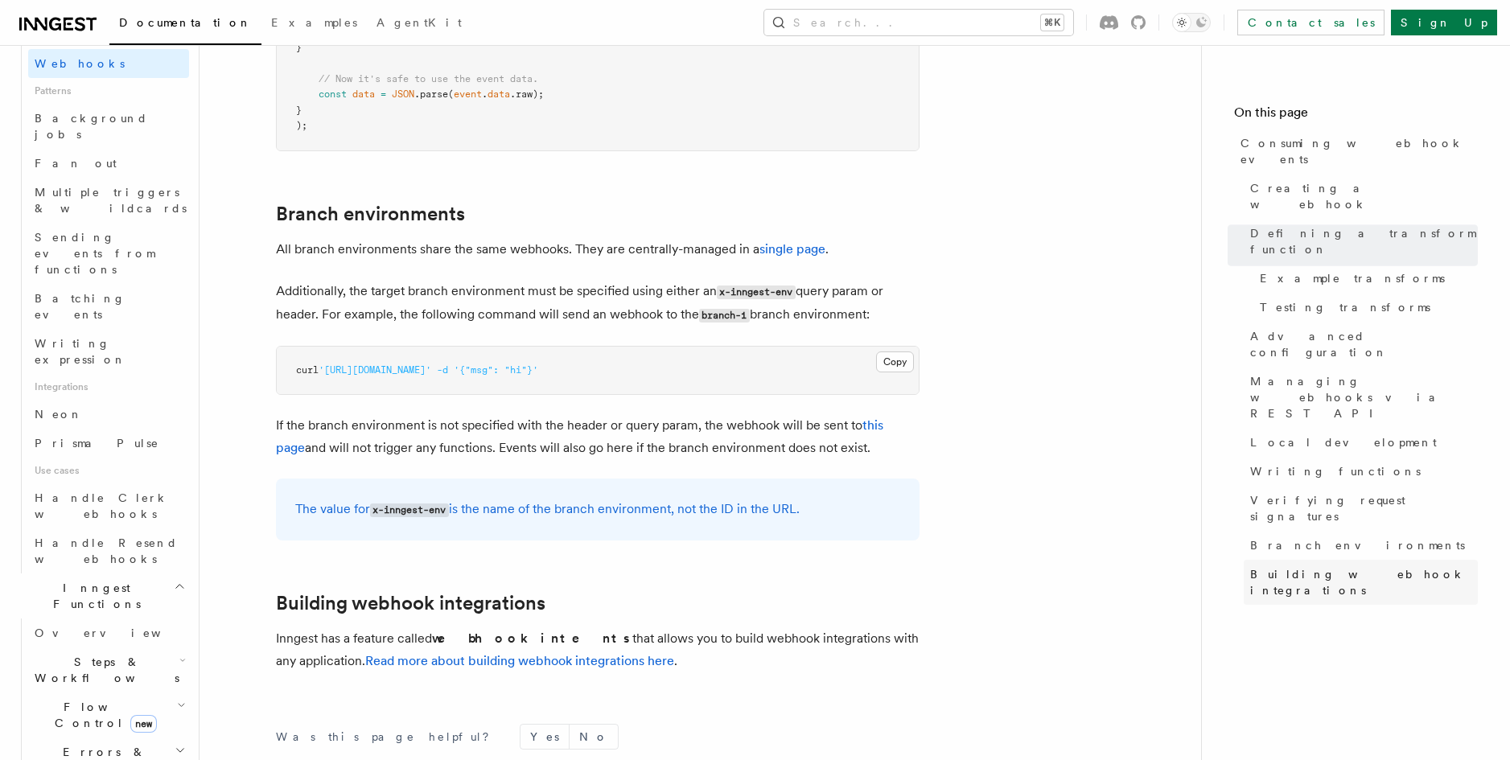
scroll to position [5410, 0]
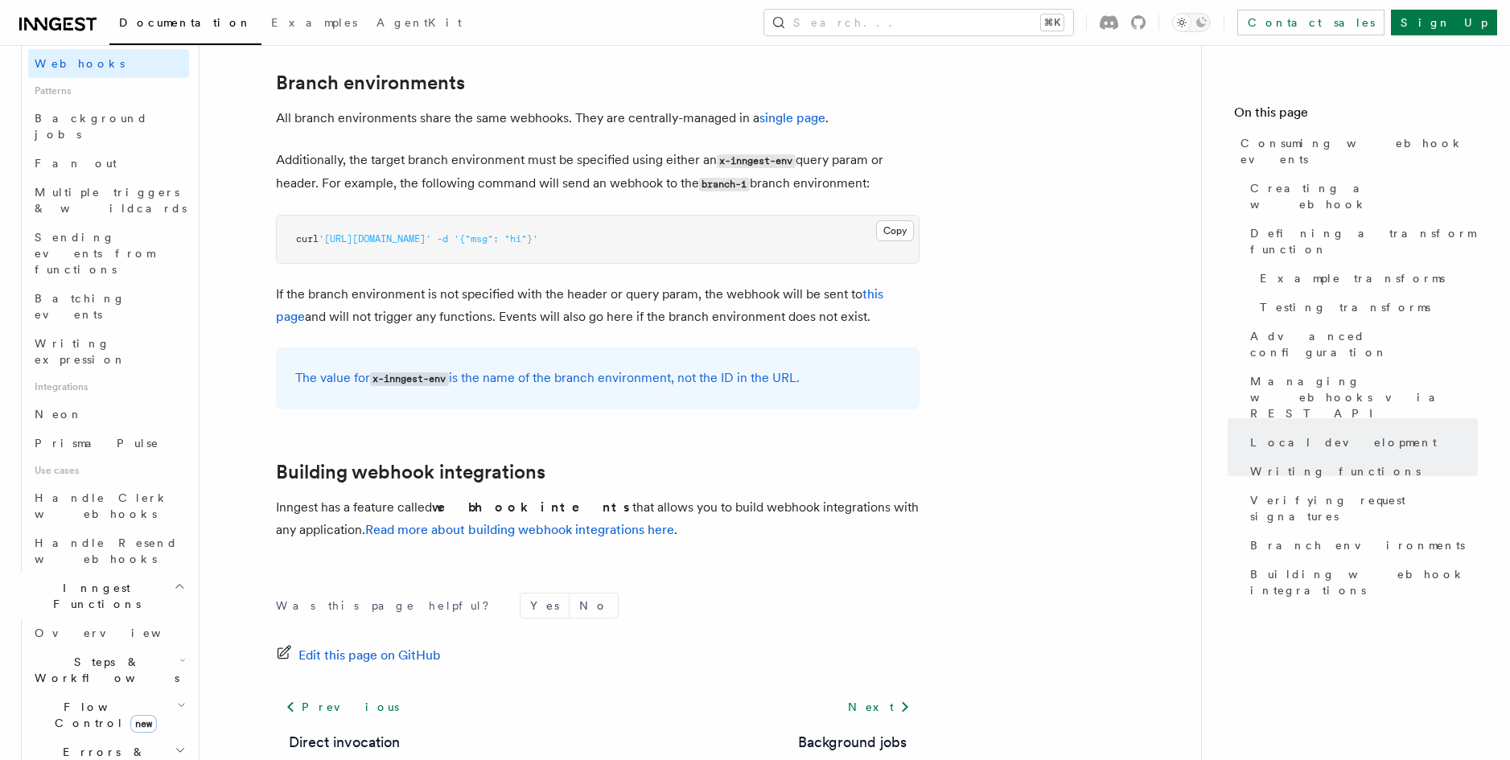
drag, startPoint x: 658, startPoint y: 406, endPoint x: 665, endPoint y: 430, distance: 25.0
click at [665, 496] on p "Inngest has a feature called webhook intents that allows you to build webhook i…" at bounding box center [598, 518] width 644 height 45
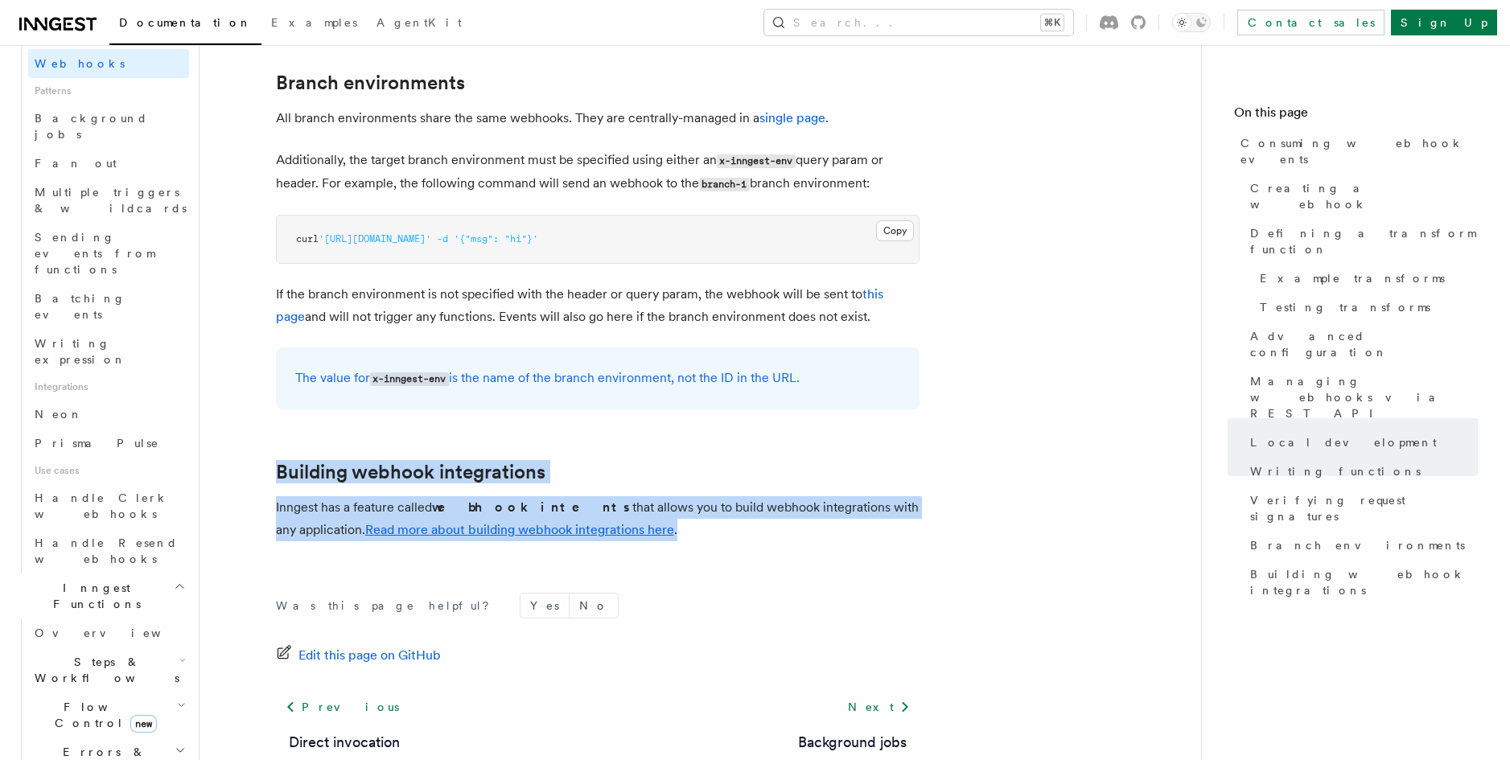
drag, startPoint x: 665, startPoint y: 430, endPoint x: 668, endPoint y: 344, distance: 86.1
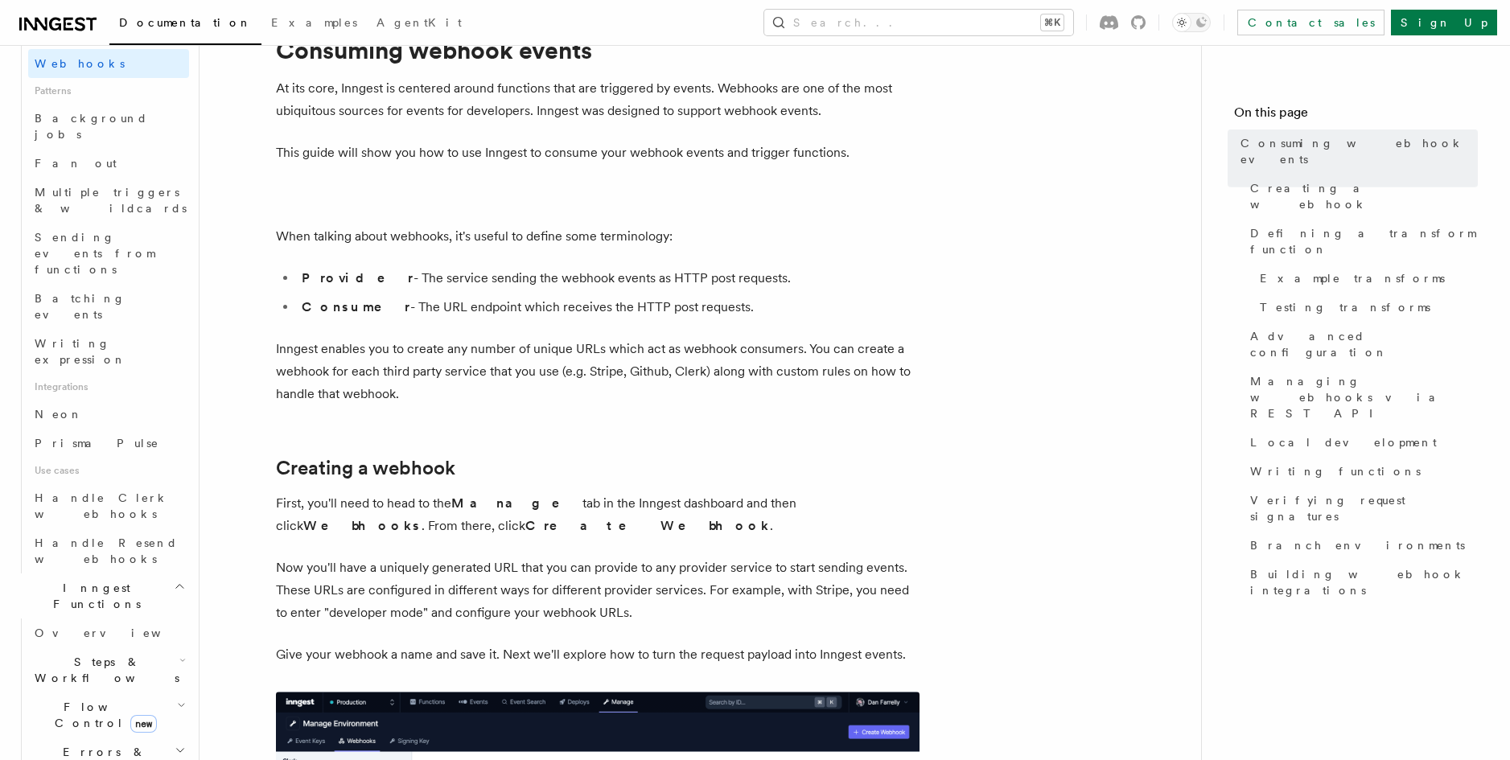
scroll to position [69, 0]
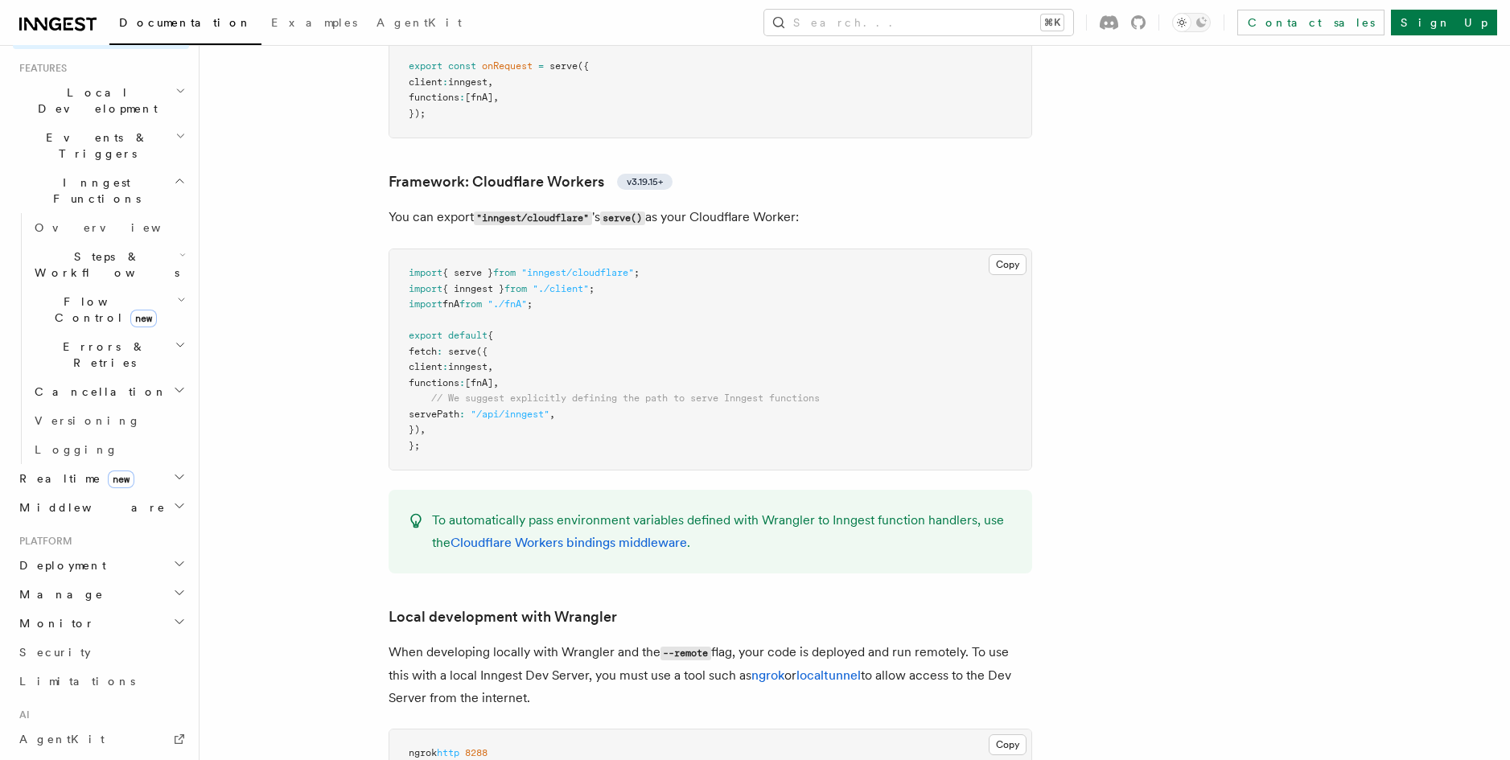
scroll to position [369, 0]
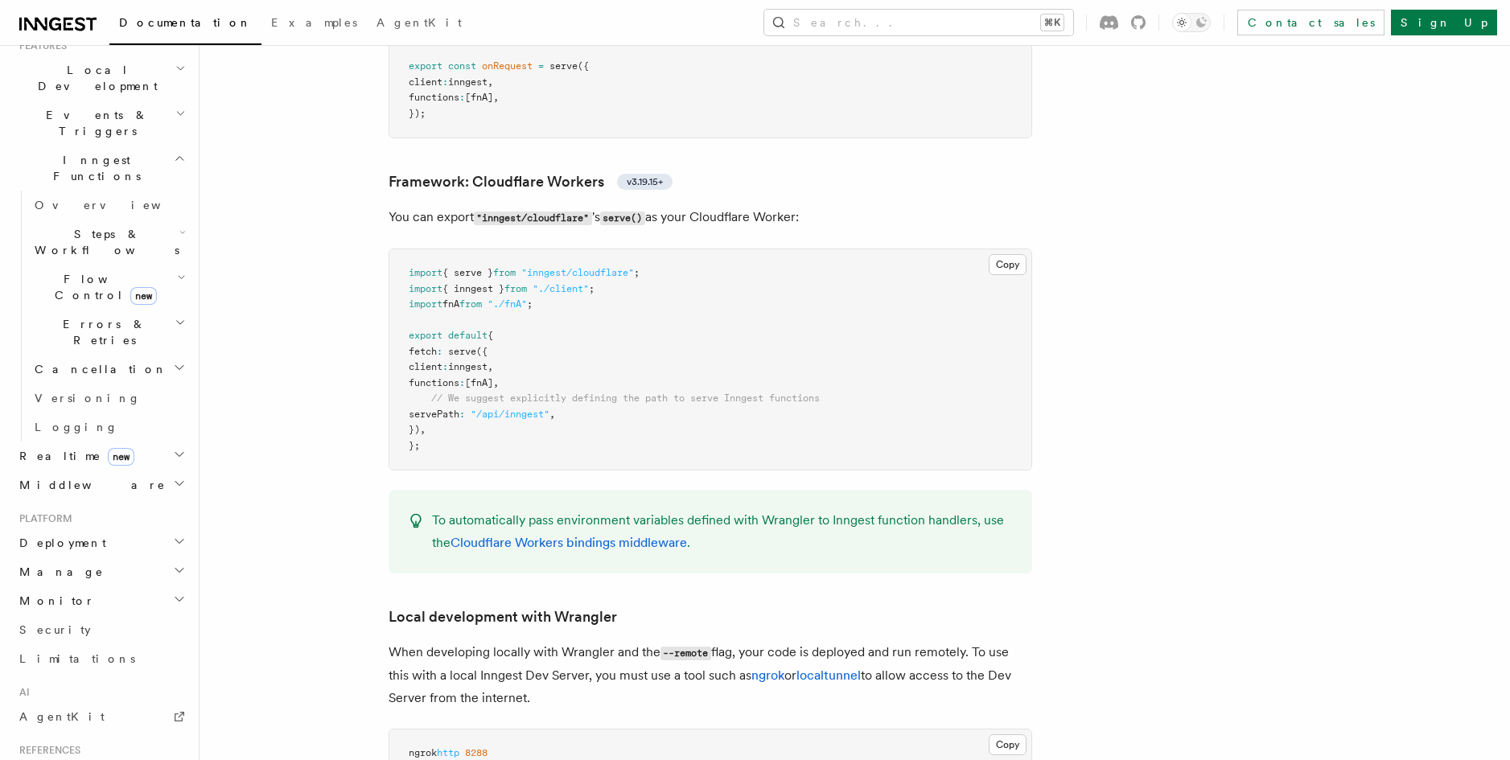
click at [173, 593] on icon "button" at bounding box center [179, 599] width 13 height 13
click at [164, 558] on h2 "Manage" at bounding box center [101, 572] width 176 height 29
click at [137, 615] on link "Apps" at bounding box center [108, 629] width 161 height 29
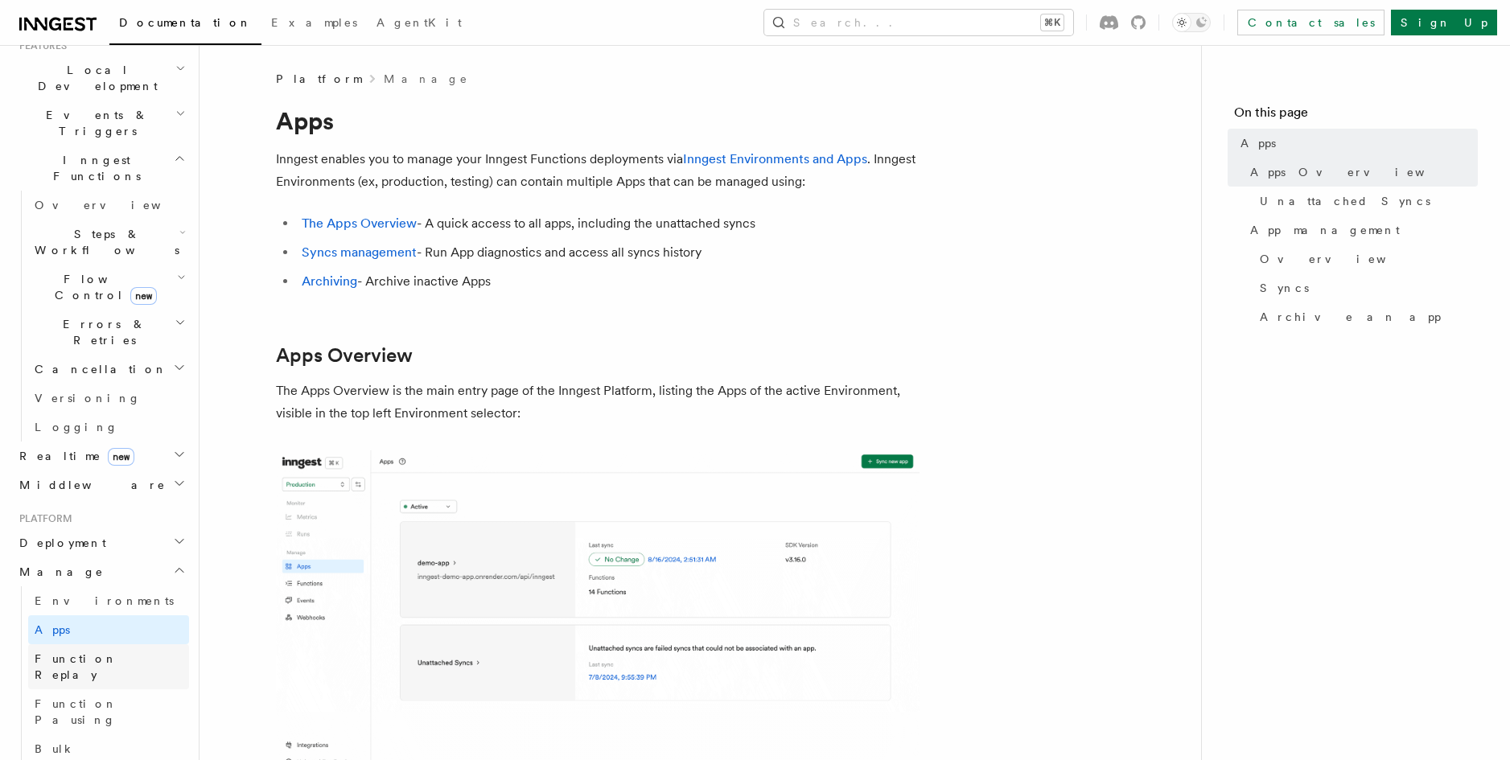
click at [145, 644] on link "Function Replay" at bounding box center [108, 666] width 161 height 45
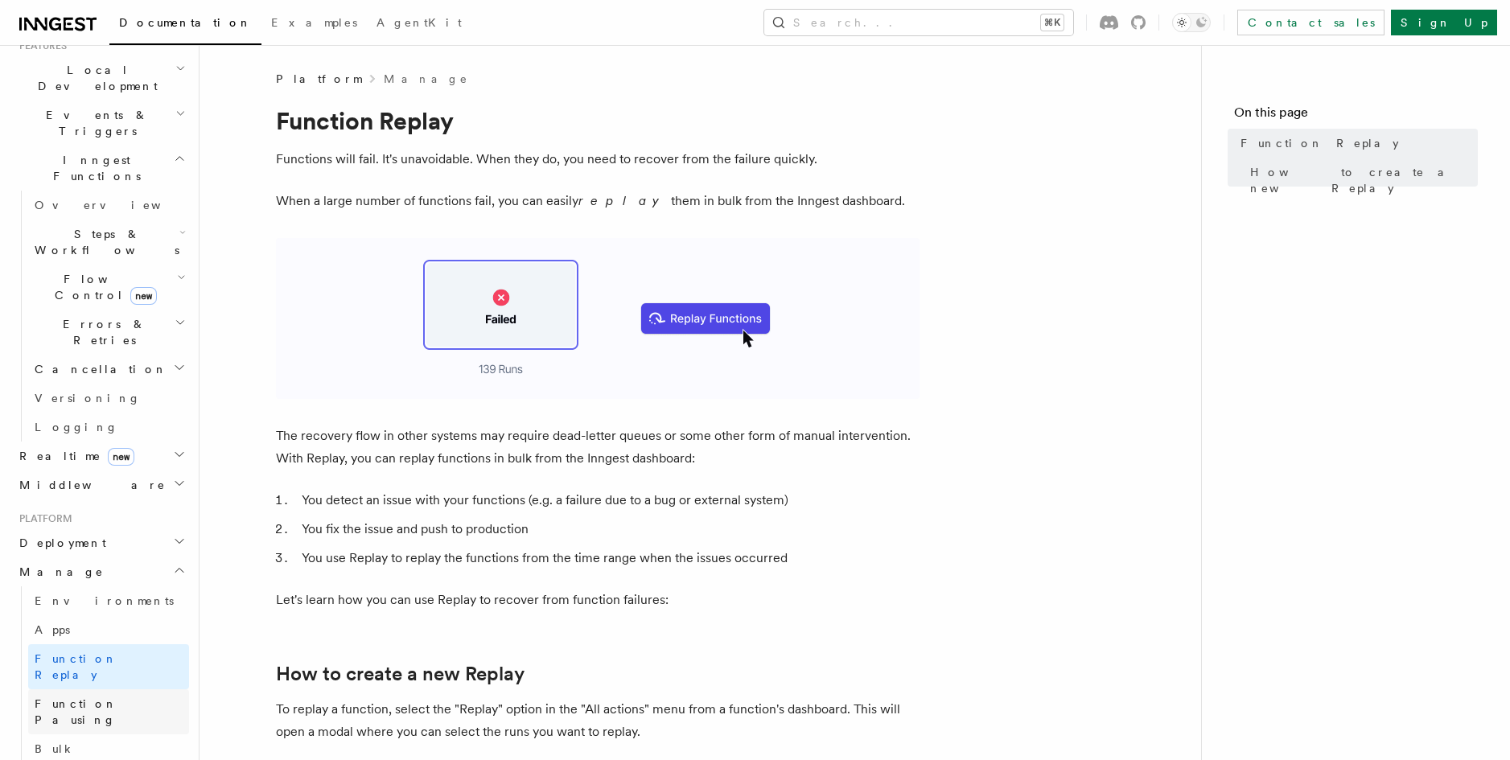
click at [69, 697] on span "Function Pausing" at bounding box center [76, 711] width 83 height 29
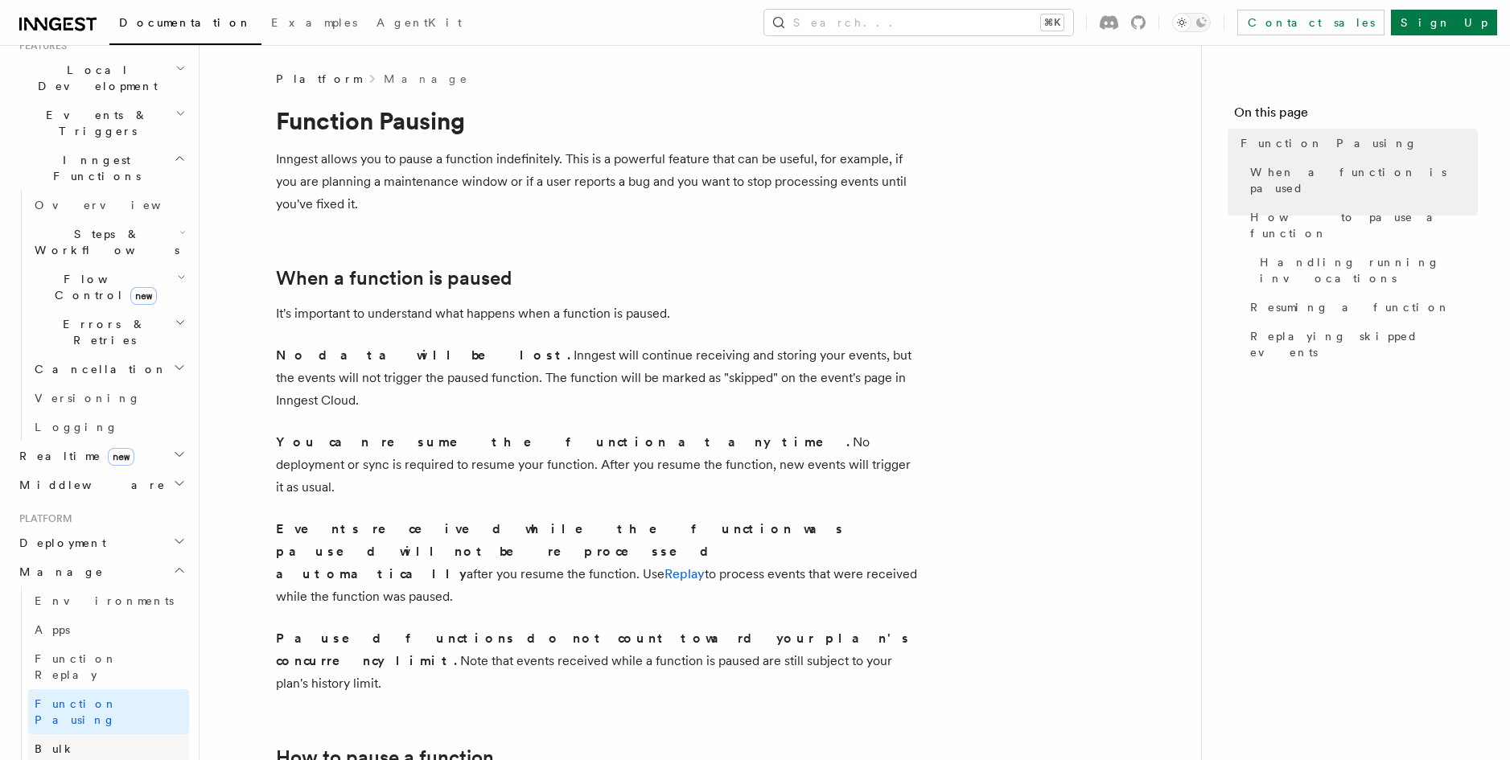
click at [111, 743] on span "Bulk Cancellation" at bounding box center [101, 757] width 133 height 29
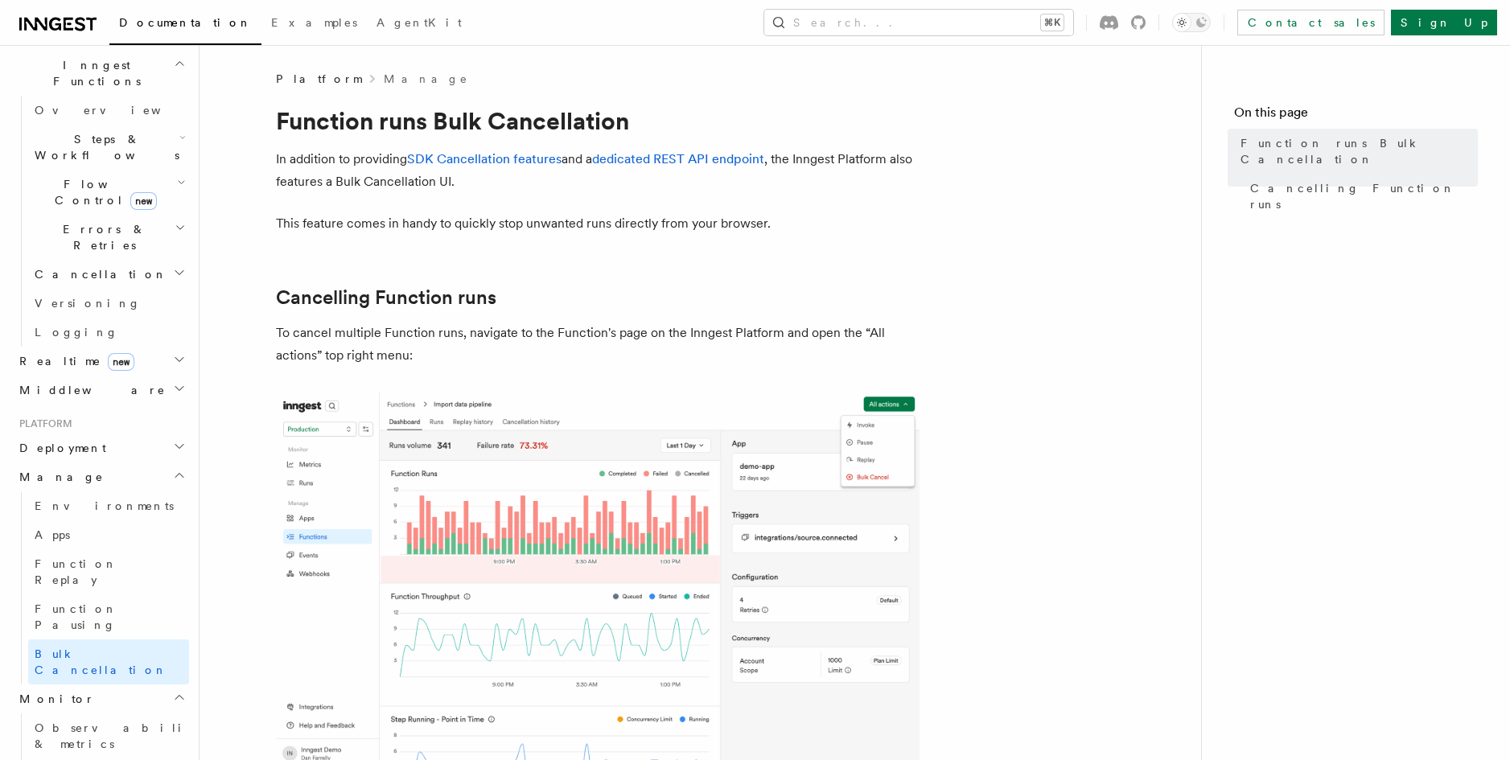
scroll to position [501, 0]
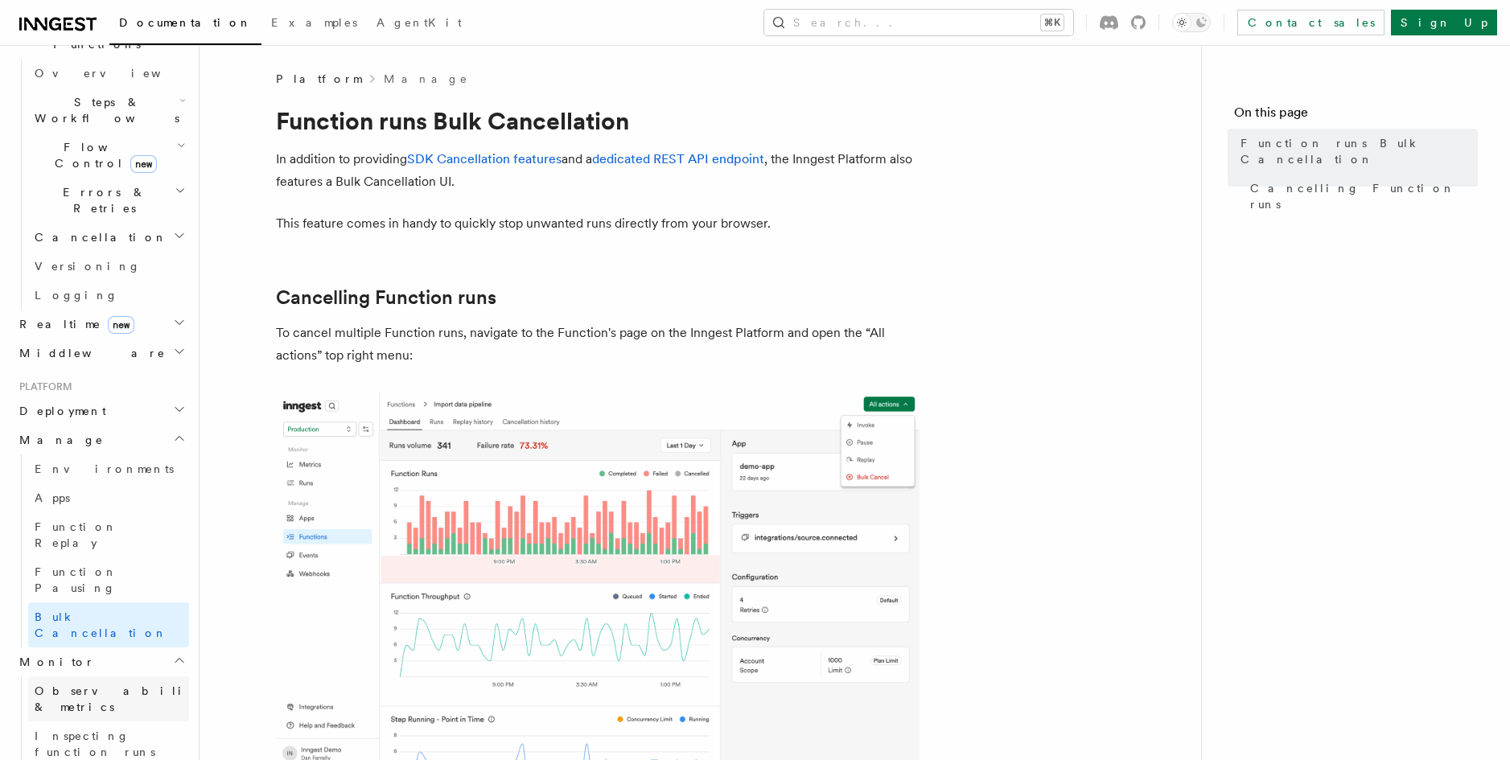
click at [146, 683] on span "Observability & metrics" at bounding box center [118, 699] width 166 height 32
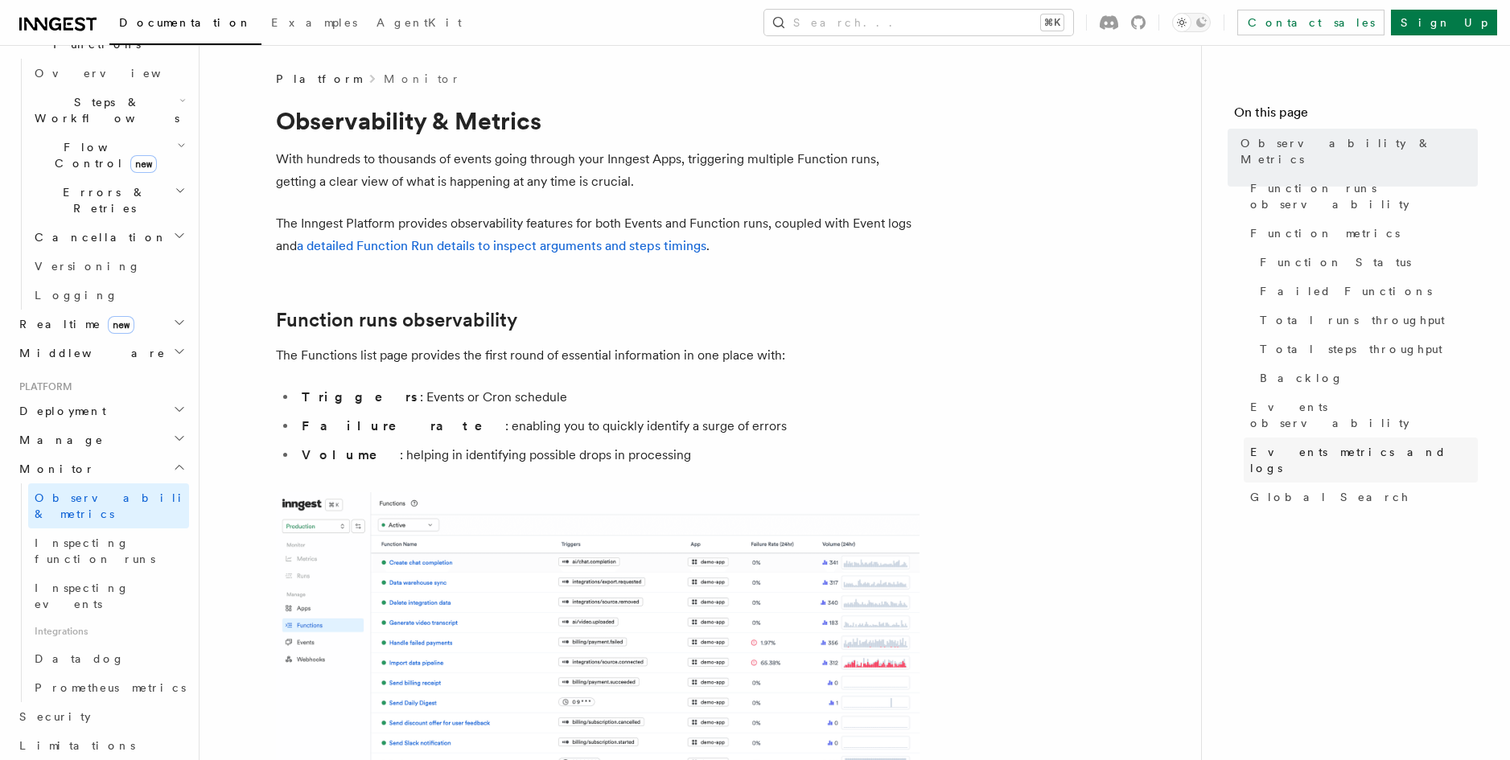
click at [1366, 444] on span "Events metrics and logs" at bounding box center [1364, 460] width 228 height 32
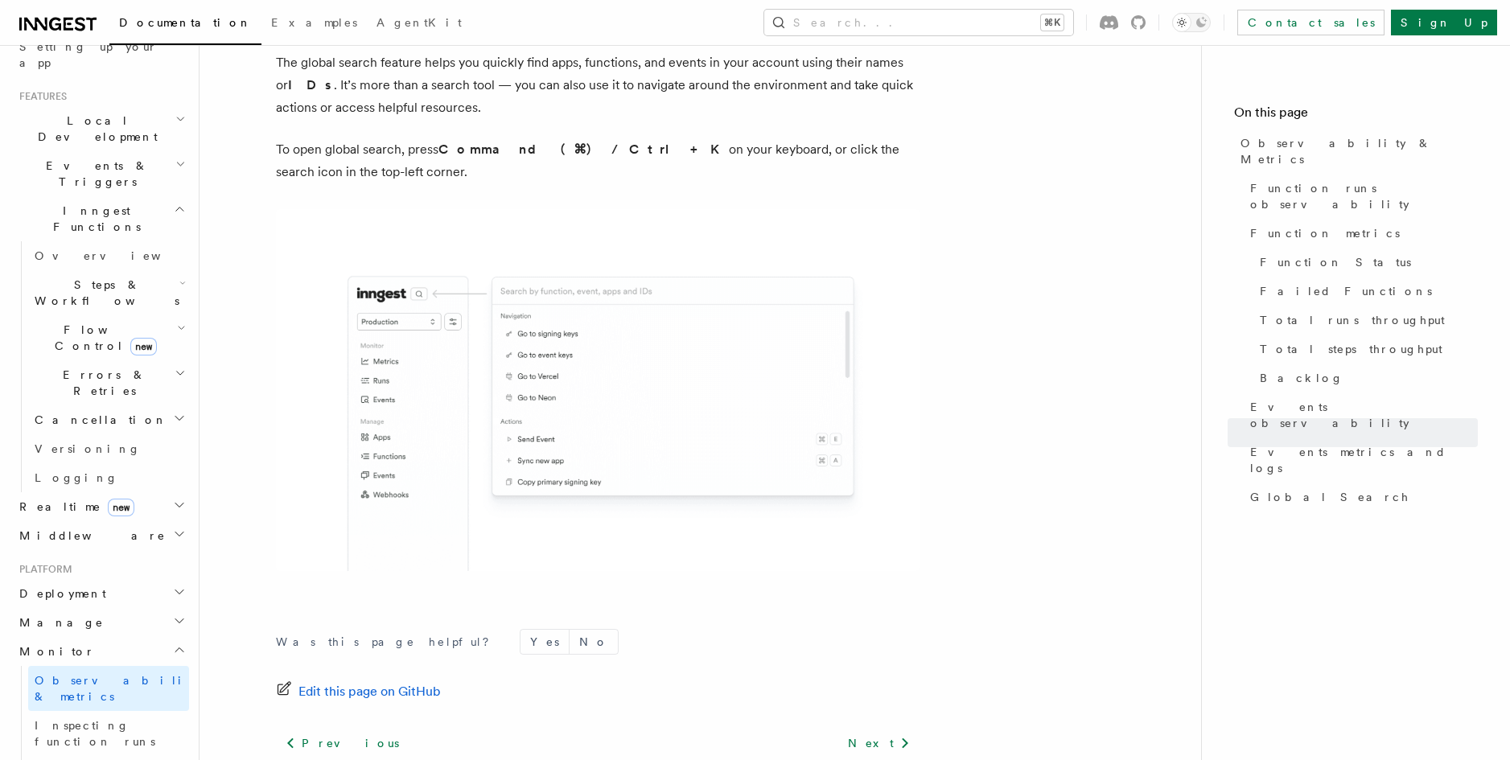
scroll to position [318, 0]
click at [147, 609] on h2 "Manage" at bounding box center [101, 623] width 176 height 29
click at [130, 638] on link "Environments" at bounding box center [108, 652] width 161 height 29
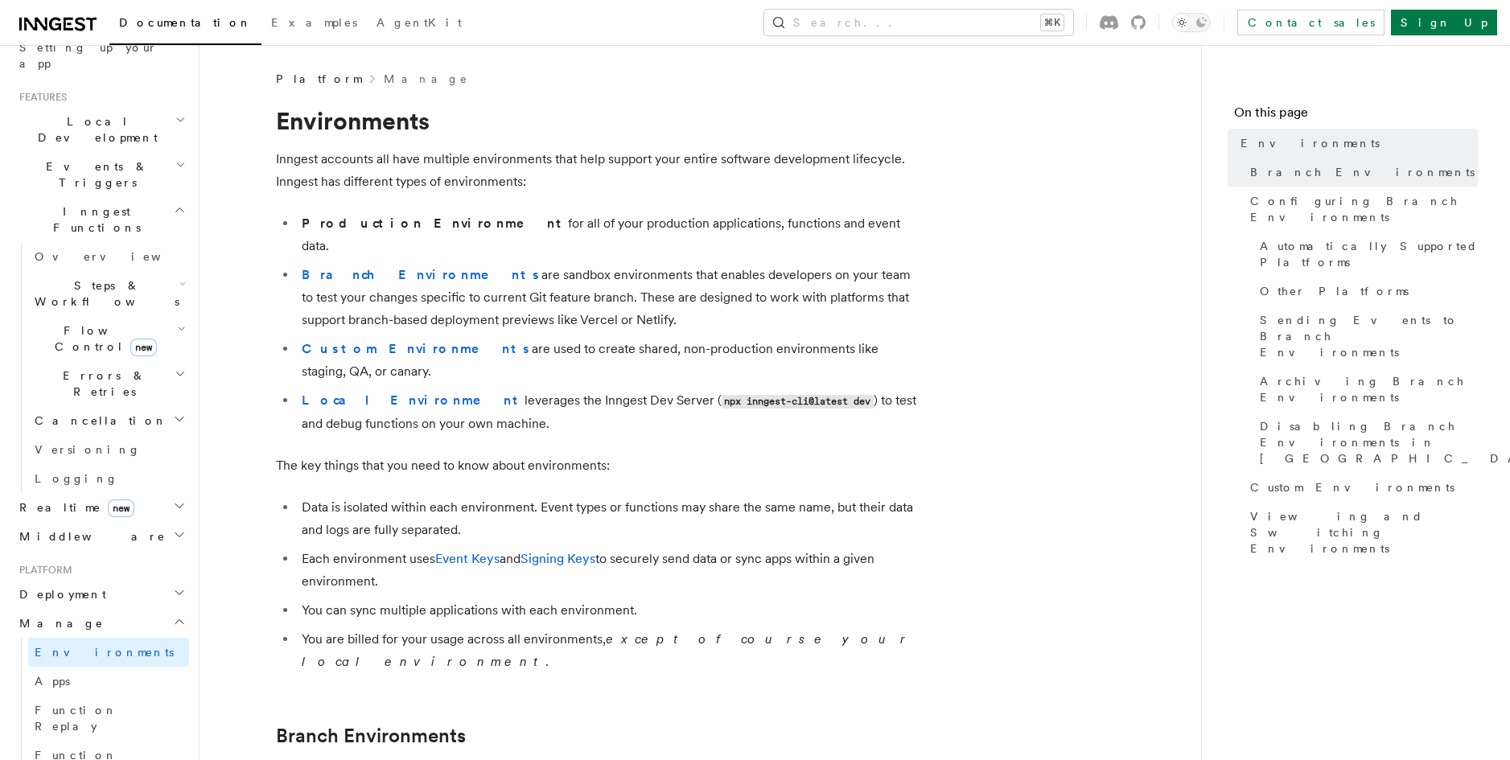
click at [158, 580] on h2 "Deployment" at bounding box center [101, 594] width 176 height 29
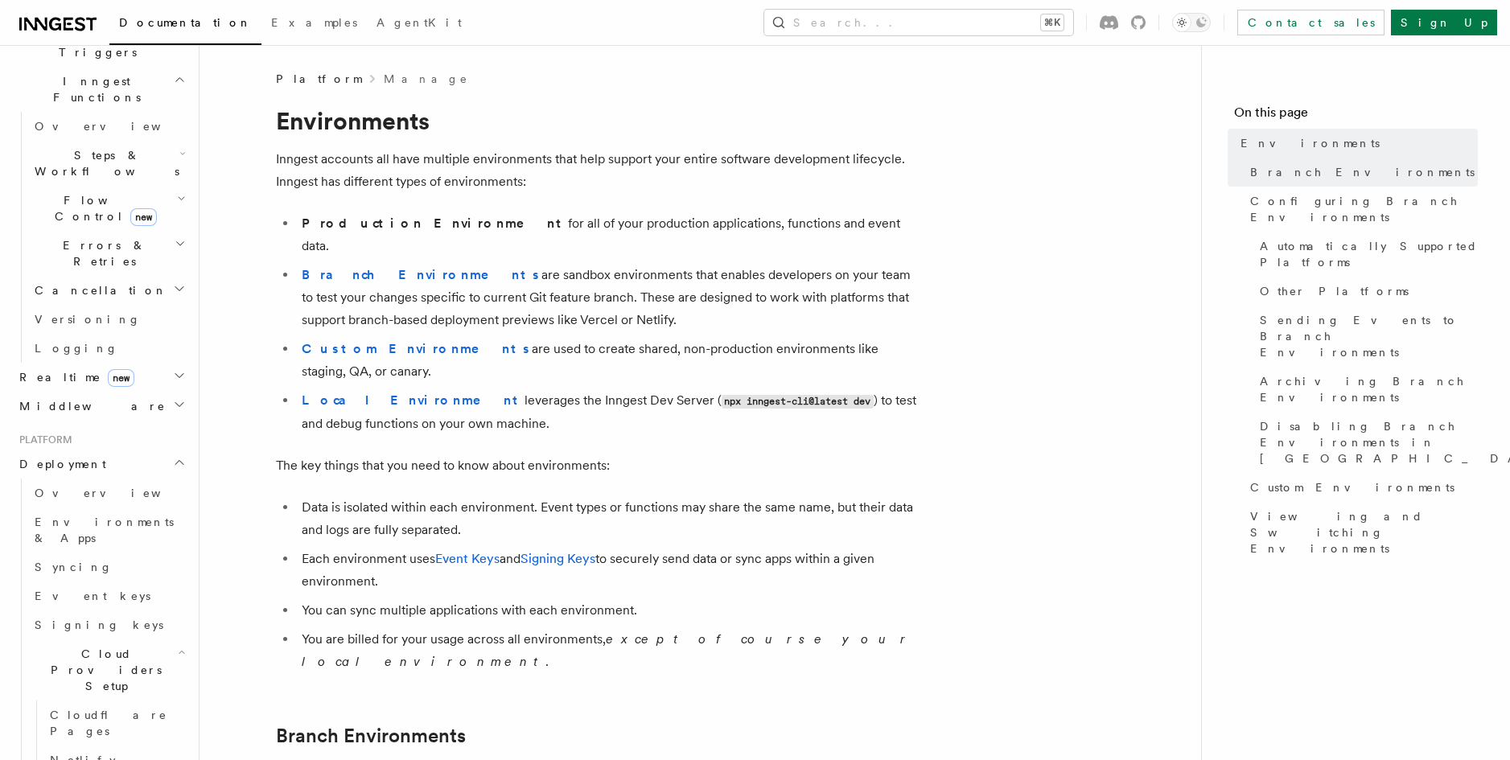
scroll to position [448, 0]
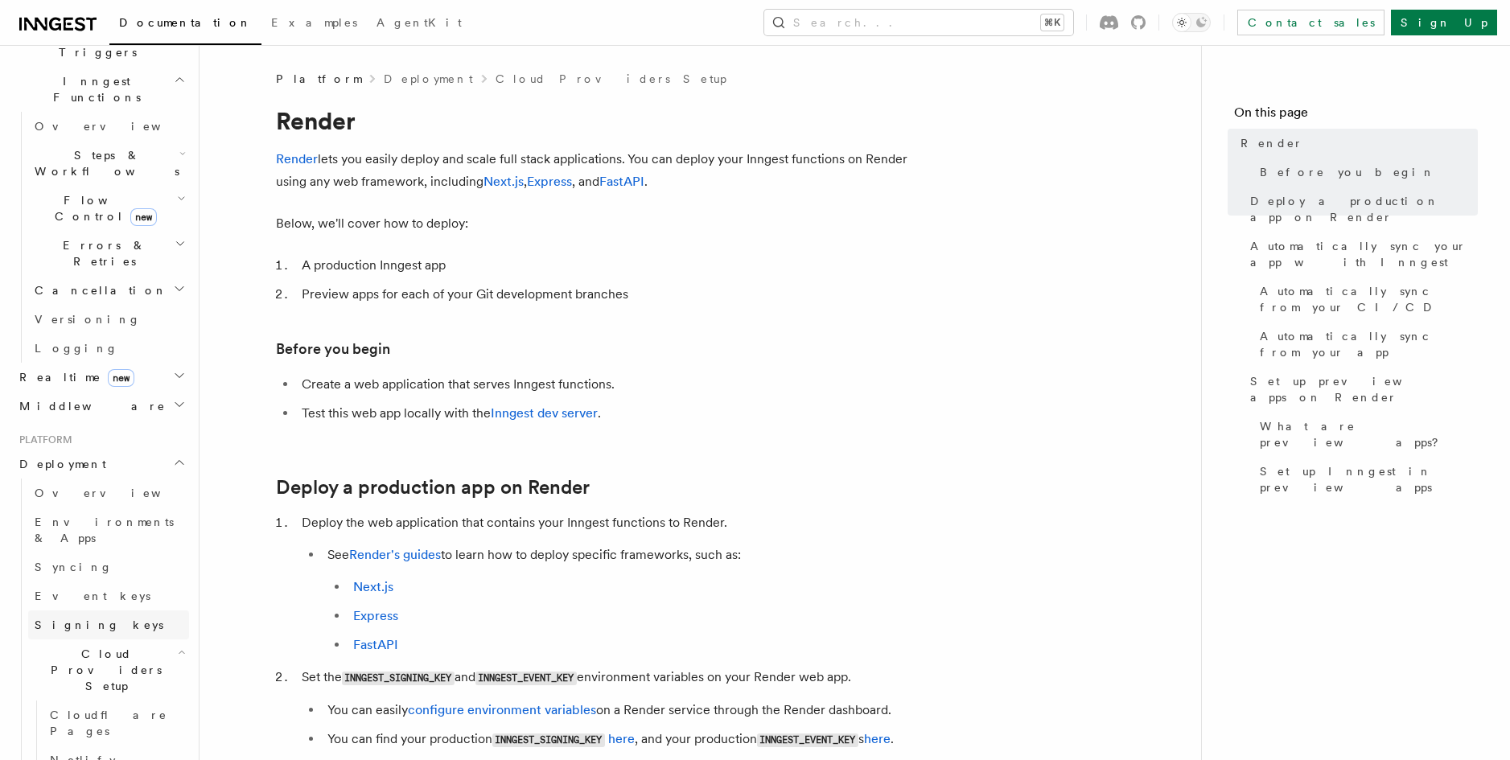
click at [114, 611] on link "Signing keys" at bounding box center [108, 625] width 161 height 29
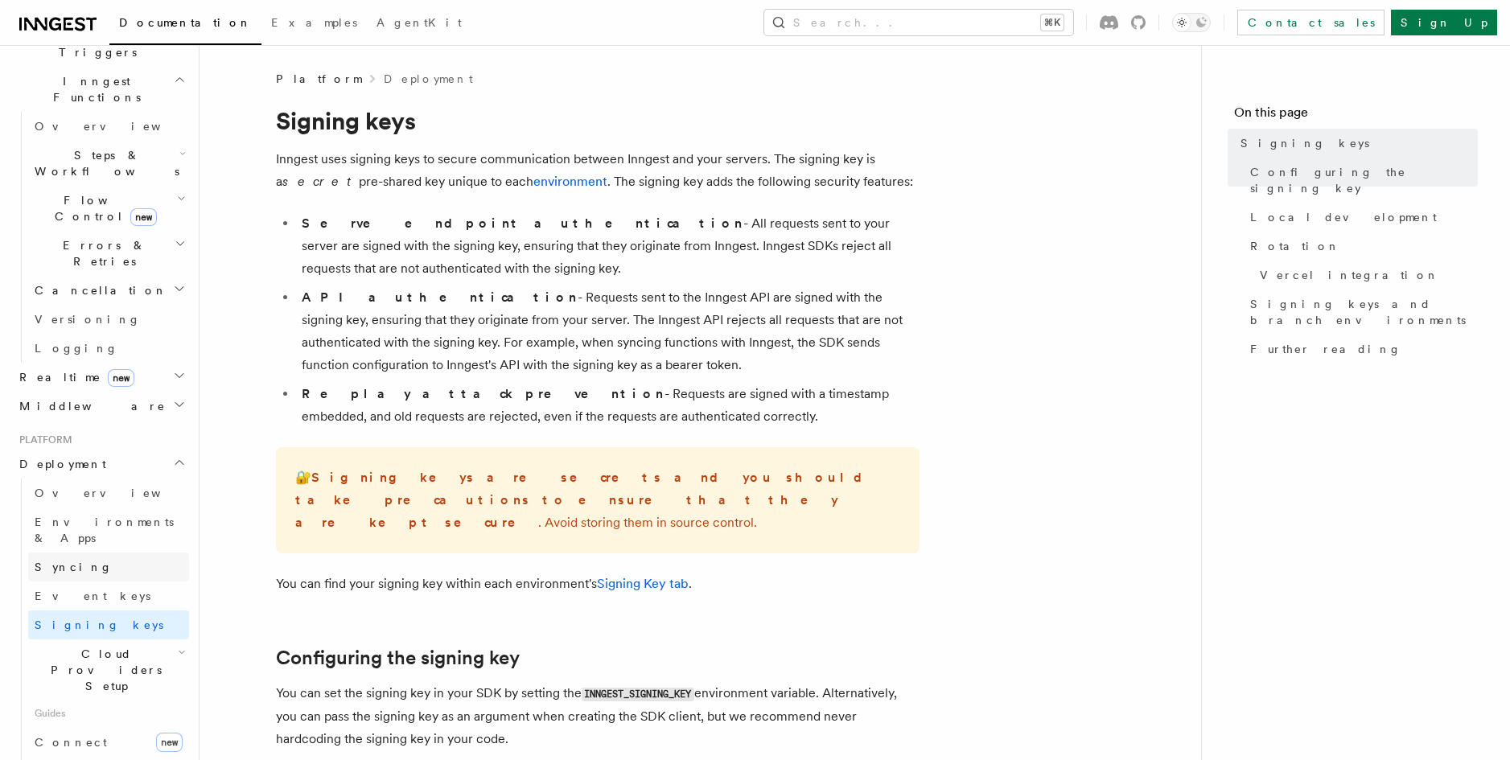
click at [118, 553] on link "Syncing" at bounding box center [108, 567] width 161 height 29
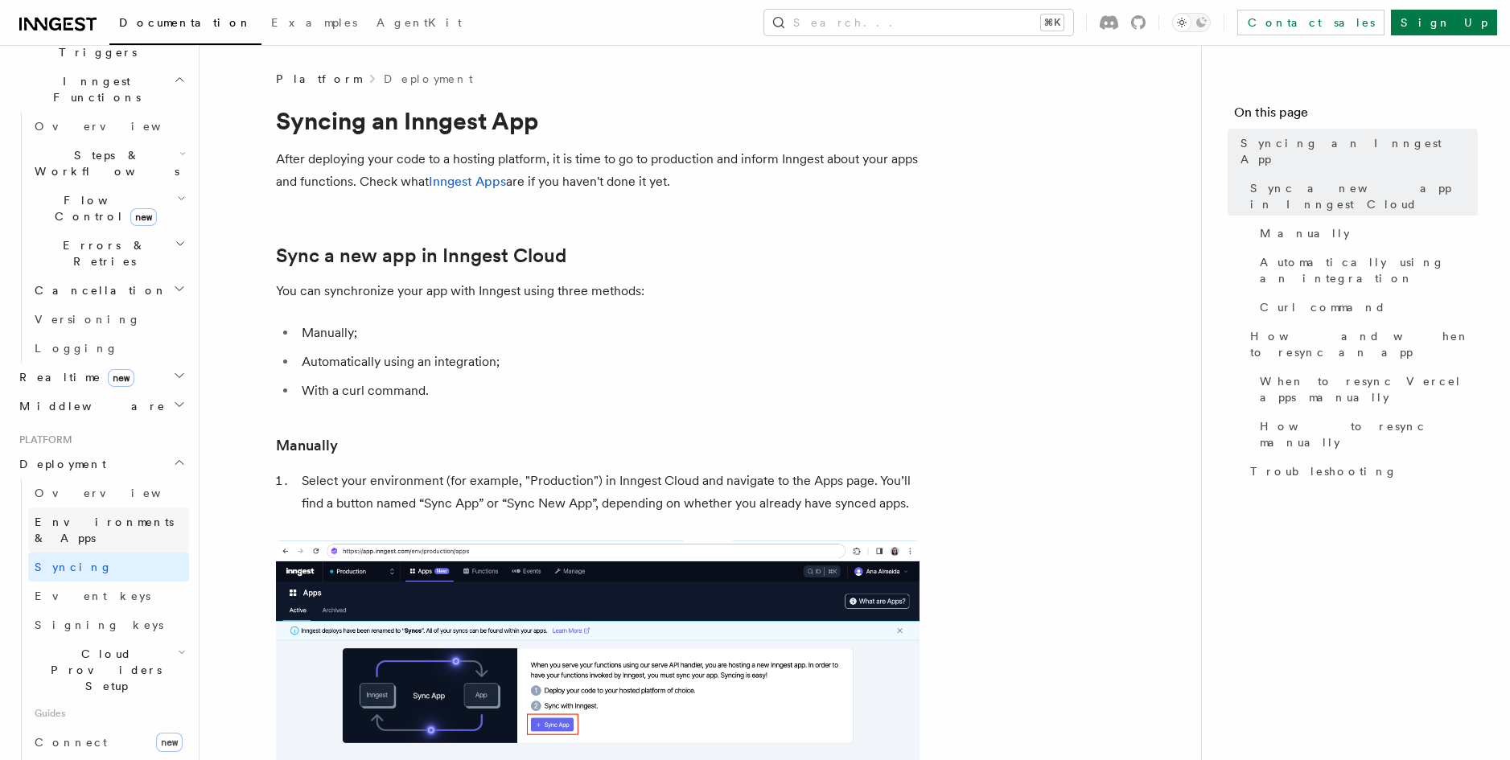
click at [125, 516] on span "Environments & Apps" at bounding box center [104, 530] width 139 height 29
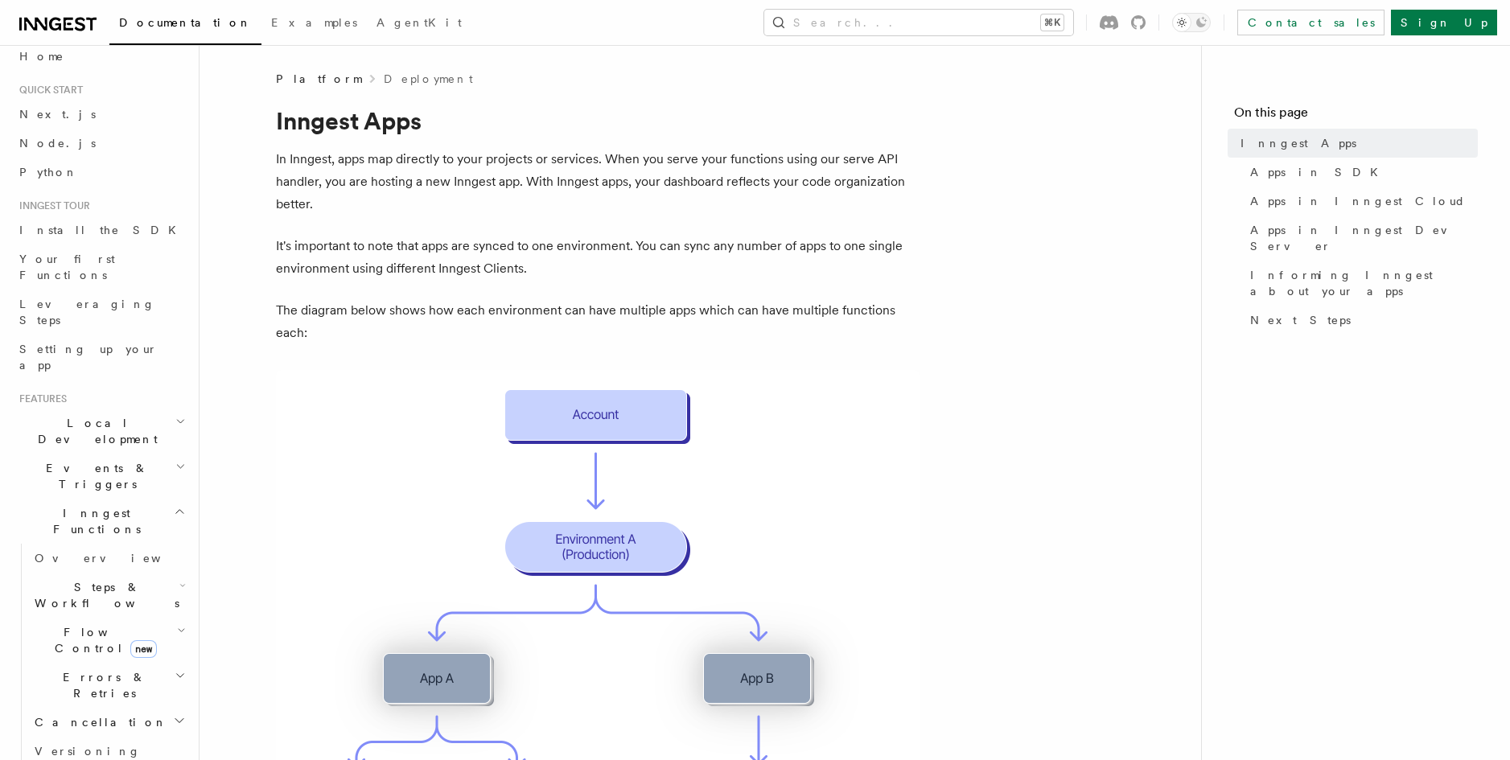
scroll to position [18, 0]
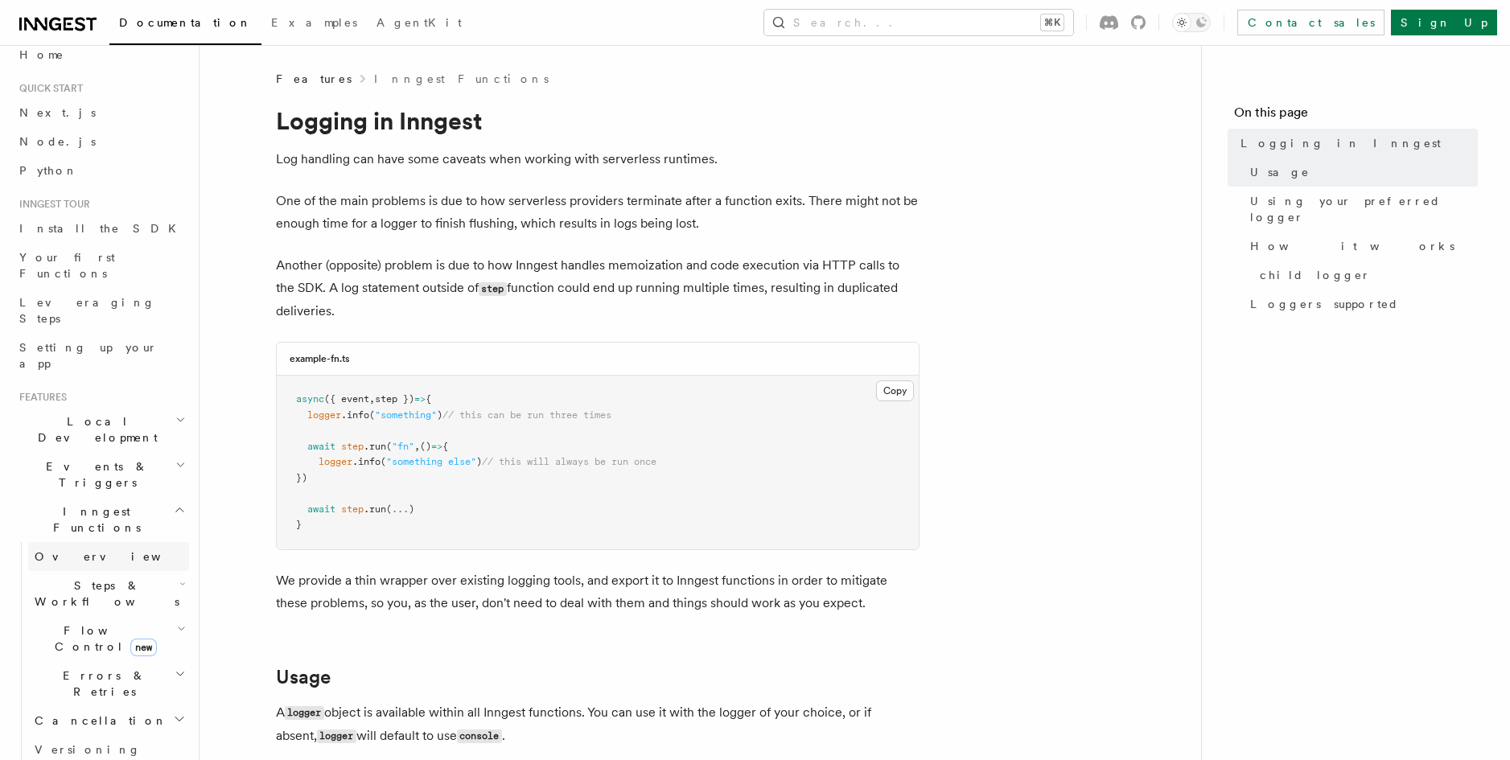
click at [146, 542] on link "Overview" at bounding box center [108, 556] width 161 height 29
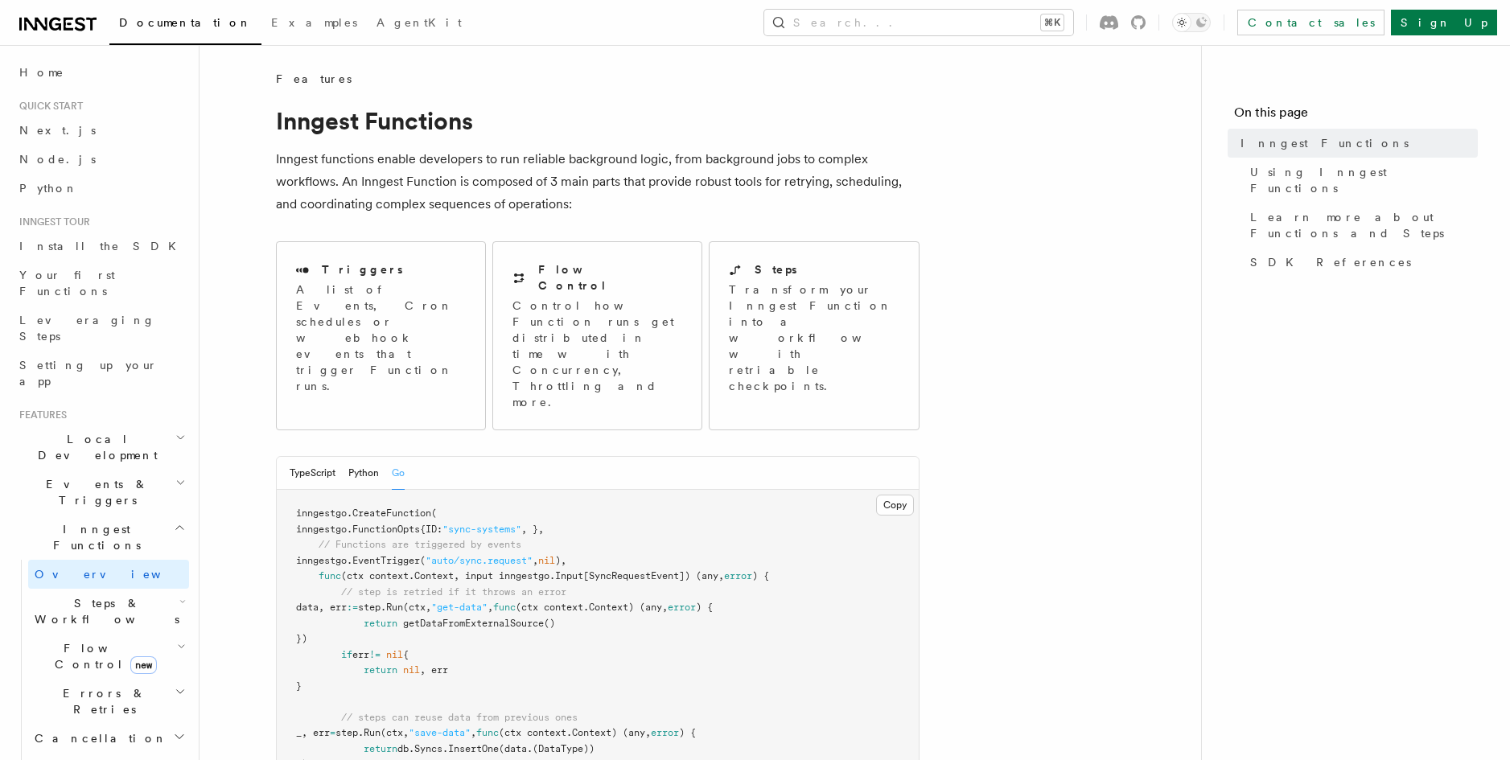
click at [148, 470] on h2 "Events & Triggers" at bounding box center [101, 492] width 176 height 45
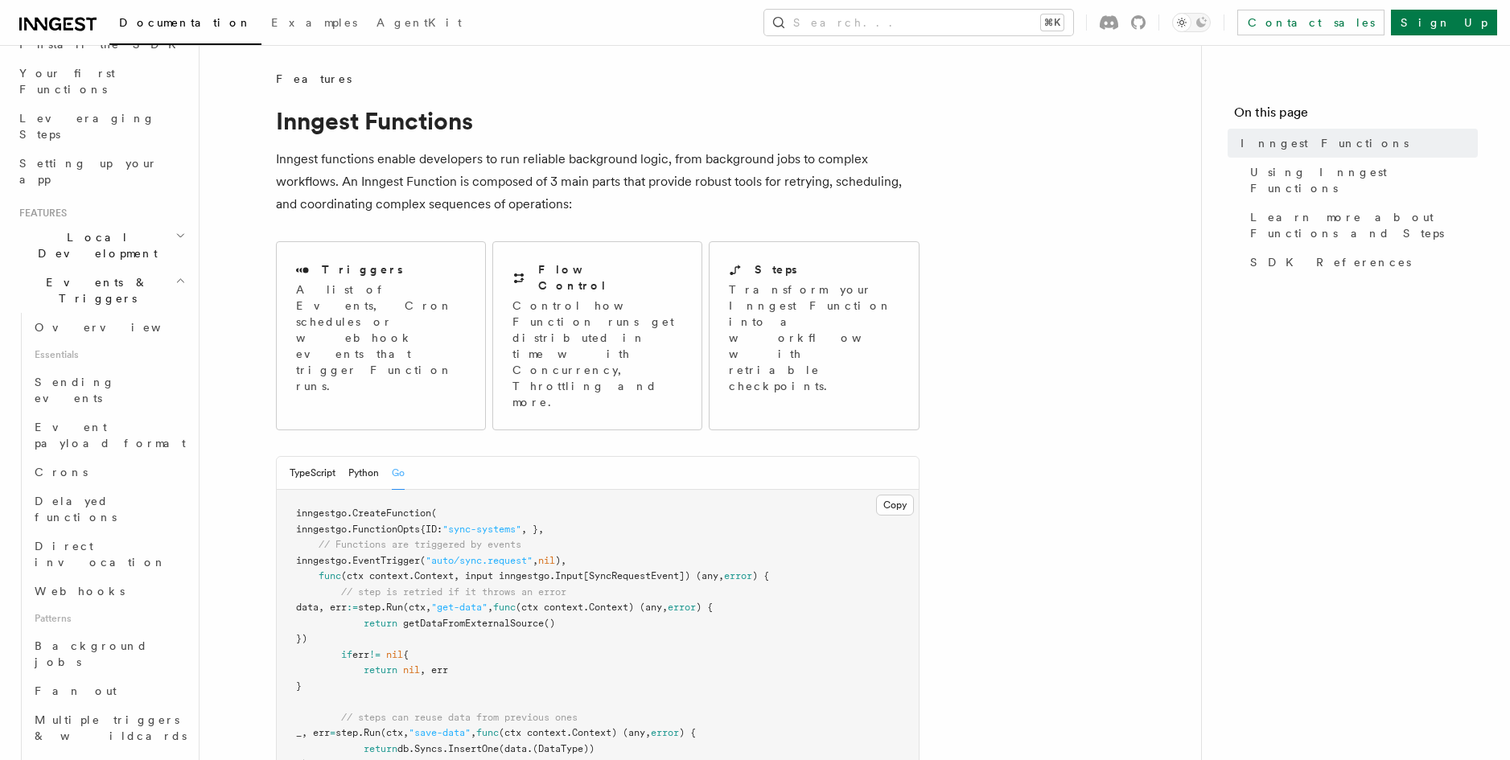
scroll to position [235, 0]
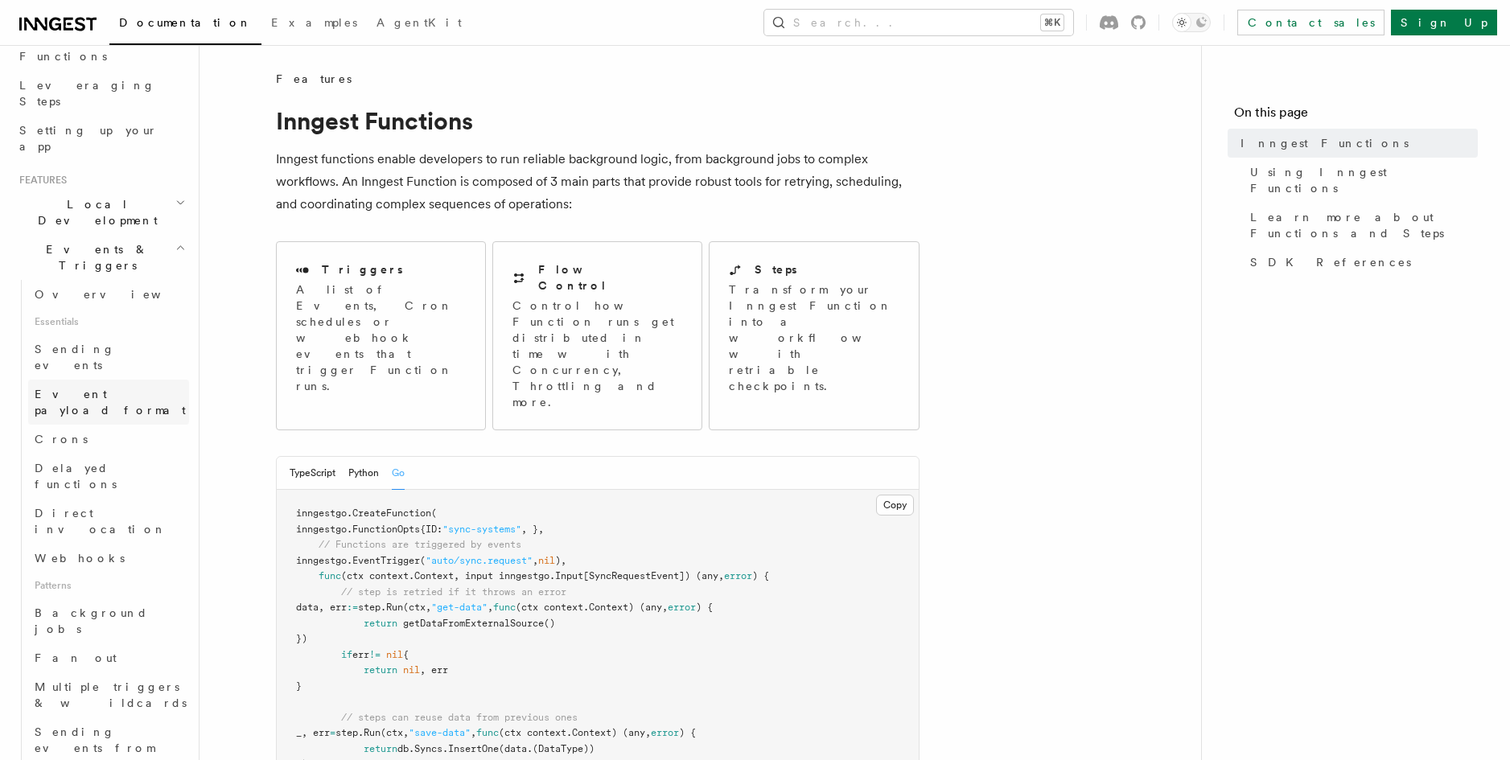
click at [114, 388] on span "Event payload format" at bounding box center [110, 402] width 151 height 29
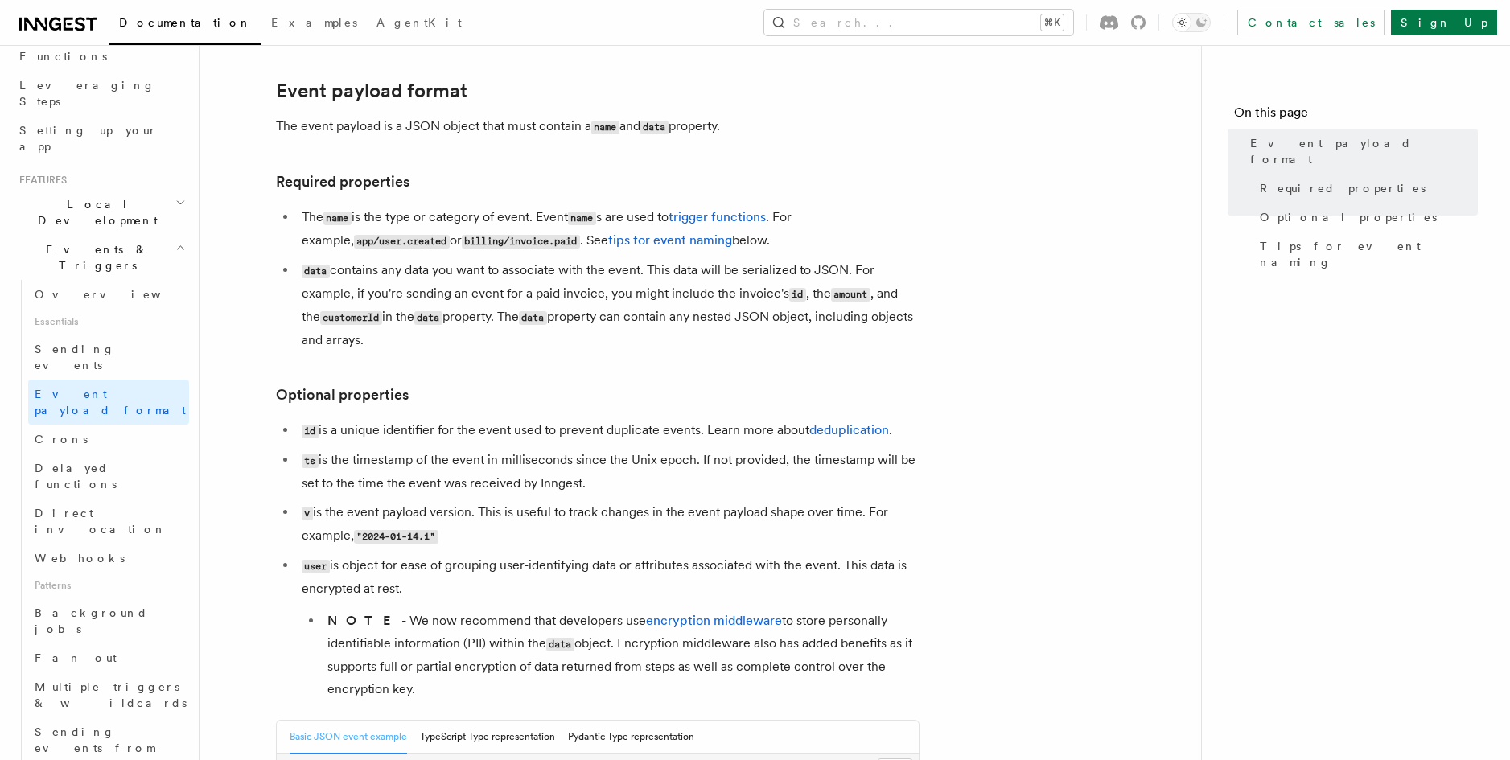
scroll to position [60, 0]
click at [121, 425] on link "Crons" at bounding box center [108, 439] width 161 height 29
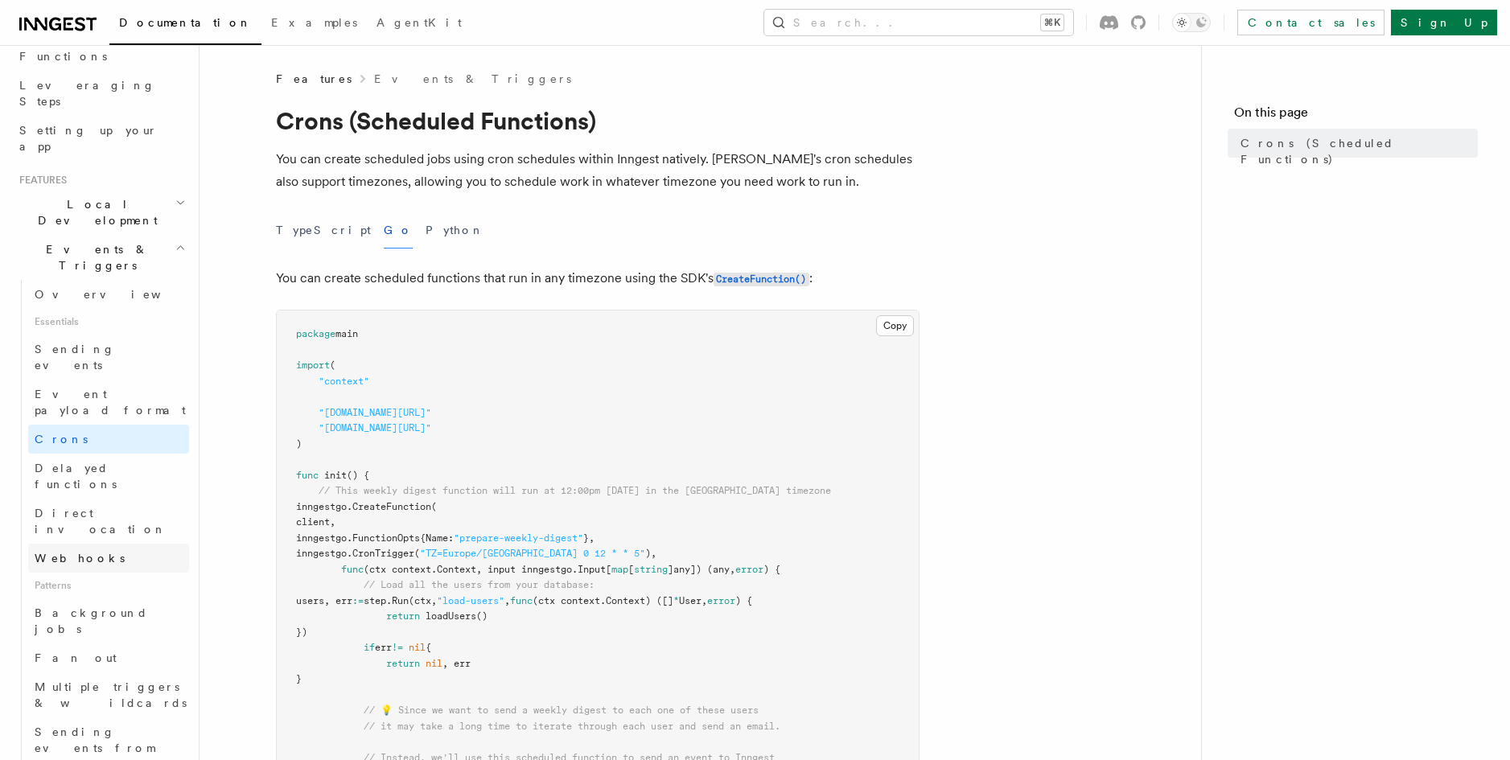
click at [101, 544] on link "Webhooks" at bounding box center [108, 558] width 161 height 29
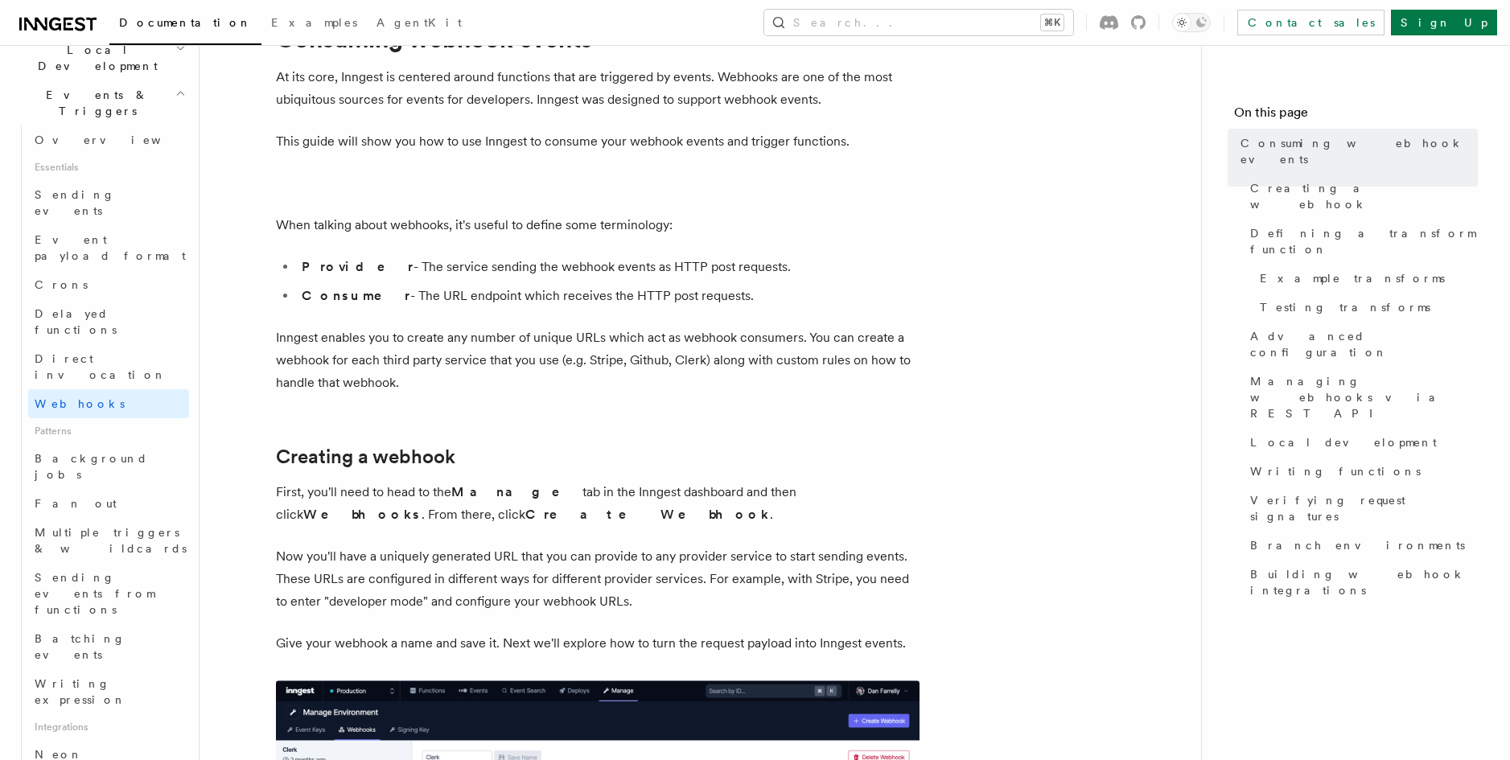
scroll to position [412, 0]
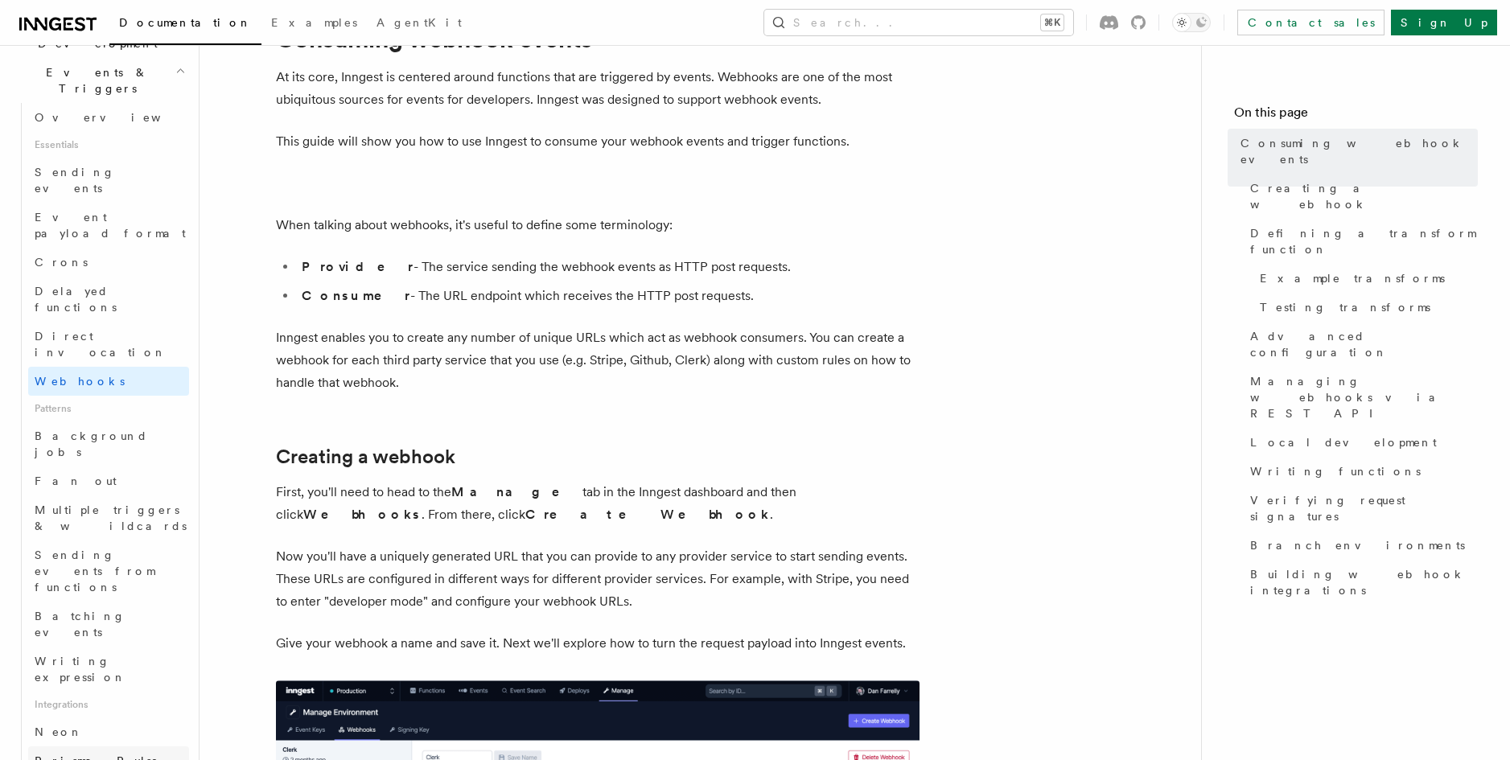
click at [69, 747] on link "Prisma Pulse" at bounding box center [108, 761] width 161 height 29
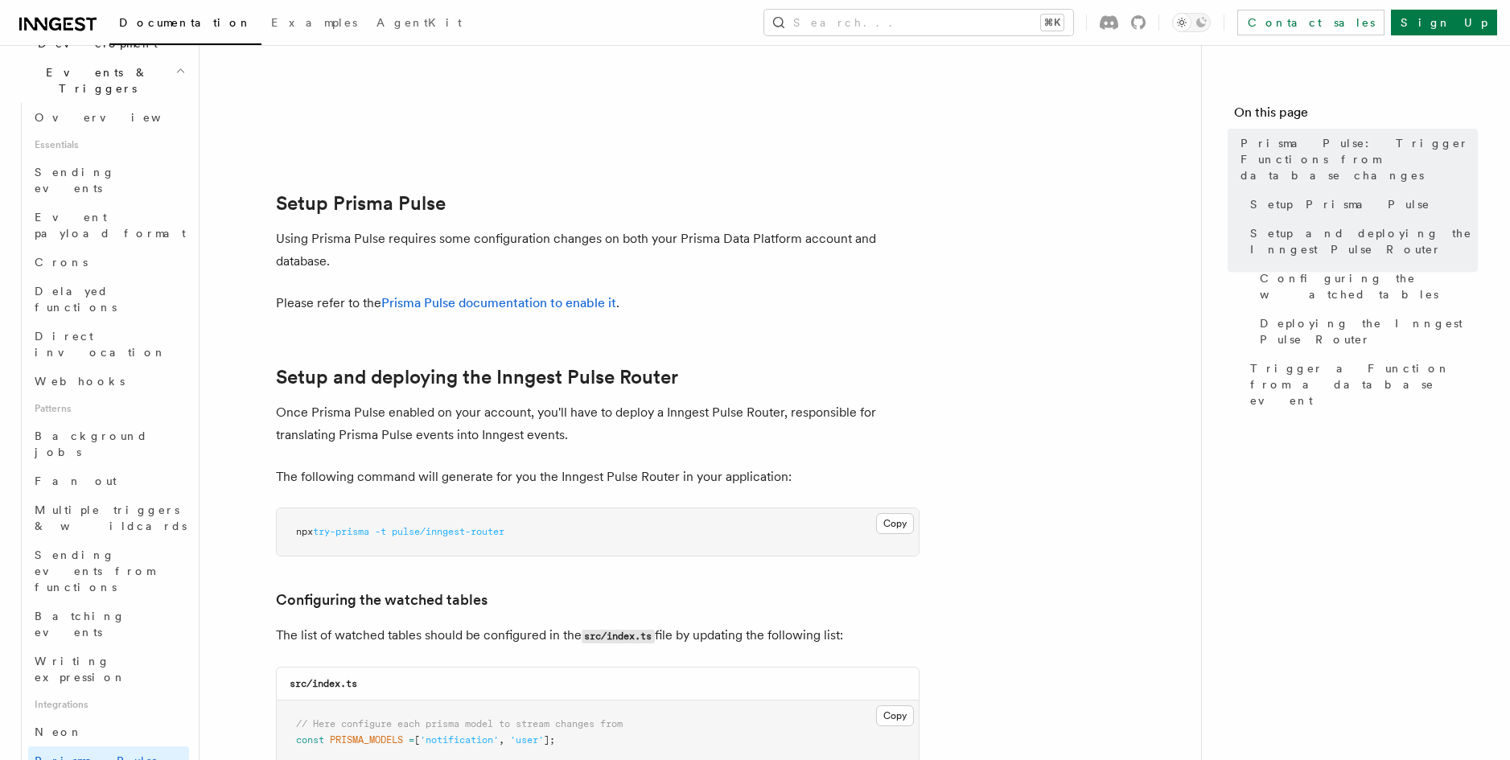
scroll to position [567, 0]
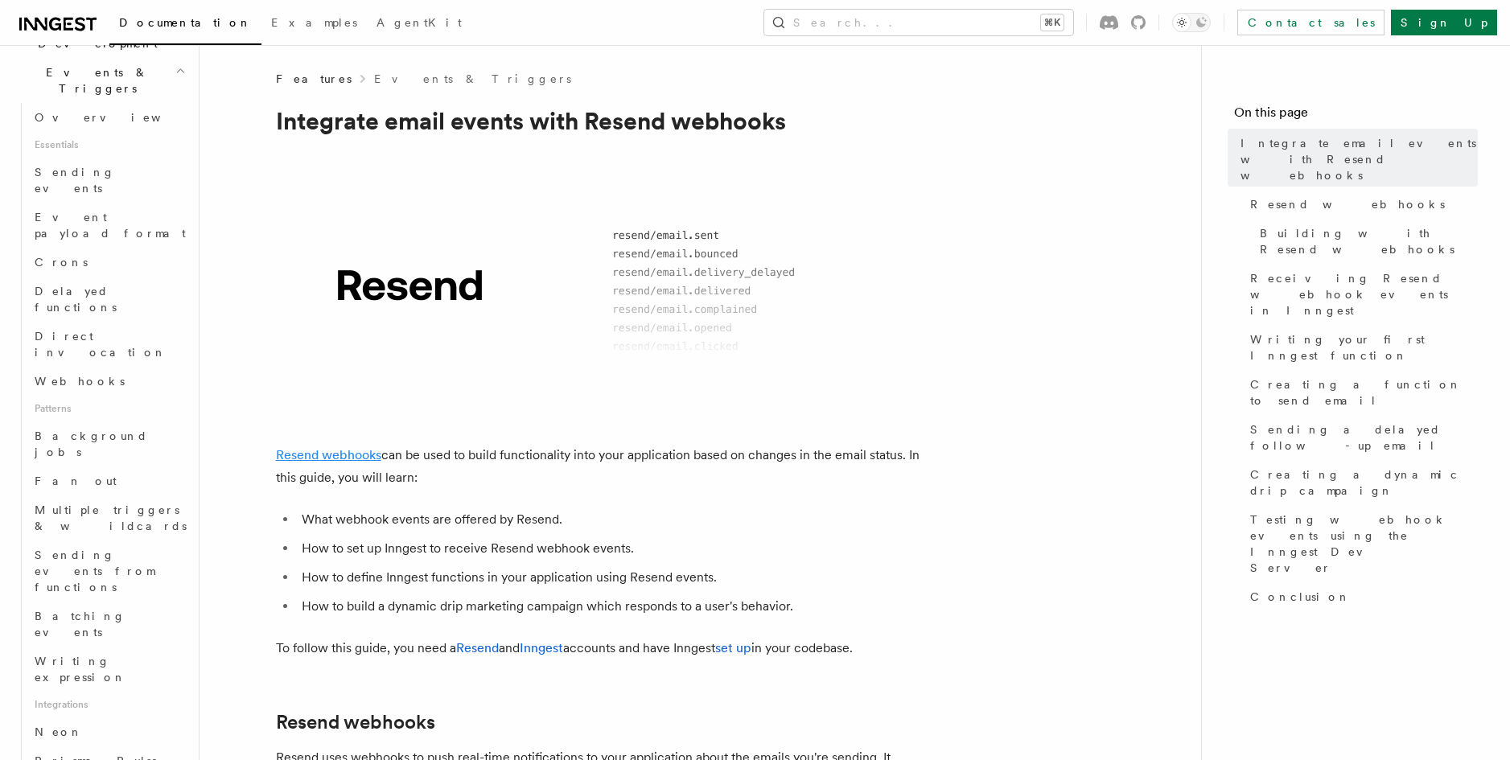
click at [312, 455] on link "Resend webhooks" at bounding box center [328, 454] width 105 height 15
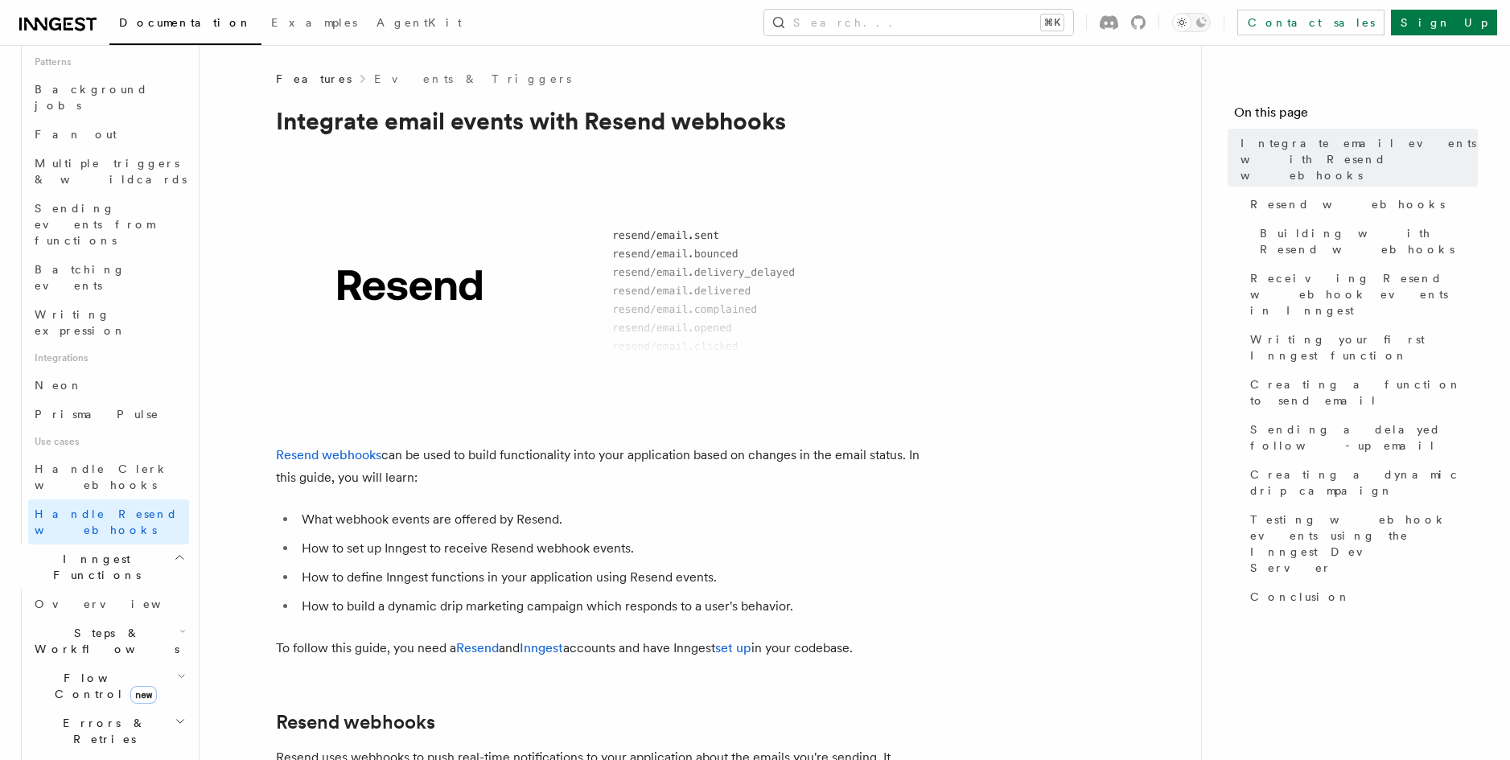
scroll to position [762, 0]
click at [1335, 552] on nav "On this page Integrate email events with Resend webhooks Resend webhooks Buildi…" at bounding box center [1355, 402] width 309 height 715
click at [955, 216] on span at bounding box center [700, 286] width 950 height 180
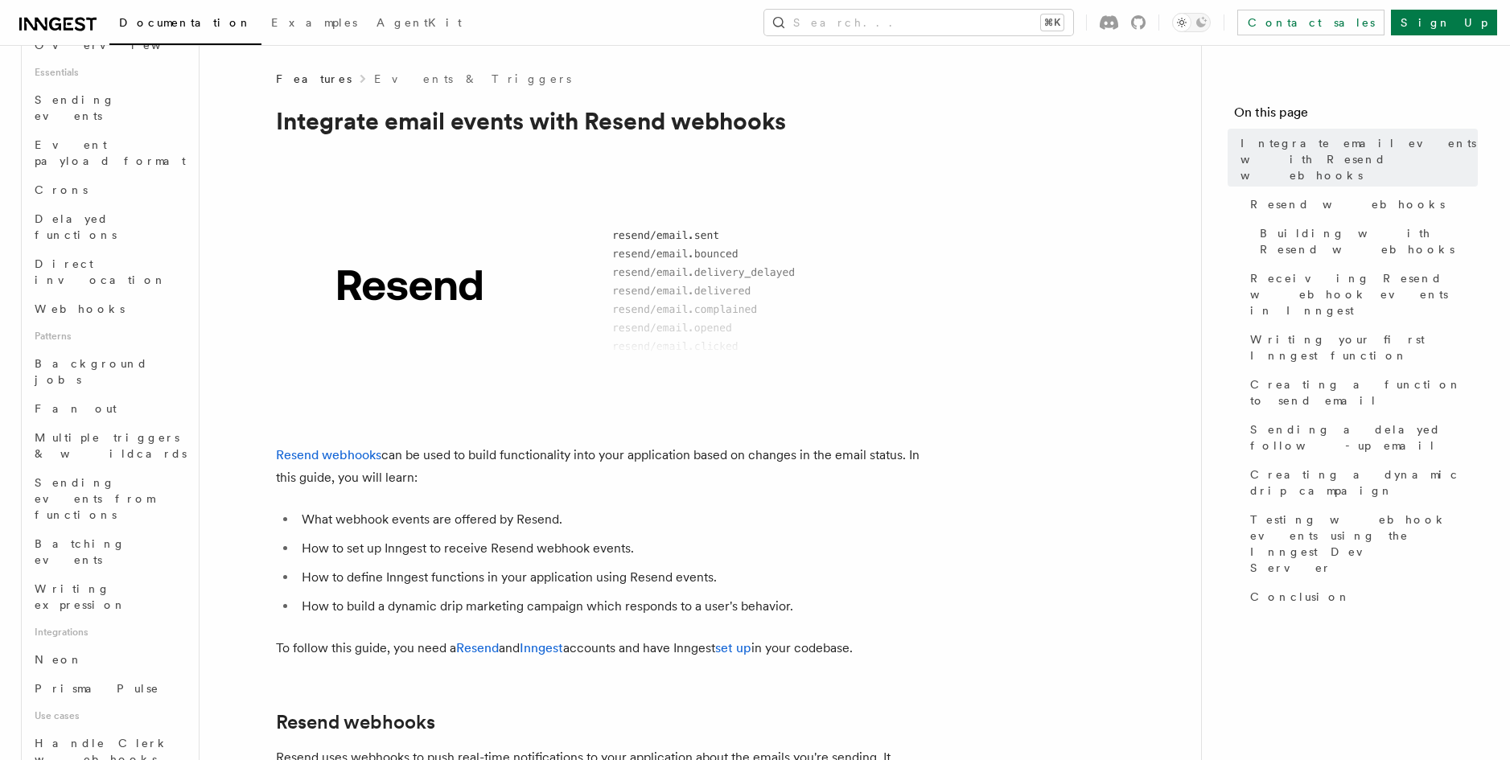
scroll to position [0, 0]
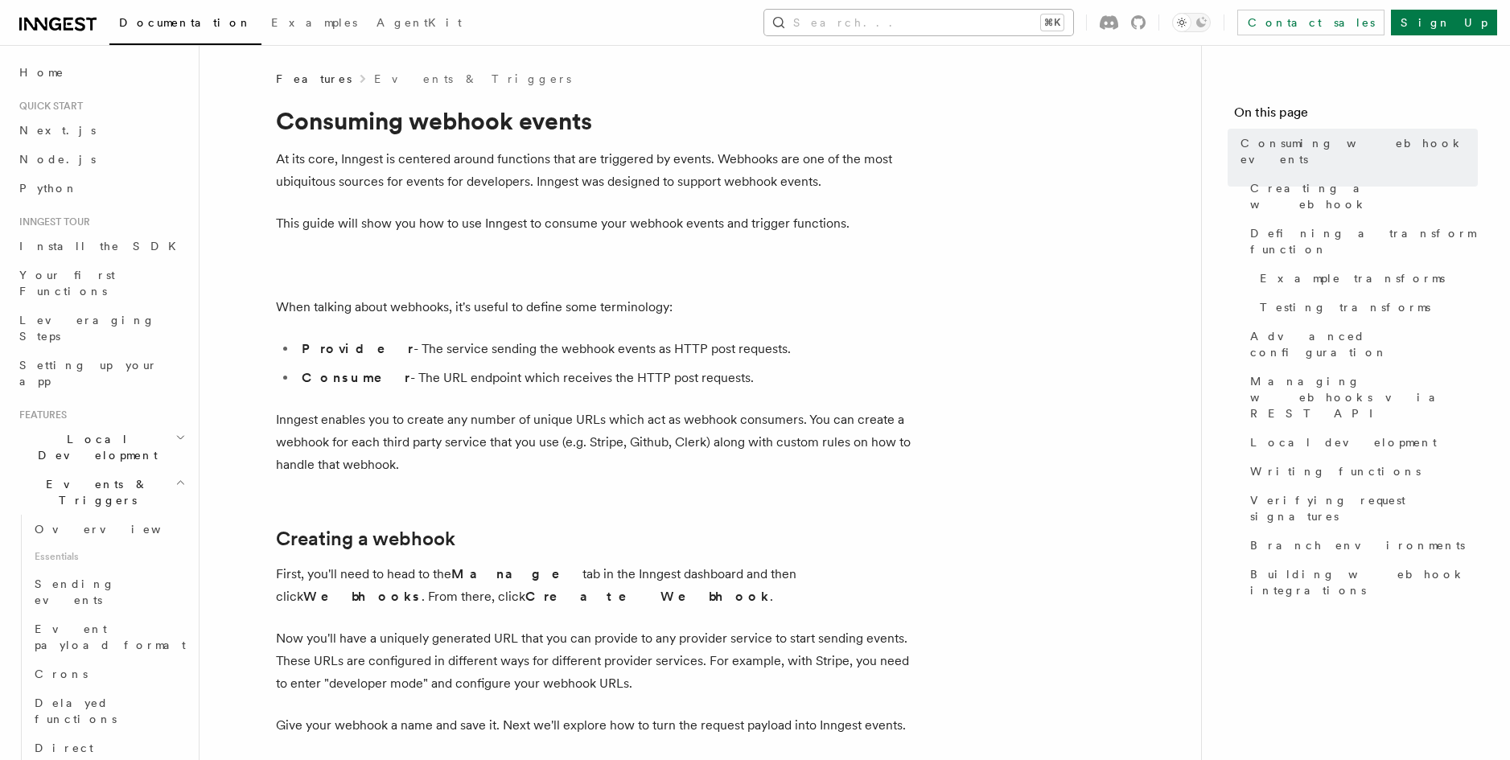
click at [982, 24] on button "Search... ⌘K" at bounding box center [918, 23] width 309 height 26
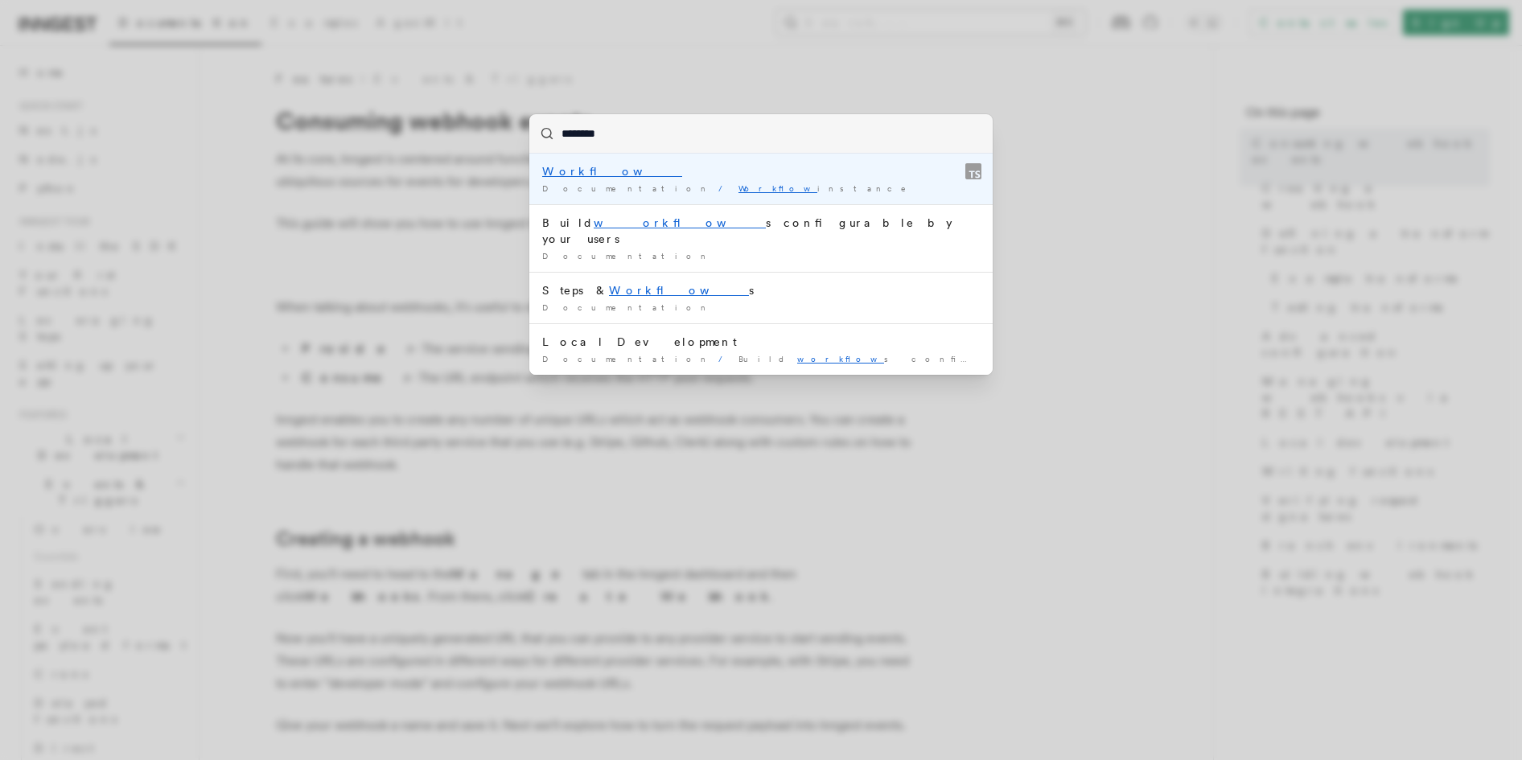
type input "*********"
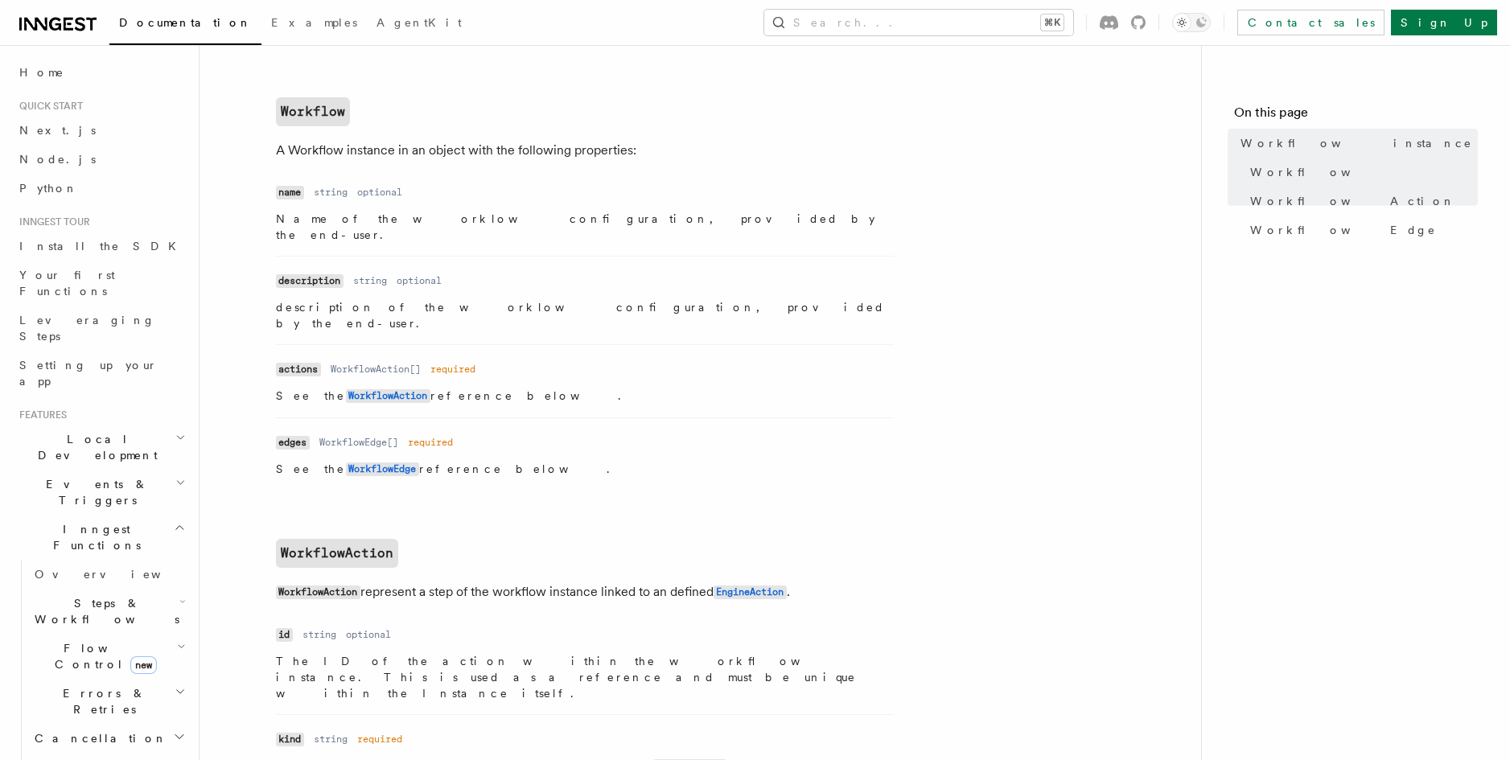
scroll to position [842, 0]
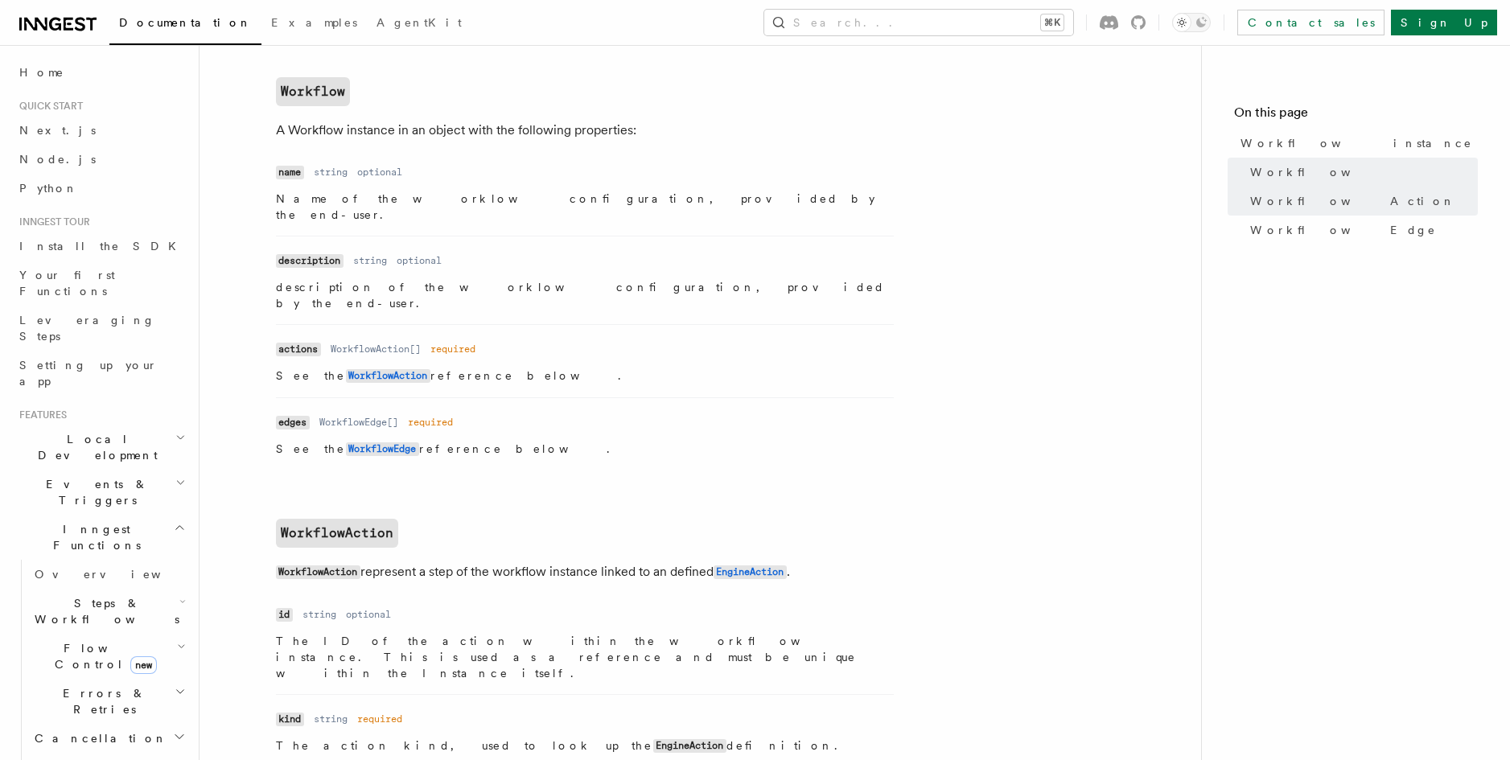
click at [1101, 500] on article "References Workflow Kit Workflow instance A workflow instance represents a user…" at bounding box center [700, 502] width 950 height 2546
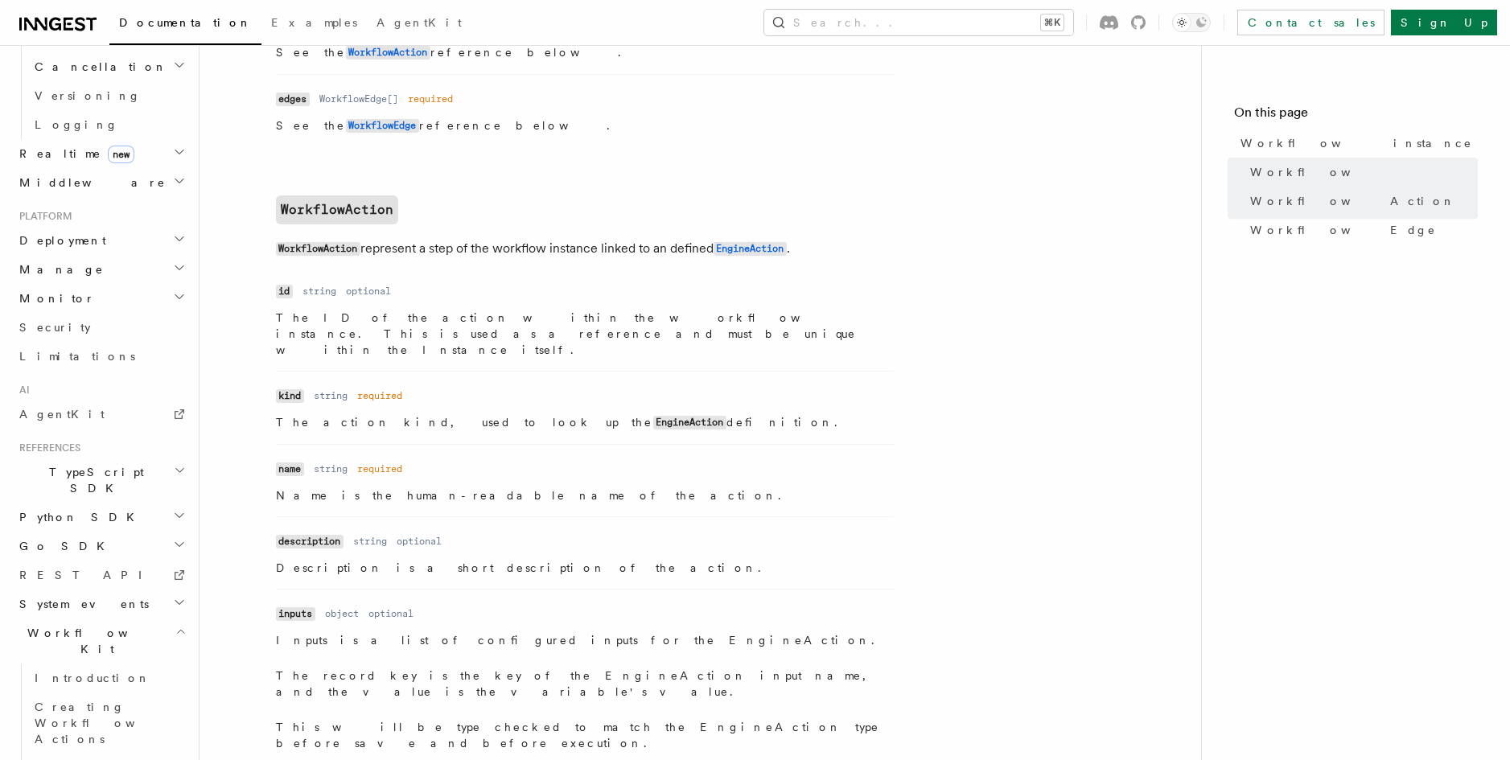
scroll to position [1164, 0]
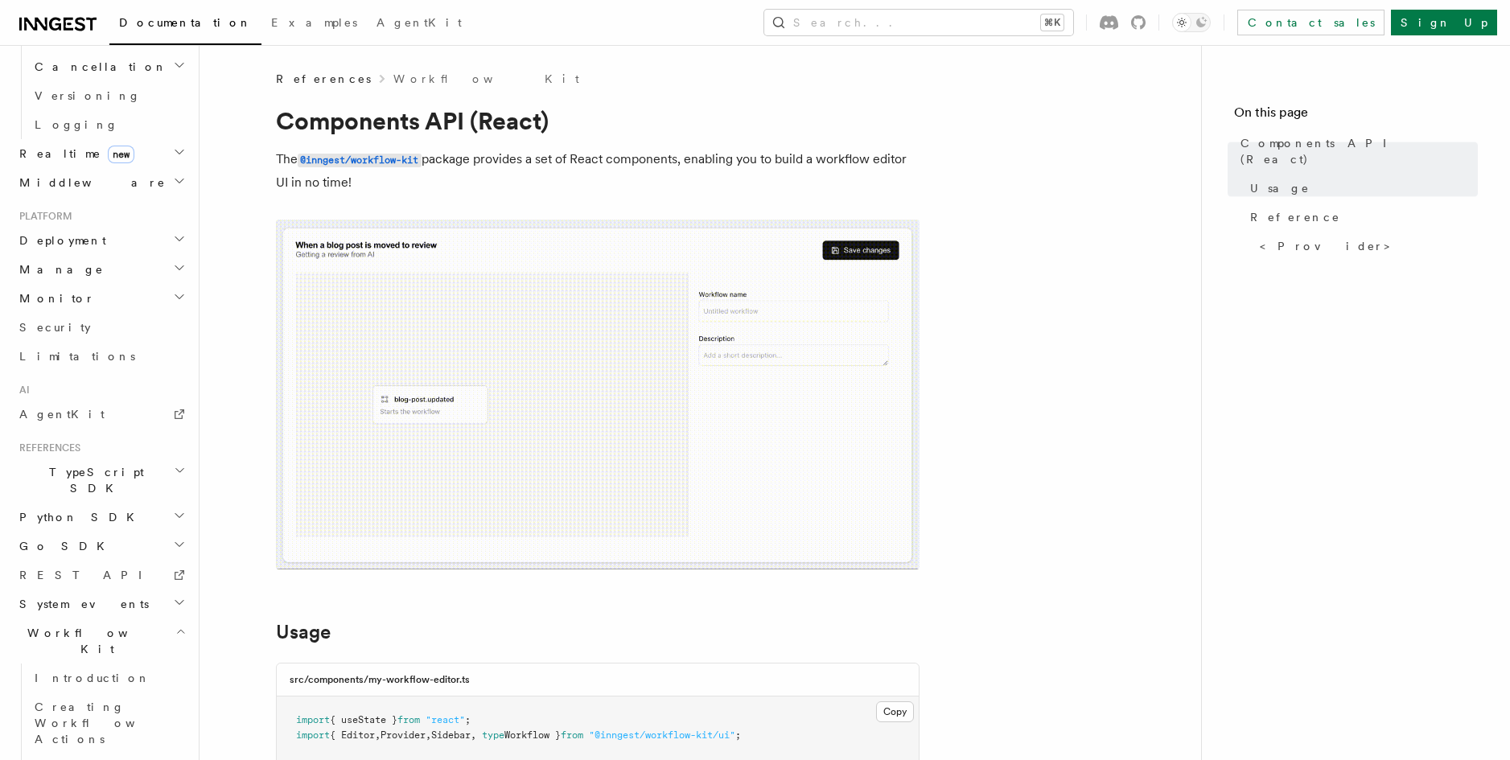
scroll to position [2, 0]
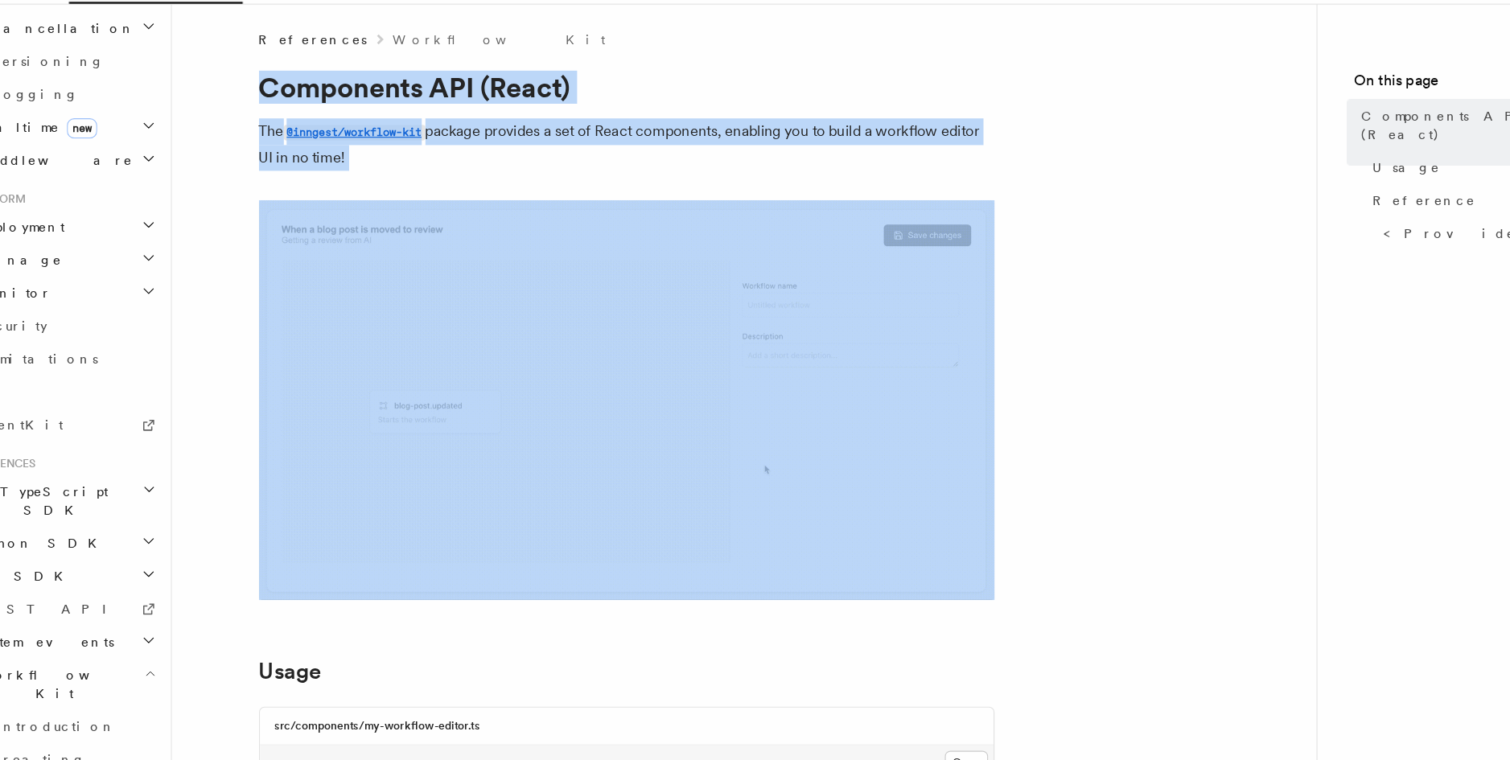
drag, startPoint x: 245, startPoint y: 125, endPoint x: 552, endPoint y: 206, distance: 317.1
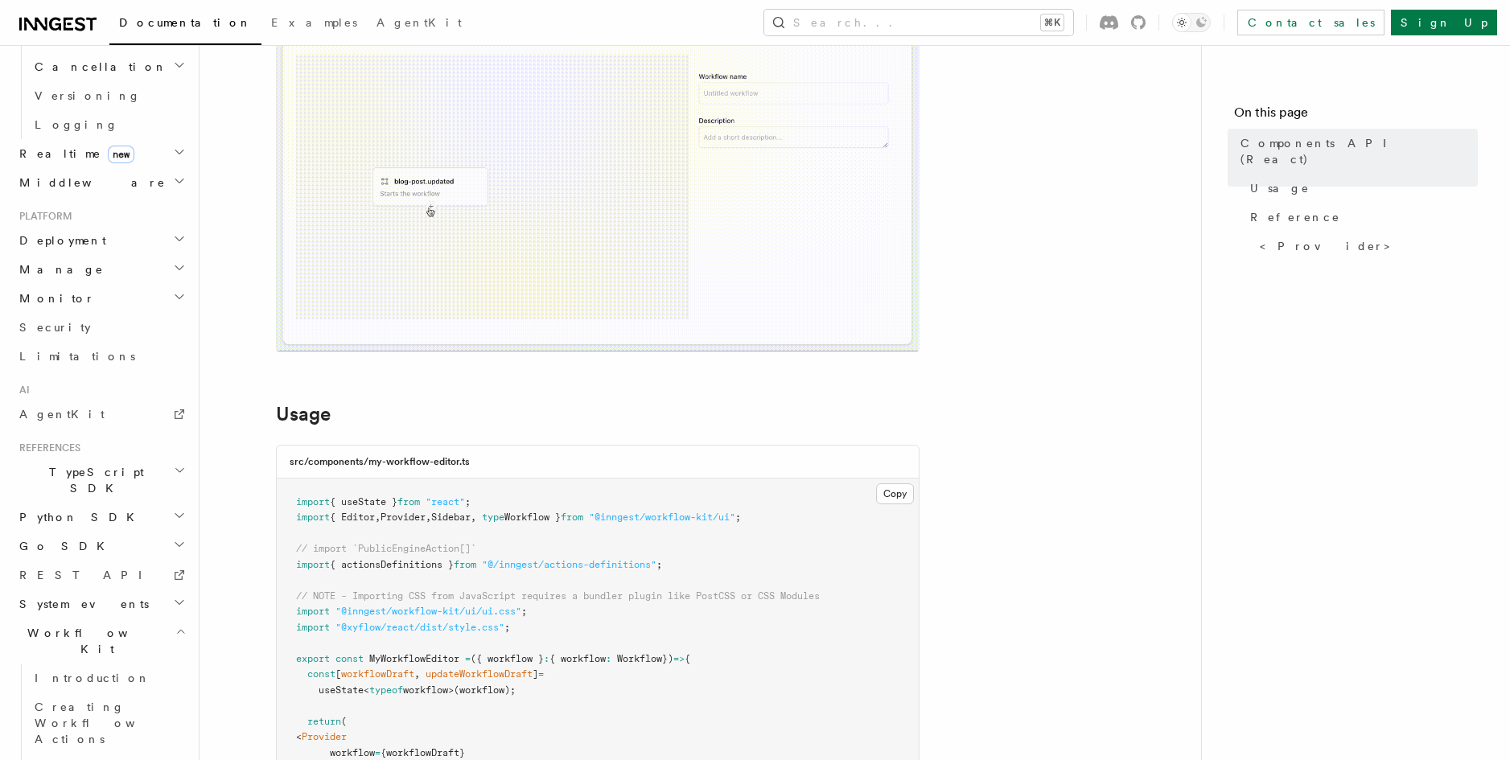
scroll to position [240, 0]
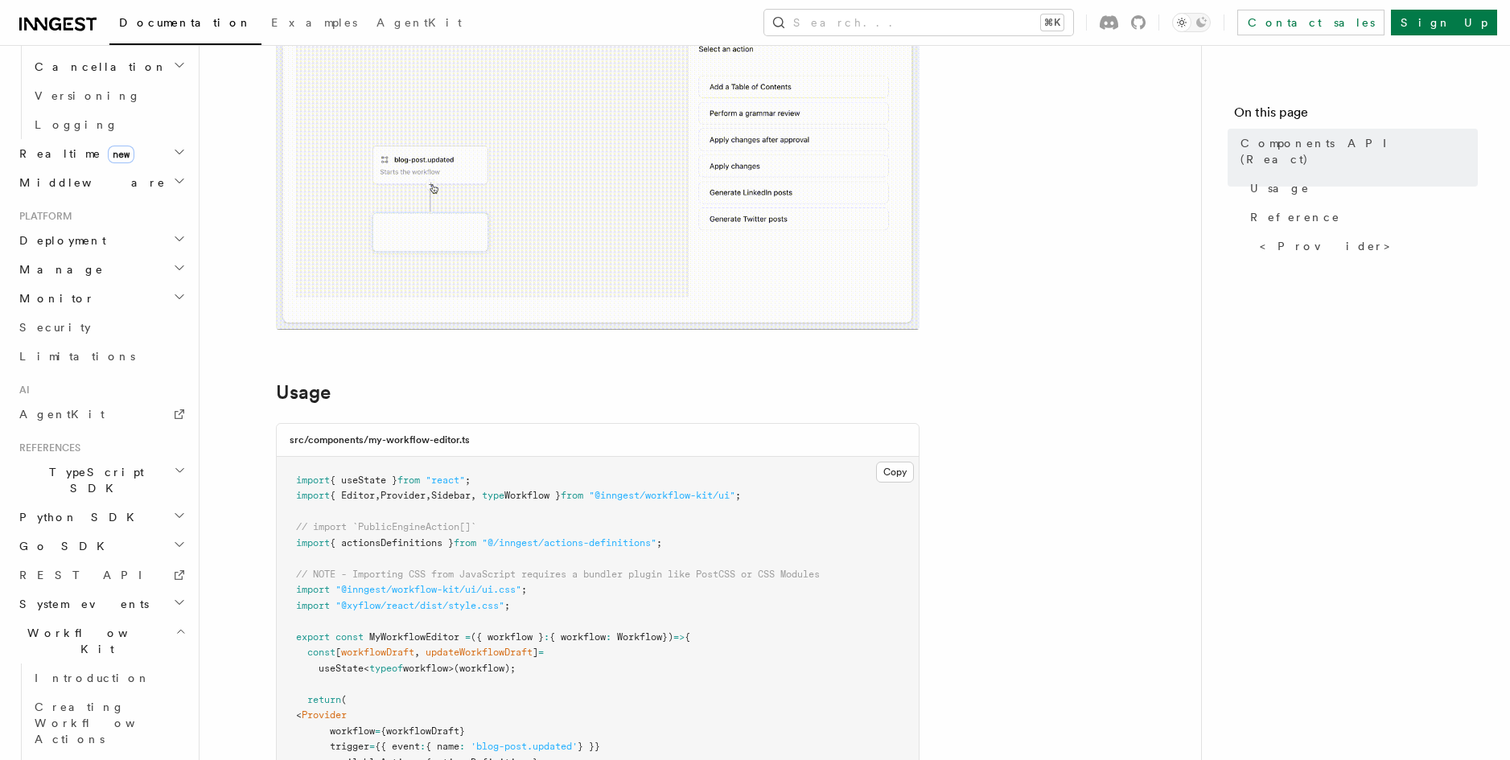
click at [767, 555] on pre "import { useState } from "react" ; import { Editor , Provider , Sidebar , type …" at bounding box center [598, 685] width 642 height 456
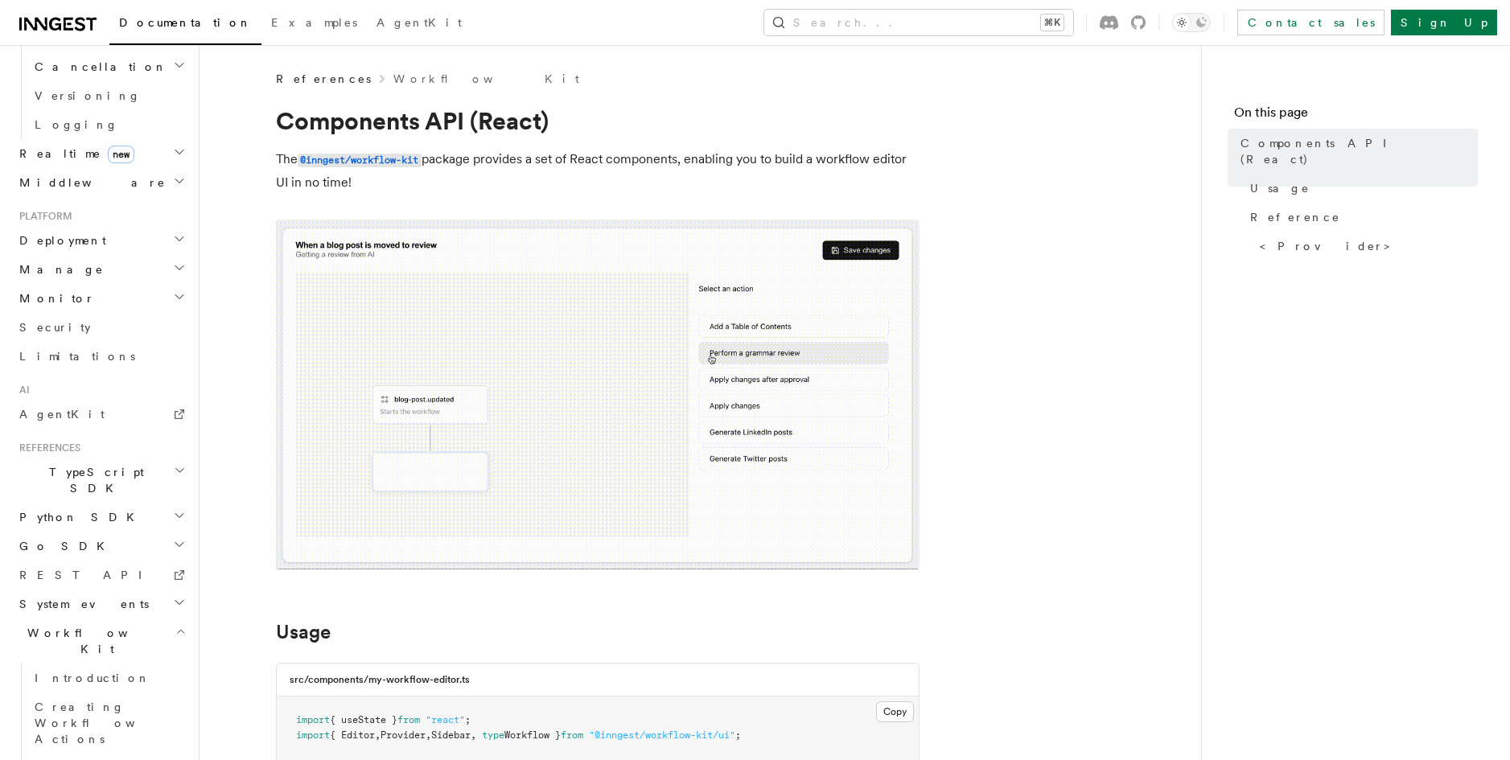
scroll to position [1, 0]
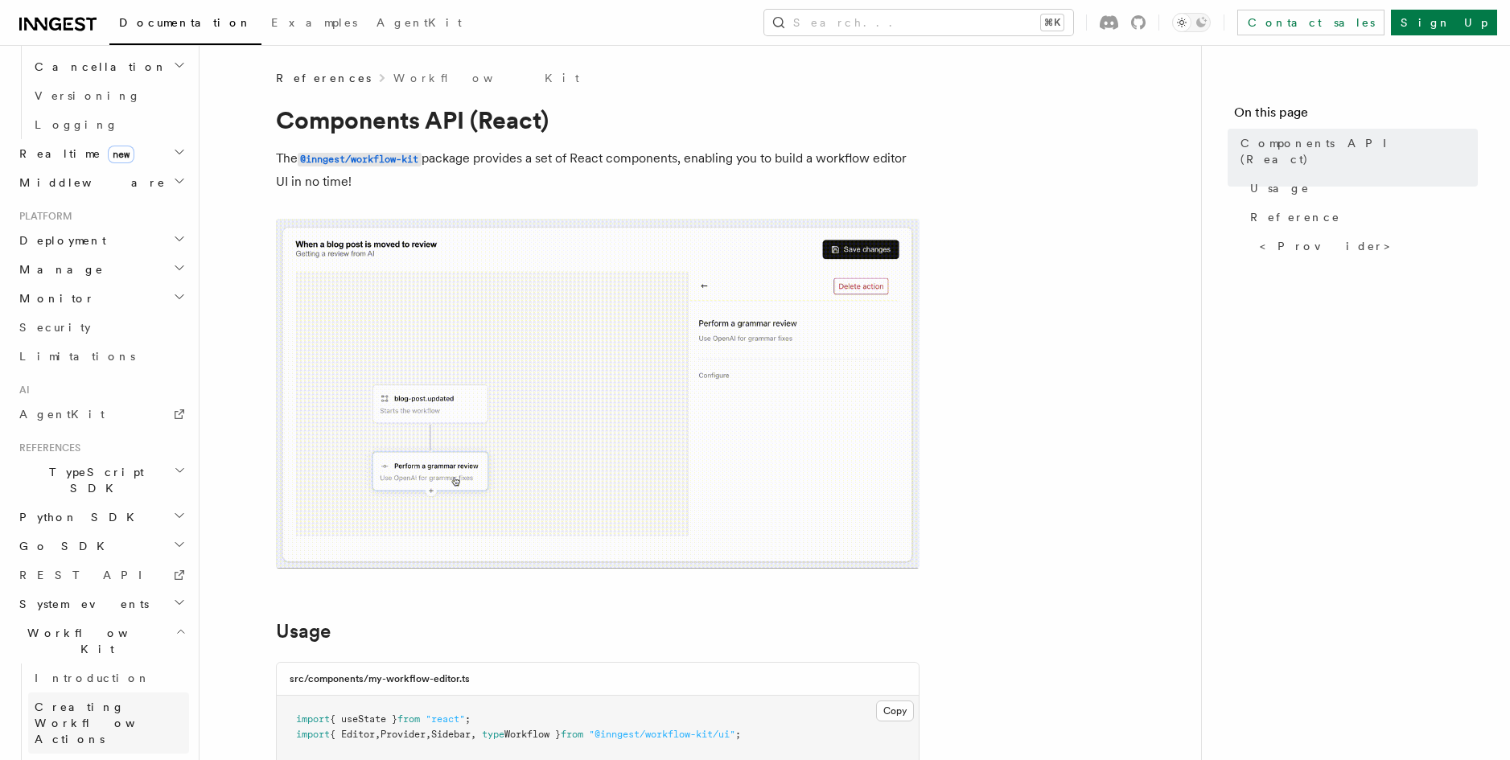
click at [135, 701] on span "Creating Workflow Actions" at bounding box center [105, 723] width 140 height 45
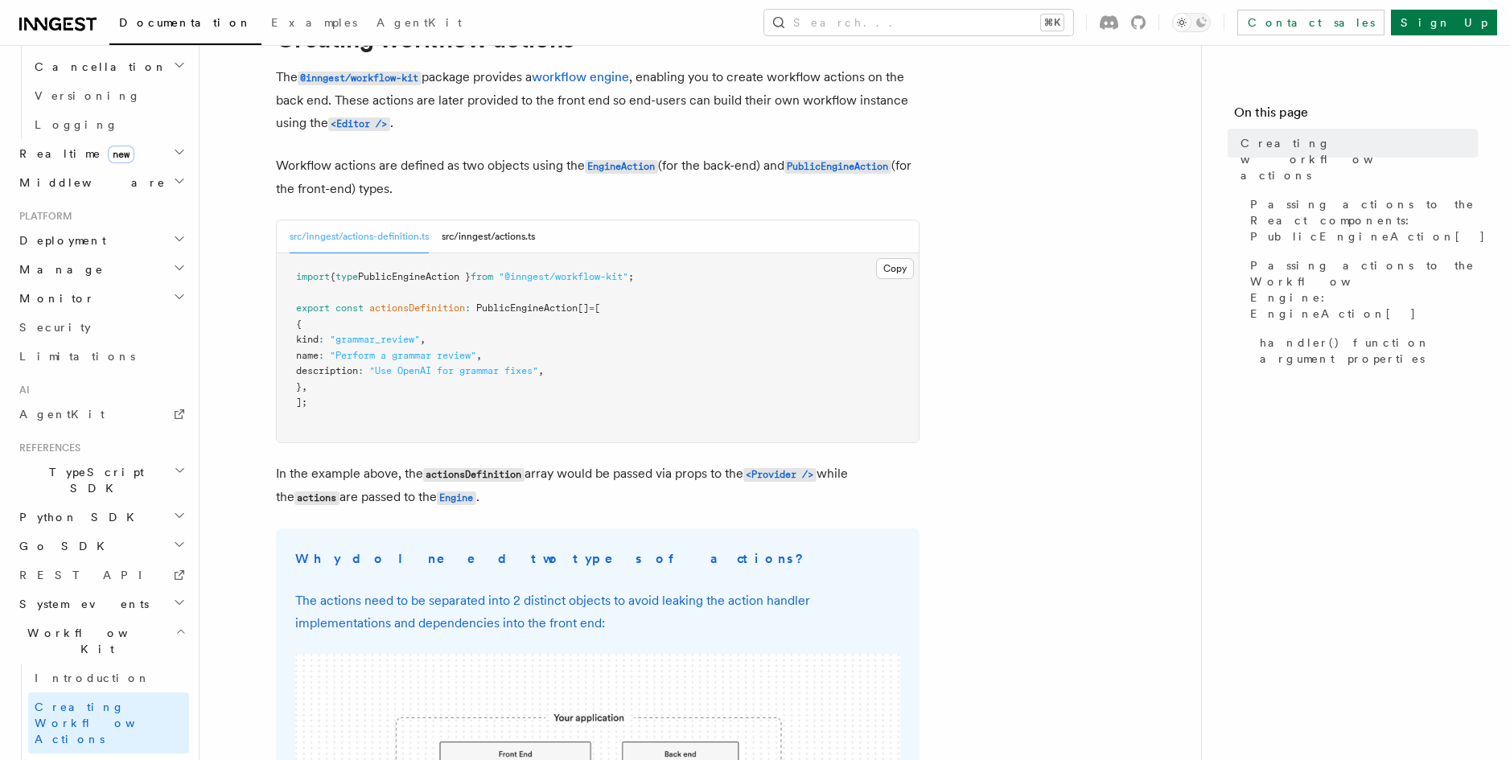
scroll to position [84, 0]
drag, startPoint x: 286, startPoint y: 336, endPoint x: 544, endPoint y: 402, distance: 265.8
click at [545, 403] on pre "import { type PublicEngineAction } from "@inngest/workflow-kit" ; export const …" at bounding box center [598, 346] width 642 height 189
click at [544, 402] on pre "import { type PublicEngineAction } from "@inngest/workflow-kit" ; export const …" at bounding box center [598, 346] width 642 height 189
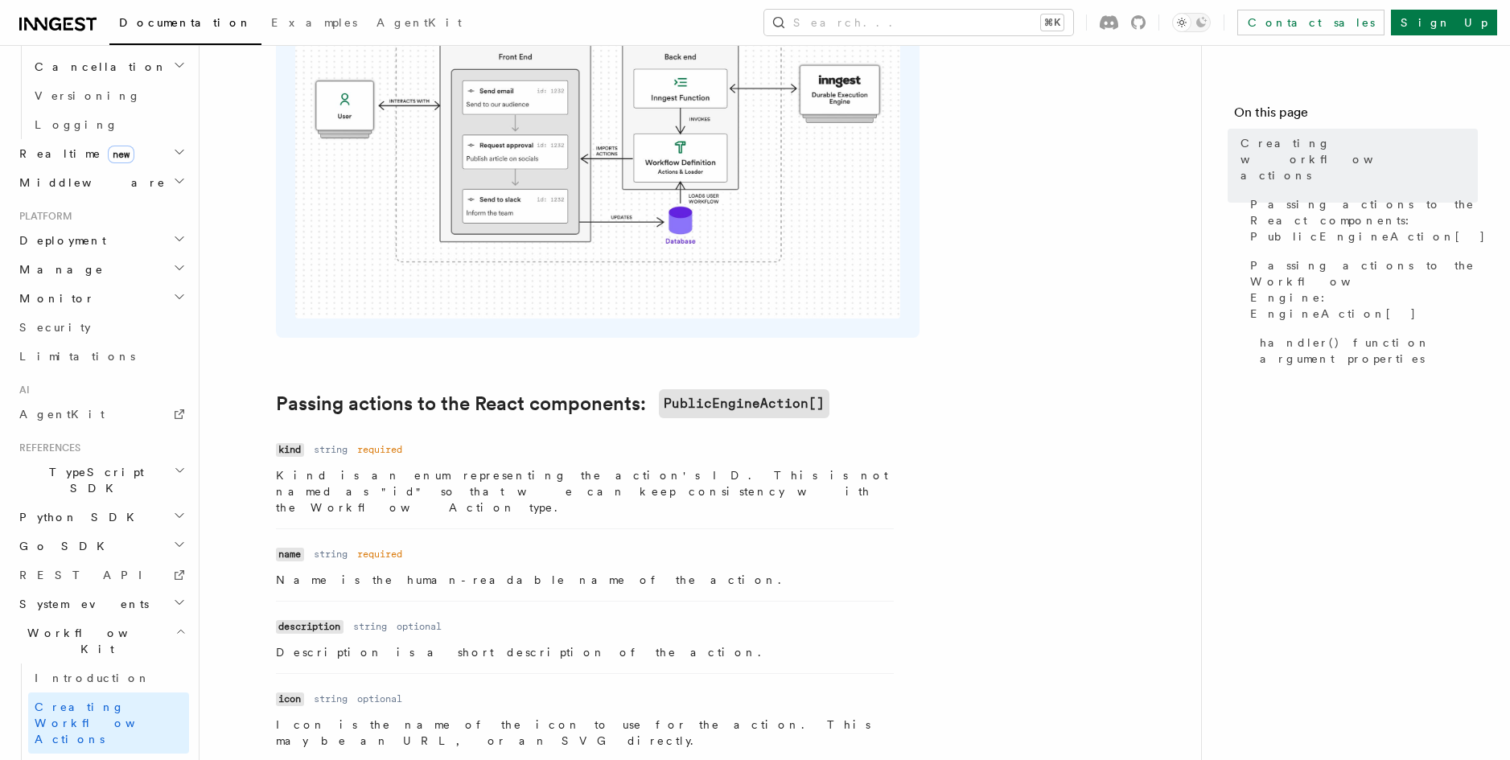
scroll to position [802, 0]
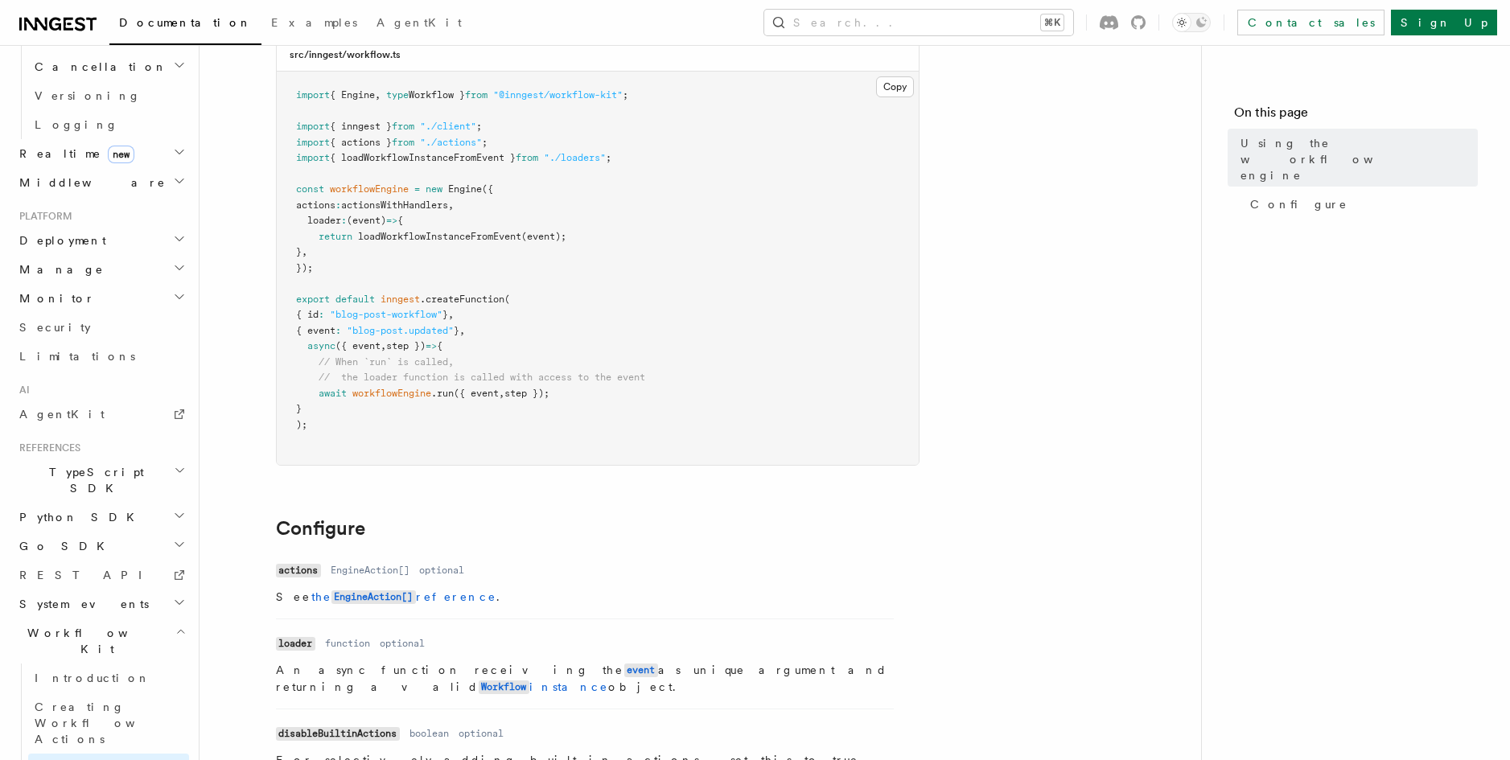
scroll to position [154, 0]
drag, startPoint x: 557, startPoint y: 392, endPoint x: 349, endPoint y: 397, distance: 207.6
click at [350, 397] on span "await workflowEngine .run ({ event , step });" at bounding box center [422, 392] width 253 height 11
click at [349, 397] on span at bounding box center [350, 392] width 6 height 11
click at [382, 327] on span ""blog-post.updated"" at bounding box center [400, 329] width 107 height 11
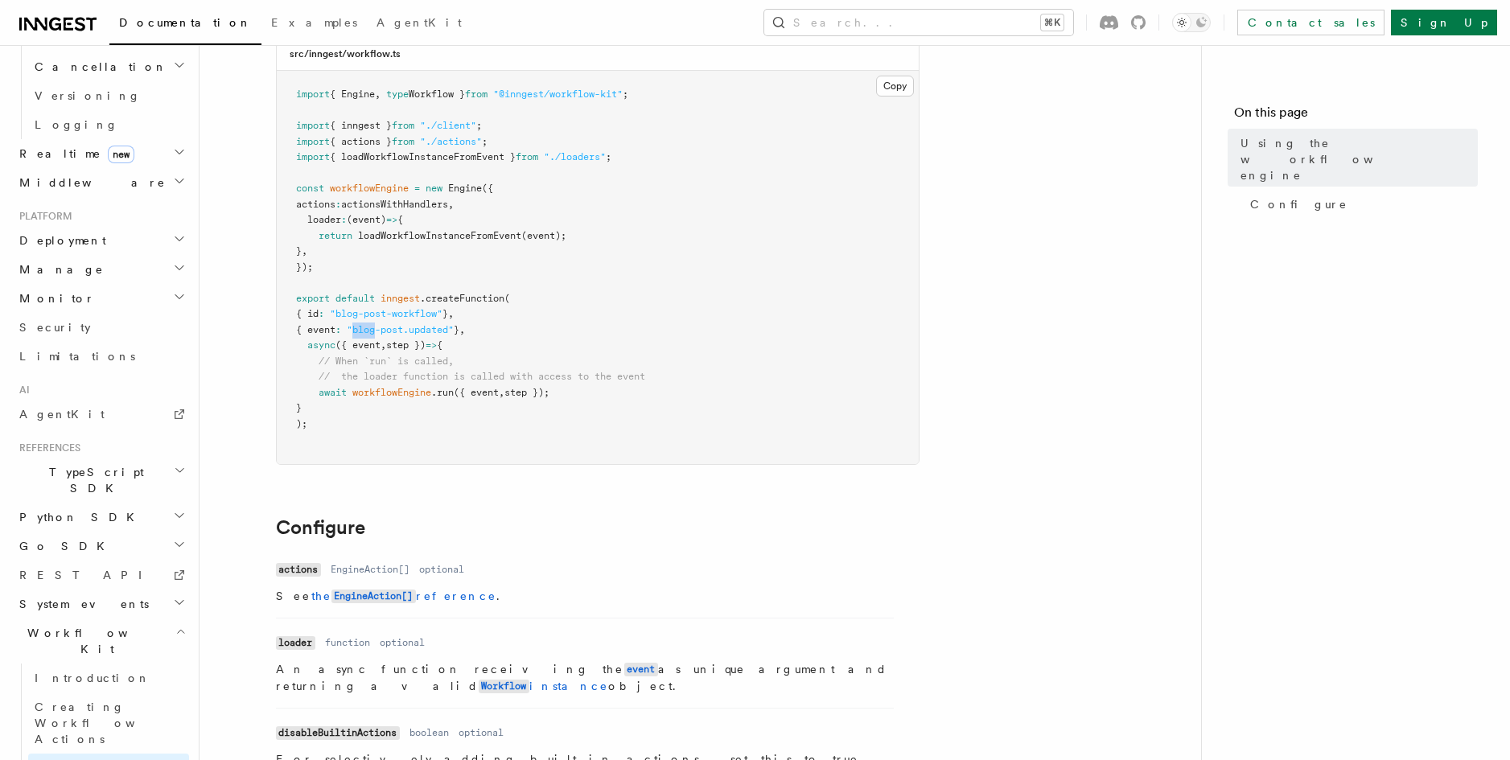
click at [382, 327] on span ""blog-post.updated"" at bounding box center [400, 329] width 107 height 11
click at [418, 313] on span ""blog-post-workflow"" at bounding box center [386, 313] width 113 height 11
drag, startPoint x: 376, startPoint y: 201, endPoint x: 448, endPoint y: 201, distance: 72.4
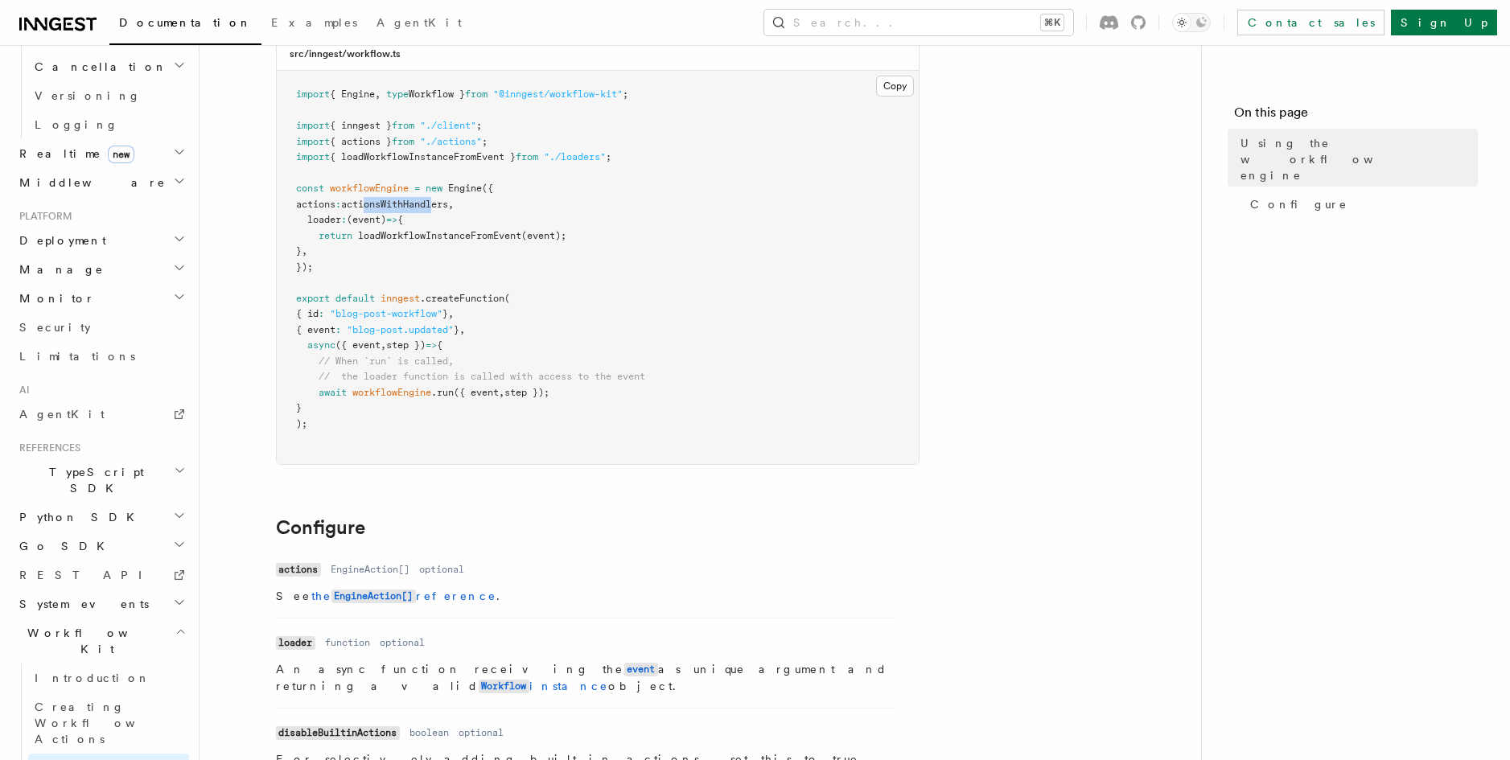
click at [448, 201] on span "actionsWithHandlers" at bounding box center [394, 204] width 107 height 11
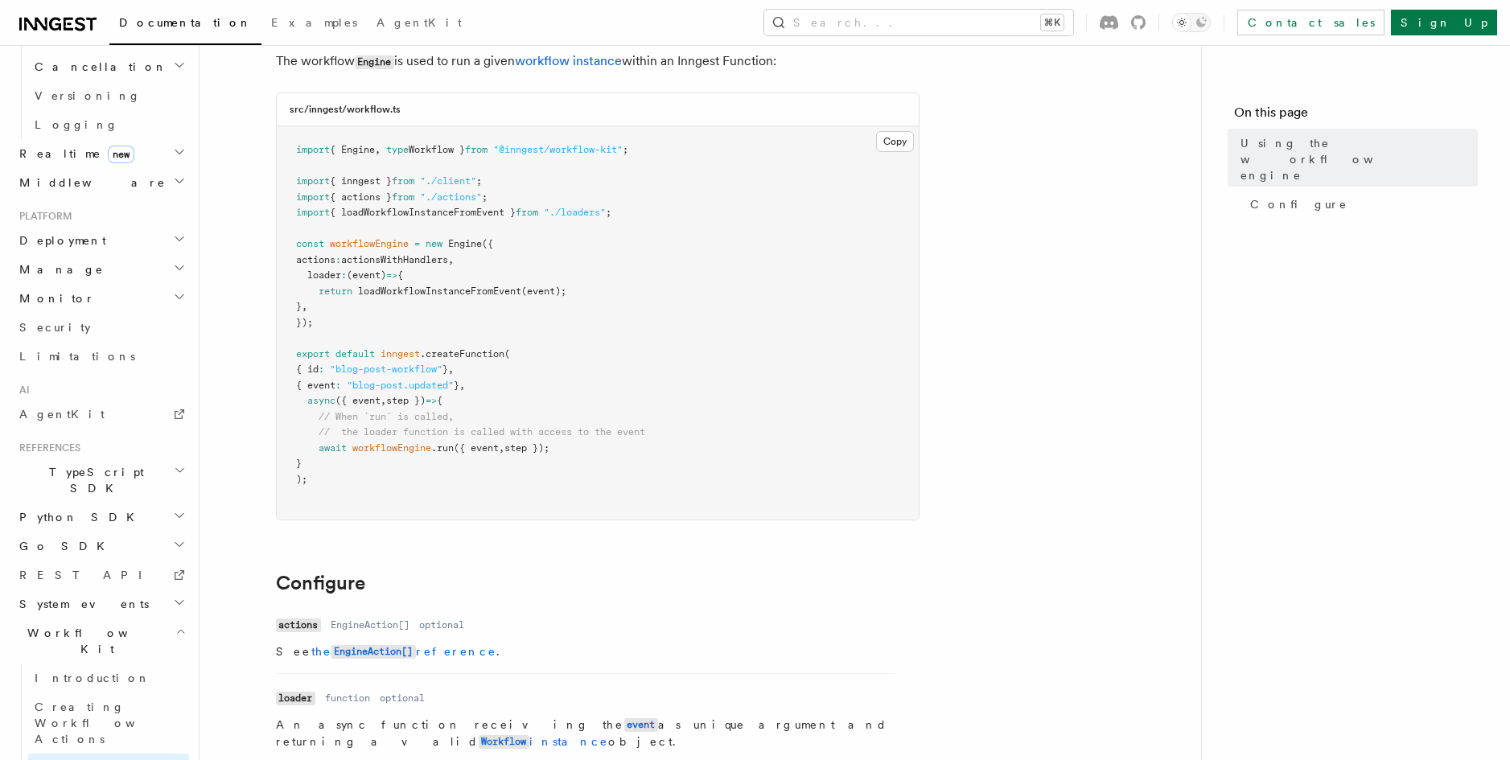
scroll to position [0, 0]
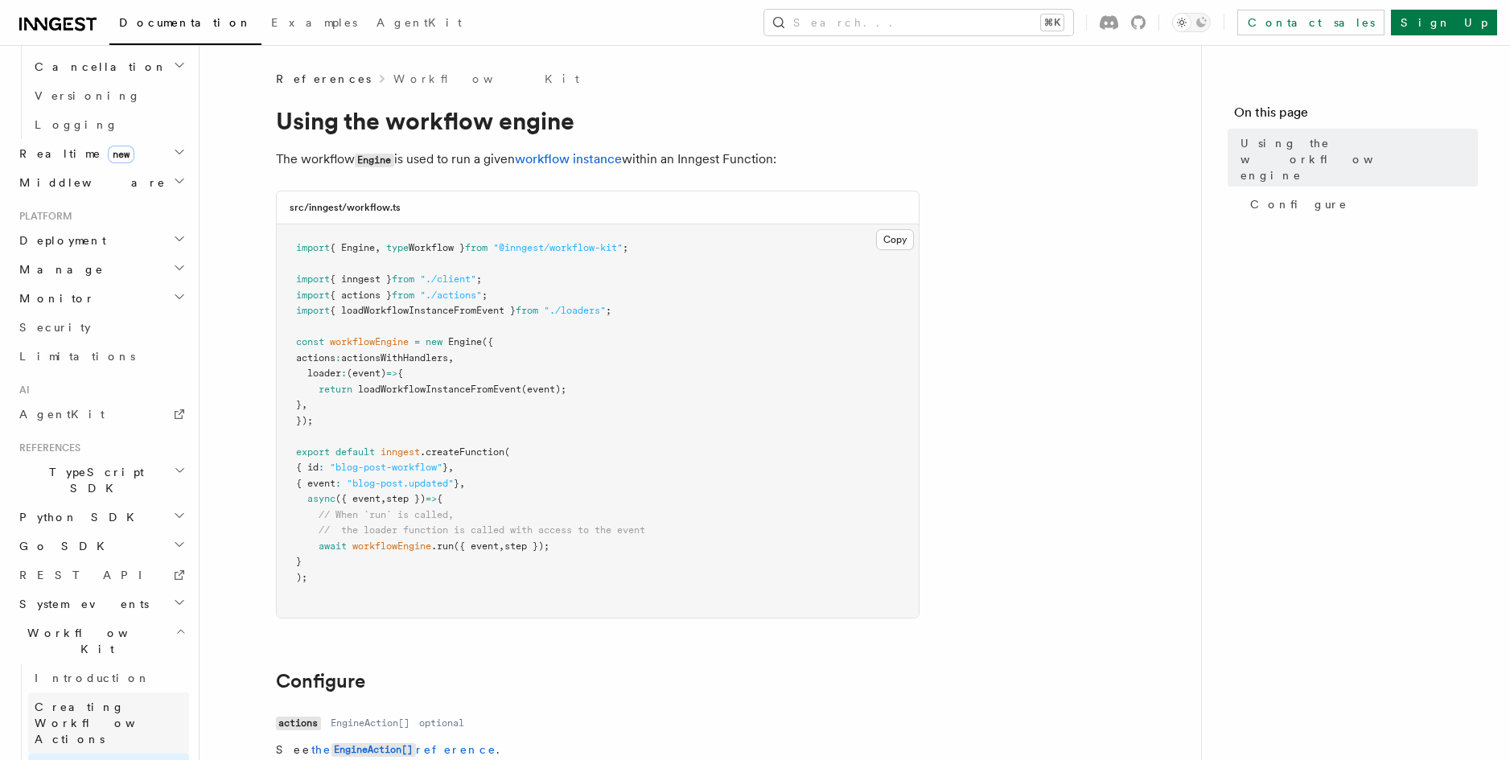
click at [121, 701] on span "Creating Workflow Actions" at bounding box center [105, 723] width 140 height 45
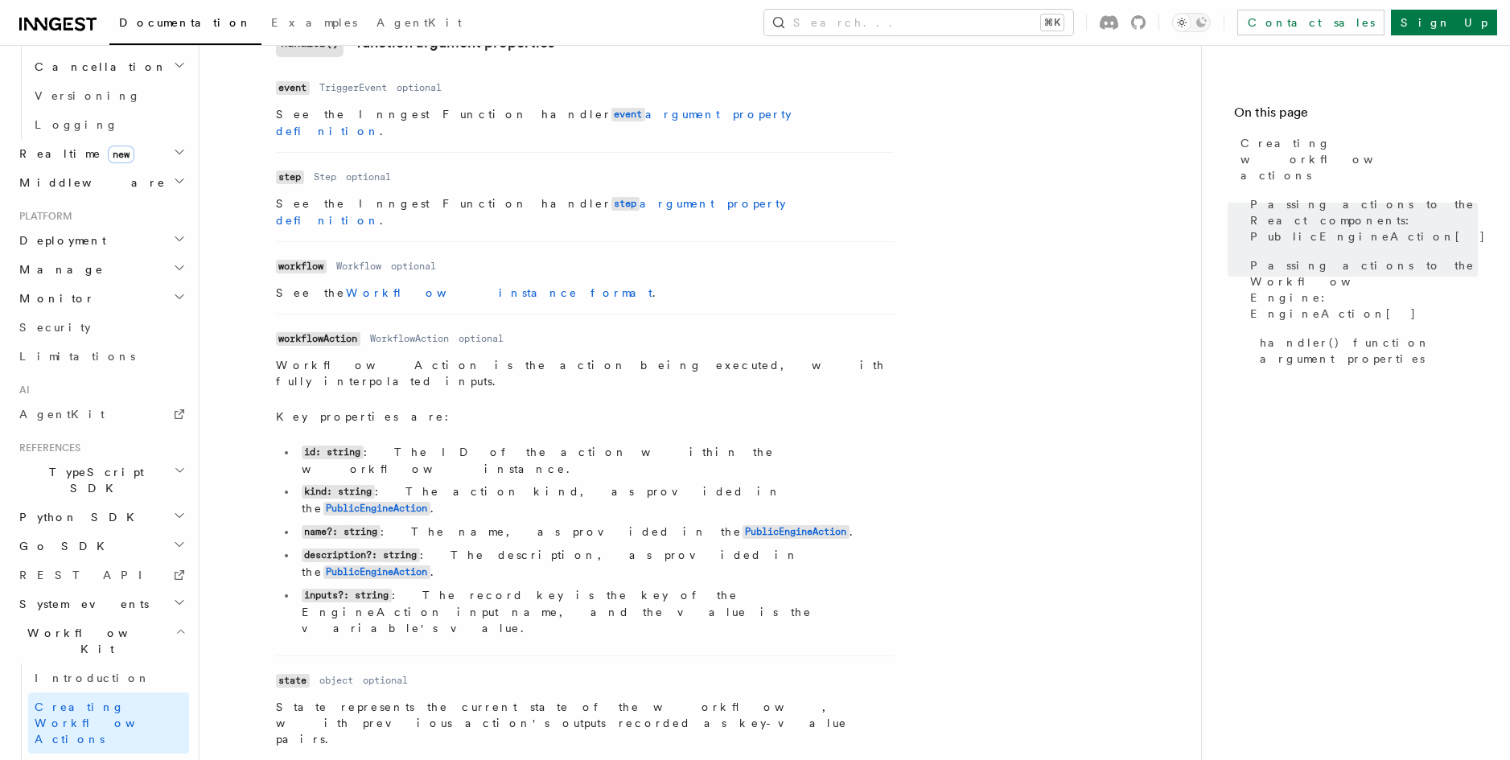
scroll to position [2250, 0]
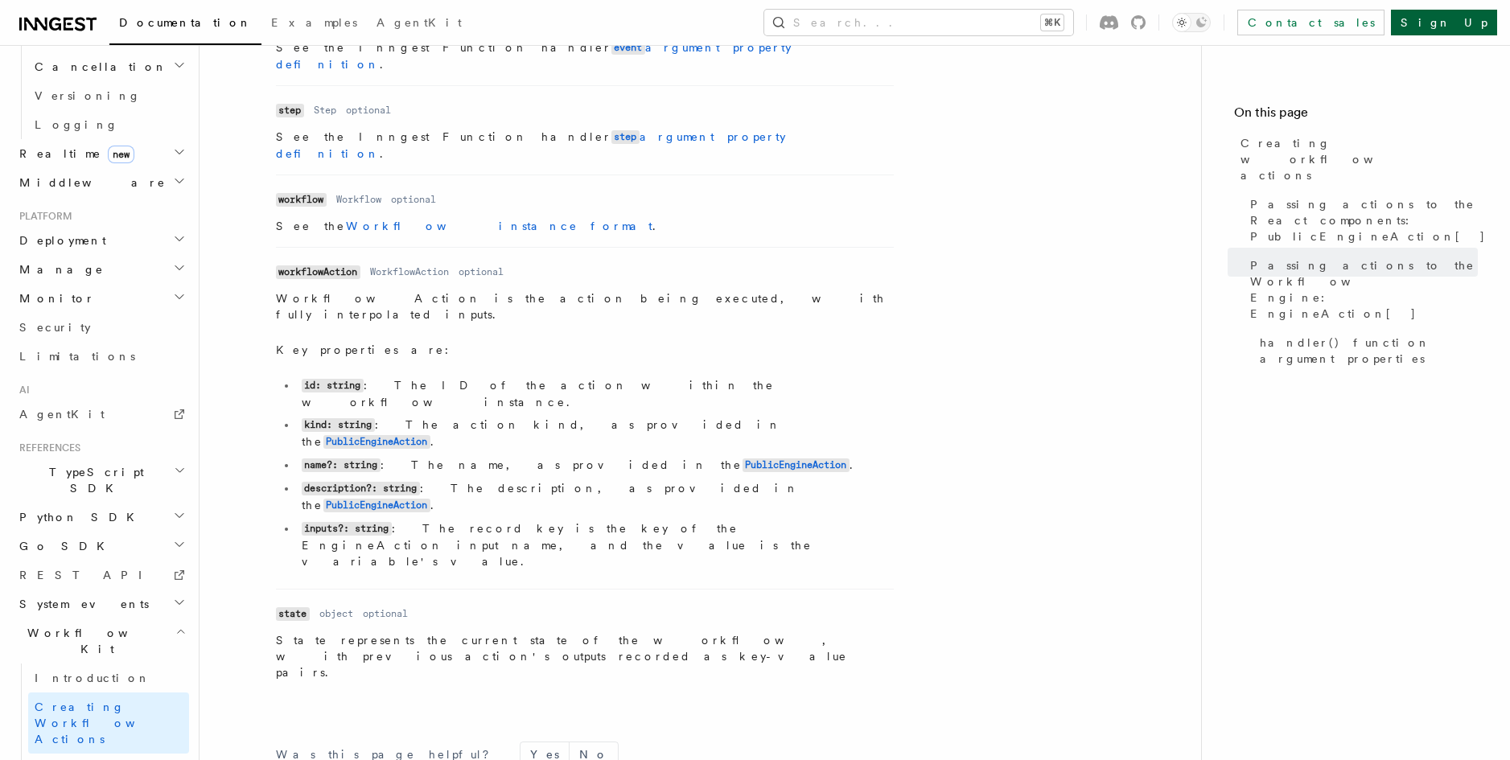
click at [1475, 31] on link "Sign Up" at bounding box center [1444, 23] width 106 height 26
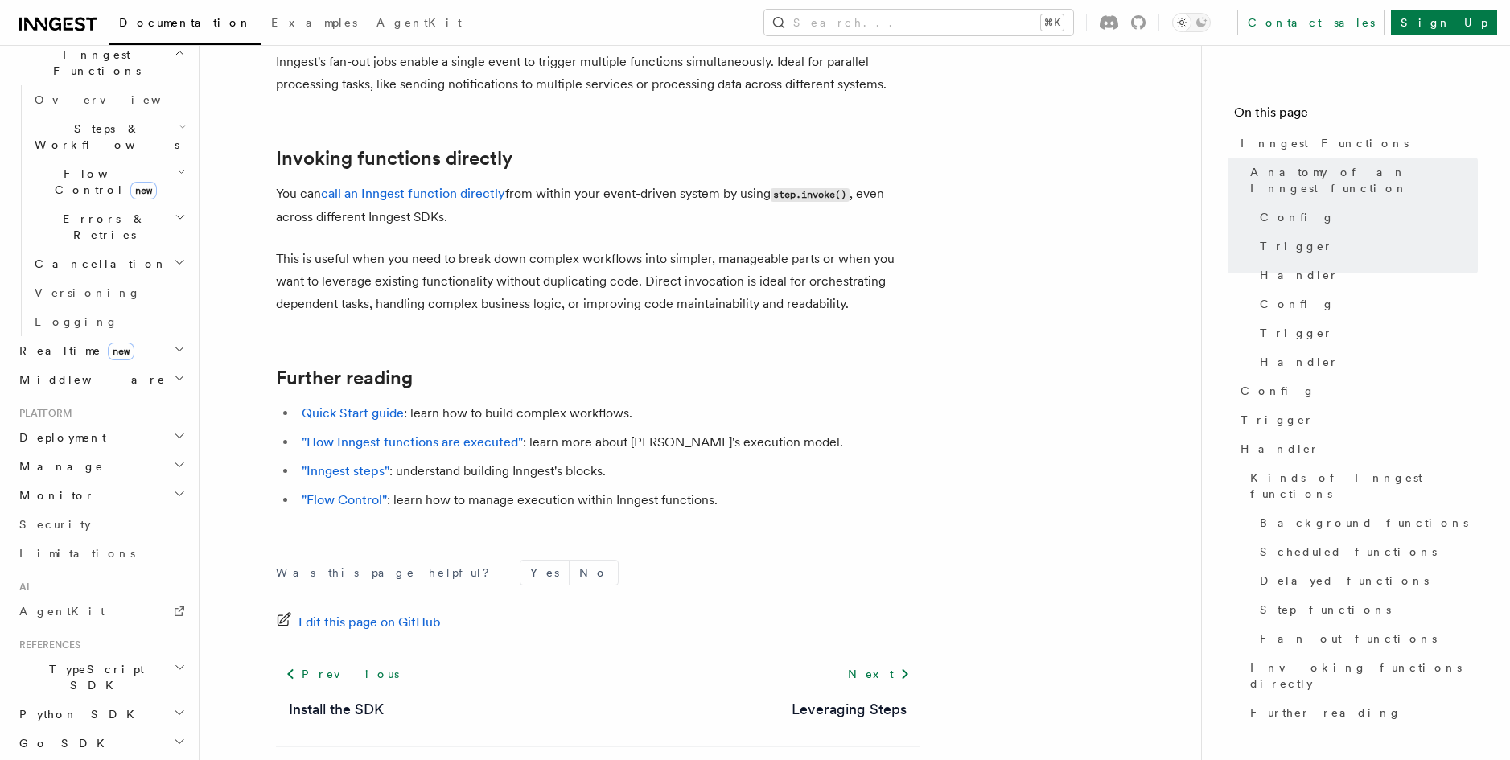
scroll to position [473, 0]
